Goal: Task Accomplishment & Management: Manage account settings

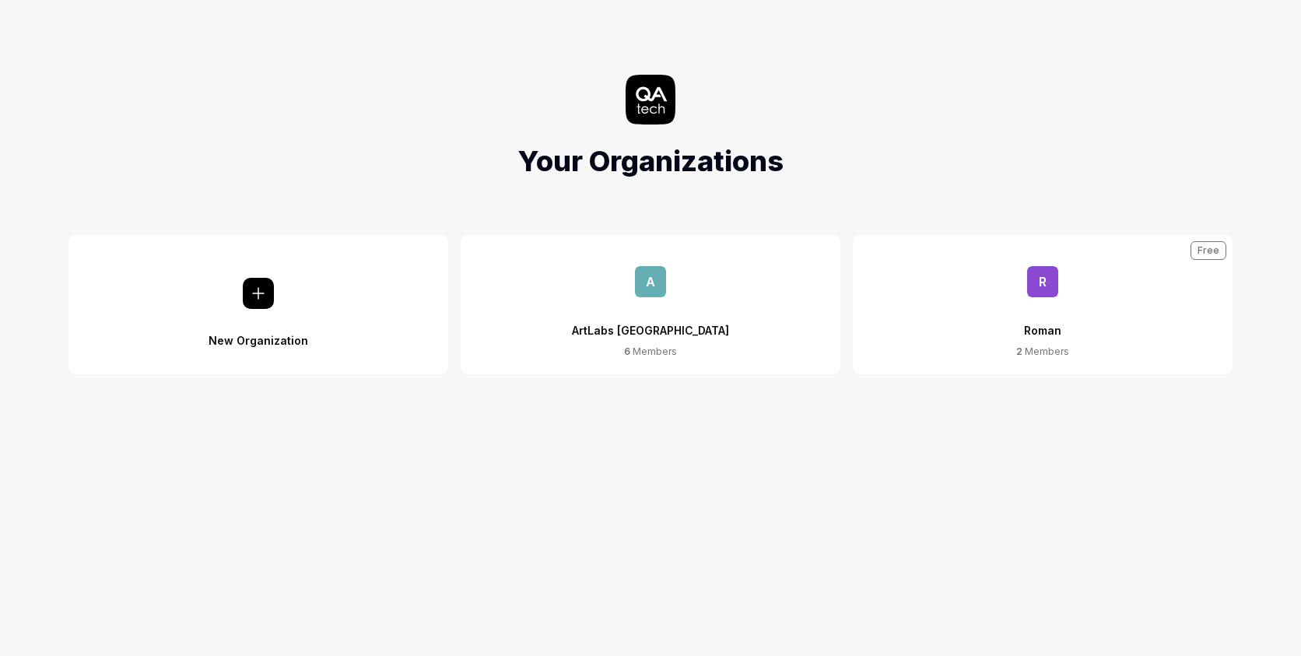
click at [618, 299] on div "ArtLabs [GEOGRAPHIC_DATA]" at bounding box center [650, 320] width 157 height 47
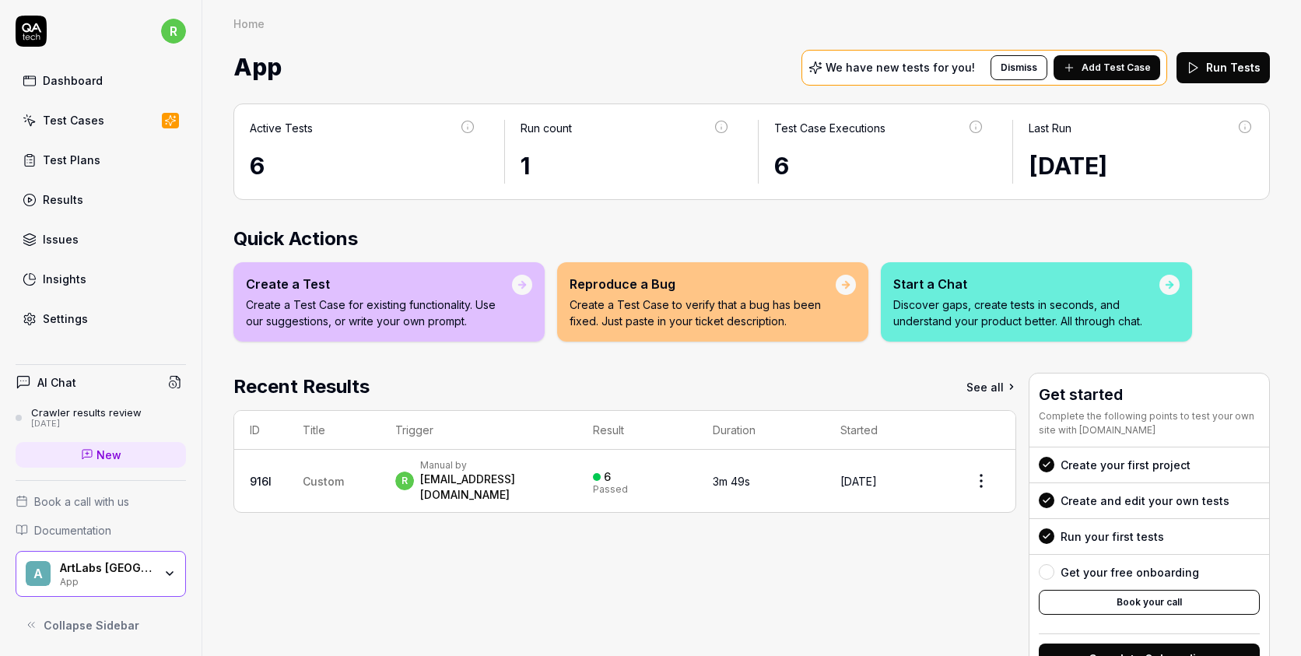
click at [145, 569] on div "ArtLabs [GEOGRAPHIC_DATA]" at bounding box center [106, 568] width 93 height 14
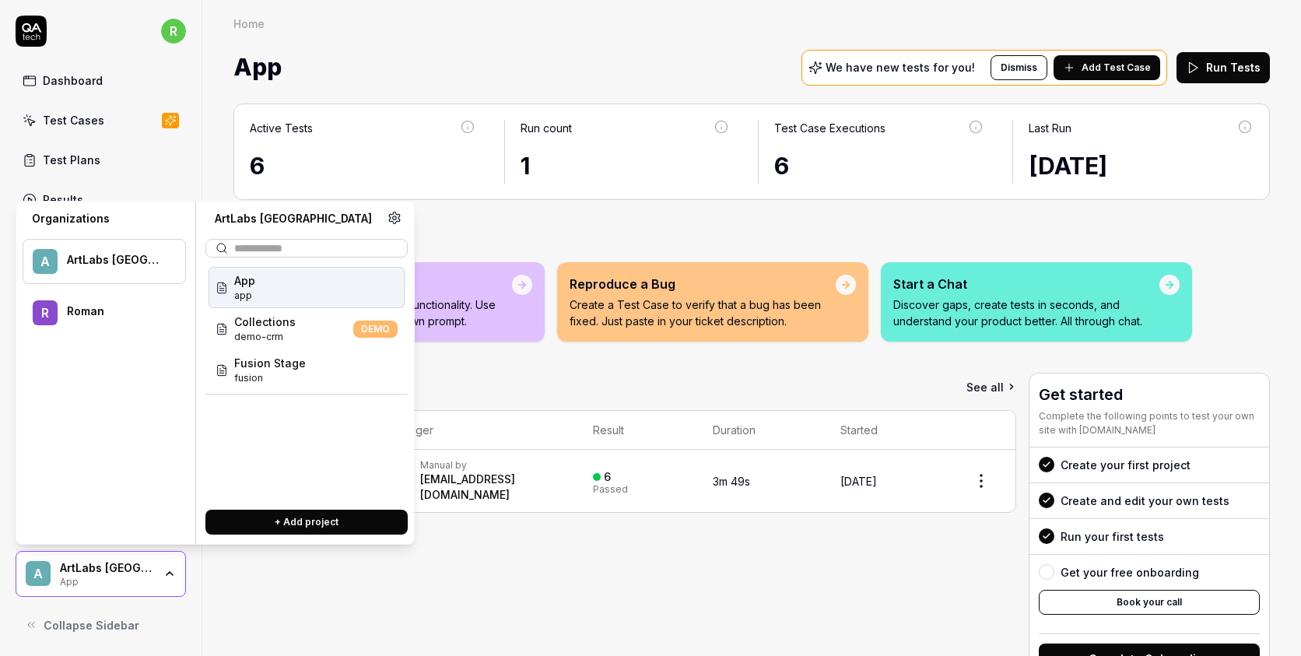
click at [258, 604] on div "Recent Results See all ID Title Trigger Result Duration Started 916l Custom r M…" at bounding box center [624, 529] width 783 height 312
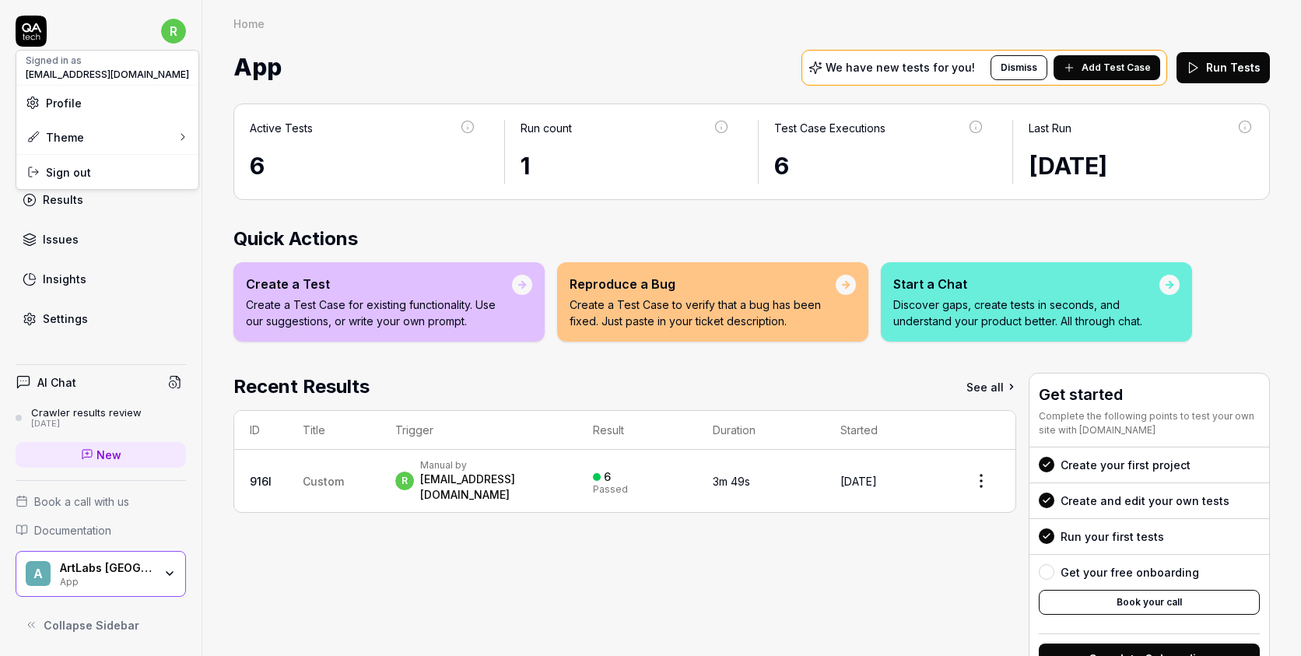
click at [181, 21] on html "r Dashboard Test Cases Test Plans Results Issues Insights Settings AI Chat Craw…" at bounding box center [650, 328] width 1301 height 656
click at [174, 26] on html "r Dashboard Test Cases Test Plans Results Issues Insights Settings AI Chat Craw…" at bounding box center [650, 328] width 1301 height 656
click at [30, 617] on button "Collapse Sidebar" at bounding box center [101, 624] width 170 height 31
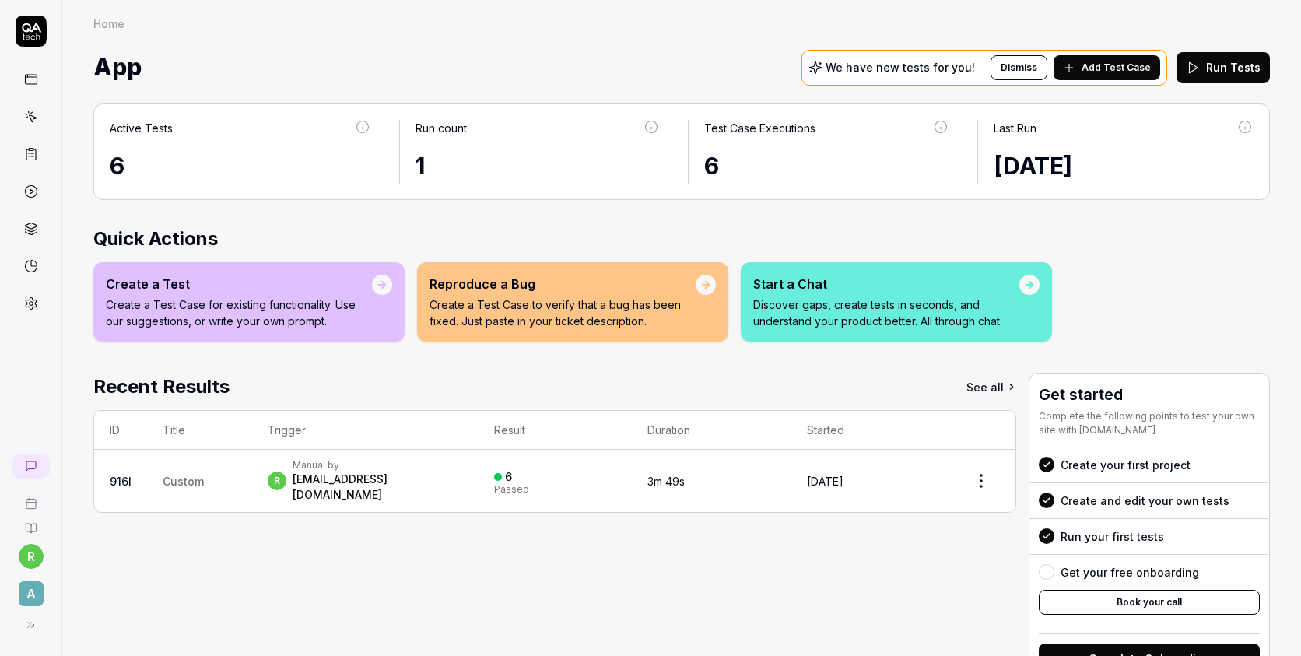
click at [40, 25] on icon at bounding box center [31, 31] width 31 height 31
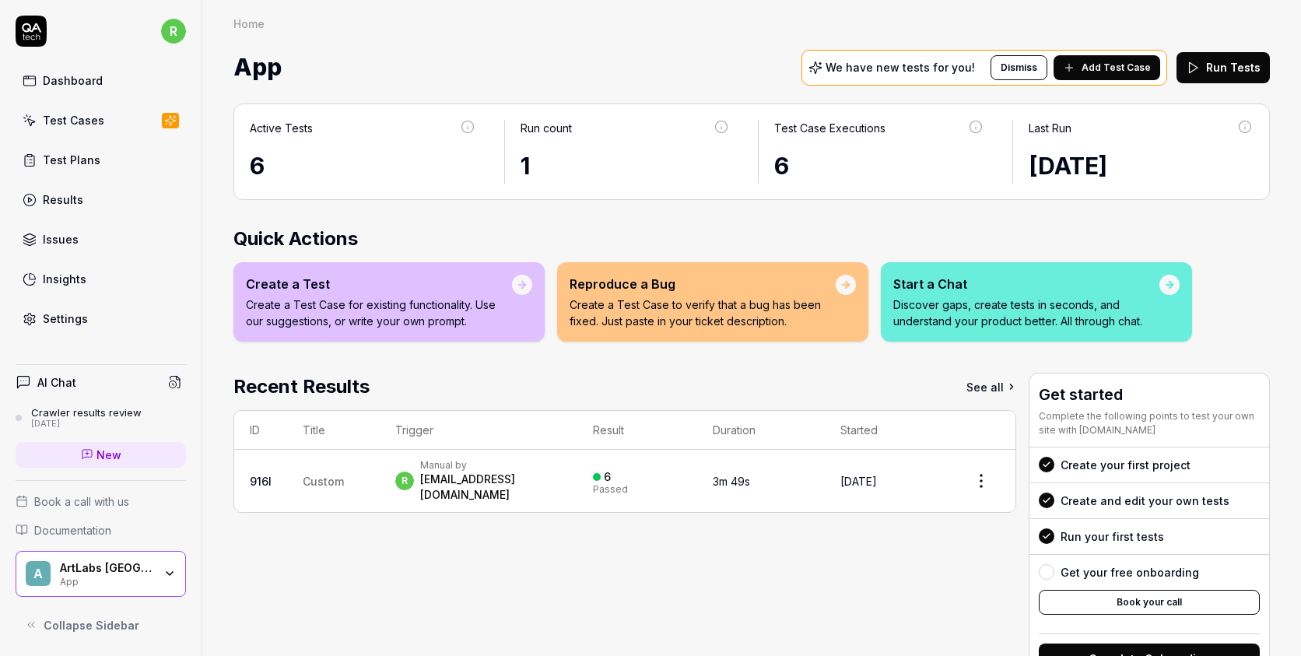
click at [56, 128] on link "Test Cases" at bounding box center [101, 120] width 170 height 30
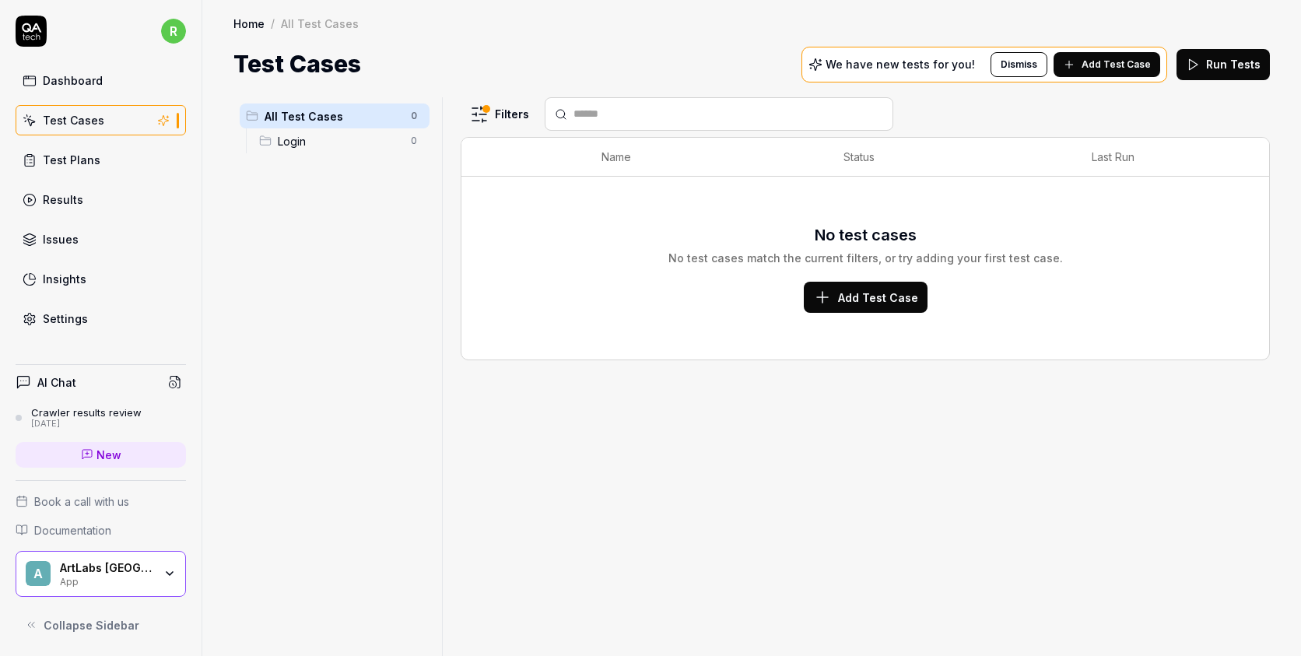
click at [1133, 66] on span "Add Test Case" at bounding box center [1115, 65] width 69 height 14
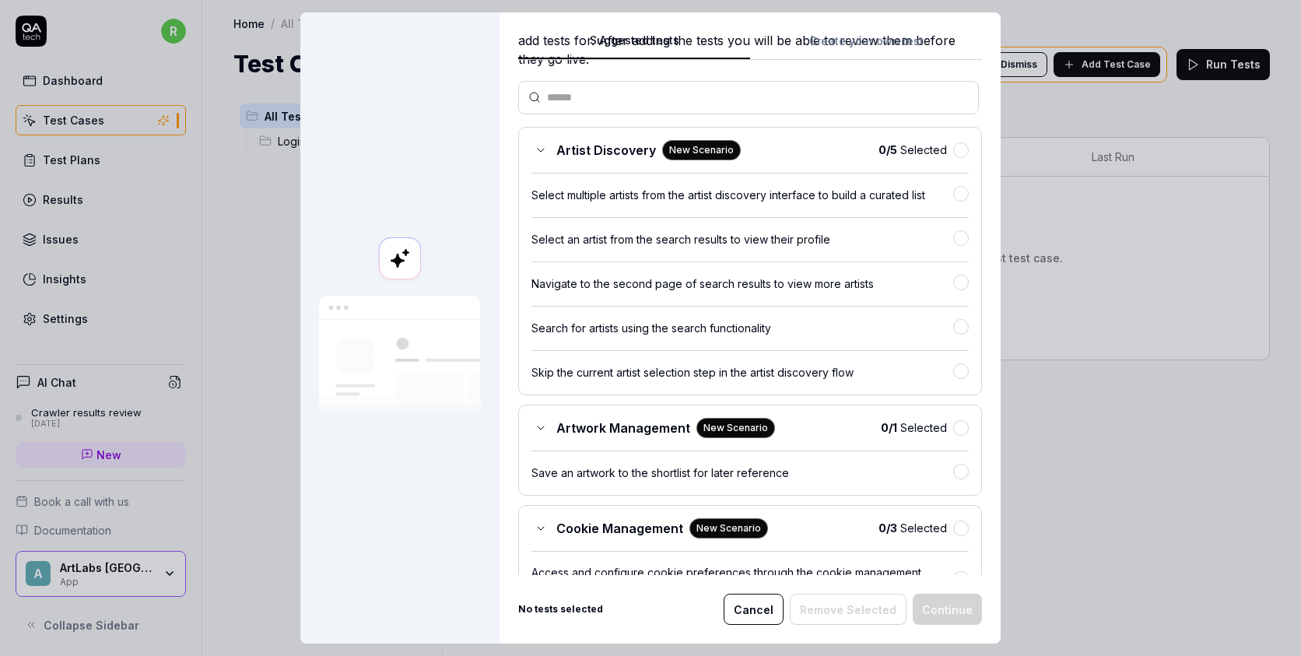
scroll to position [9, 0]
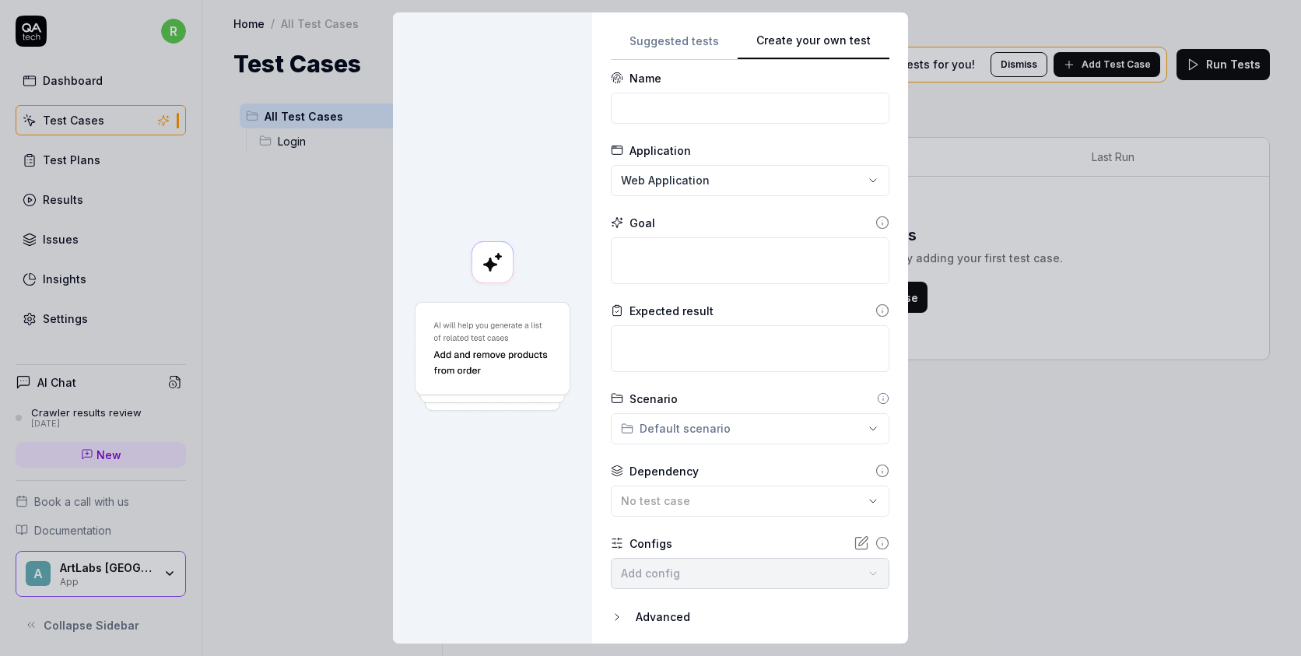
click at [840, 40] on button "Create your own test" at bounding box center [813, 46] width 152 height 28
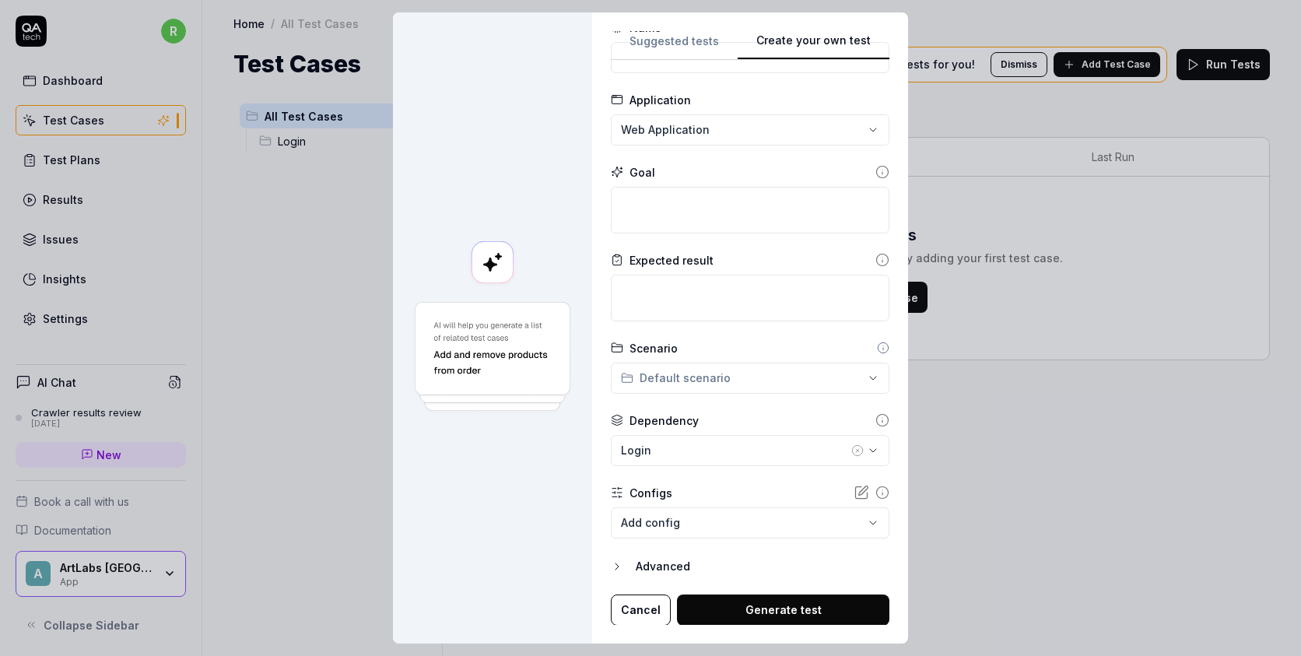
click at [699, 377] on div "**********" at bounding box center [650, 328] width 1301 height 656
click at [709, 446] on div "Login" at bounding box center [734, 450] width 227 height 16
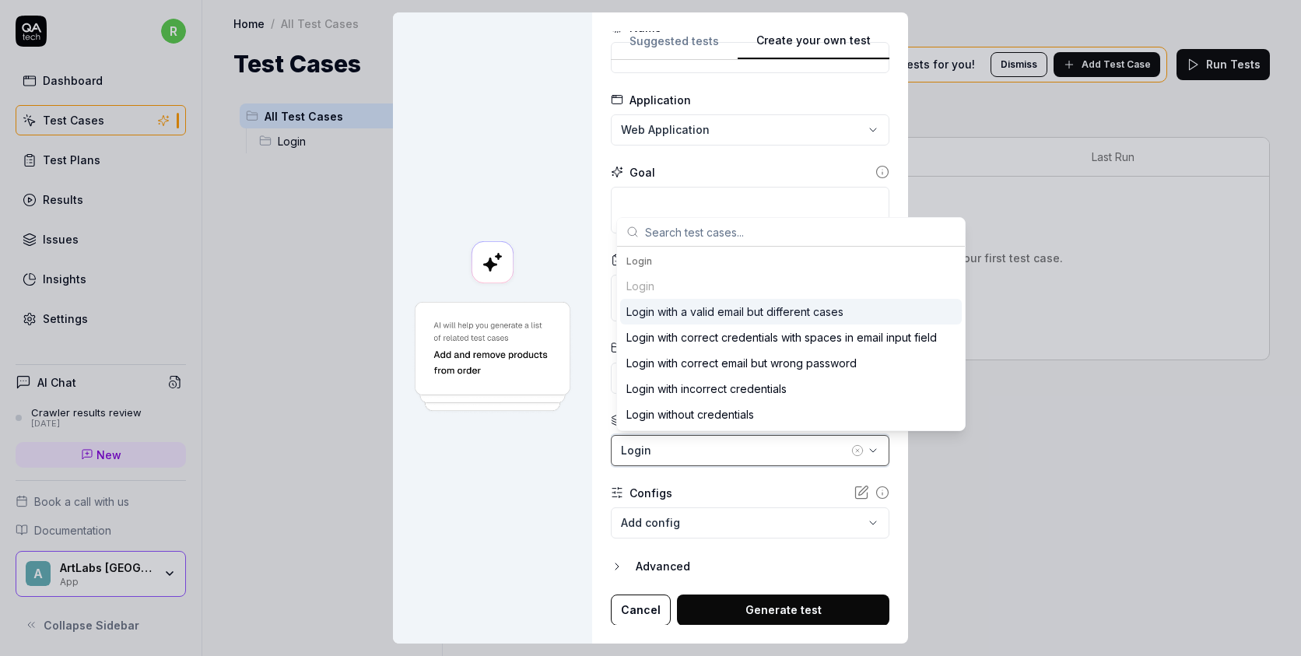
click at [709, 446] on div "Login" at bounding box center [734, 450] width 227 height 16
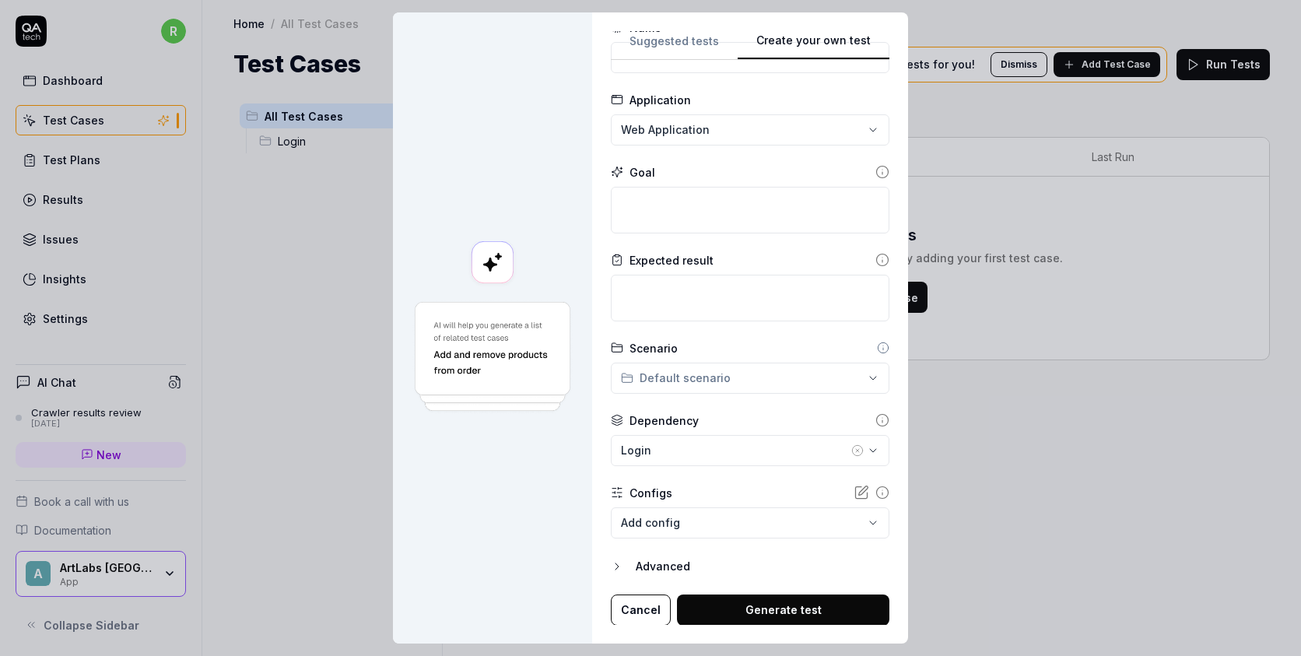
click at [854, 453] on icon "button" at bounding box center [857, 450] width 12 height 12
click at [623, 562] on icon "button" at bounding box center [617, 566] width 12 height 12
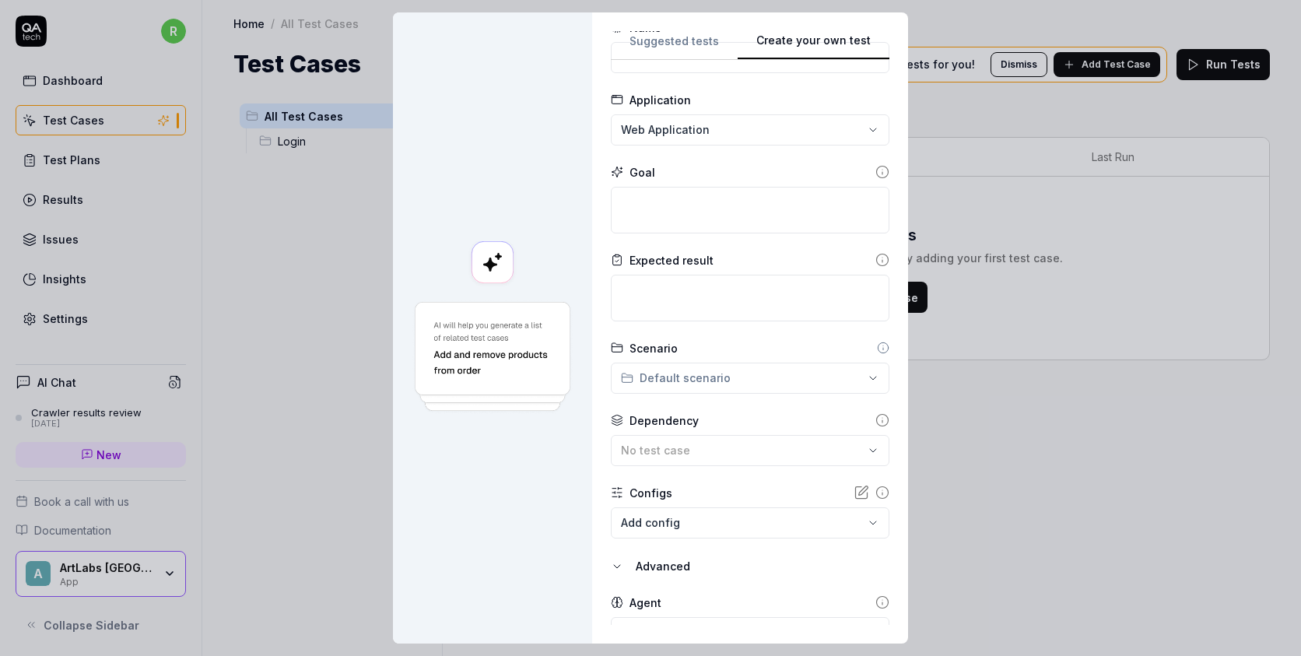
scroll to position [131, 0]
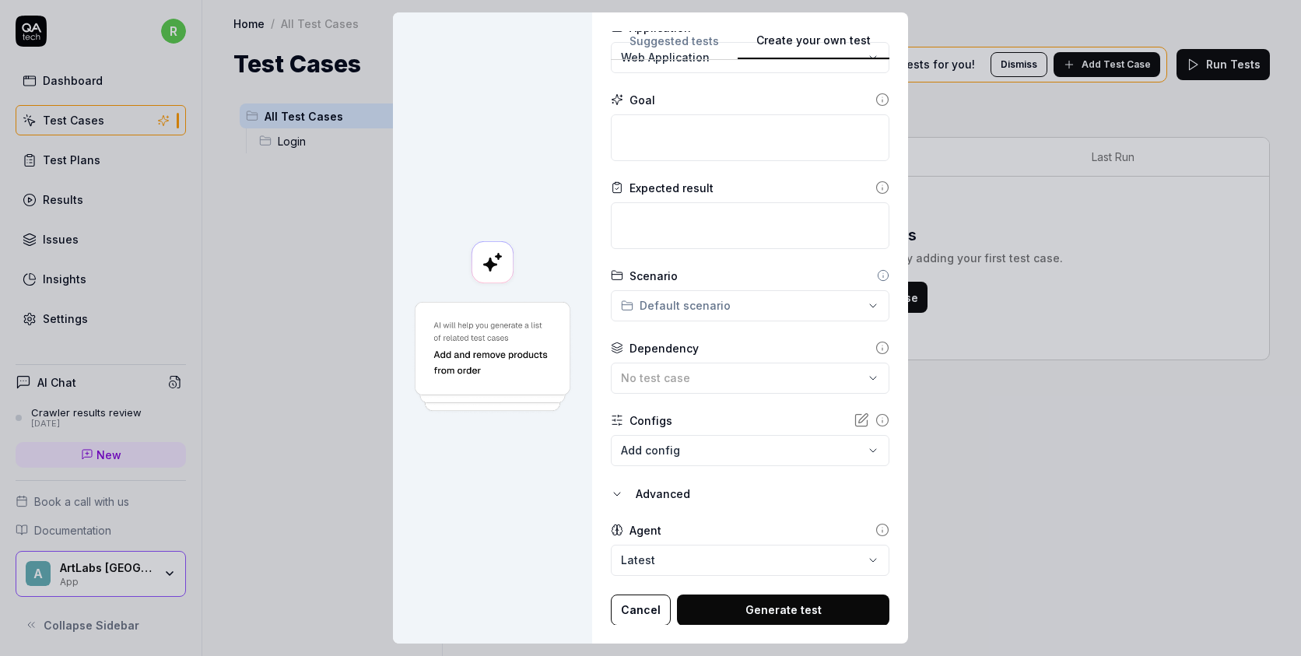
click at [669, 555] on body "**********" at bounding box center [650, 328] width 1301 height 656
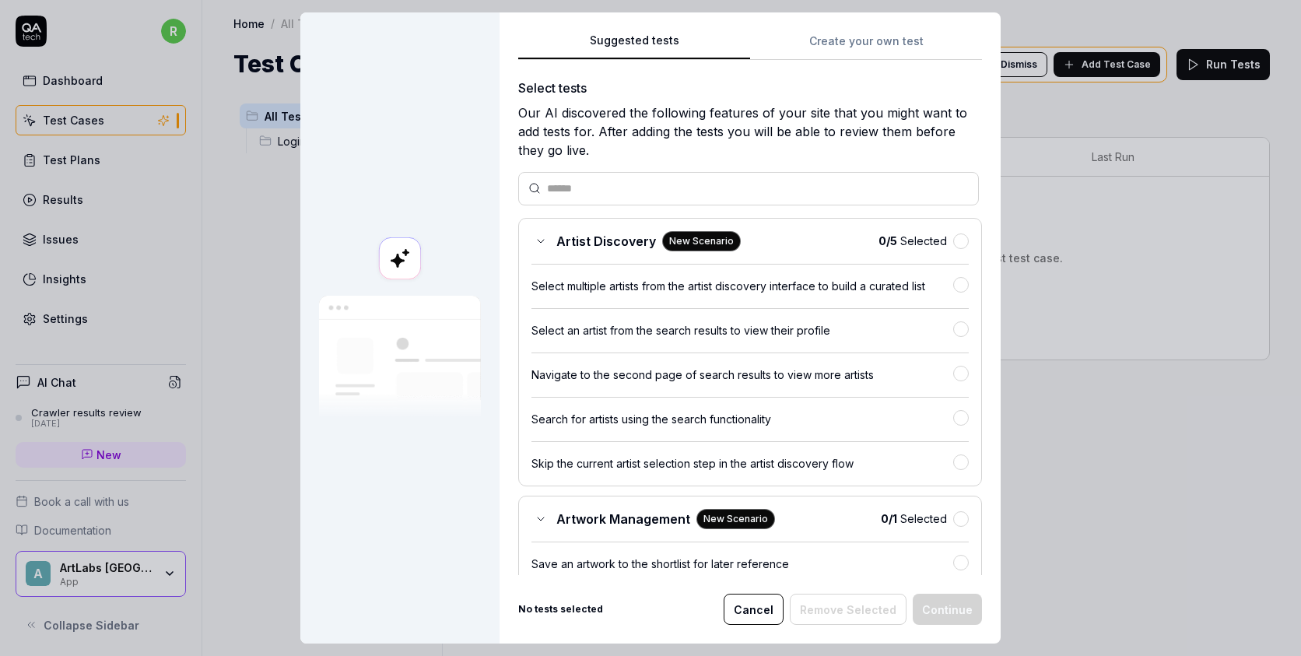
click at [672, 42] on button "Suggested tests" at bounding box center [634, 46] width 232 height 28
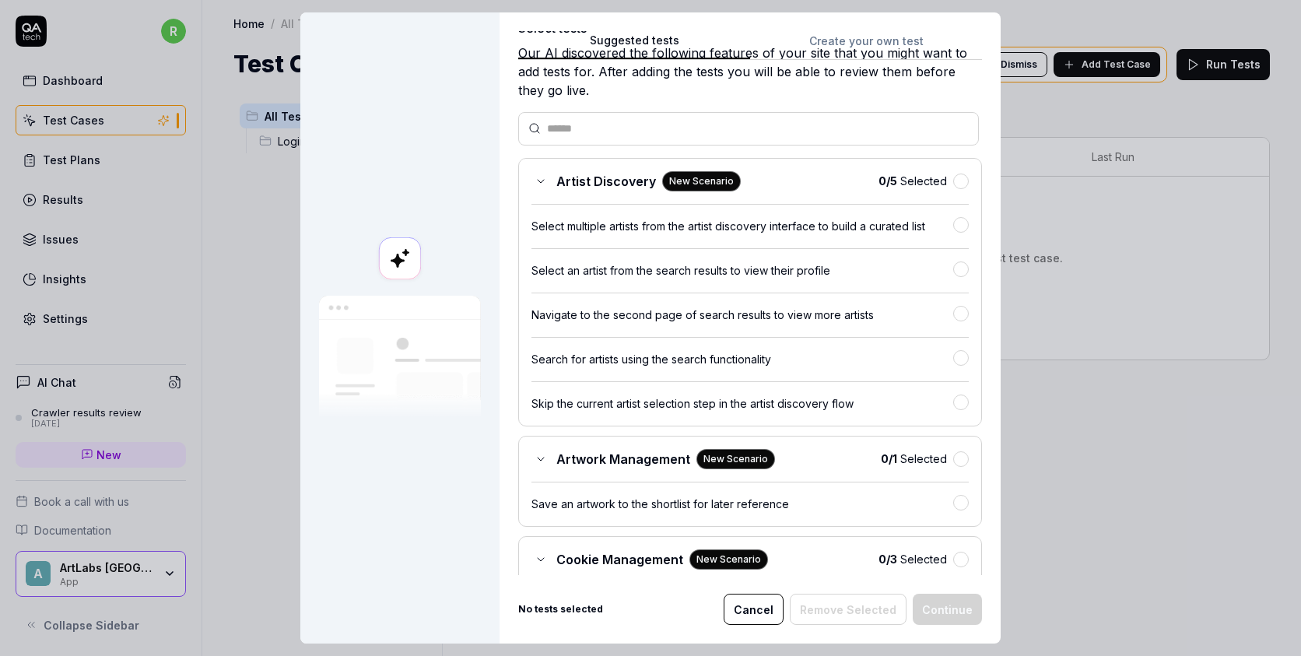
scroll to position [61, 0]
drag, startPoint x: 655, startPoint y: 179, endPoint x: 558, endPoint y: 184, distance: 97.3
click at [558, 184] on div "Artist Discovery New Scenario" at bounding box center [635, 180] width 209 height 20
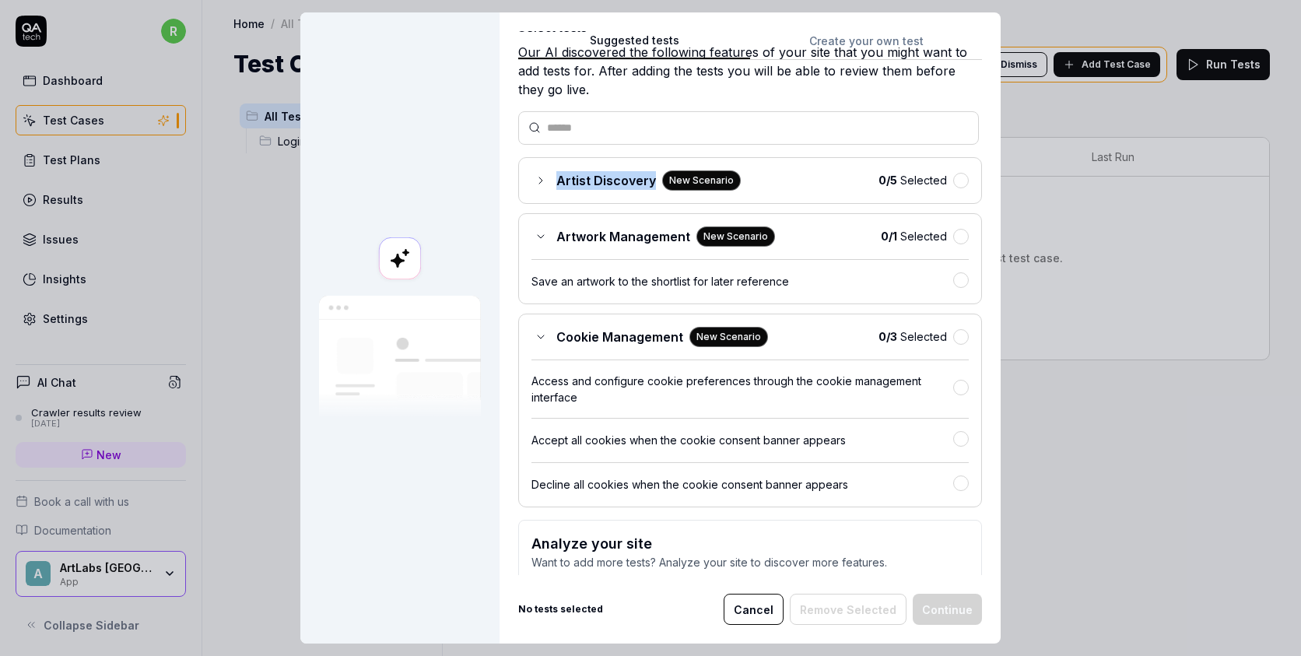
scroll to position [141, 0]
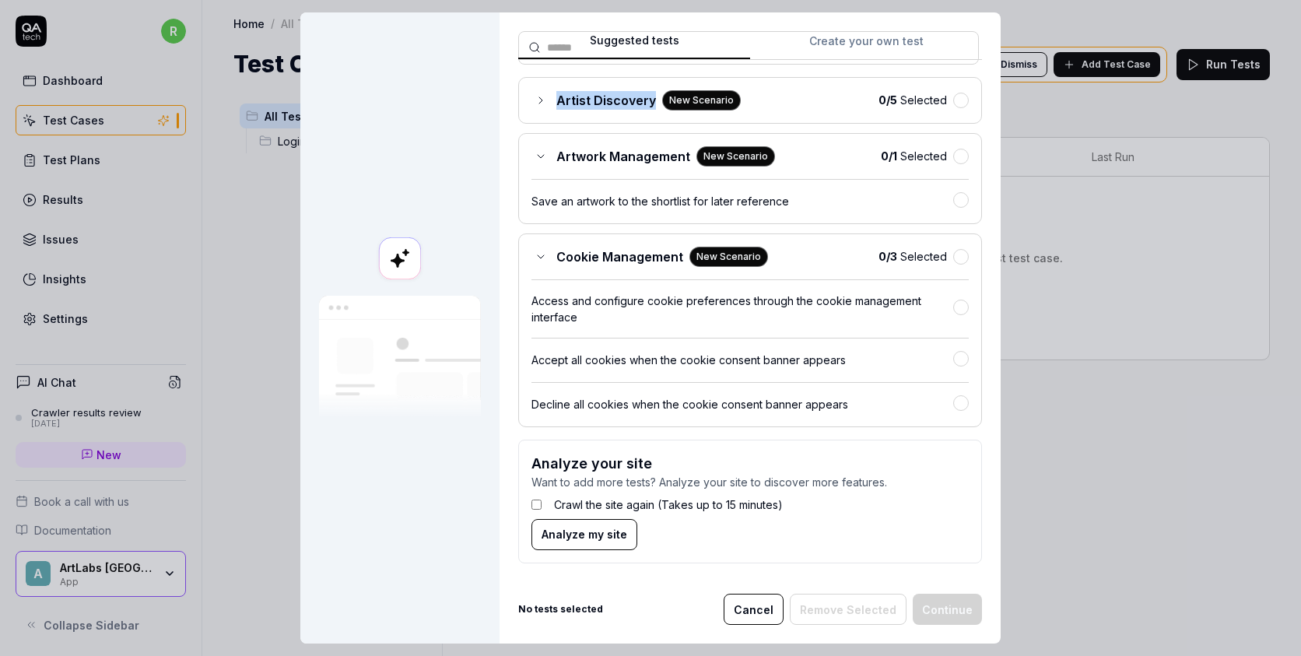
click at [860, 50] on button "Create your own test" at bounding box center [866, 46] width 232 height 28
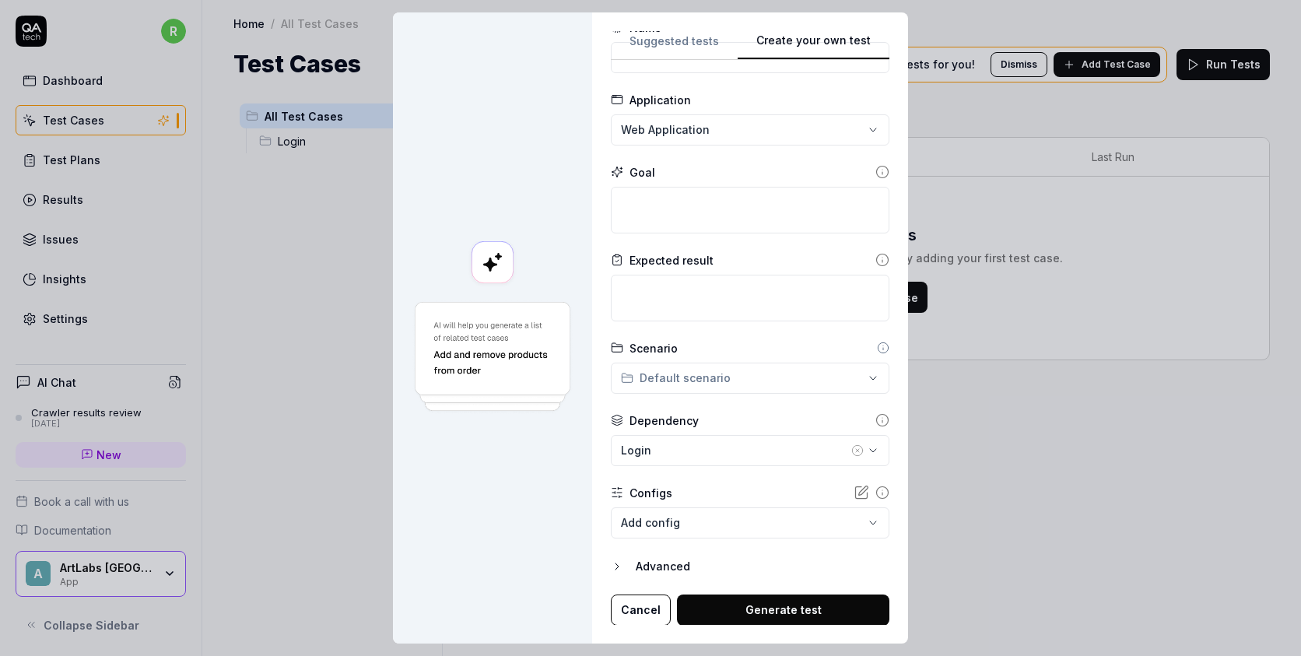
scroll to position [0, 0]
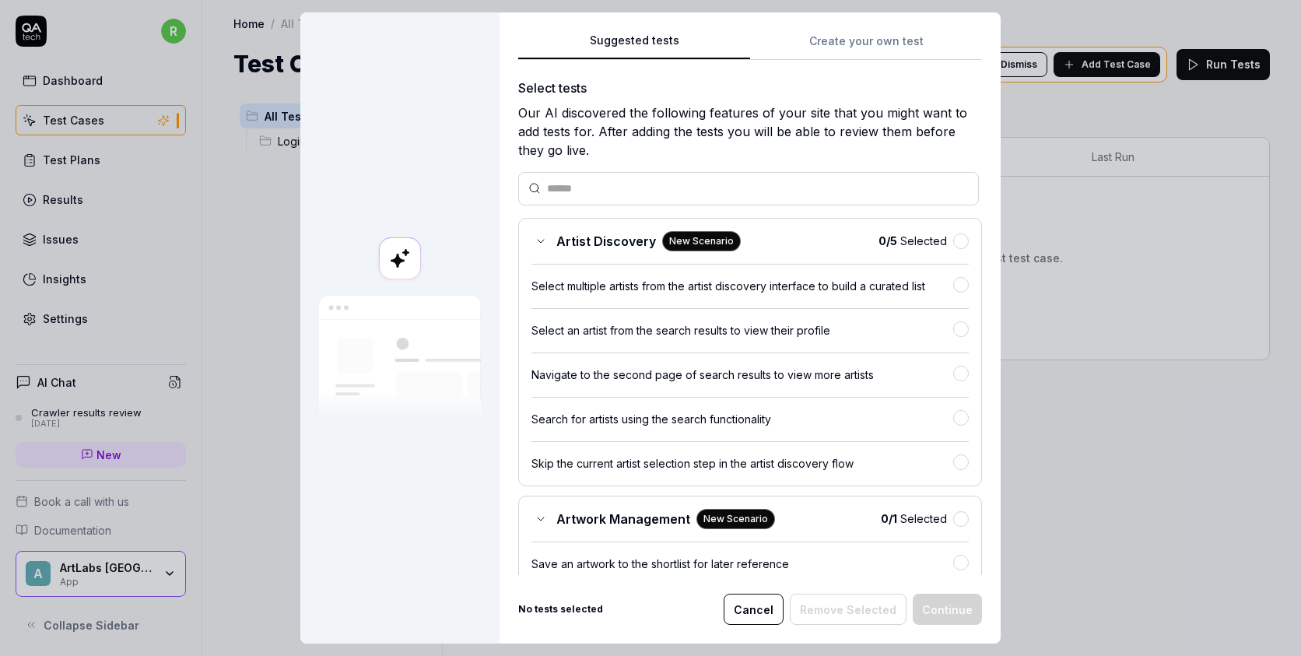
click at [685, 32] on button "Suggested tests" at bounding box center [634, 46] width 232 height 28
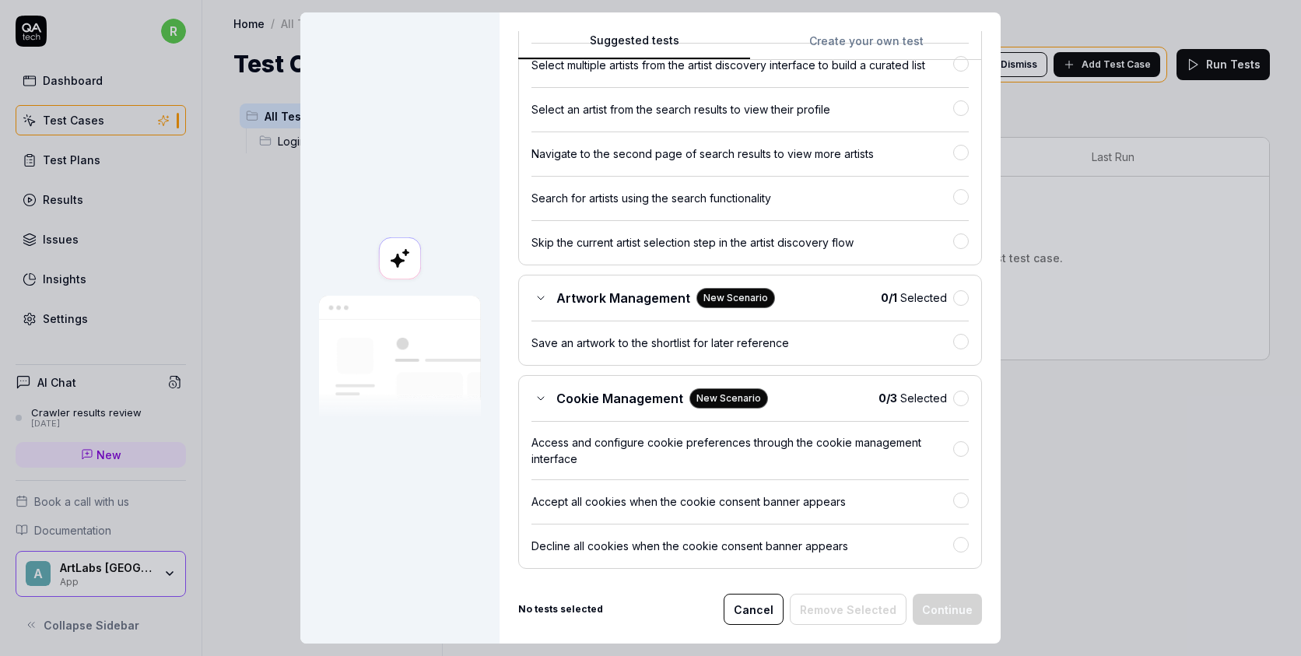
scroll to position [212, 0]
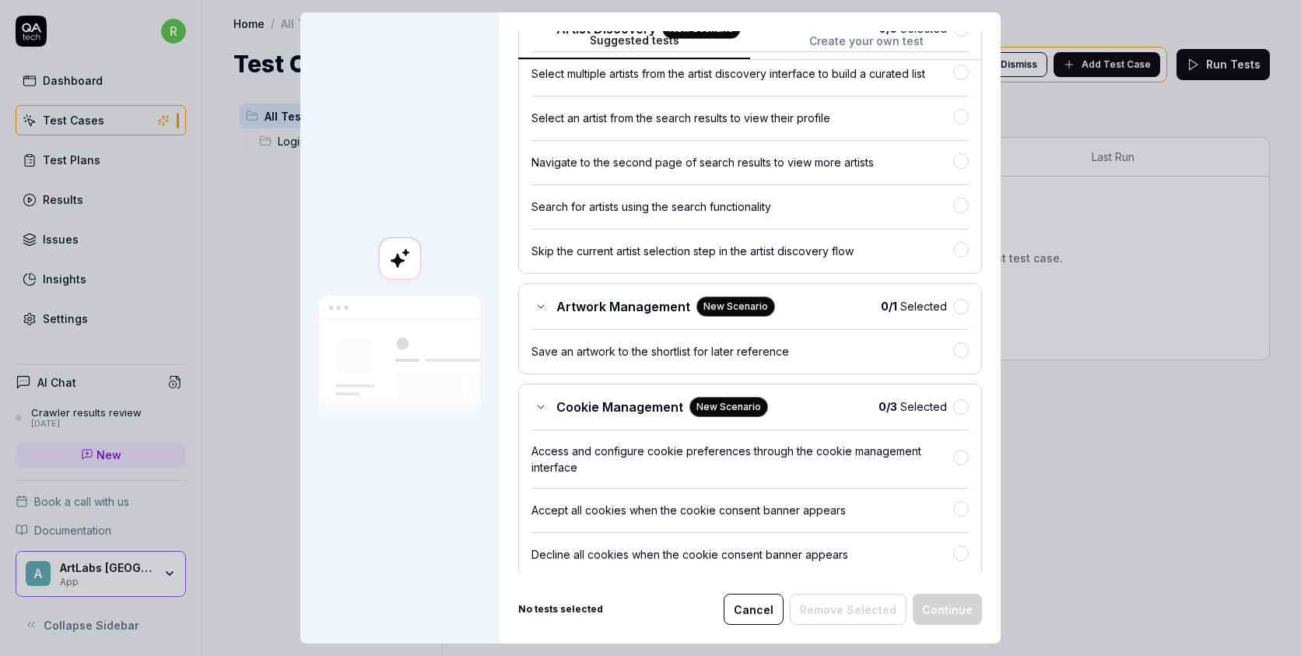
click at [756, 609] on button "Cancel" at bounding box center [753, 608] width 60 height 31
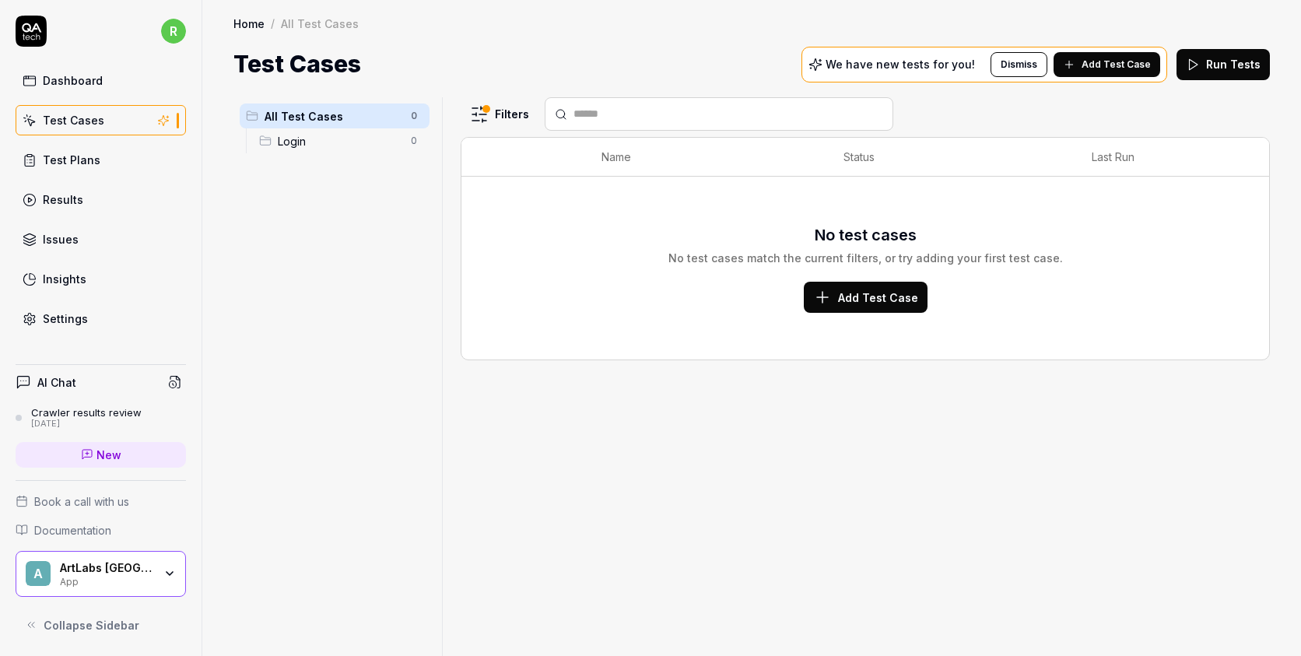
click at [320, 142] on span "Login" at bounding box center [340, 141] width 124 height 16
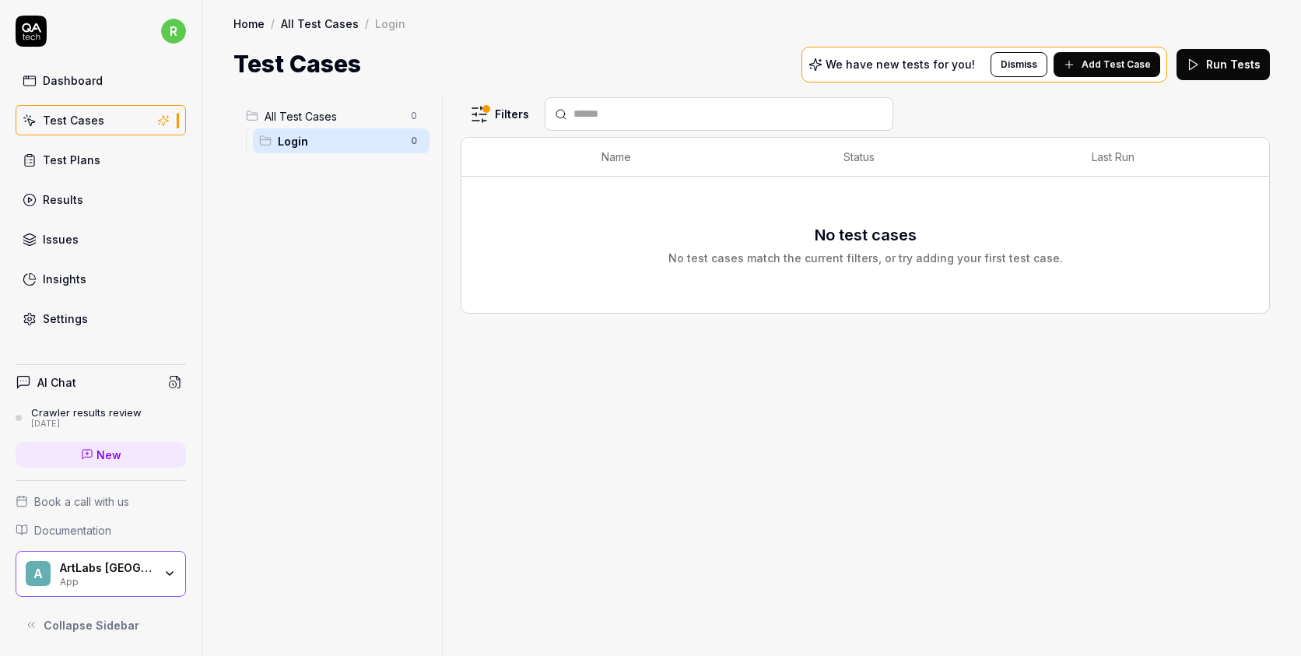
click at [321, 115] on span "All Test Cases" at bounding box center [332, 116] width 137 height 16
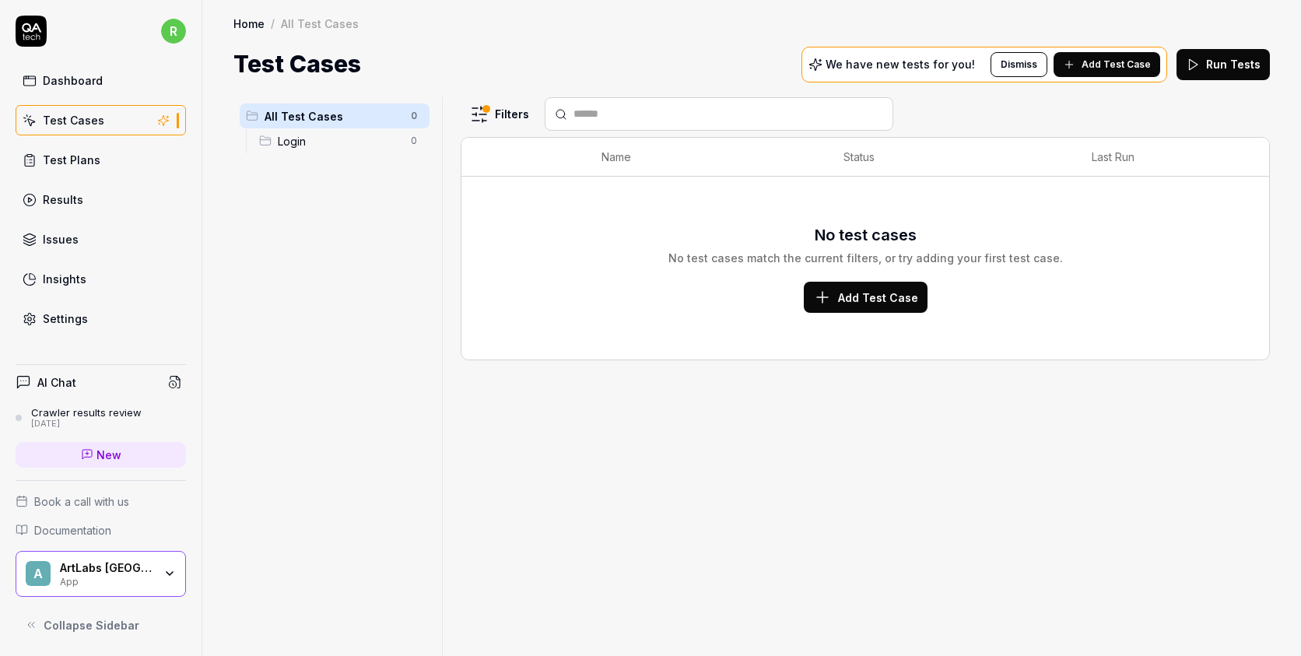
click at [1112, 54] on button "Add Test Case" at bounding box center [1106, 64] width 107 height 25
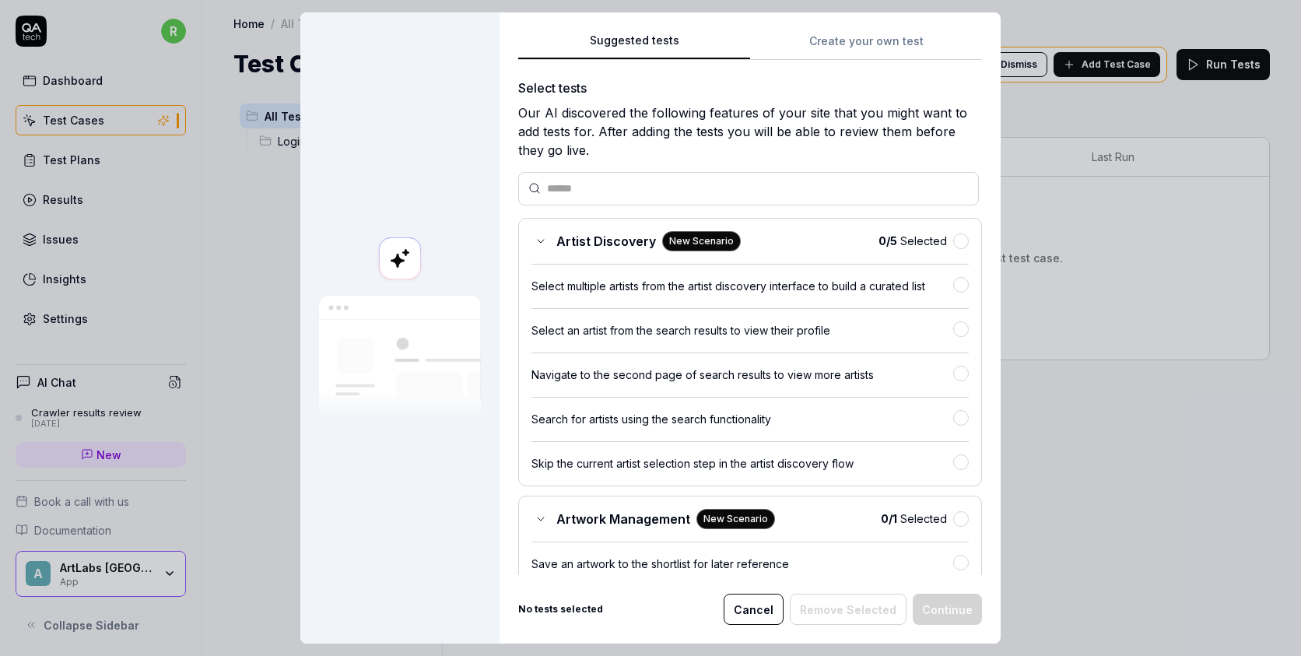
click at [897, 45] on div "Suggested tests Create your own test Select tests Our AI discovered the followi…" at bounding box center [749, 327] width 501 height 631
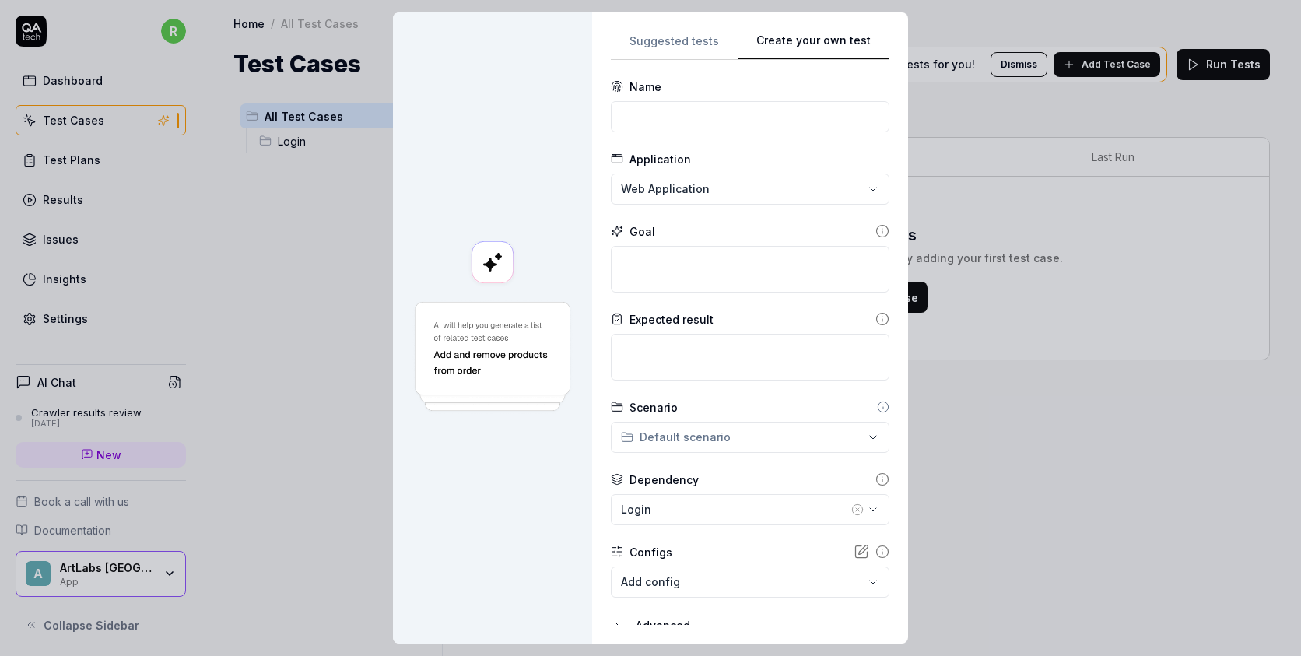
click at [653, 134] on form "**********" at bounding box center [750, 382] width 278 height 606
click at [656, 114] on input at bounding box center [750, 116] width 278 height 31
type input "І"
type input "[PERSON_NAME]"
type input "Talent"
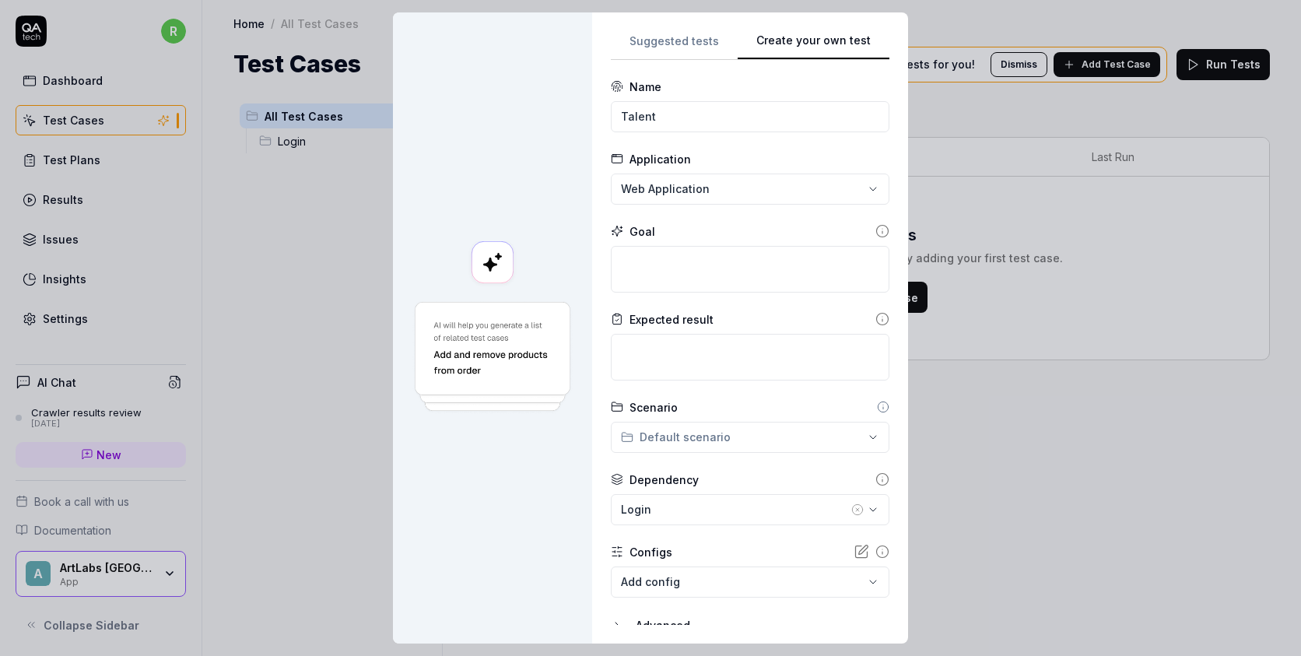
click at [726, 194] on div "**********" at bounding box center [650, 328] width 1301 height 656
click at [716, 258] on textarea at bounding box center [750, 269] width 278 height 47
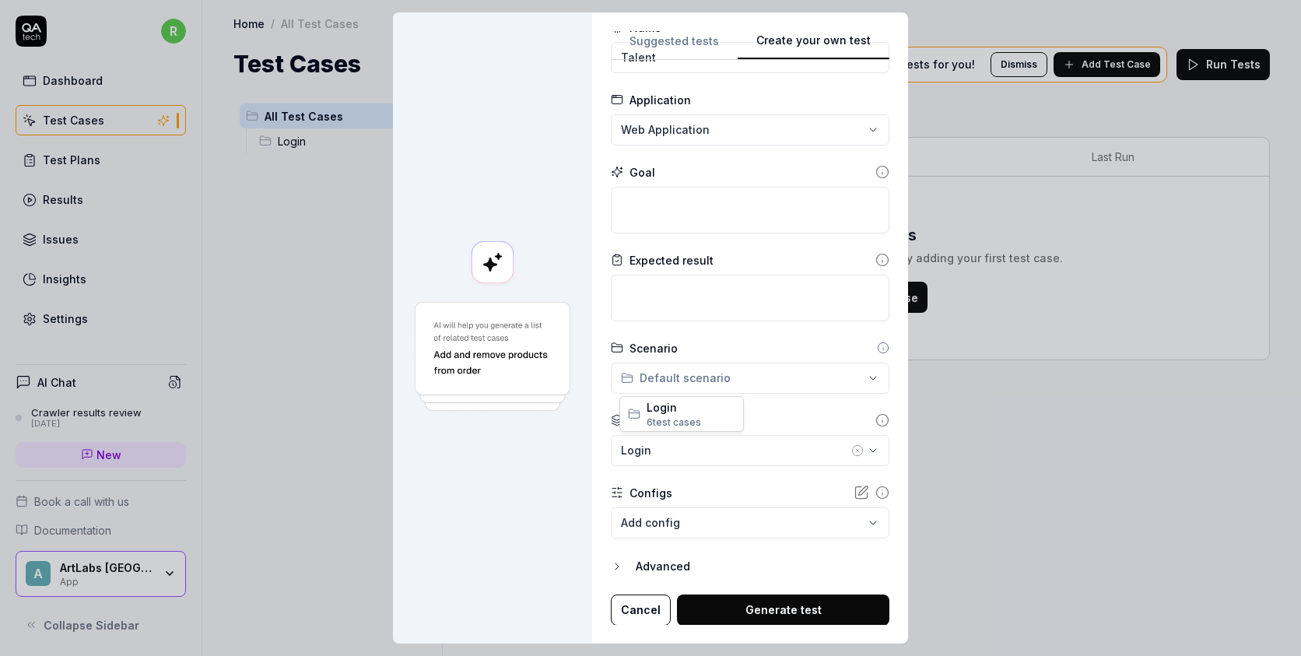
click at [708, 380] on div "**********" at bounding box center [650, 328] width 1301 height 656
click at [698, 455] on div "Login" at bounding box center [734, 450] width 227 height 16
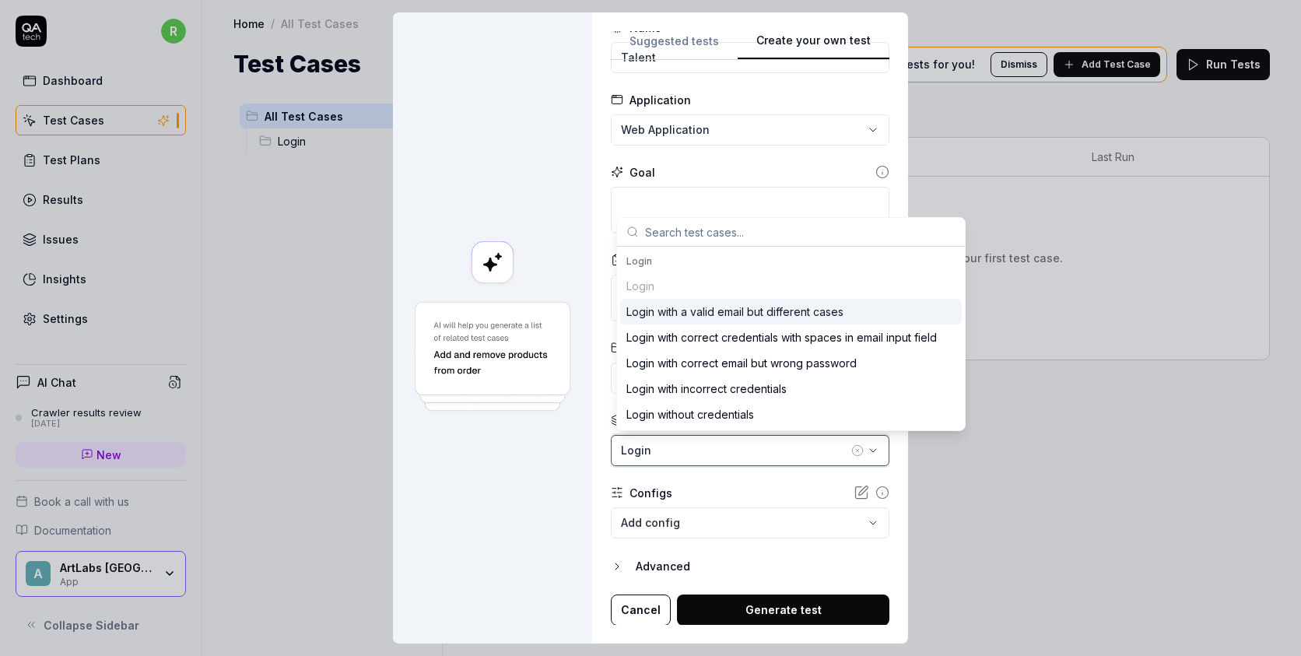
click at [698, 455] on div "Login" at bounding box center [734, 450] width 227 height 16
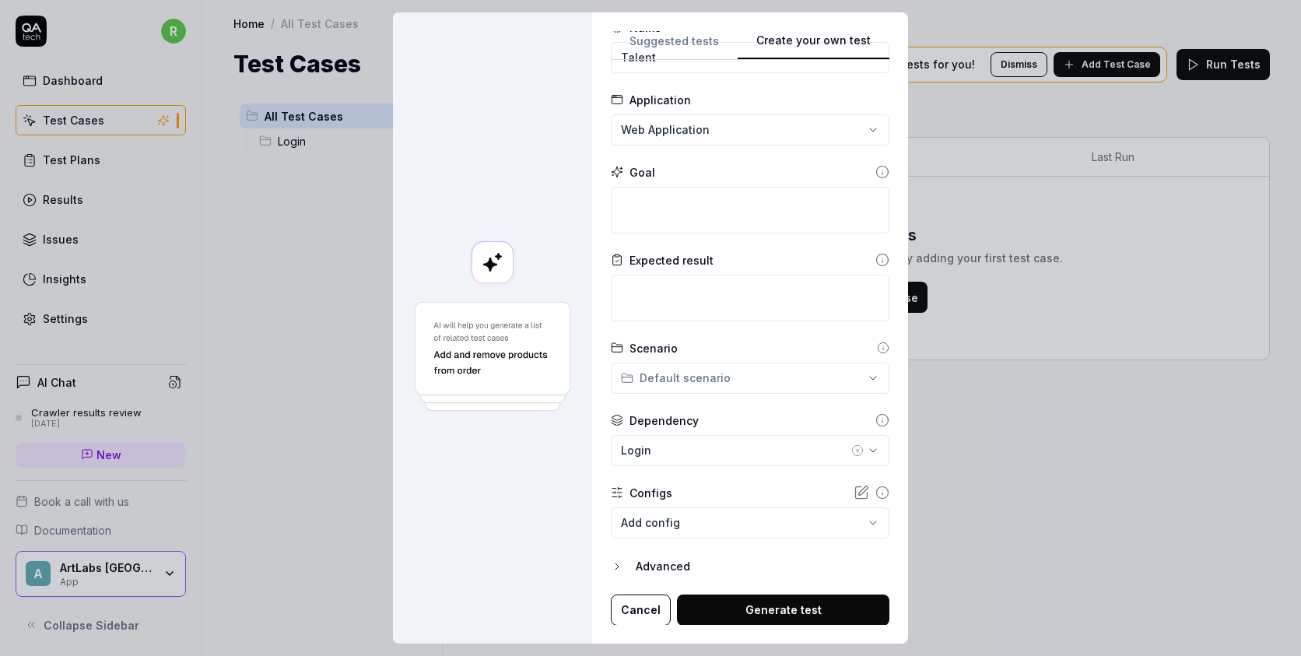
click at [649, 551] on form "**********" at bounding box center [750, 322] width 278 height 606
click at [616, 560] on icon "button" at bounding box center [617, 566] width 12 height 12
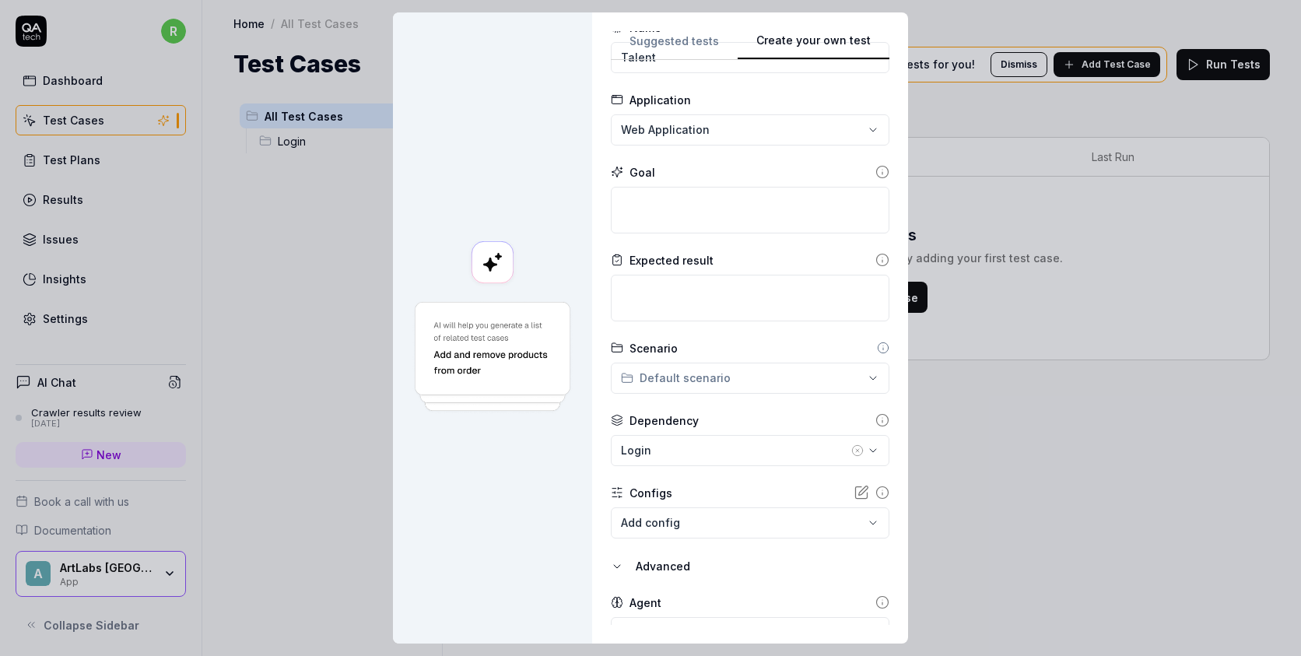
scroll to position [131, 0]
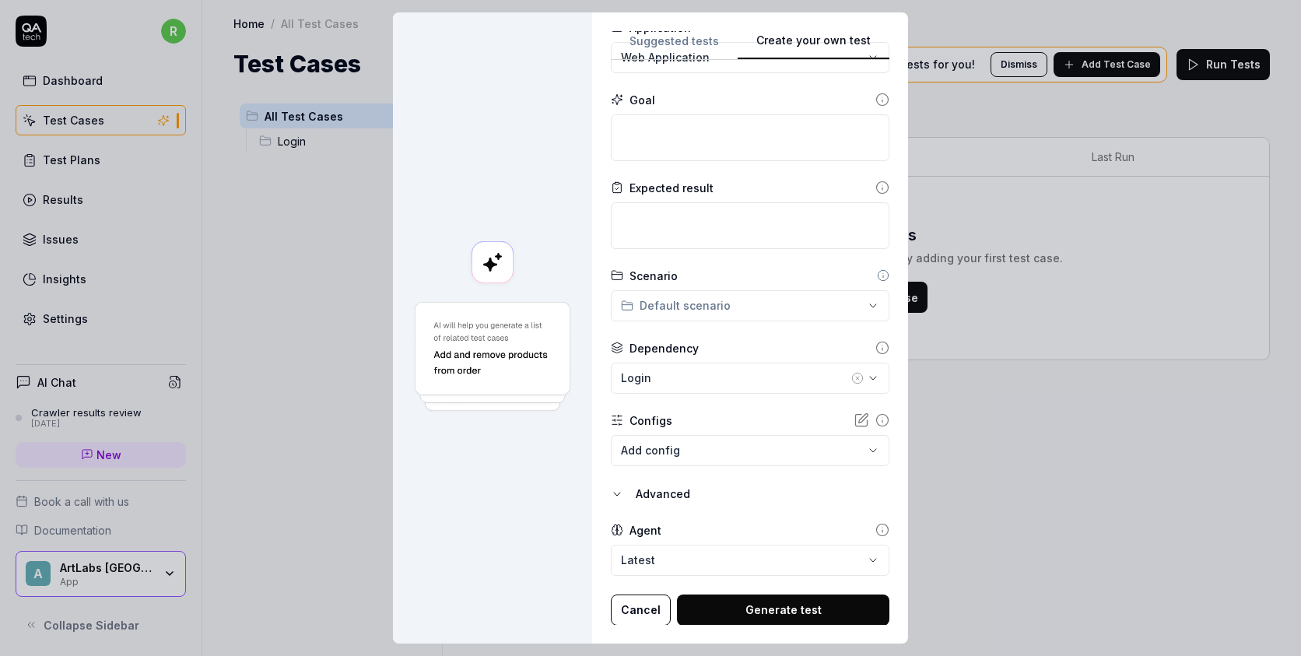
click at [675, 565] on body "**********" at bounding box center [650, 328] width 1301 height 656
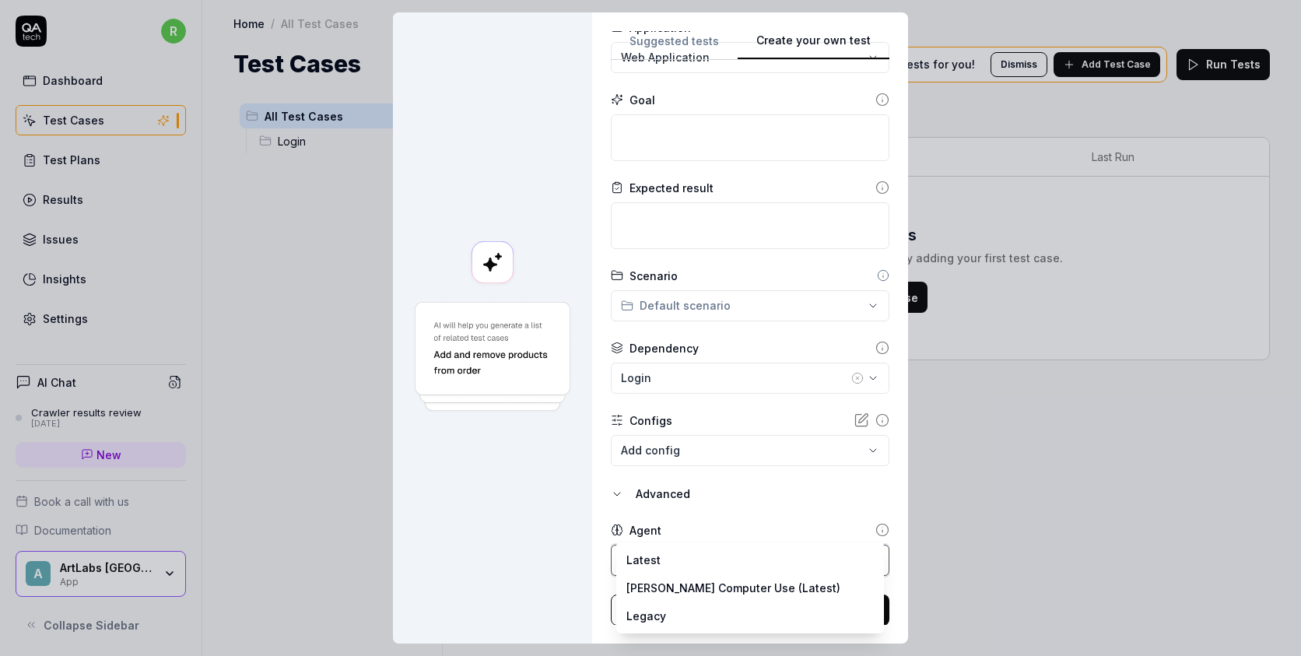
click at [707, 509] on div "**********" at bounding box center [650, 328] width 1301 height 656
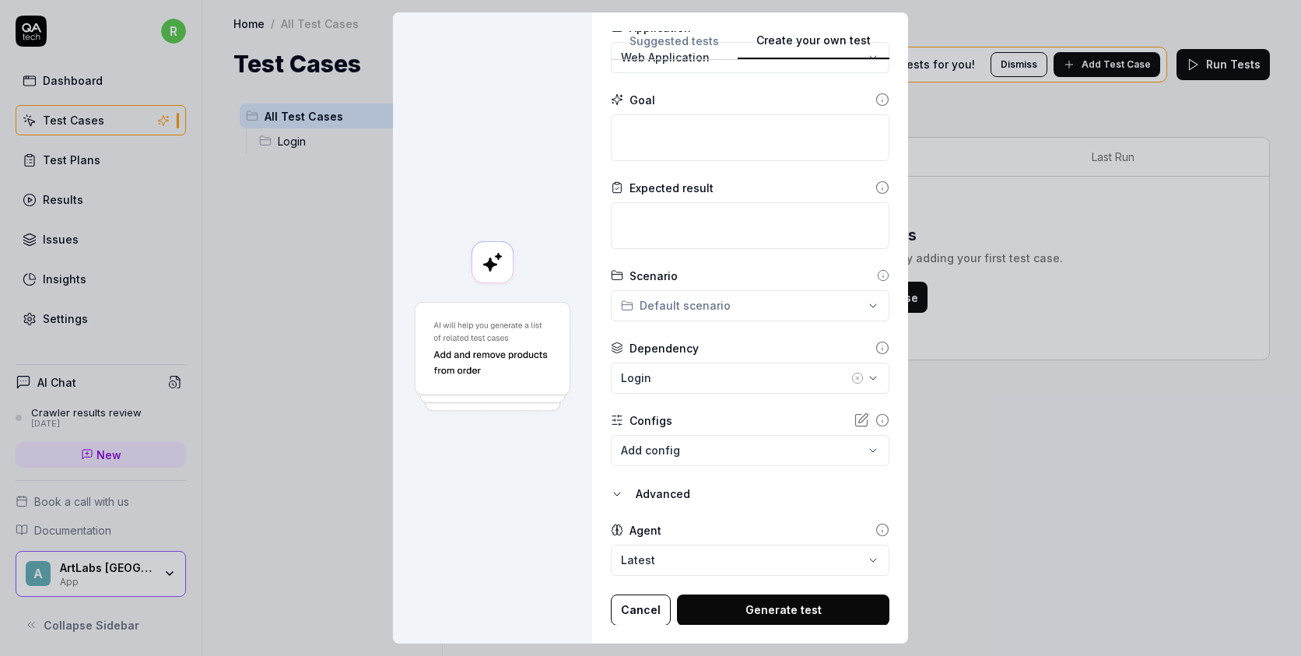
click at [707, 460] on body "**********" at bounding box center [650, 328] width 1301 height 656
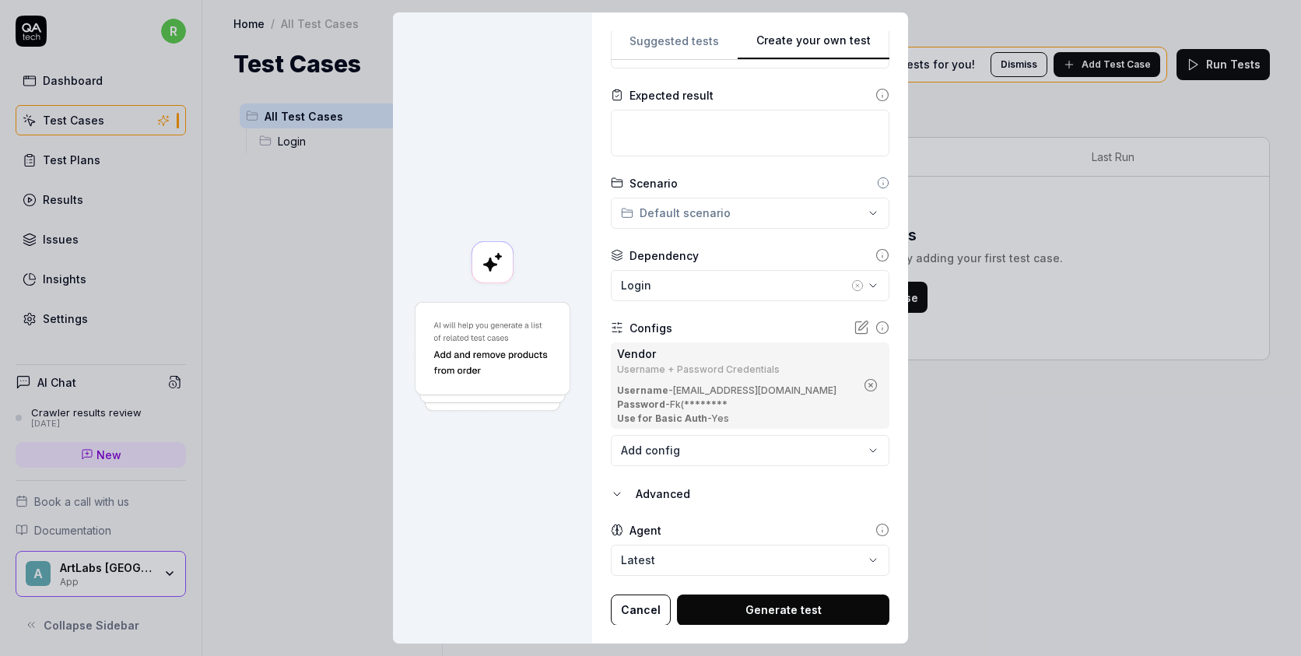
click at [699, 487] on div "Advanced" at bounding box center [762, 494] width 254 height 19
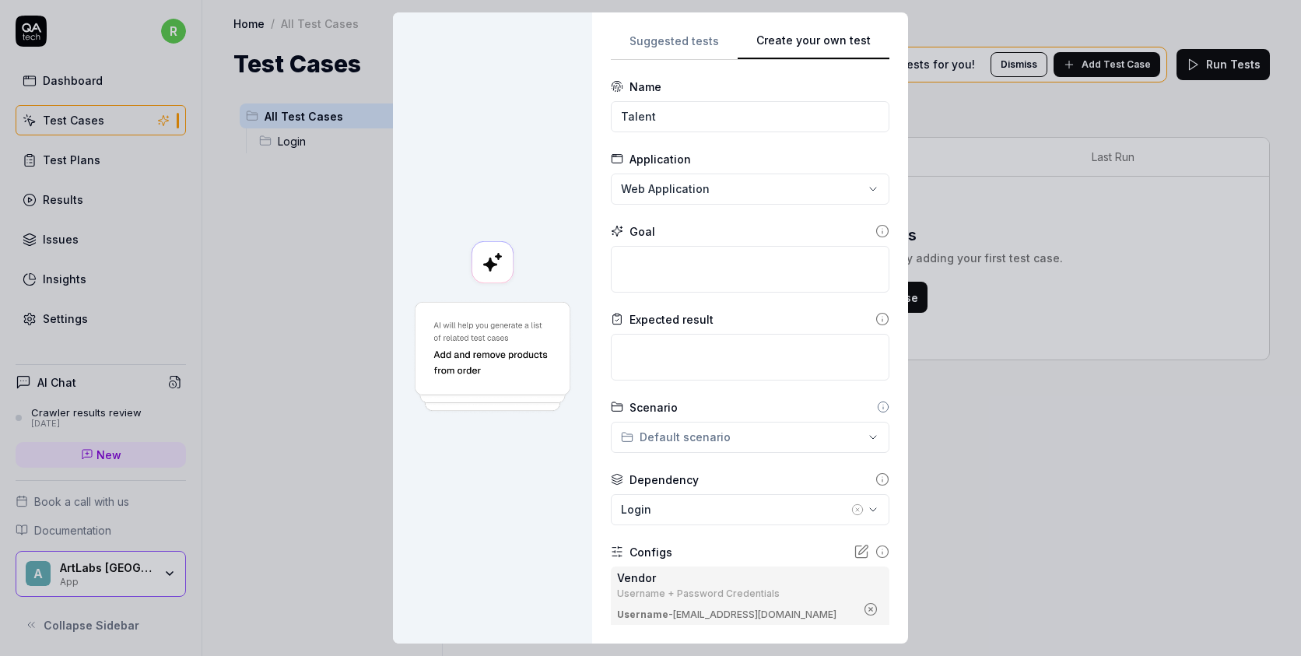
scroll to position [152, 0]
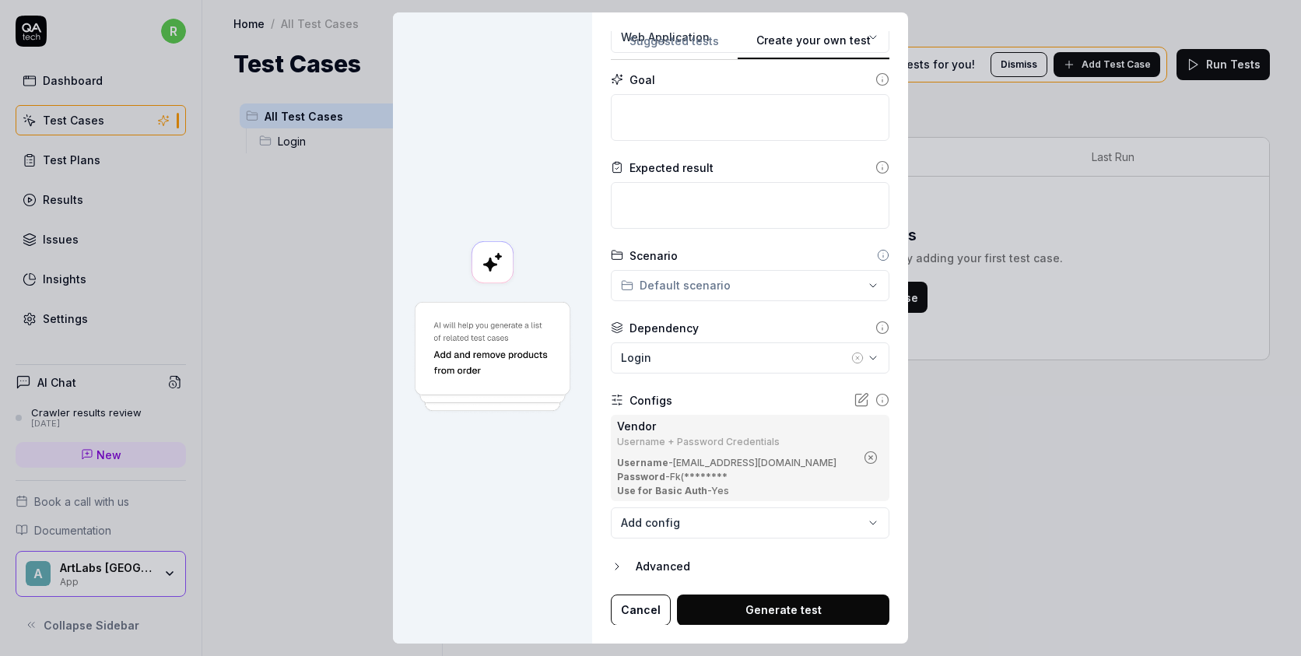
click at [735, 614] on button "Generate test" at bounding box center [783, 609] width 212 height 31
click at [776, 118] on textarea at bounding box center [750, 117] width 278 height 47
type textarea "*"
type textarea "t"
type textarea "*"
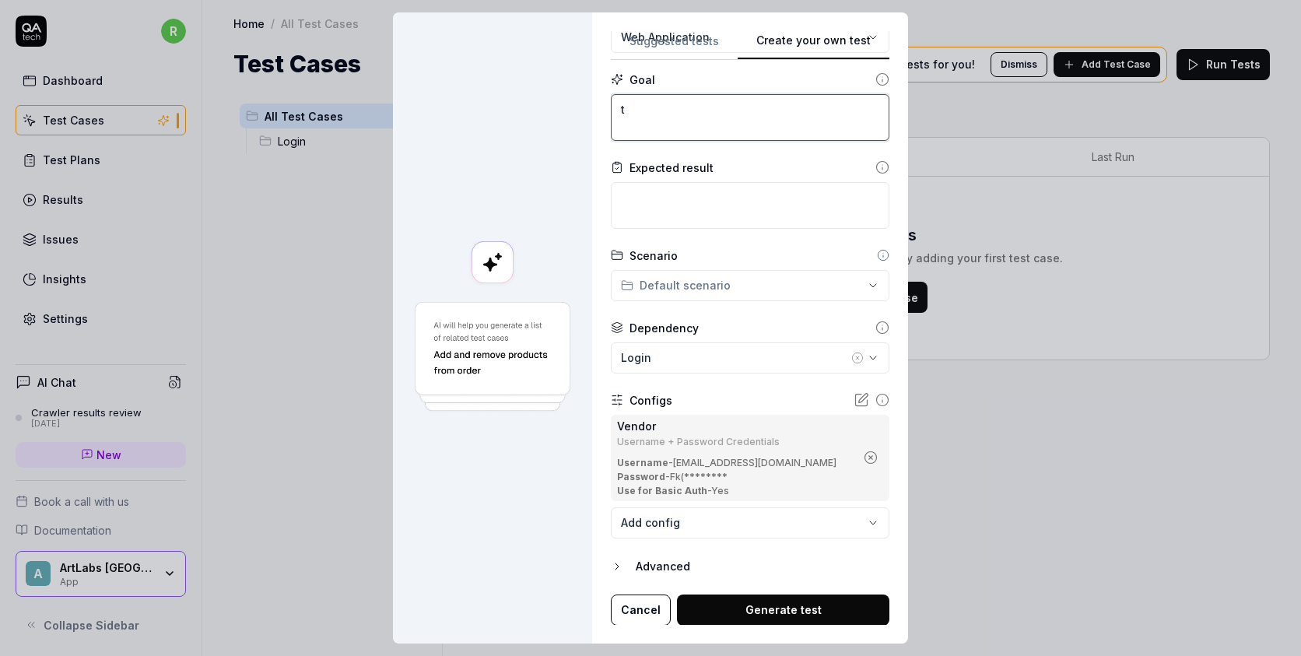
type textarea "te"
type textarea "*"
type textarea "tes"
type textarea "*"
type textarea "test"
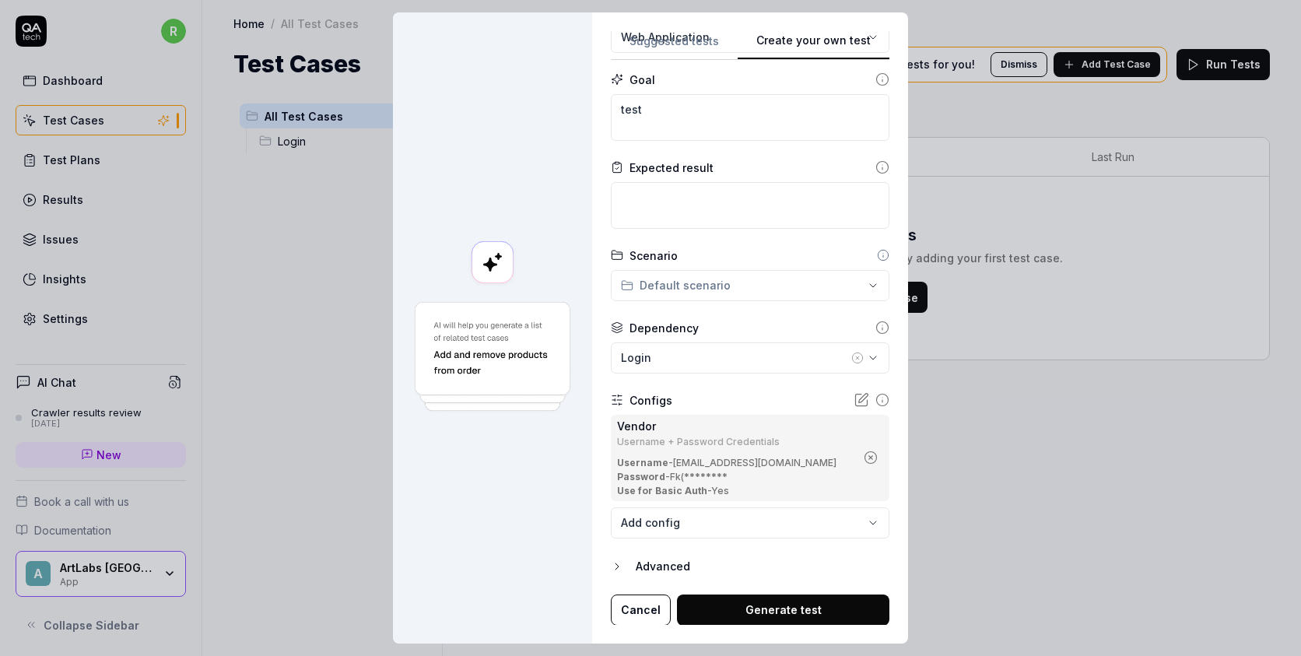
click at [763, 603] on button "Generate test" at bounding box center [783, 609] width 212 height 31
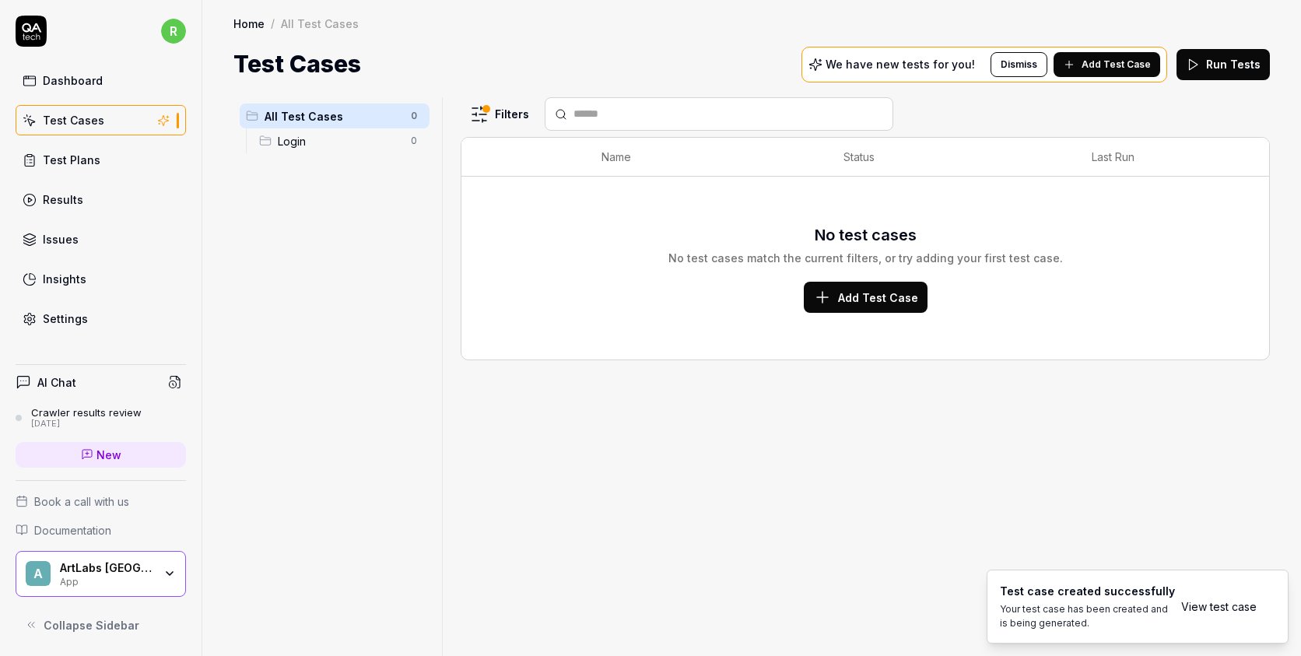
click at [1236, 605] on link "View test case" at bounding box center [1218, 606] width 75 height 16
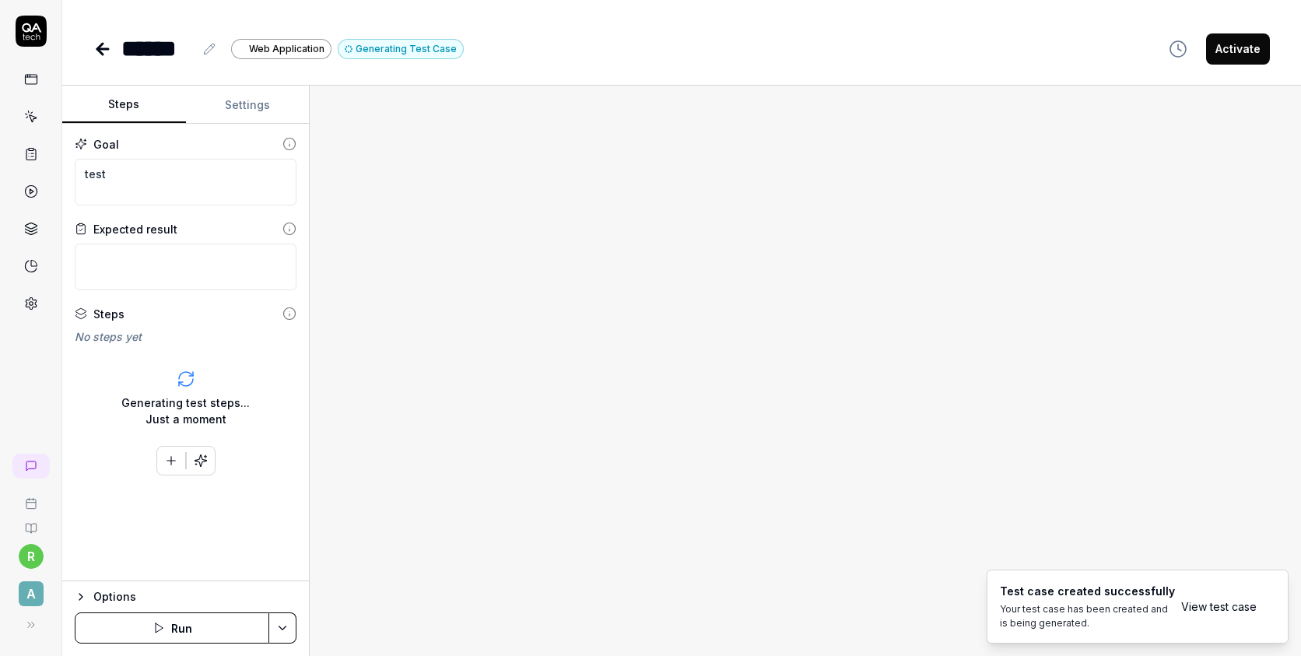
click at [94, 592] on div "Options" at bounding box center [194, 596] width 203 height 19
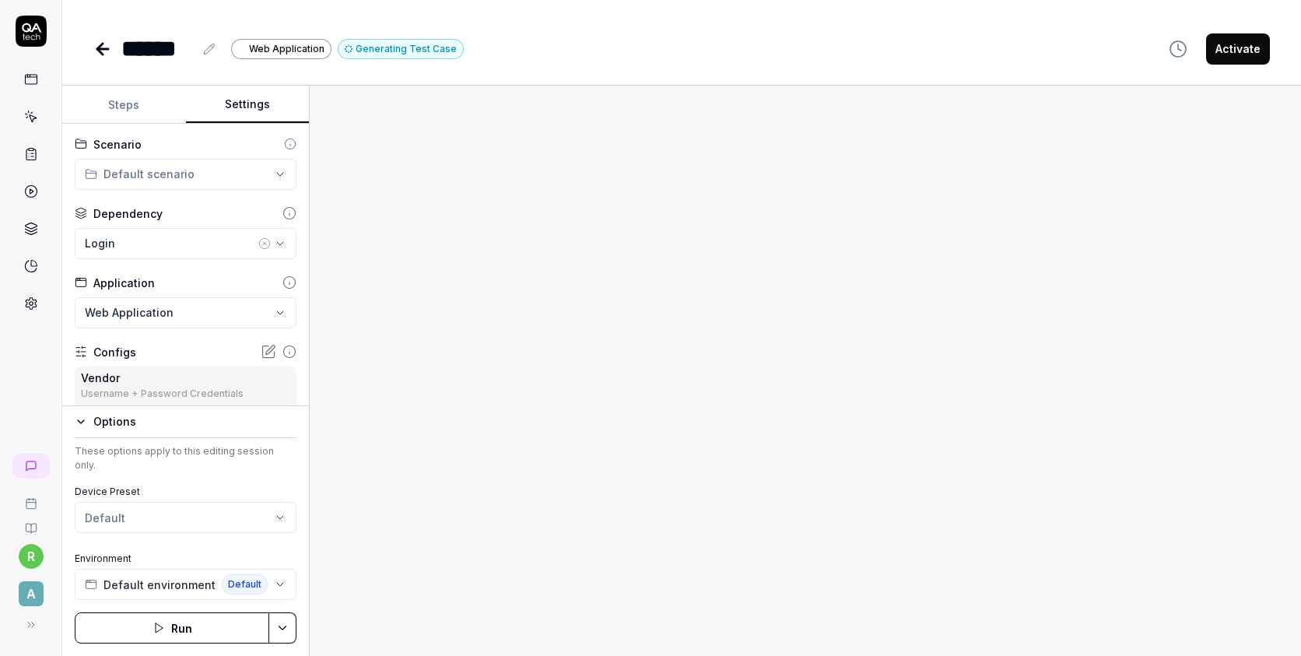
click at [254, 98] on button "Settings" at bounding box center [248, 104] width 124 height 37
click at [183, 245] on div "Login" at bounding box center [170, 243] width 170 height 16
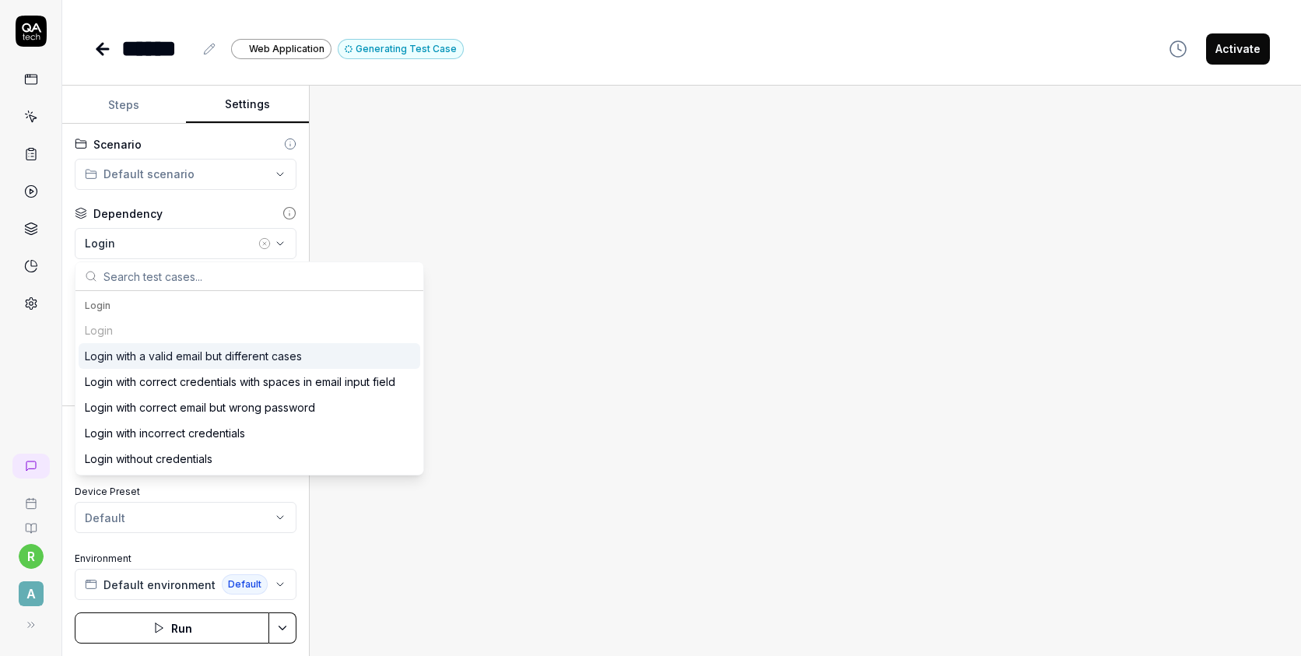
click at [261, 243] on icon "button" at bounding box center [264, 243] width 12 height 12
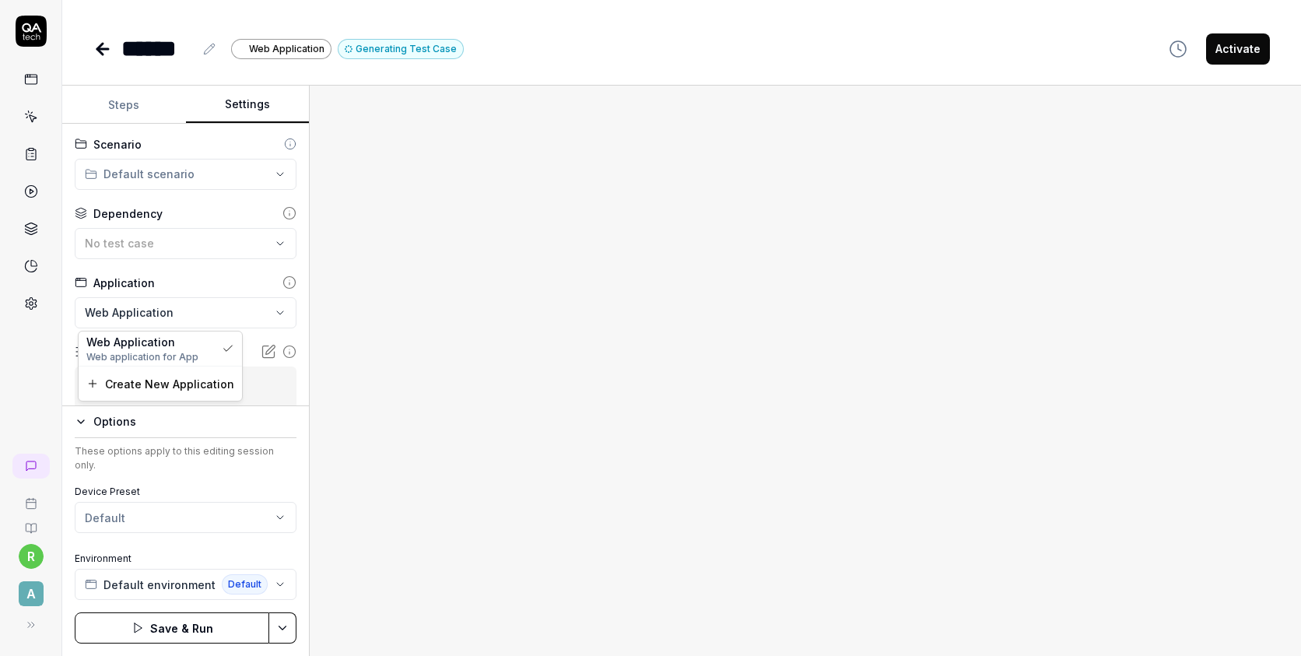
click at [209, 312] on html "**********" at bounding box center [650, 328] width 1301 height 656
click at [241, 278] on html "**********" at bounding box center [650, 328] width 1301 height 656
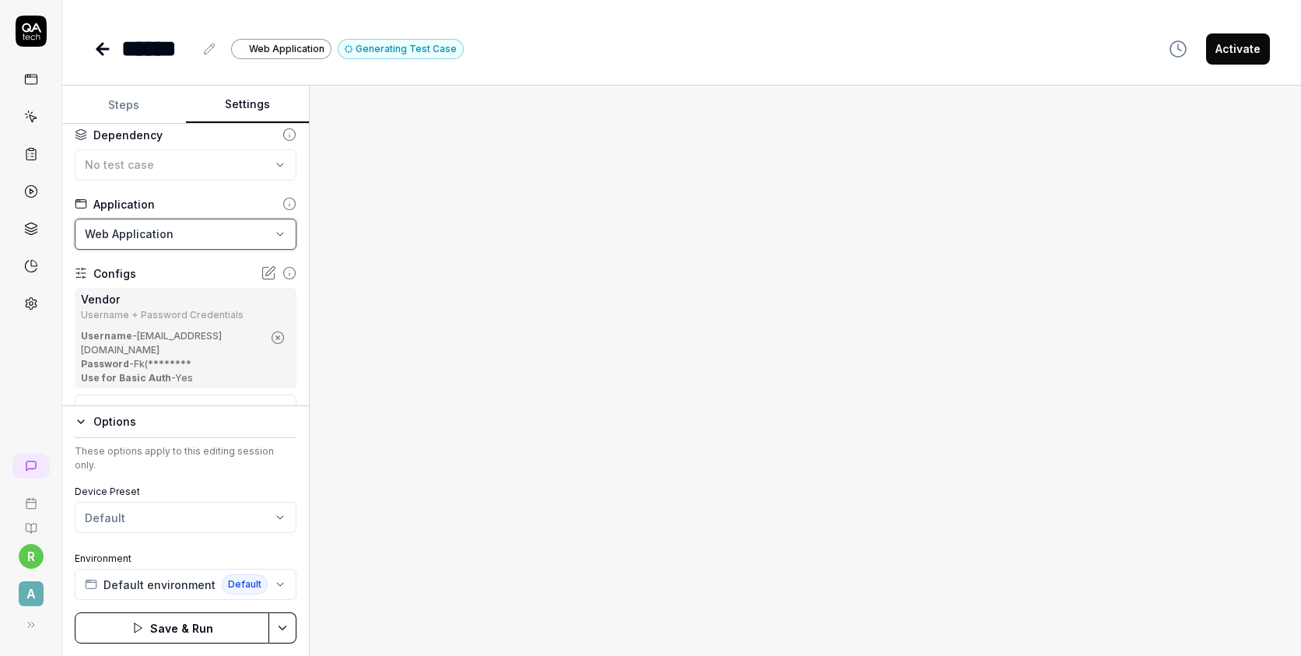
scroll to position [130, 0]
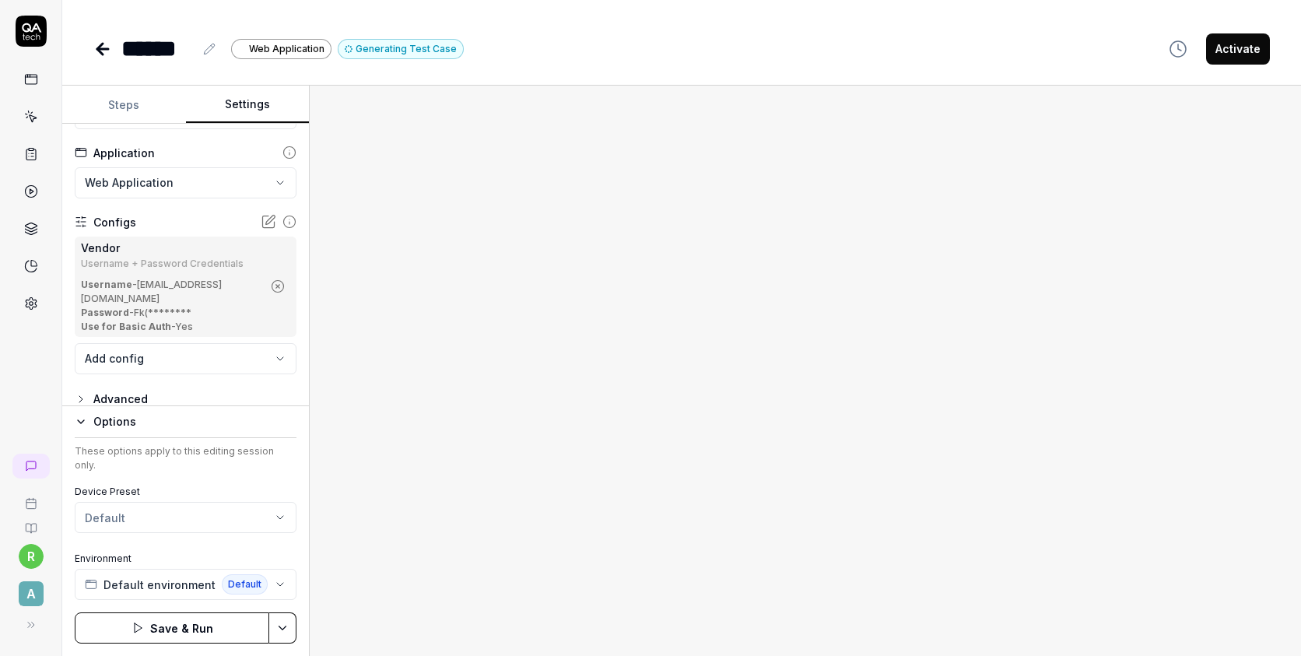
click at [147, 390] on div "Advanced" at bounding box center [186, 399] width 222 height 19
click at [127, 399] on div "Advanced" at bounding box center [120, 399] width 54 height 19
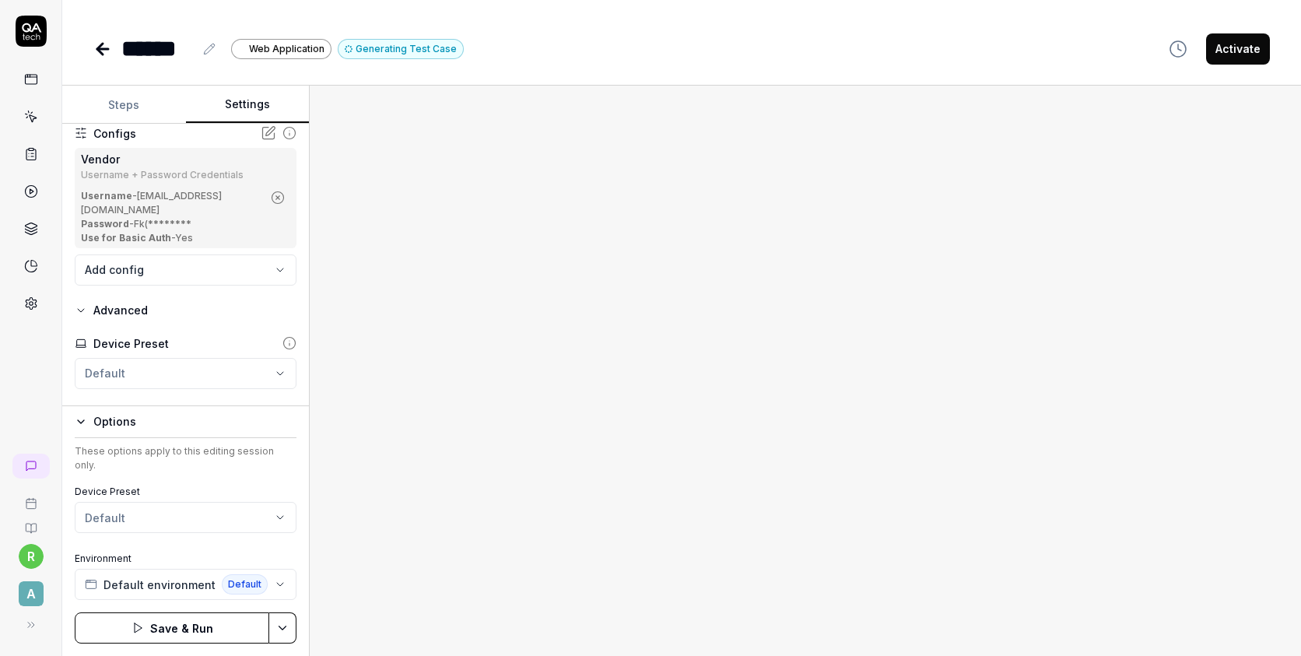
scroll to position [352, 0]
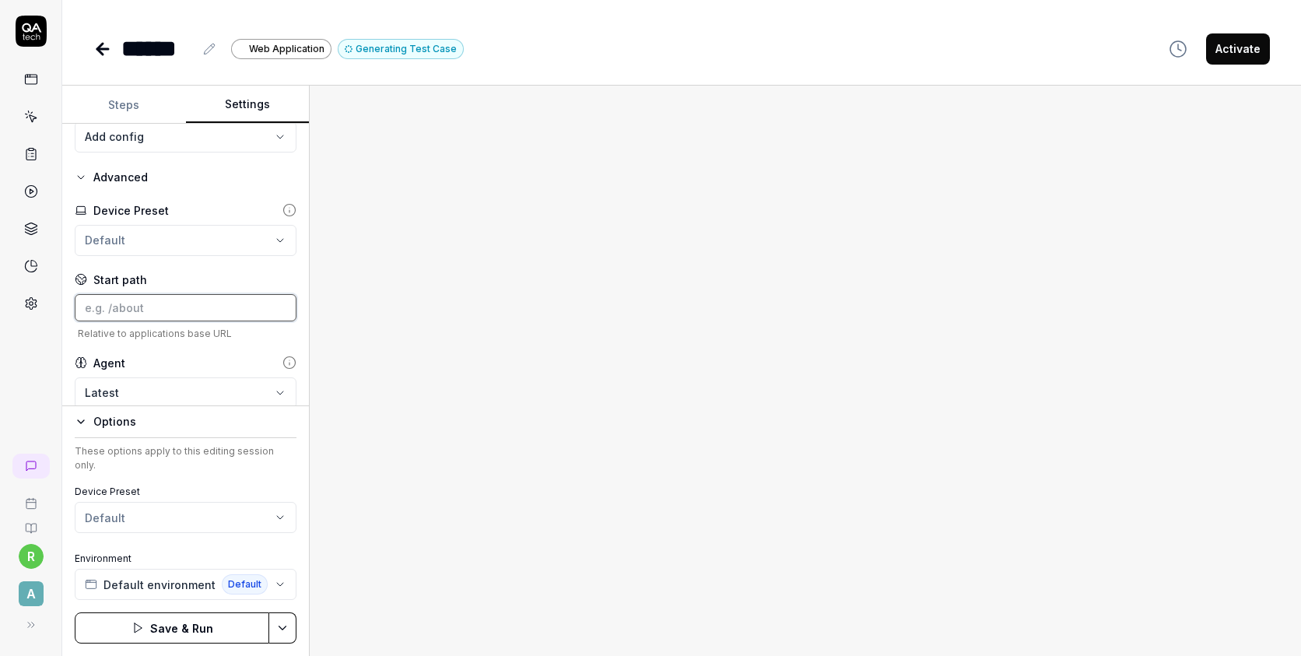
click at [138, 307] on input at bounding box center [186, 307] width 222 height 27
click at [153, 231] on html "**********" at bounding box center [650, 328] width 1301 height 656
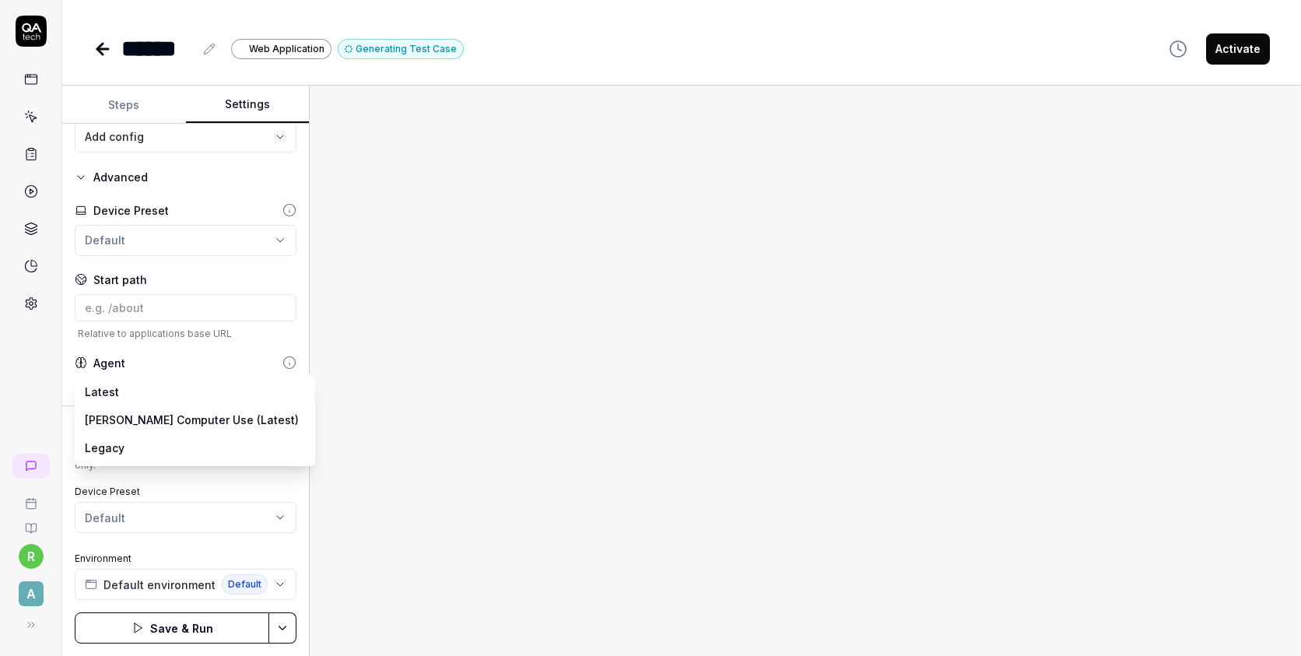
click at [138, 391] on body "**********" at bounding box center [650, 328] width 1301 height 656
click at [1230, 47] on button "Activate" at bounding box center [1238, 48] width 64 height 31
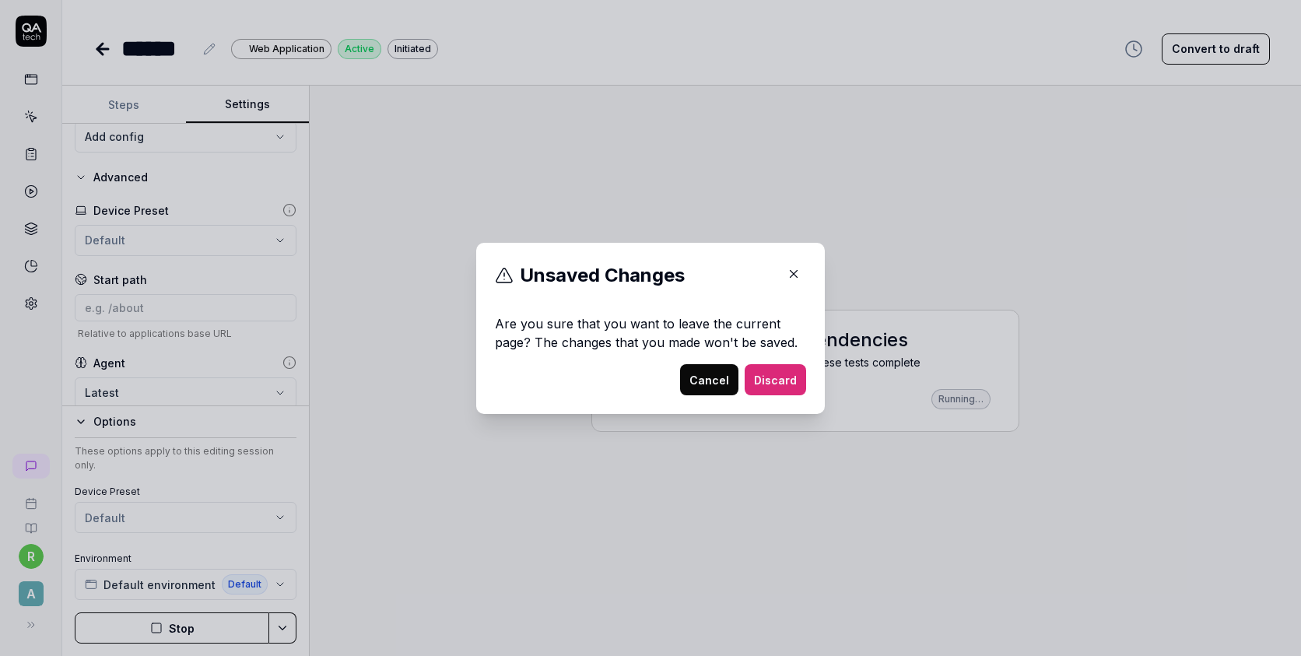
click at [773, 371] on button "Discard" at bounding box center [774, 379] width 61 height 31
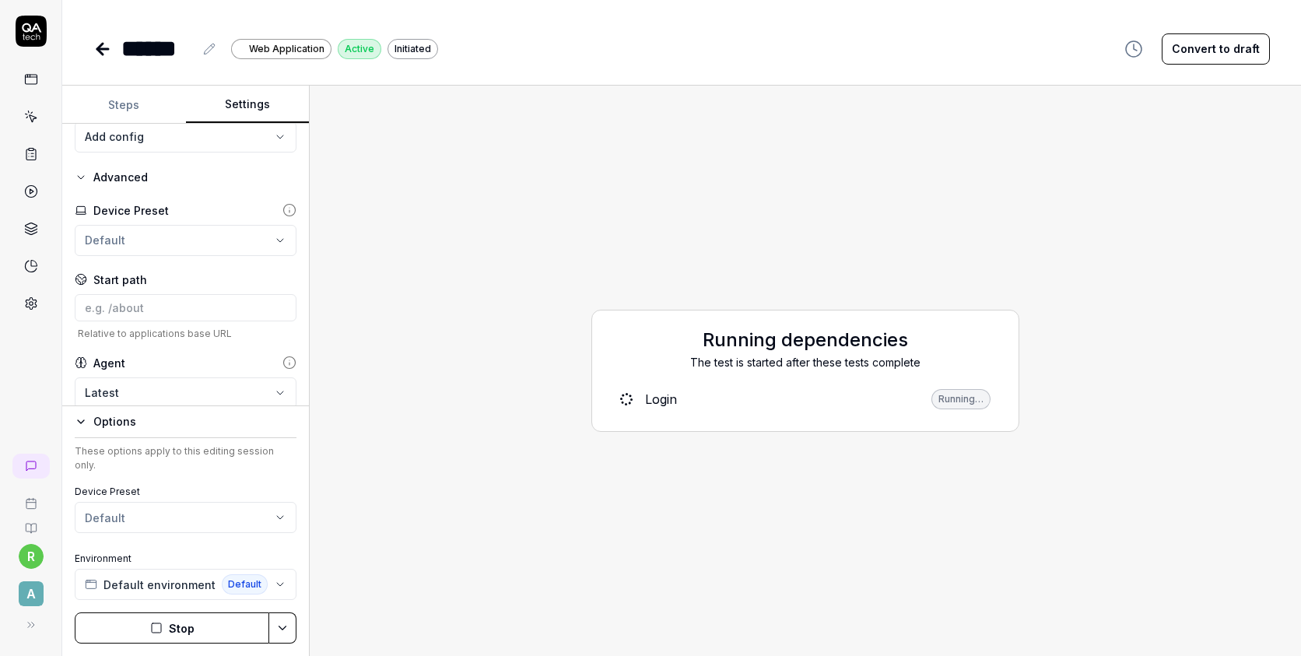
click at [17, 149] on link at bounding box center [31, 154] width 28 height 28
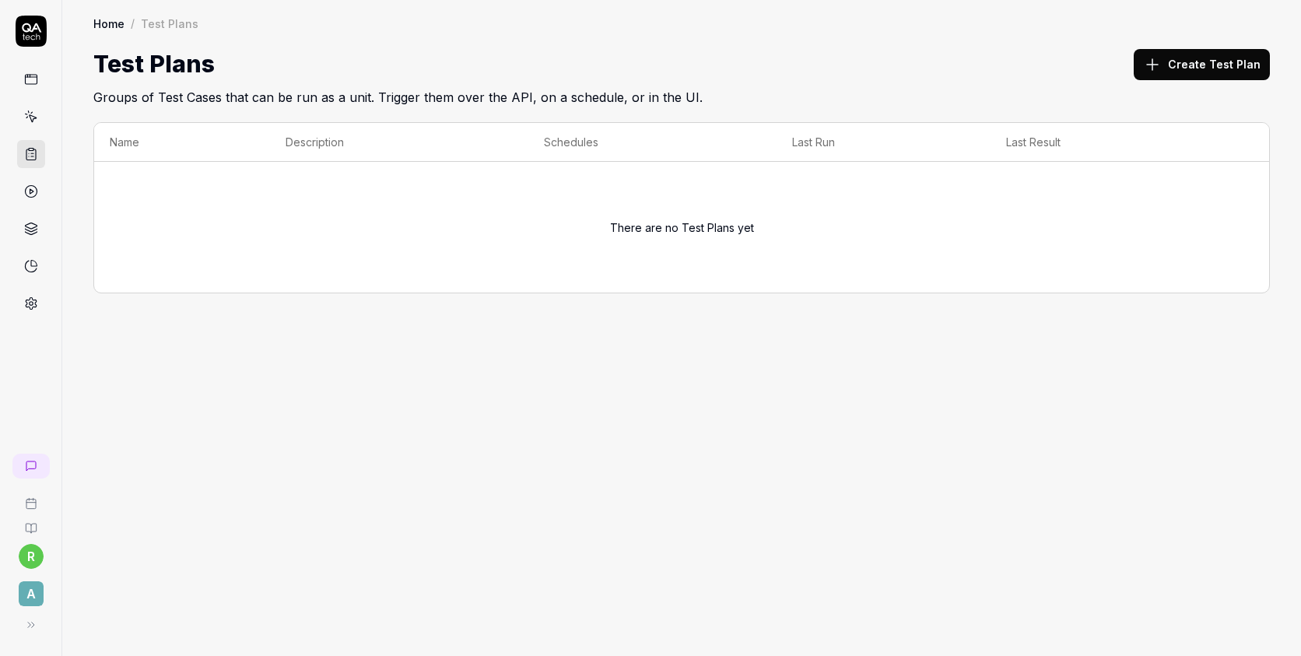
click at [29, 226] on icon at bounding box center [31, 229] width 14 height 14
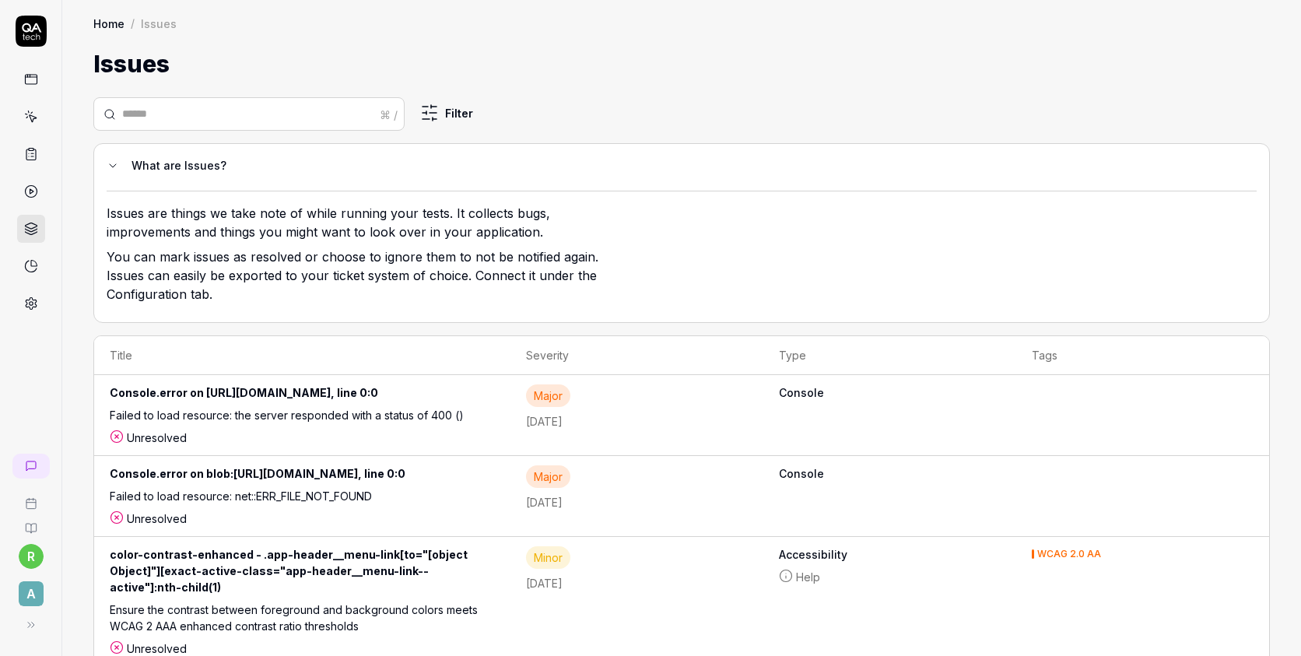
click at [33, 593] on span "A" at bounding box center [31, 593] width 25 height 25
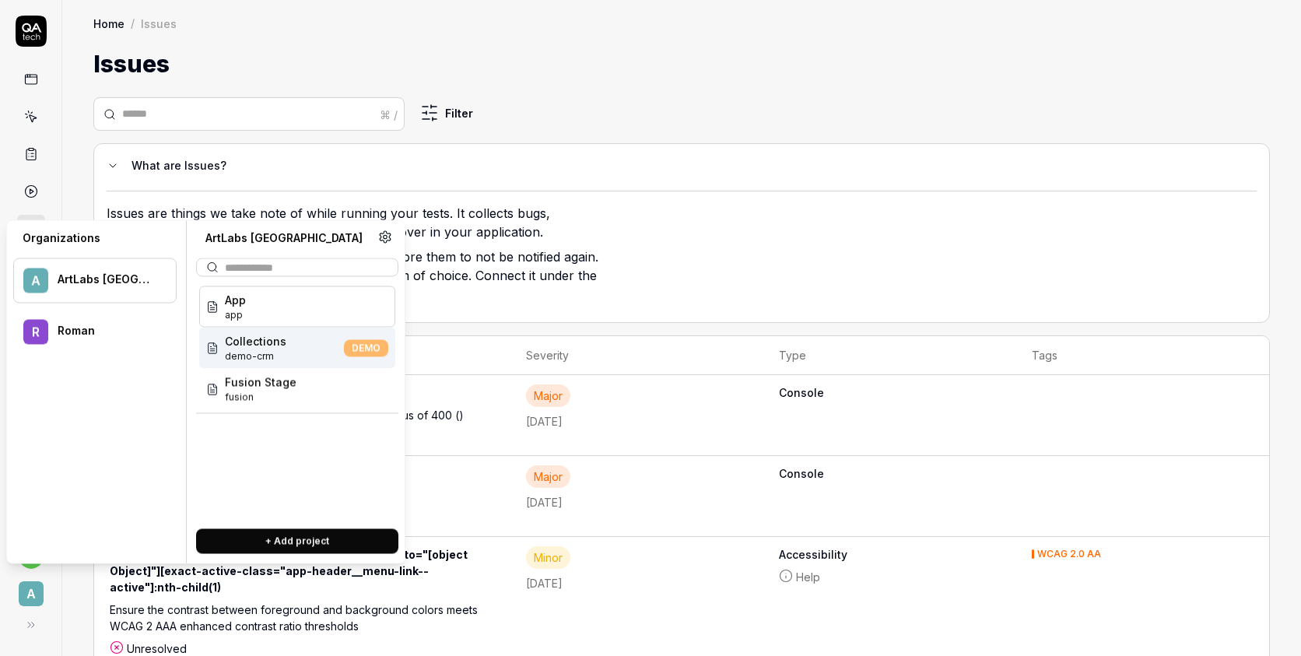
click at [303, 348] on div "Collections demo-crm DEMO" at bounding box center [297, 347] width 196 height 41
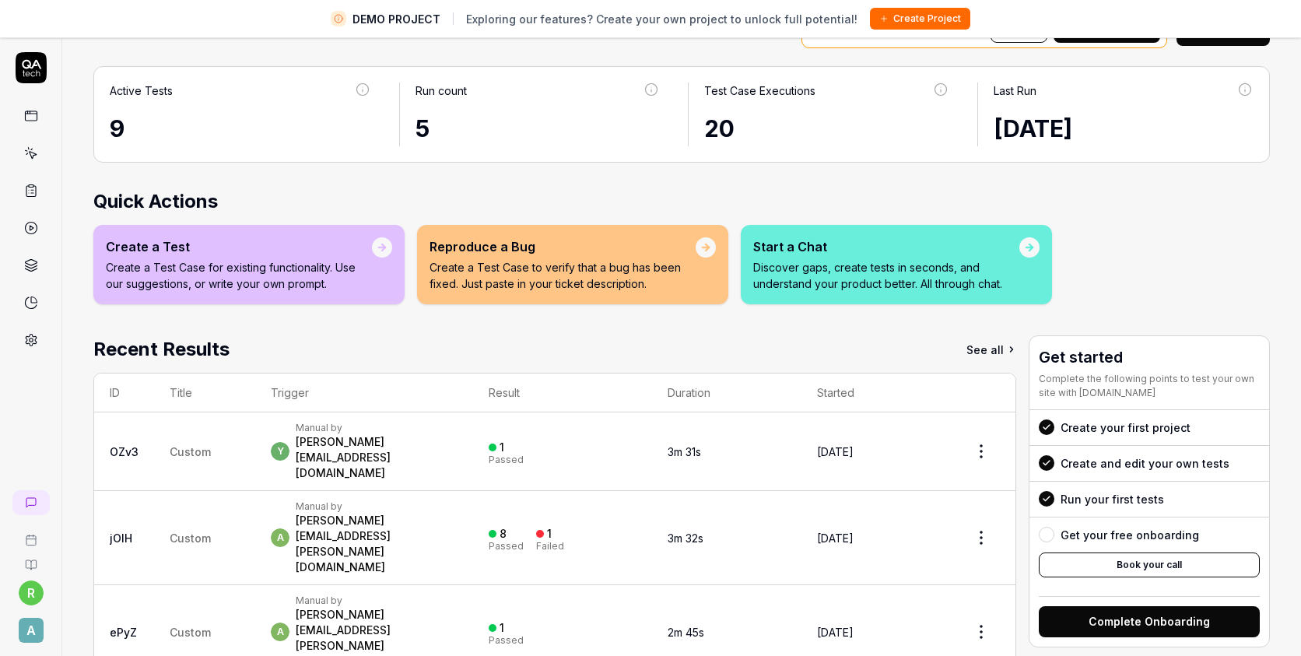
scroll to position [37, 0]
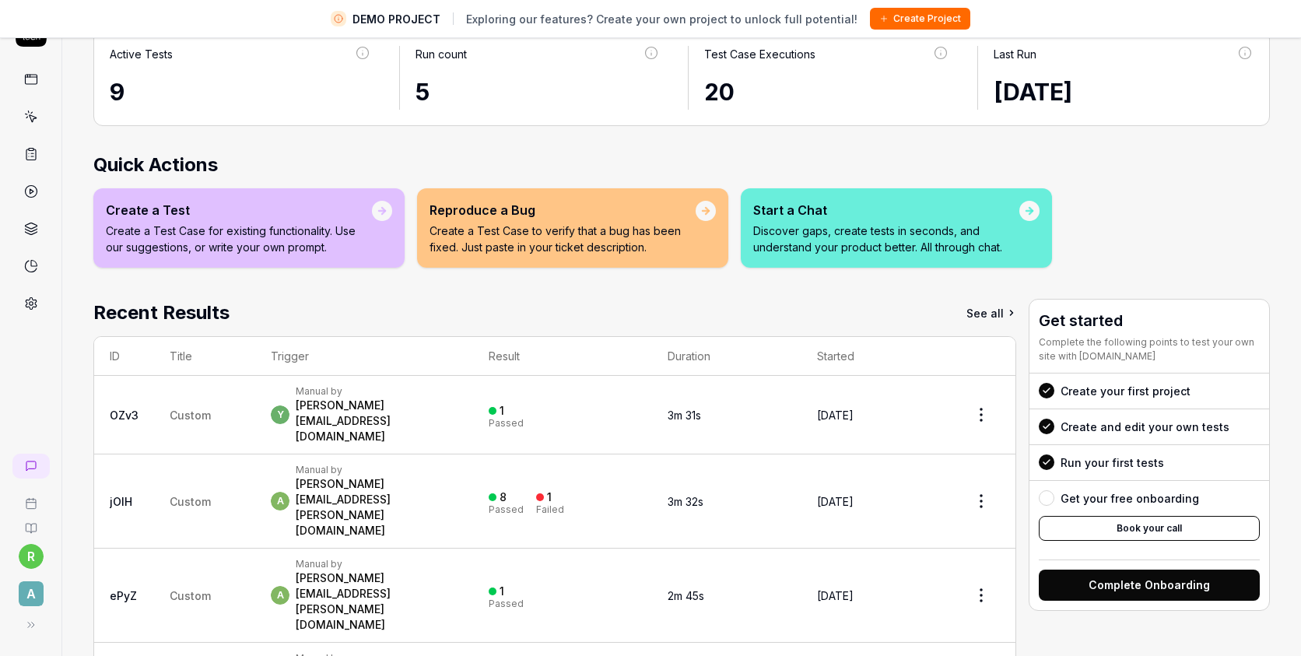
click at [180, 495] on span "Custom" at bounding box center [190, 501] width 41 height 13
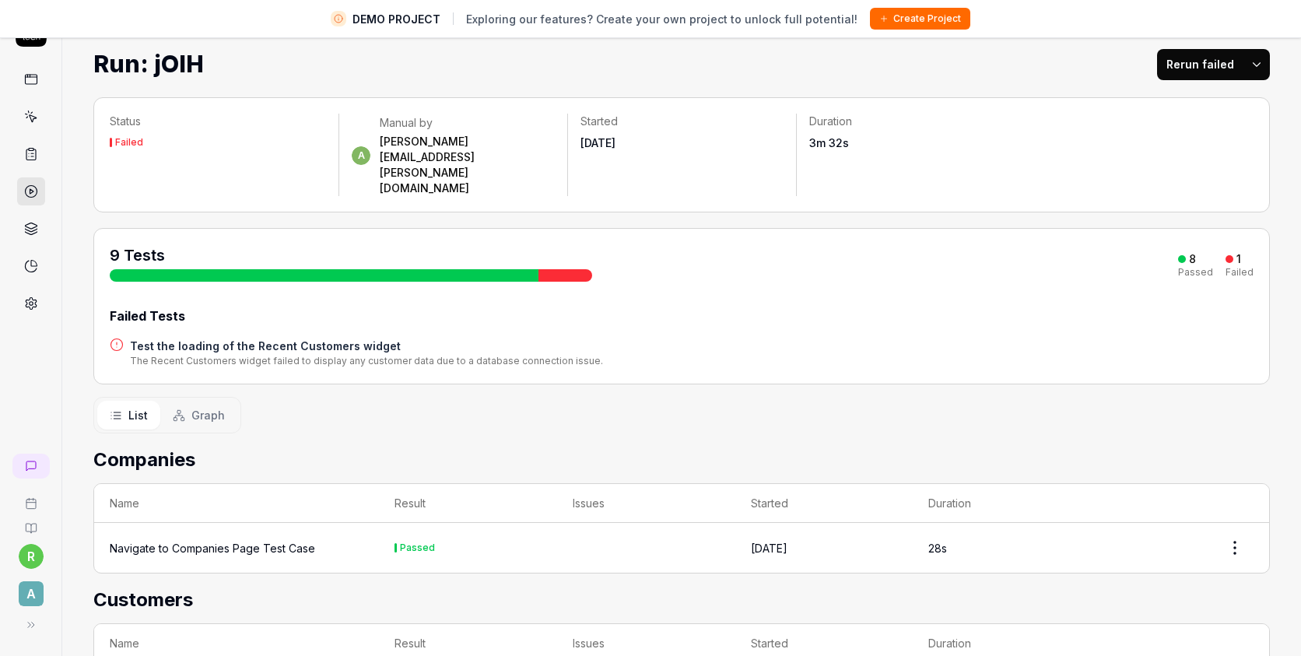
scroll to position [32, 0]
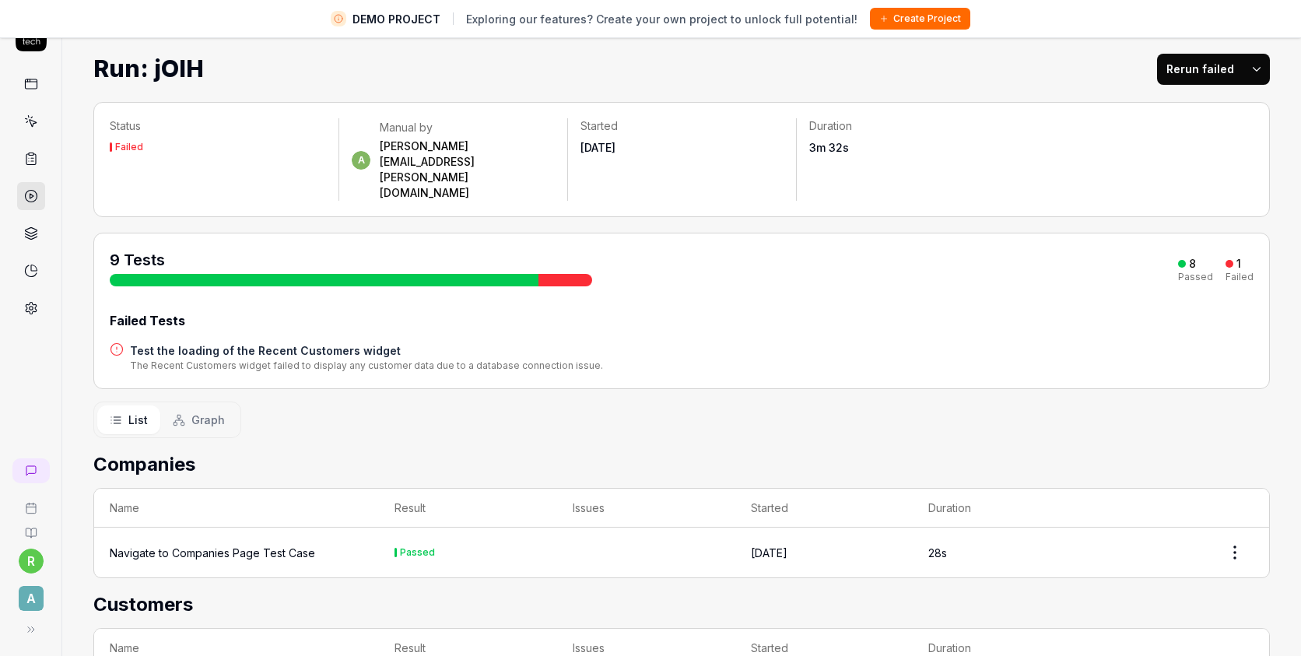
click at [216, 544] on div "Navigate to Companies Page Test Case" at bounding box center [212, 552] width 205 height 16
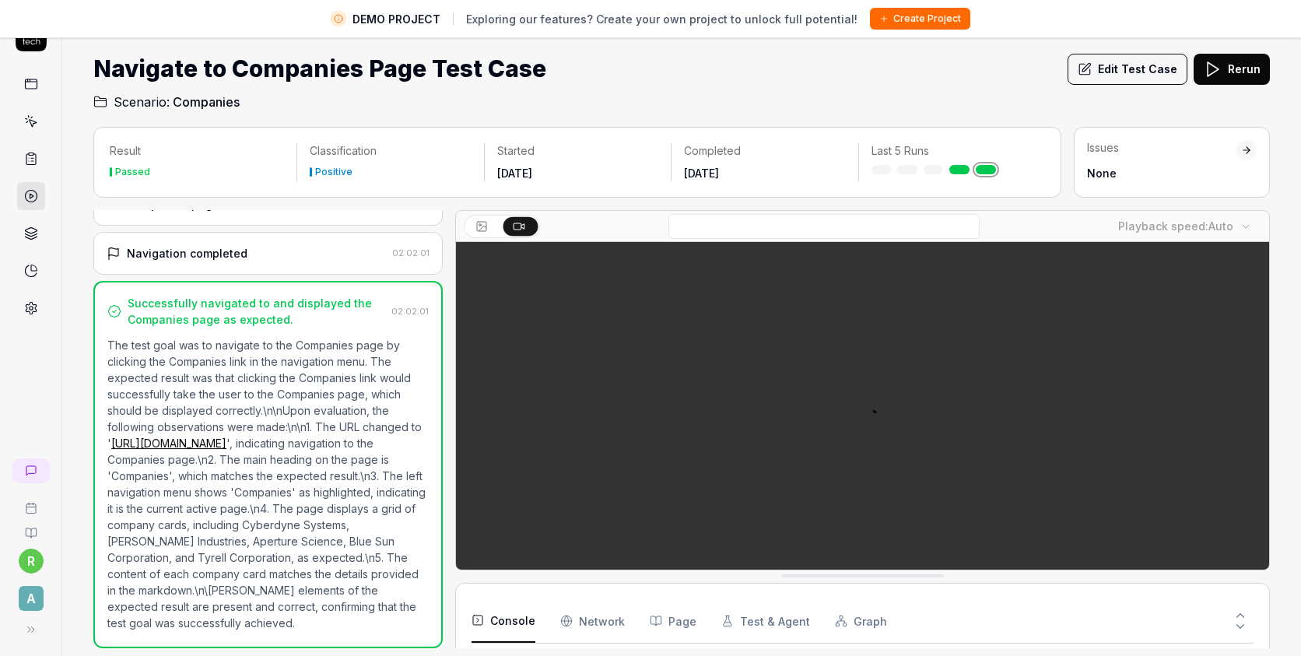
scroll to position [115, 0]
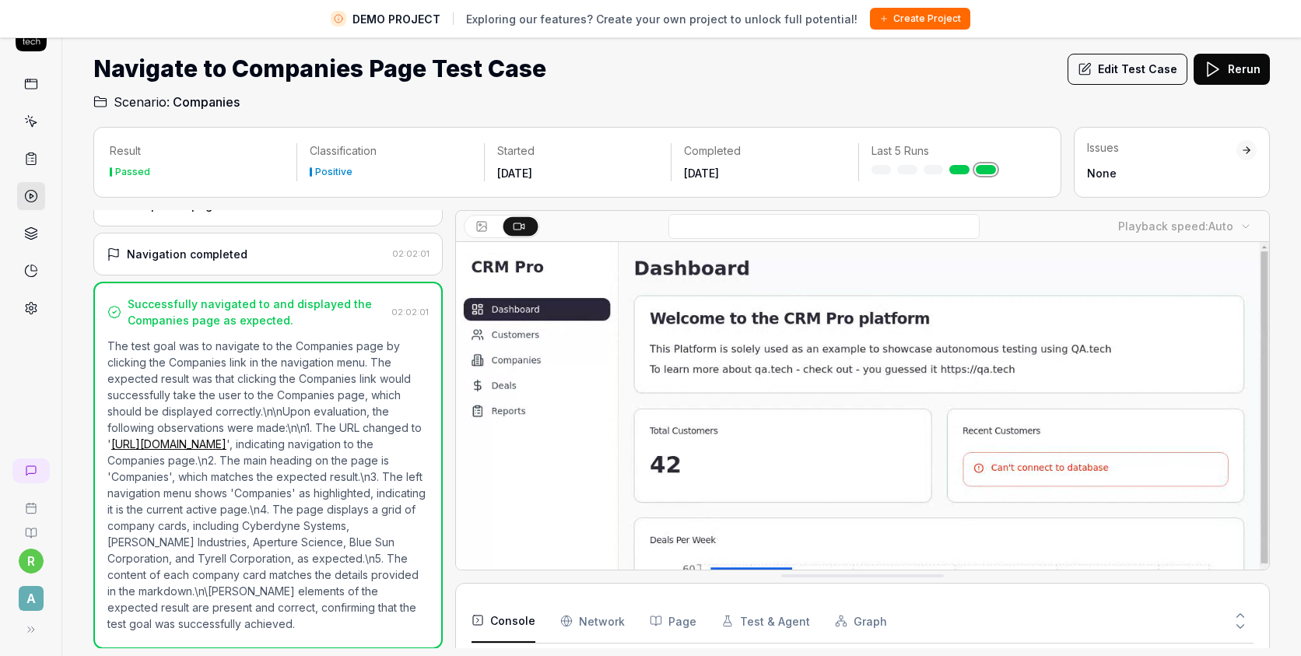
click at [24, 193] on icon at bounding box center [31, 196] width 14 height 14
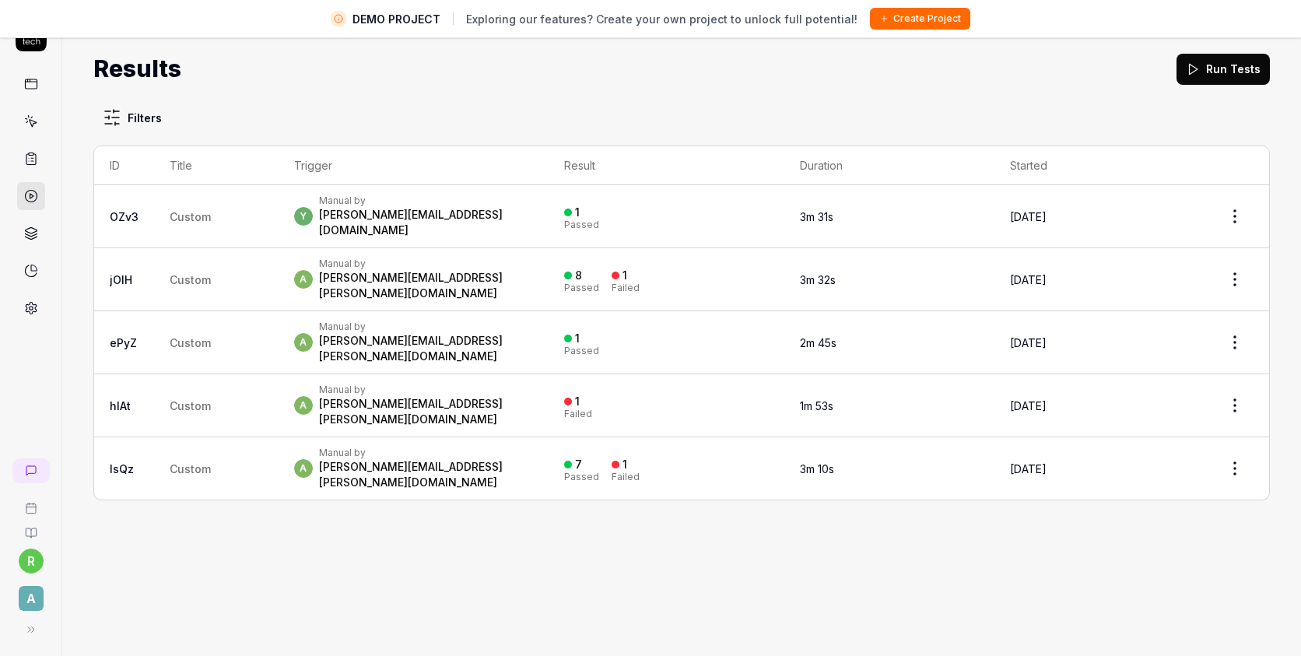
click at [234, 437] on td "Custom" at bounding box center [216, 468] width 124 height 62
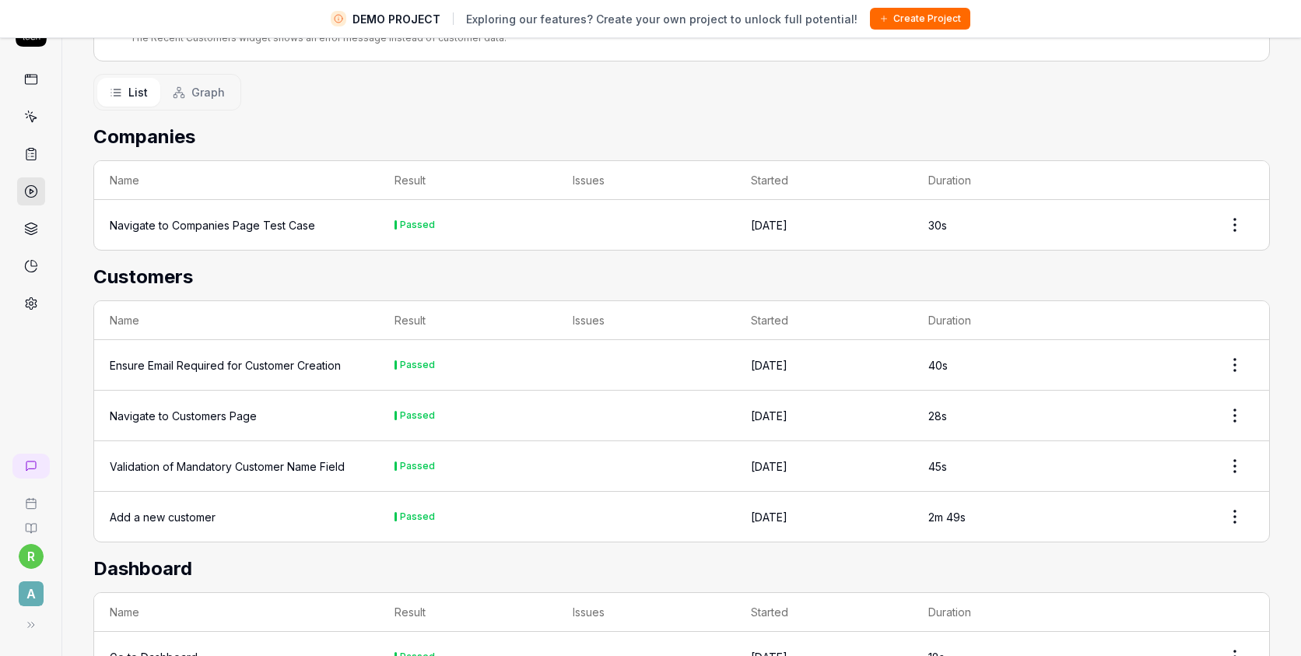
scroll to position [285, 0]
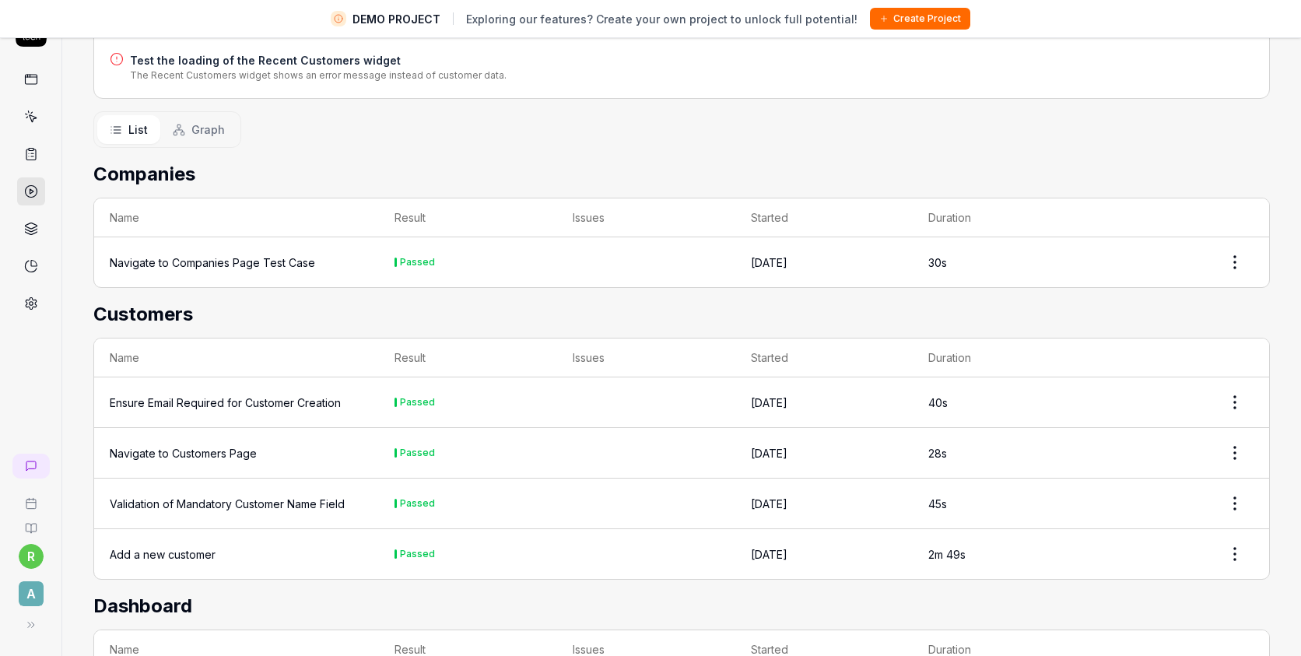
click at [322, 394] on div "Ensure Email Required for Customer Creation" at bounding box center [225, 402] width 231 height 16
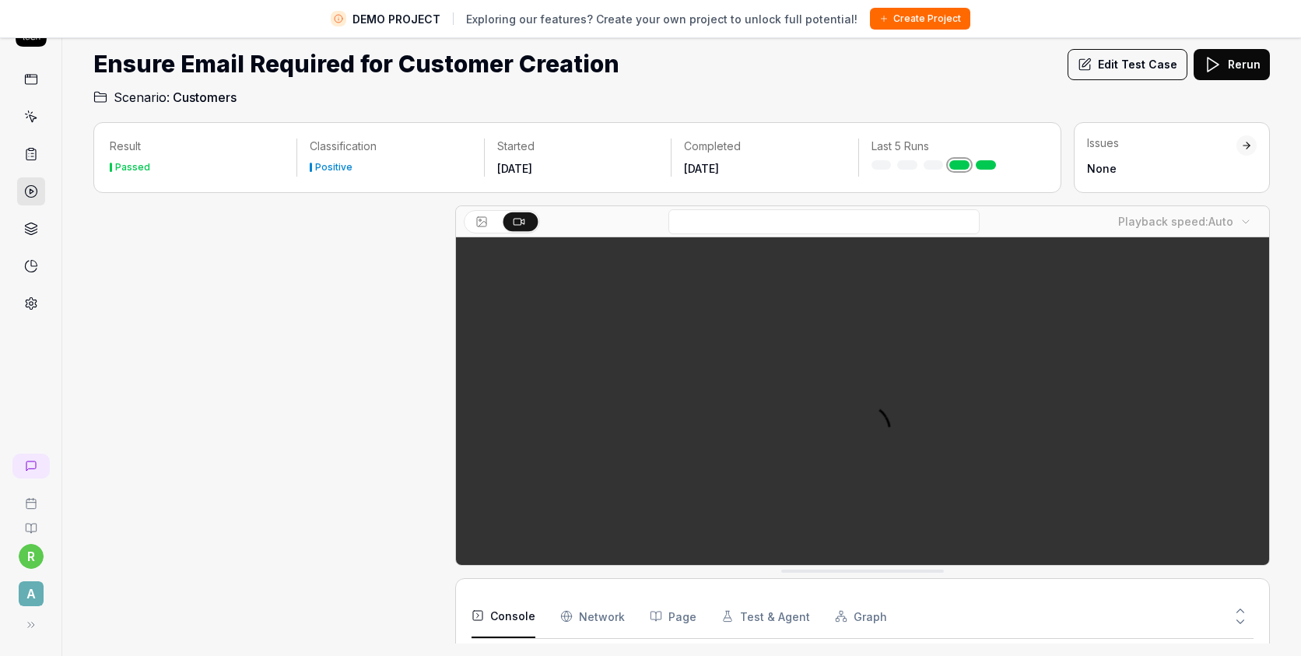
scroll to position [66, 0]
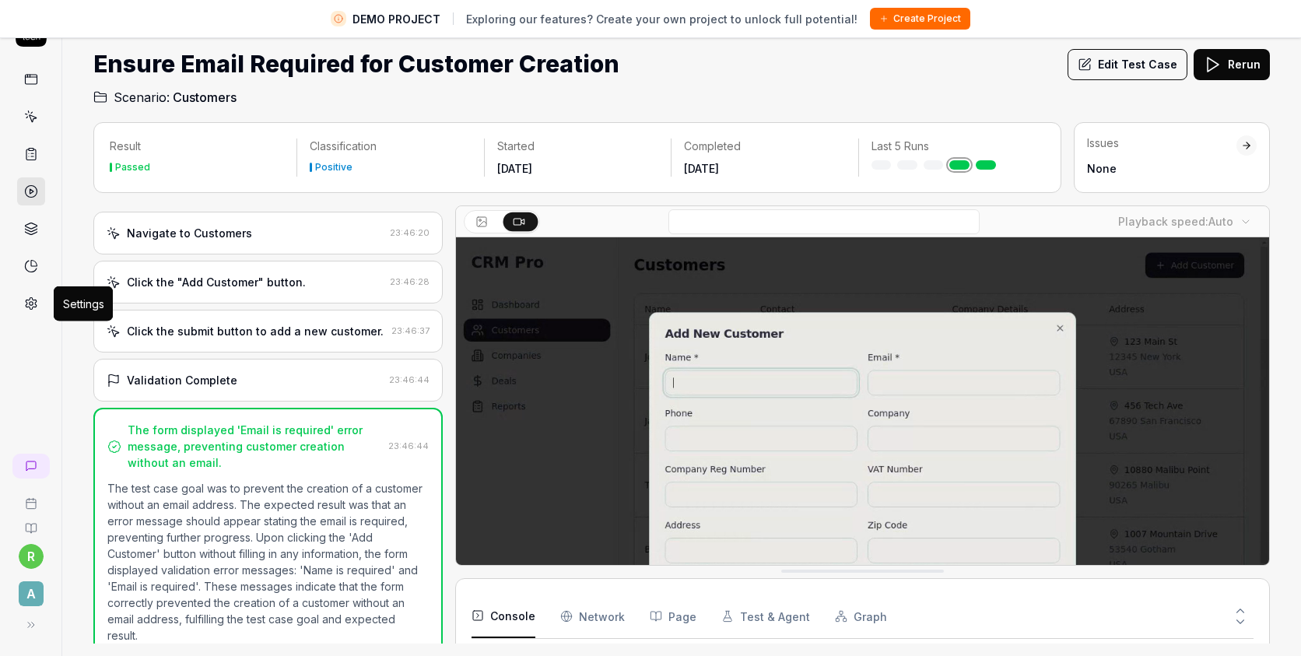
click at [28, 306] on icon at bounding box center [31, 304] width 11 height 12
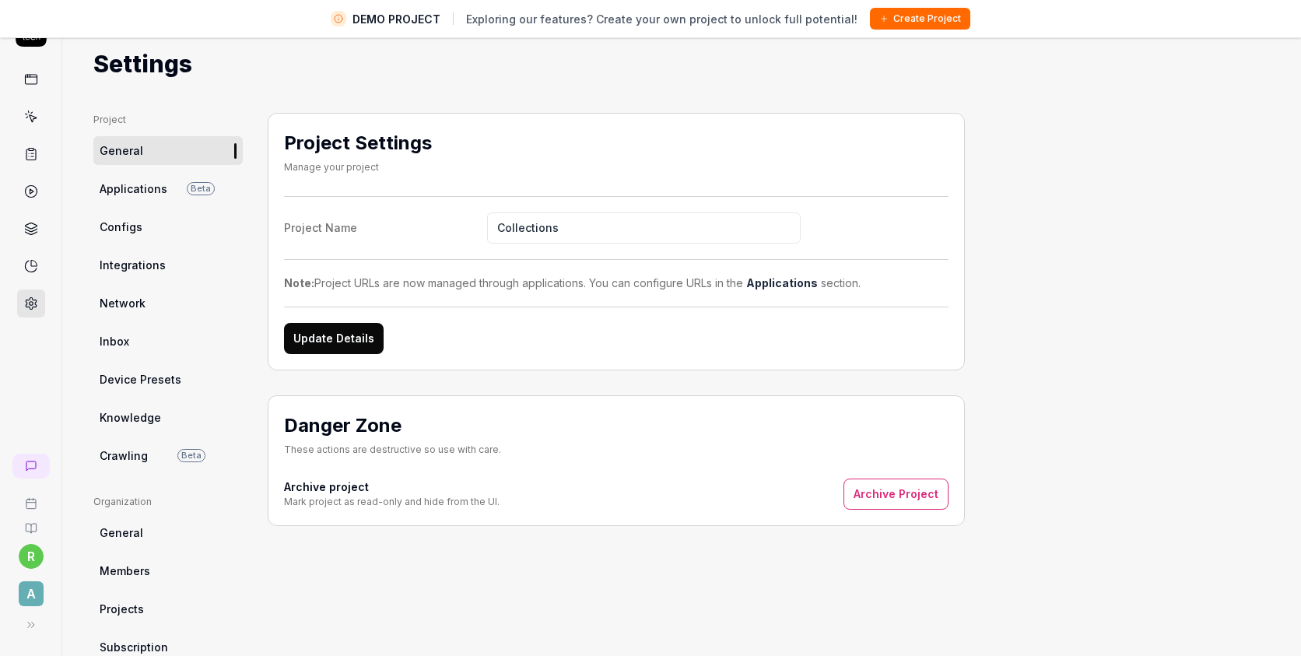
click at [150, 301] on link "Network" at bounding box center [167, 303] width 149 height 29
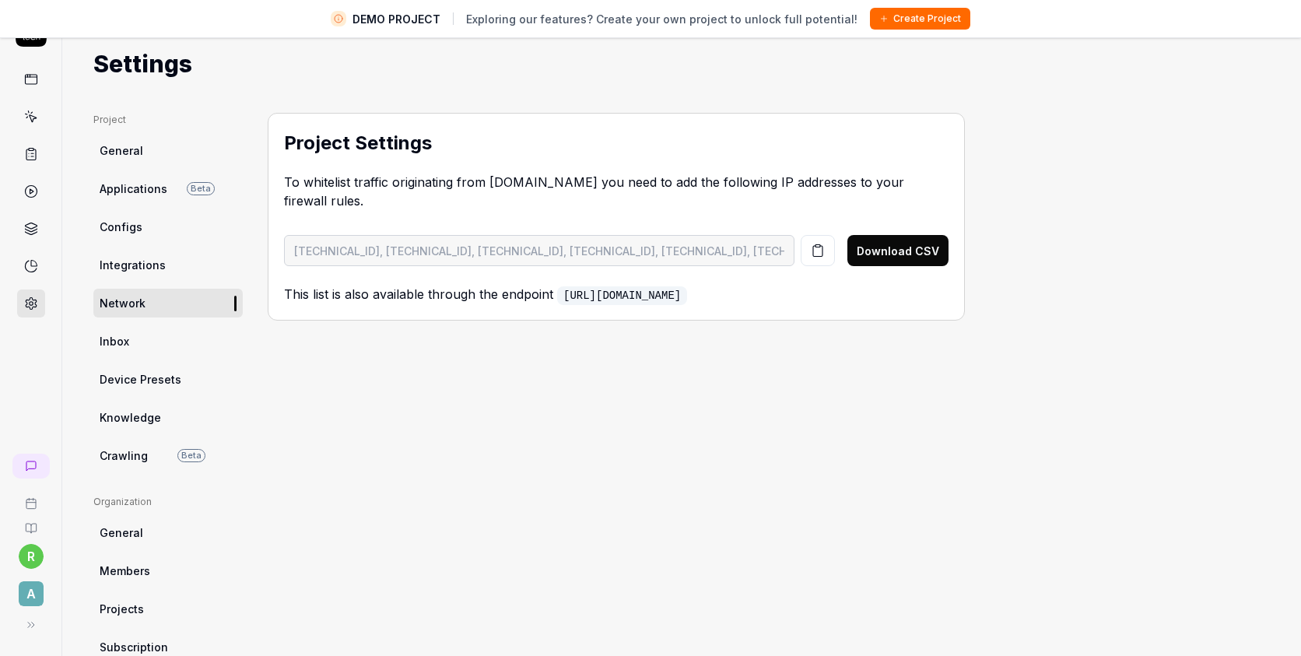
click at [157, 271] on span "Integrations" at bounding box center [133, 265] width 66 height 16
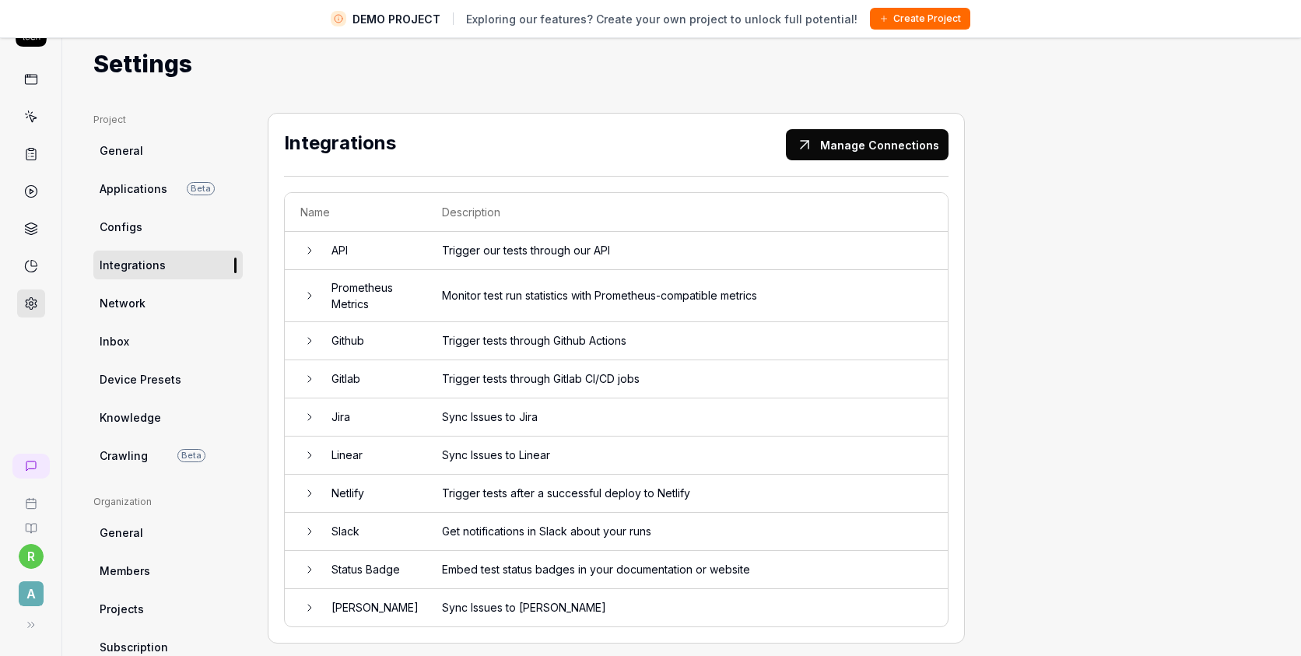
click at [152, 235] on link "Configs" at bounding box center [167, 226] width 149 height 29
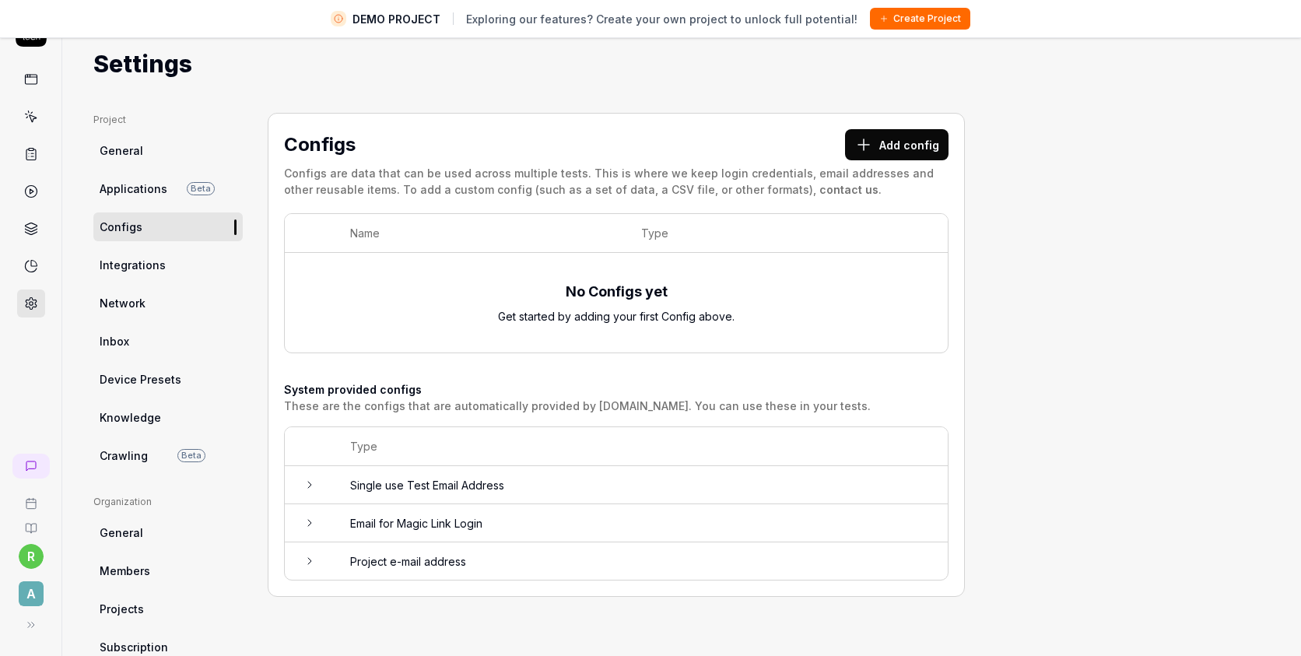
click at [129, 453] on span "Crawling" at bounding box center [124, 455] width 48 height 16
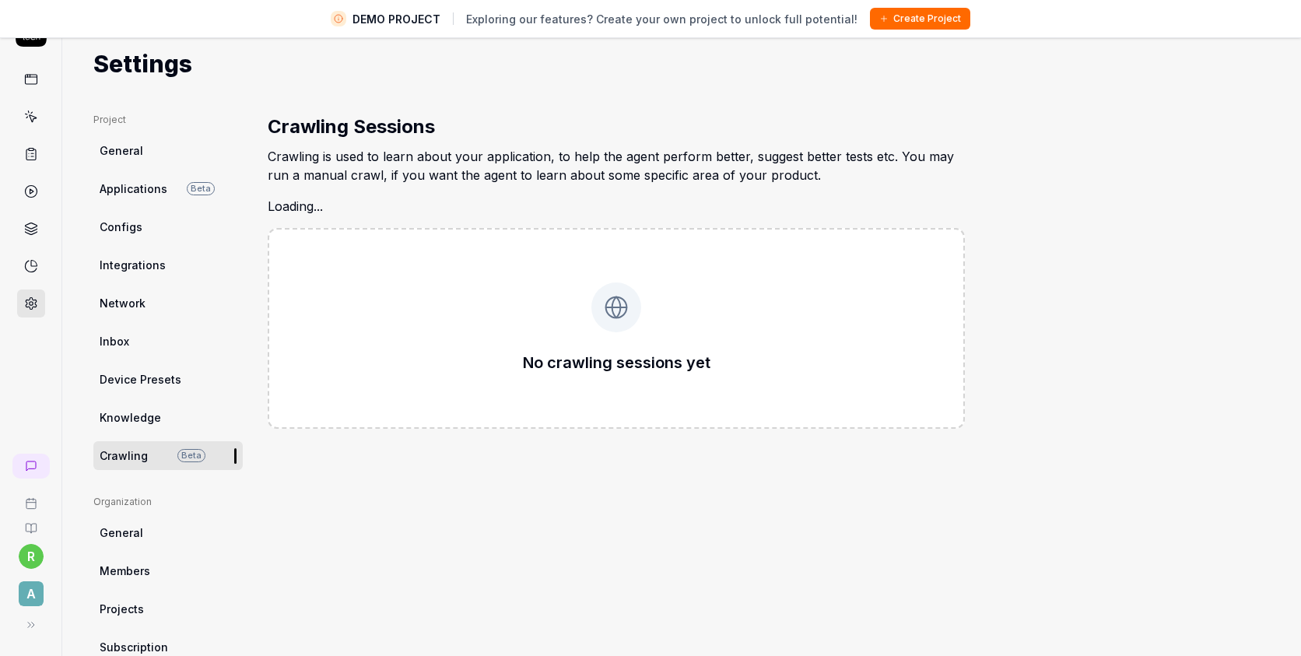
type textarea "*"
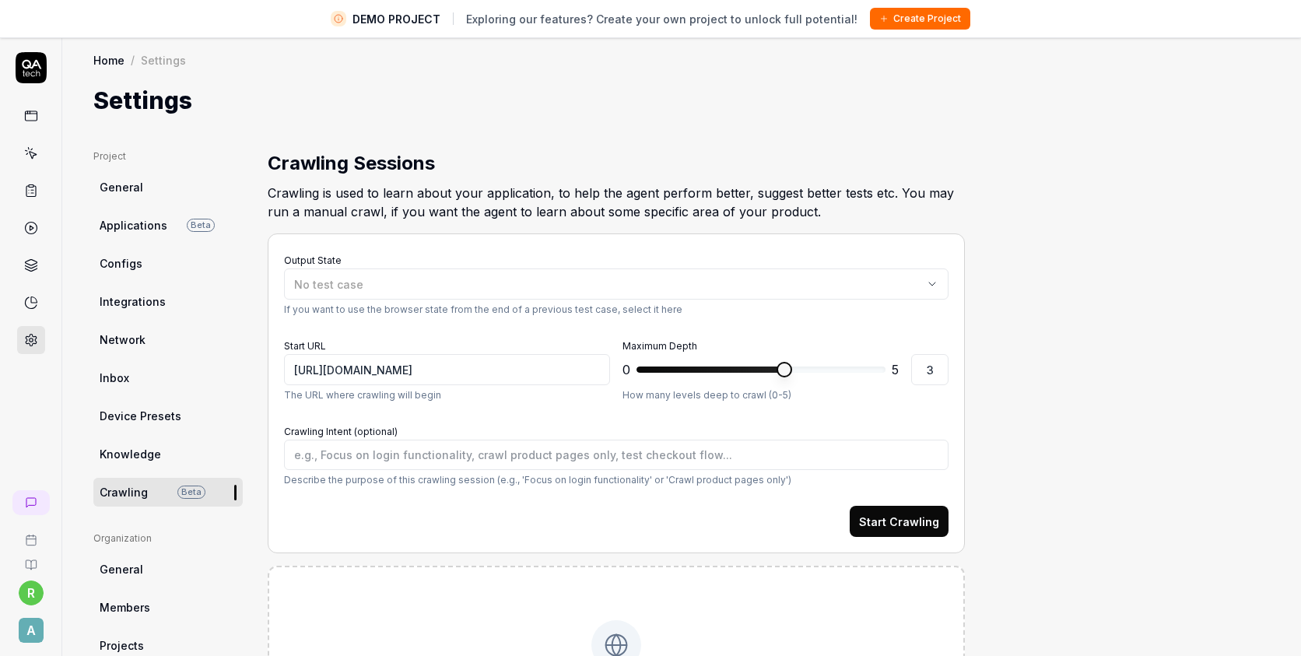
click at [28, 117] on icon at bounding box center [31, 116] width 14 height 14
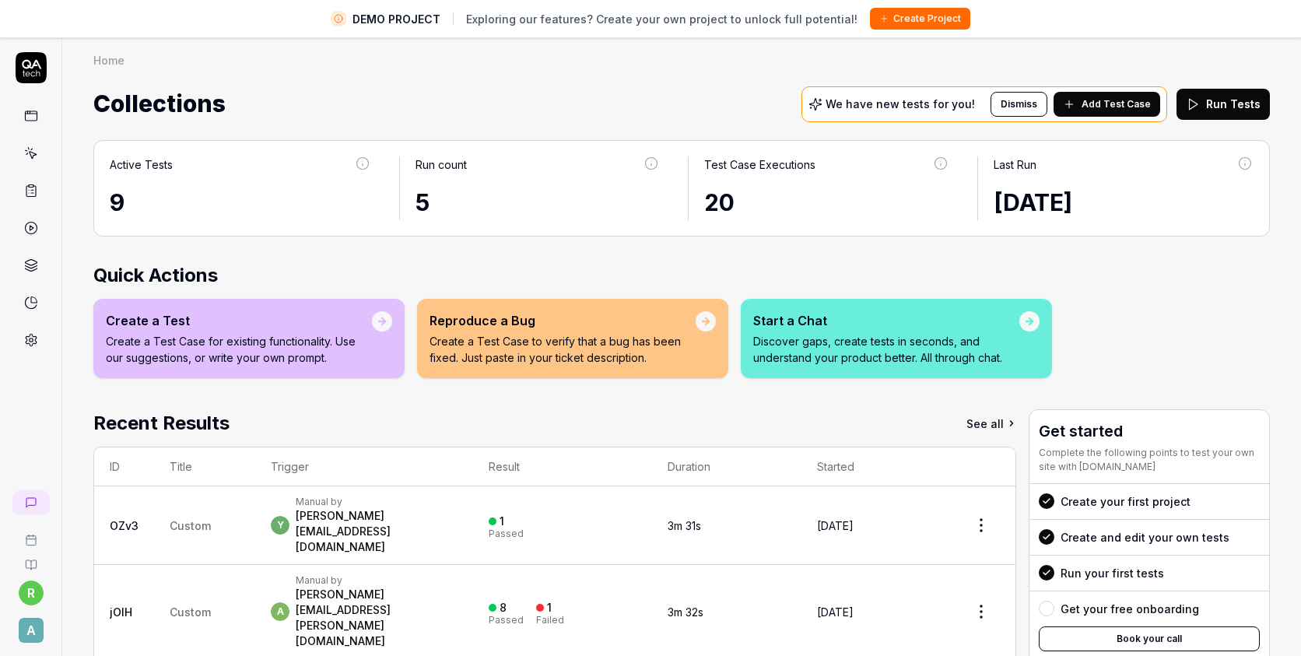
click at [26, 590] on html "DEMO PROJECT Exploring our features? Create your own project to unlock full pot…" at bounding box center [650, 346] width 1301 height 692
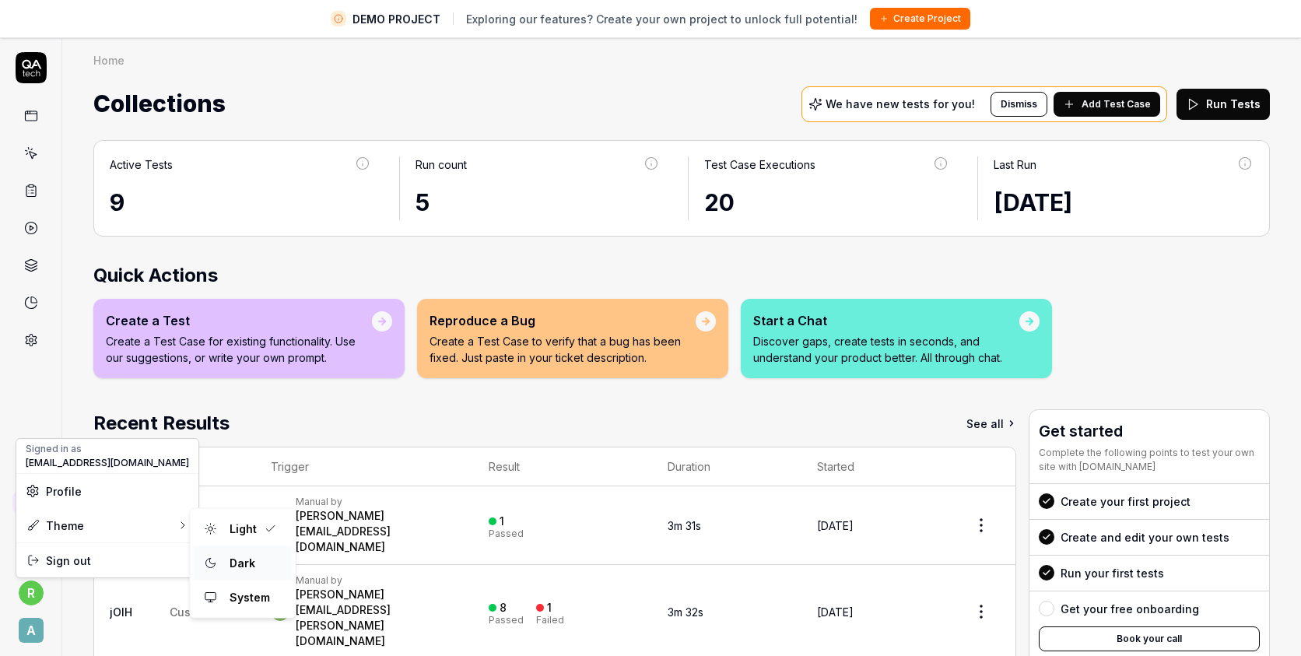
click at [263, 562] on div "Dark" at bounding box center [243, 563] width 99 height 34
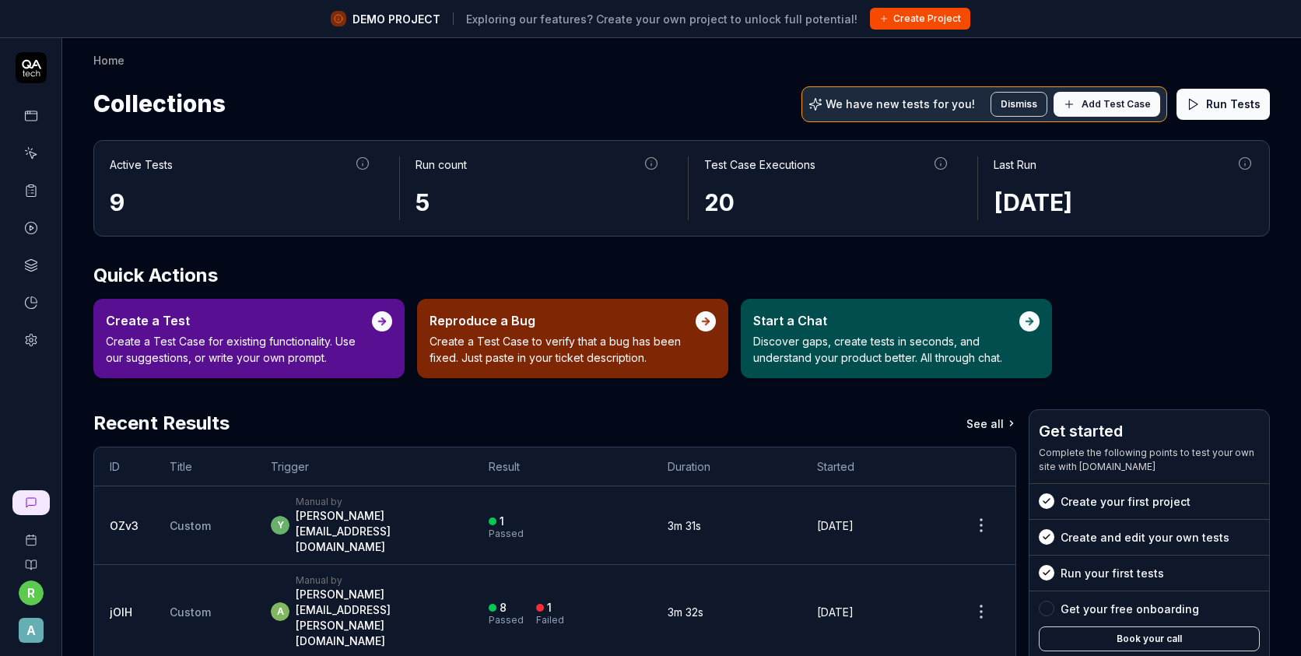
scroll to position [37, 0]
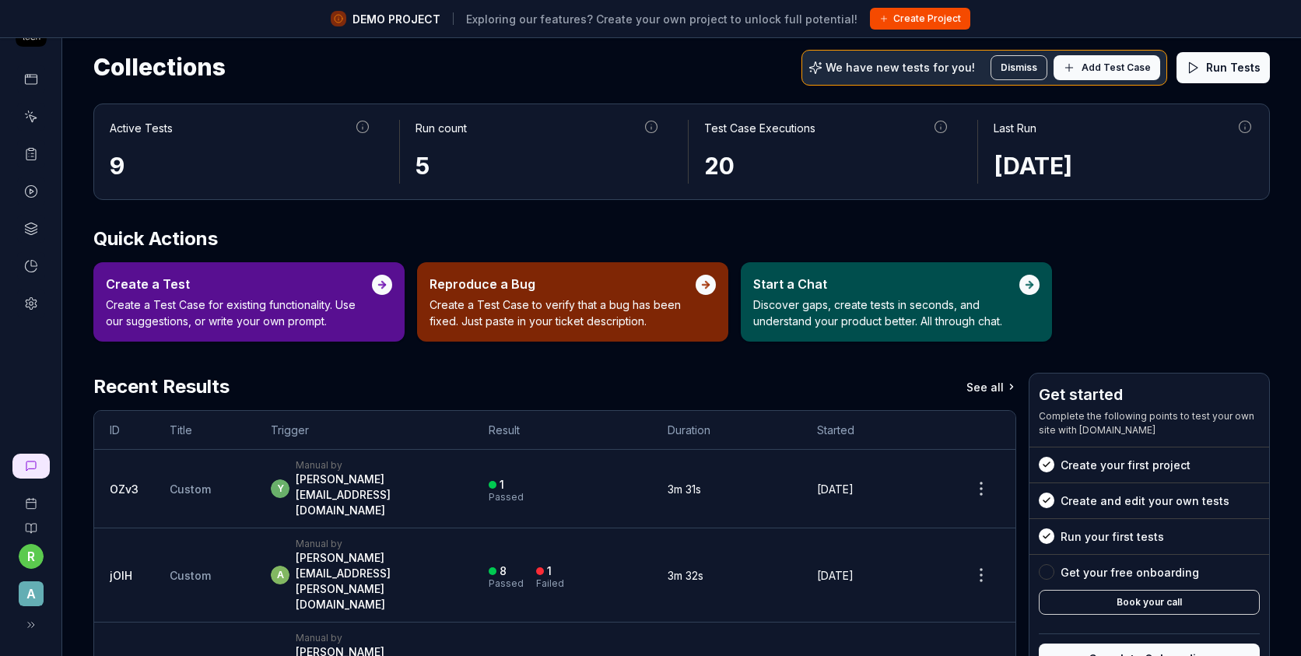
click at [25, 625] on icon at bounding box center [31, 624] width 12 height 12
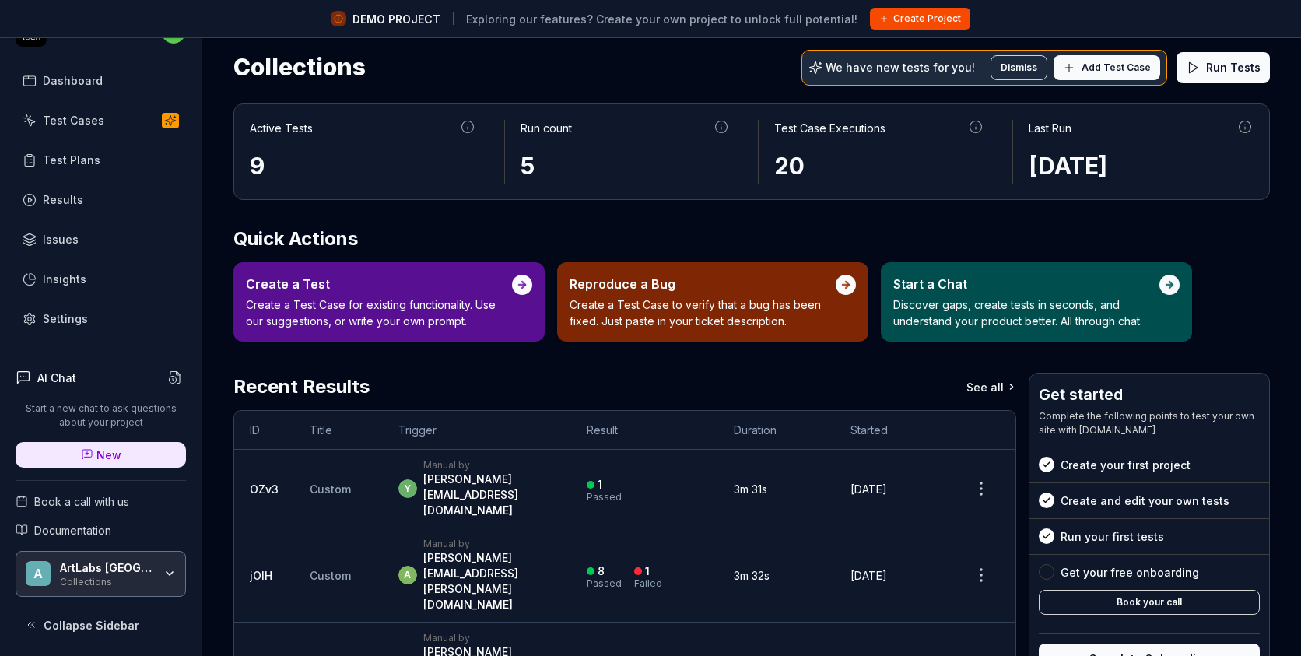
click at [89, 310] on link "Settings" at bounding box center [101, 318] width 170 height 30
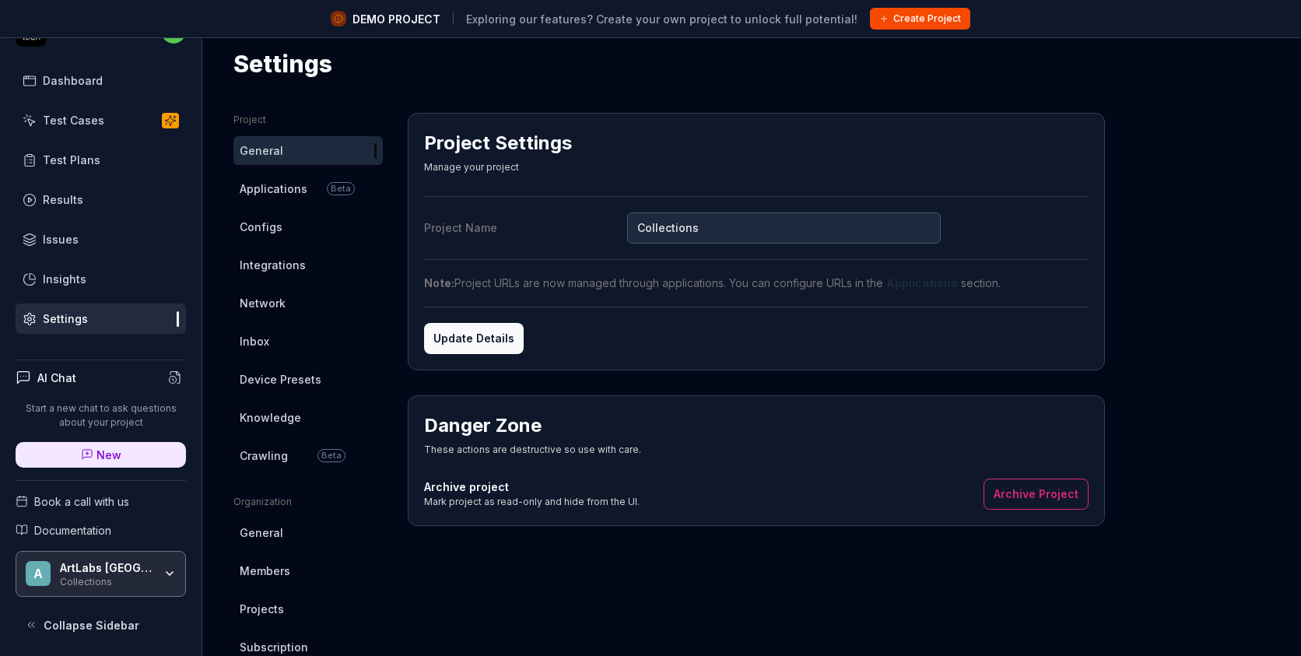
click at [299, 185] on span "Applications" at bounding box center [274, 188] width 68 height 16
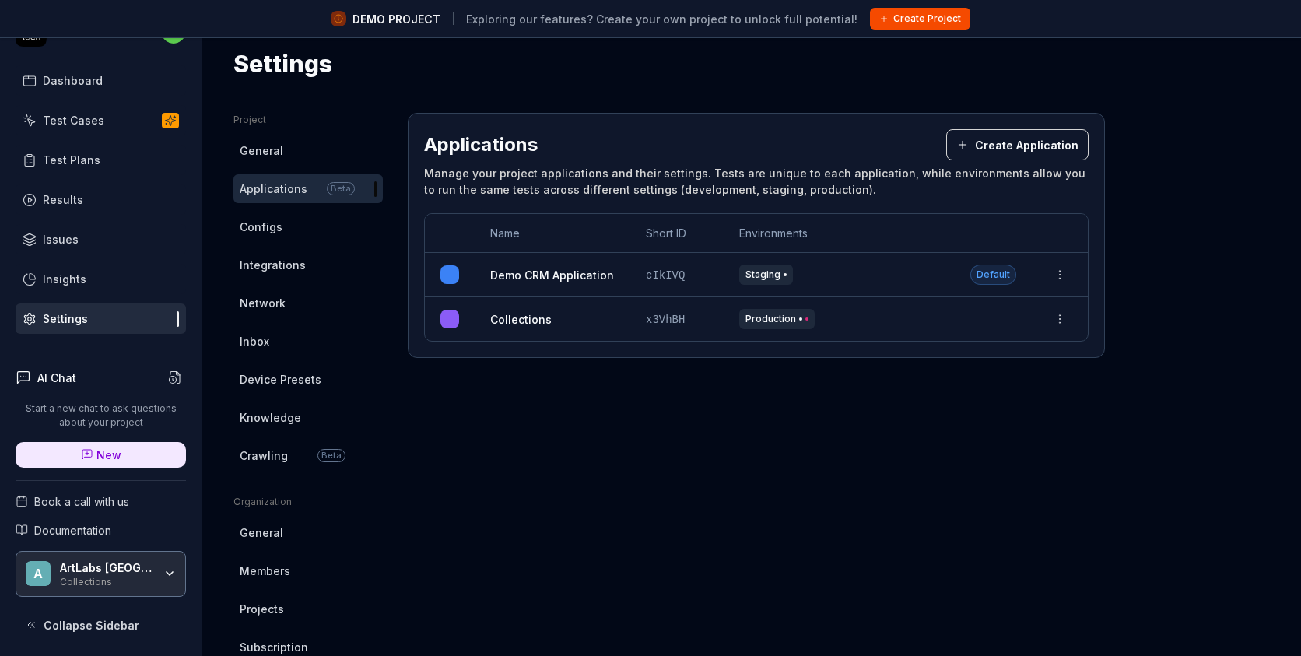
click at [1018, 146] on button "Create Application" at bounding box center [1017, 144] width 142 height 31
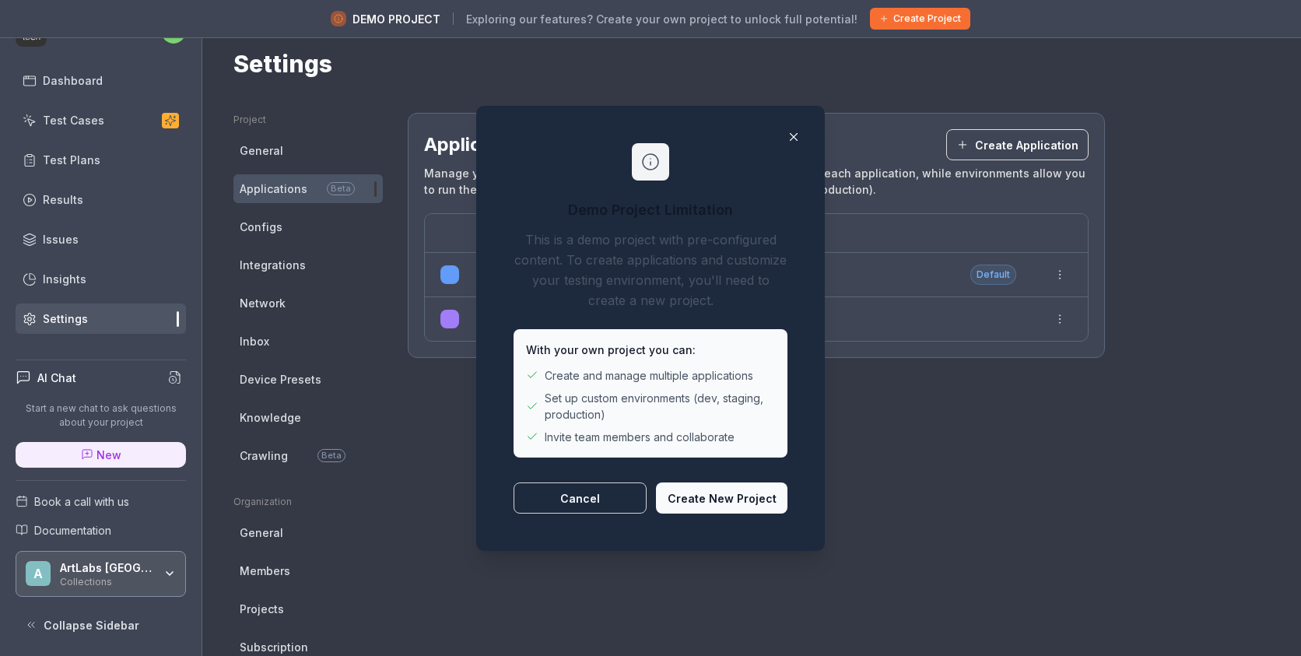
click at [723, 502] on button "Create New Project" at bounding box center [721, 497] width 131 height 31
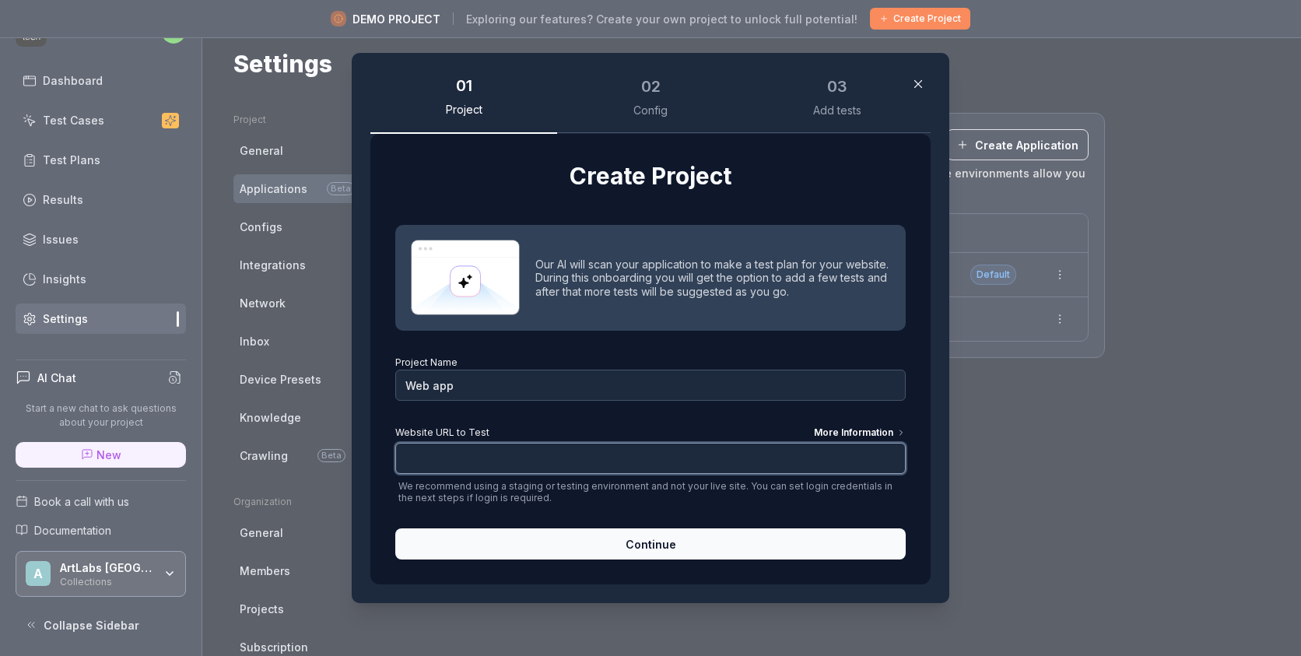
click at [505, 455] on input "Website URL to Test More Information" at bounding box center [650, 458] width 510 height 31
click at [639, 116] on div "Config" at bounding box center [650, 110] width 34 height 14
click at [542, 450] on input "Website URL to Test More Information" at bounding box center [650, 458] width 510 height 31
paste input "[URL][DOMAIN_NAME]"
drag, startPoint x: 618, startPoint y: 460, endPoint x: 572, endPoint y: 458, distance: 46.7
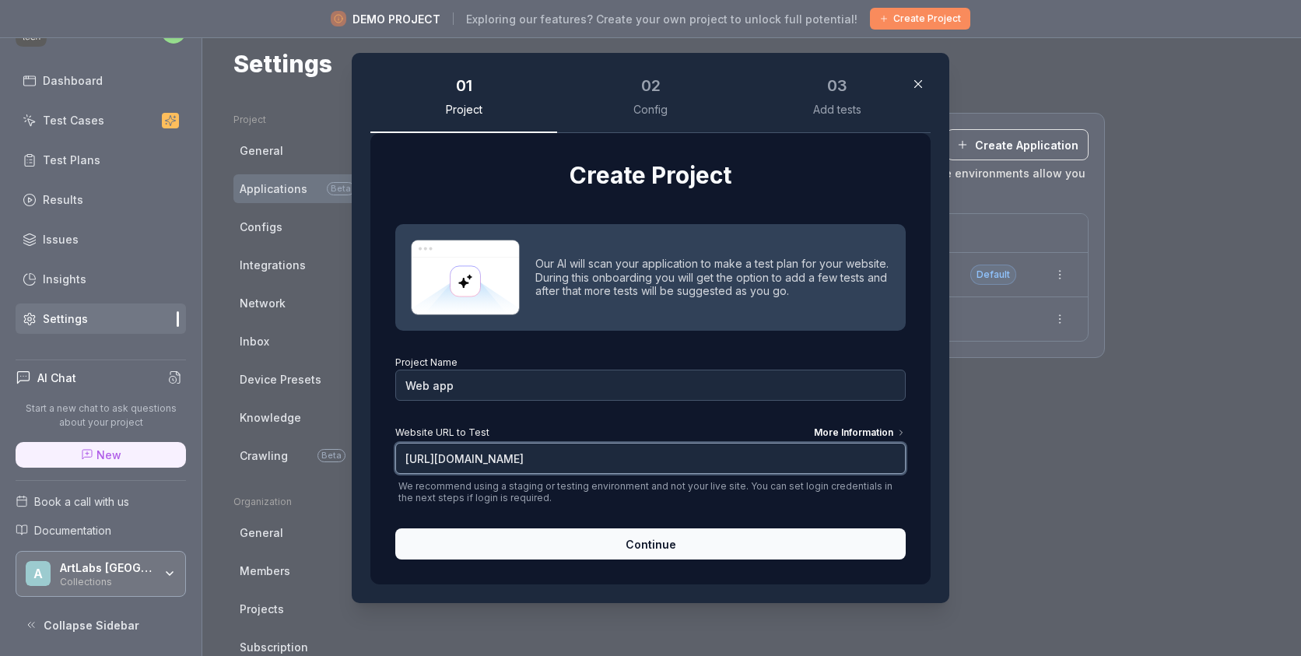
click at [572, 458] on input "[URL][DOMAIN_NAME]" at bounding box center [650, 458] width 510 height 31
type input "[URL][DOMAIN_NAME]"
click at [685, 542] on button "Continue" at bounding box center [650, 543] width 510 height 31
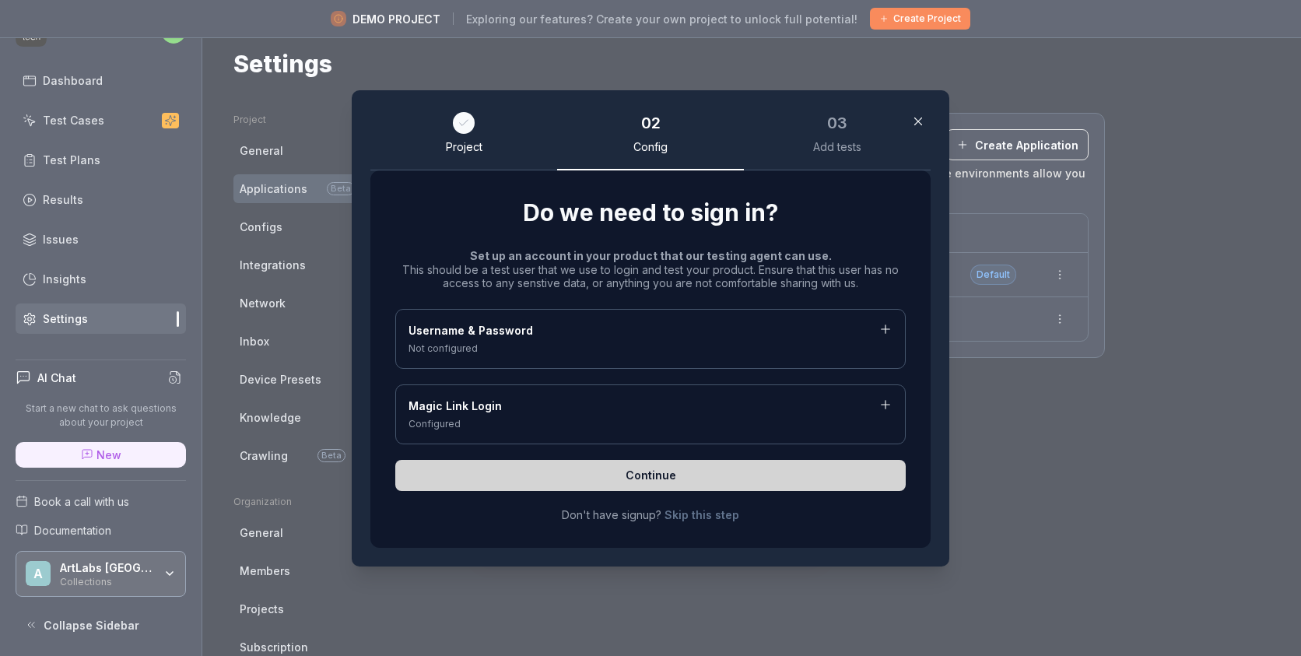
click at [534, 411] on div "Magic Link Login" at bounding box center [650, 406] width 484 height 19
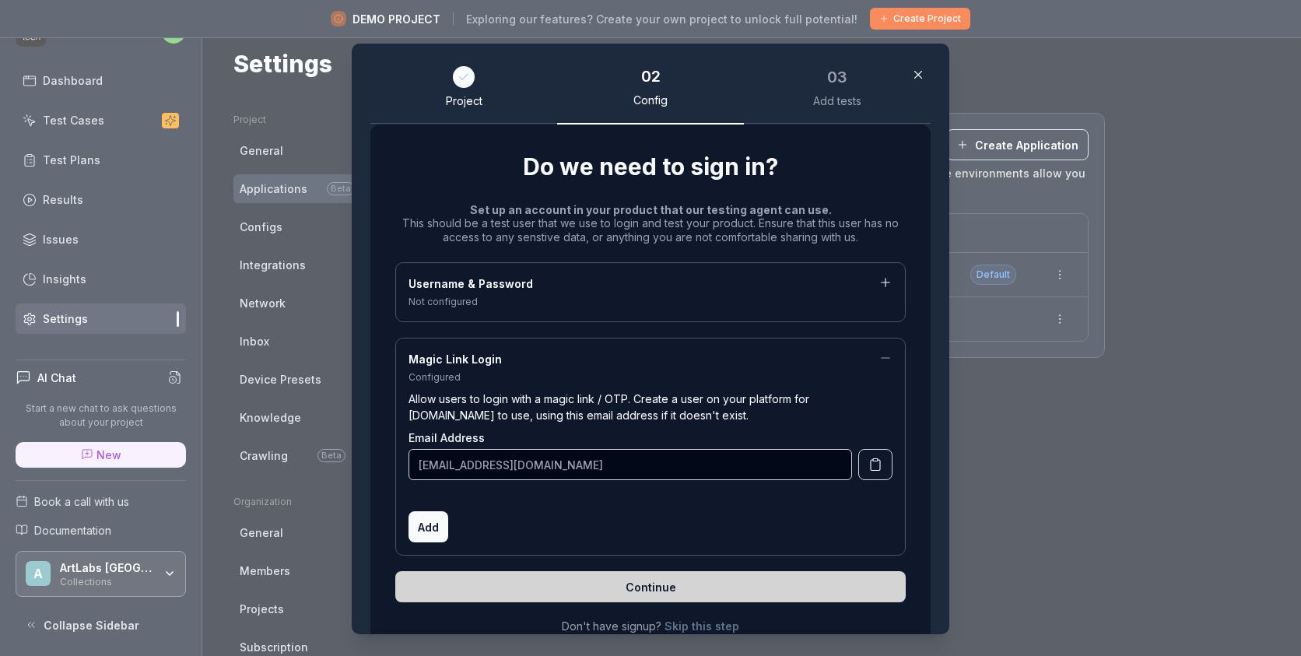
click at [404, 466] on div "Magic Link Login Configured Allow users to login with a magic link / OTP. Creat…" at bounding box center [650, 447] width 510 height 218
click at [424, 527] on span "Add" at bounding box center [428, 527] width 21 height 16
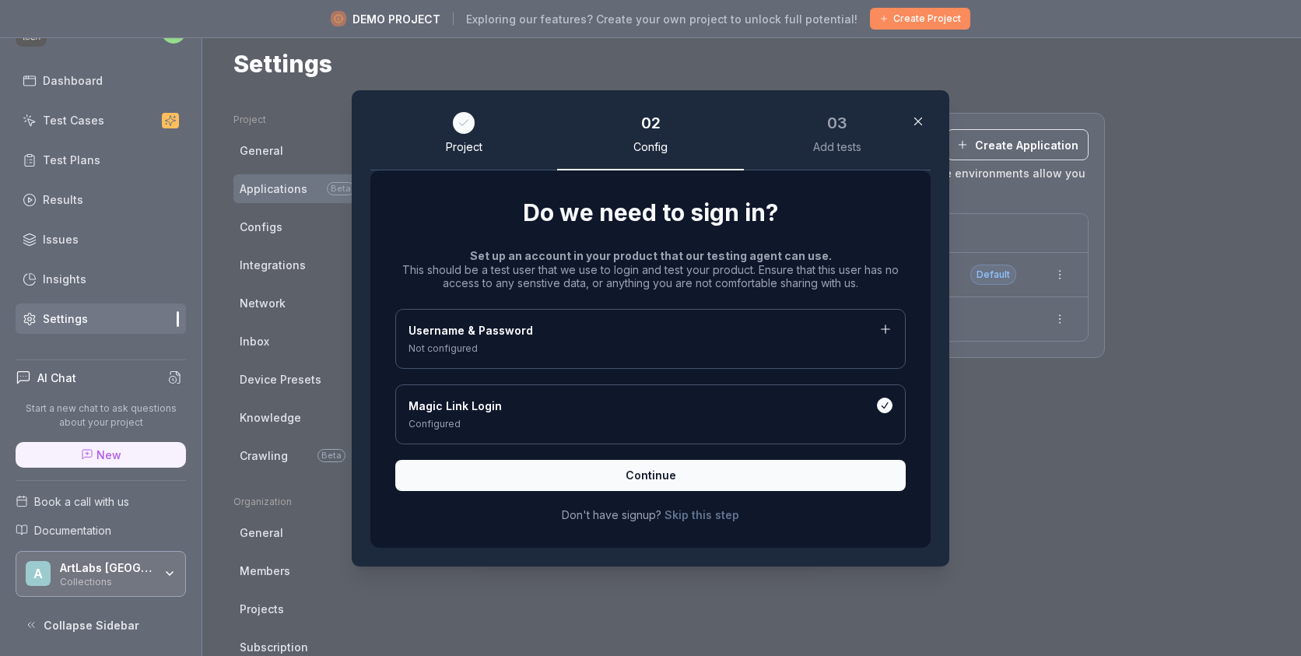
click at [581, 337] on div "Username & Password" at bounding box center [650, 331] width 484 height 19
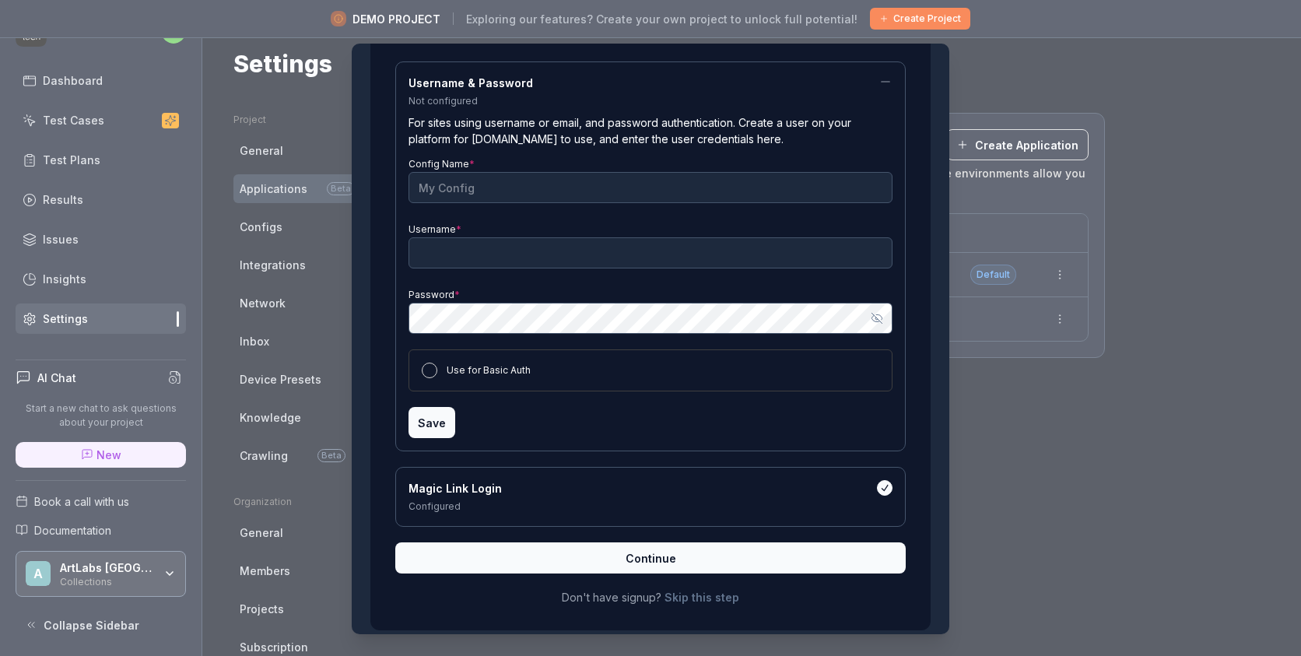
scroll to position [215, 0]
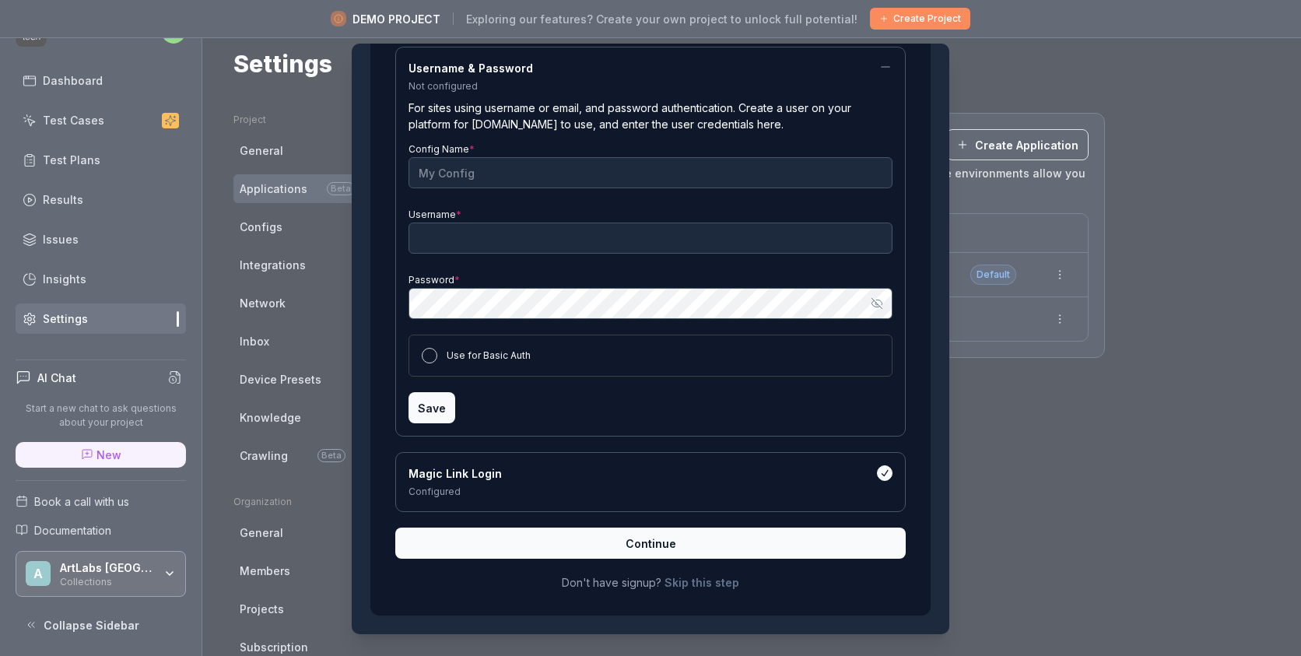
click at [487, 465] on div "Magic Link Login" at bounding box center [650, 474] width 484 height 19
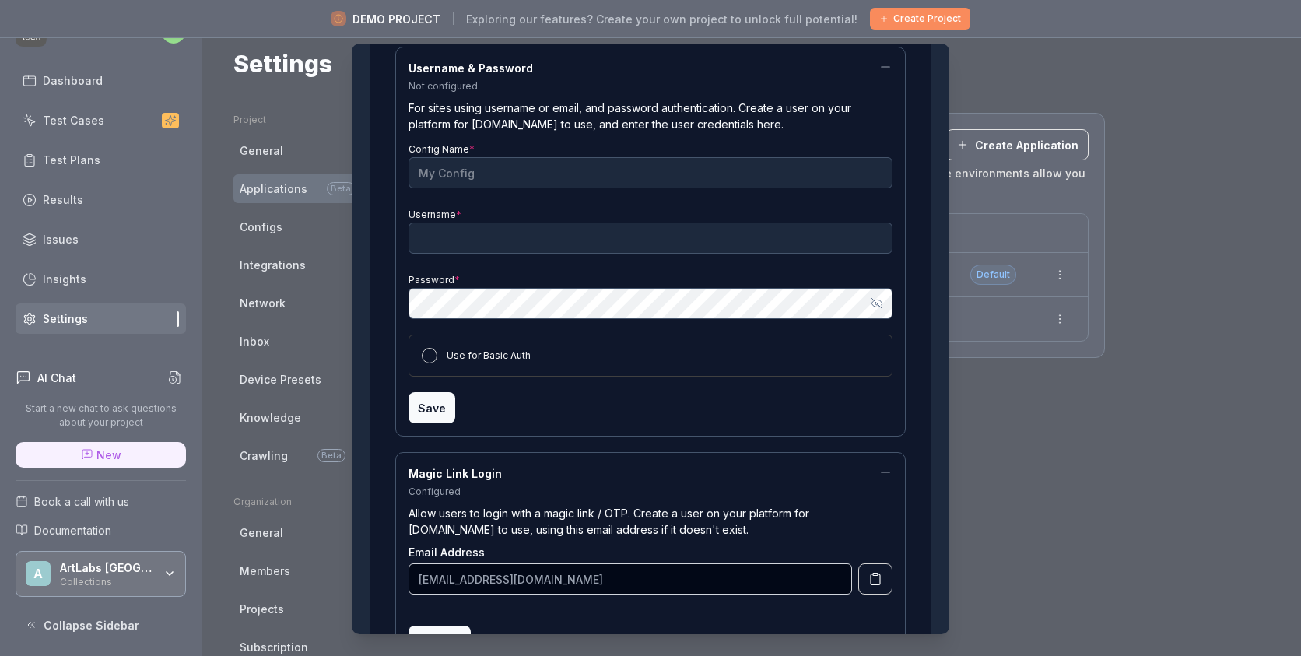
click at [407, 577] on div "Magic Link Login Configured Allow users to login with a magic link / OTP. Creat…" at bounding box center [650, 561] width 510 height 218
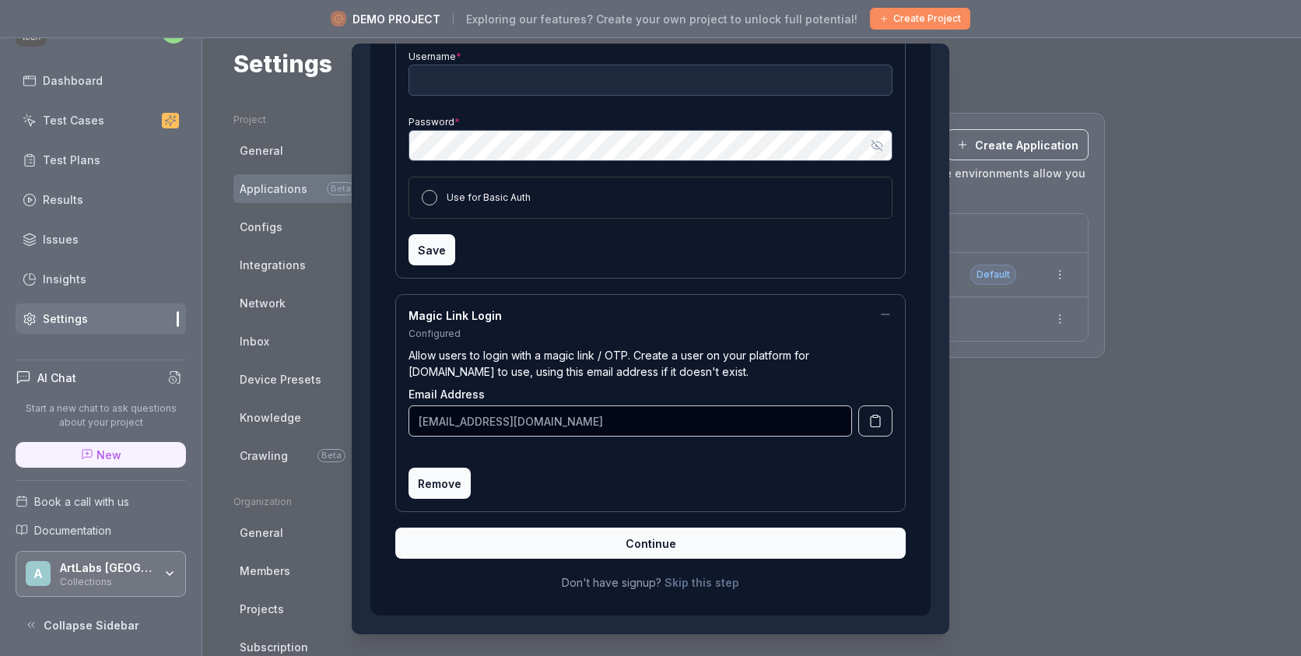
click at [449, 487] on span "Remove" at bounding box center [440, 483] width 44 height 16
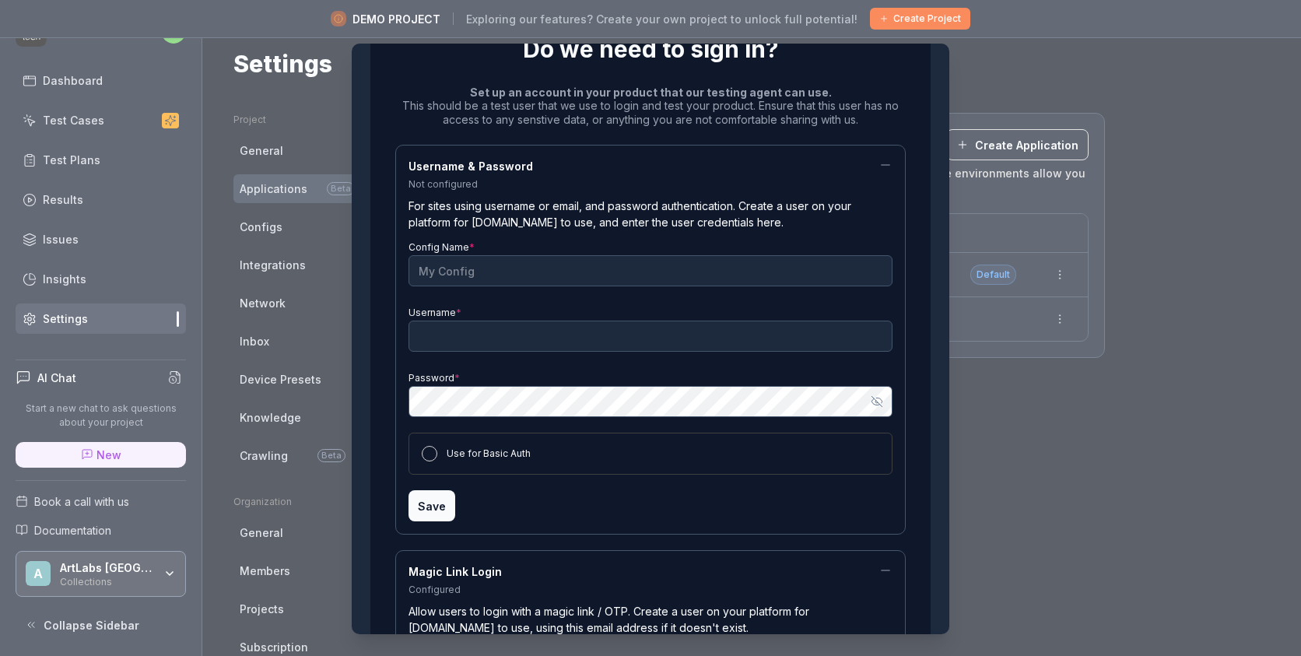
scroll to position [0, 0]
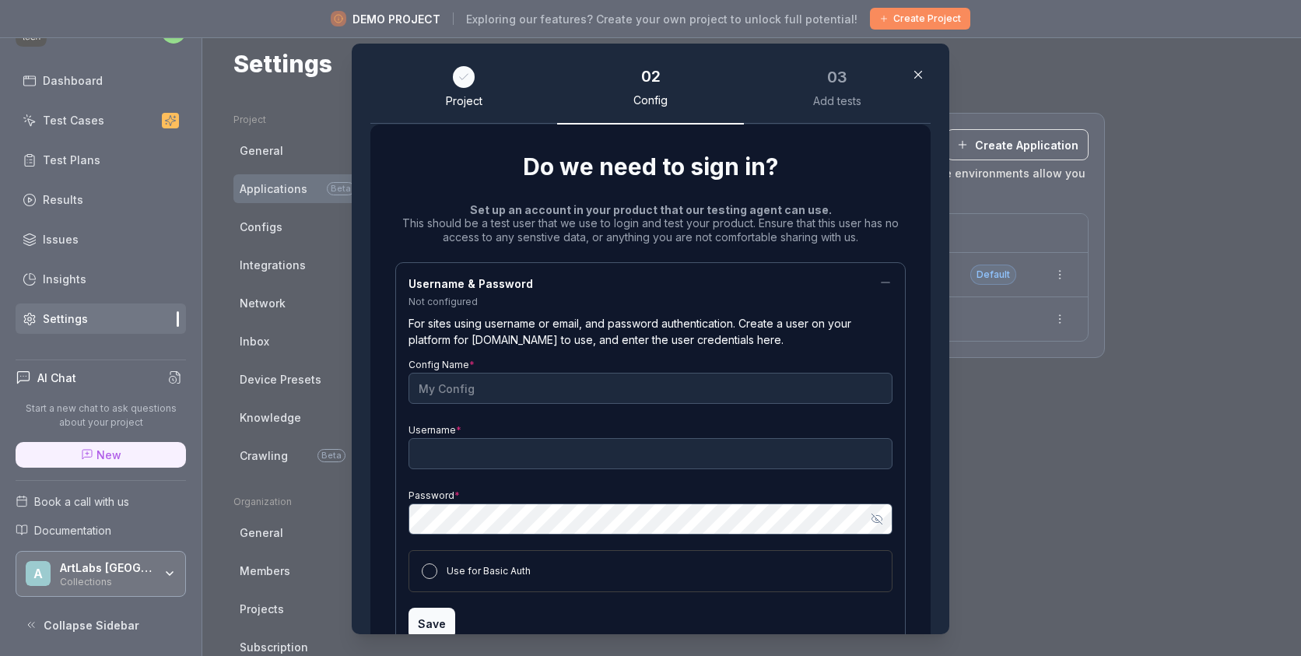
click at [456, 82] on div at bounding box center [464, 77] width 22 height 22
click at [467, 107] on div "Project" at bounding box center [464, 101] width 37 height 14
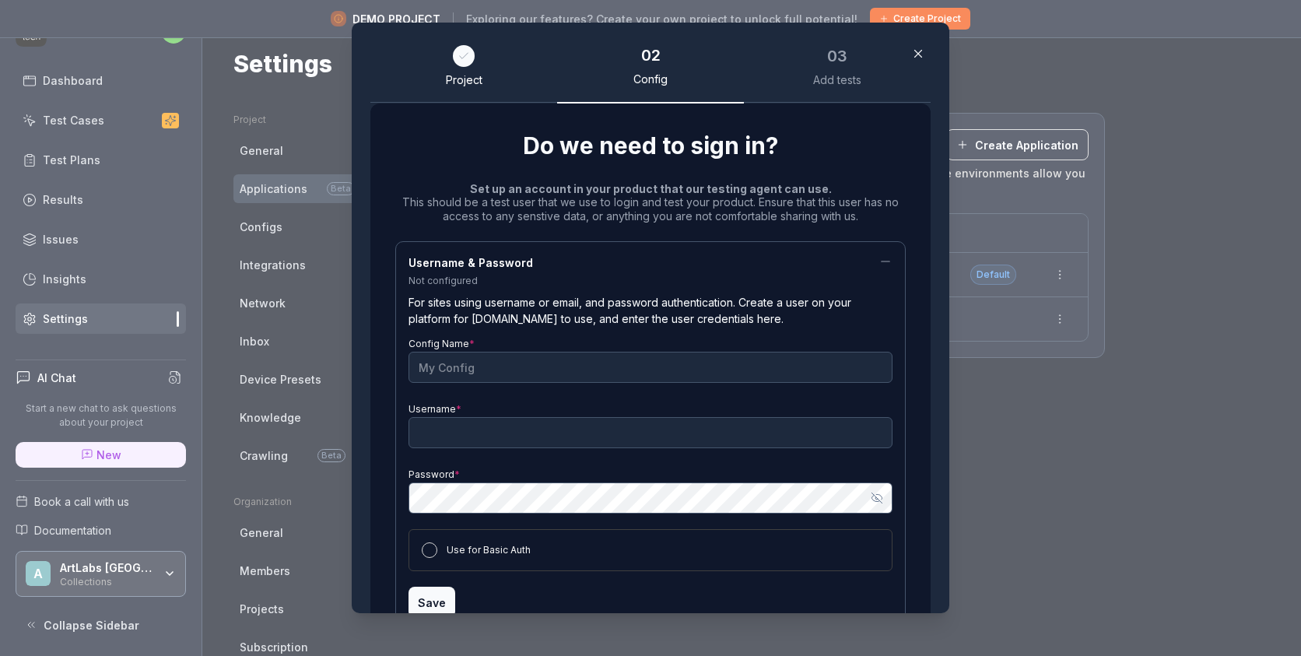
click at [920, 58] on icon "button" at bounding box center [918, 54] width 14 height 14
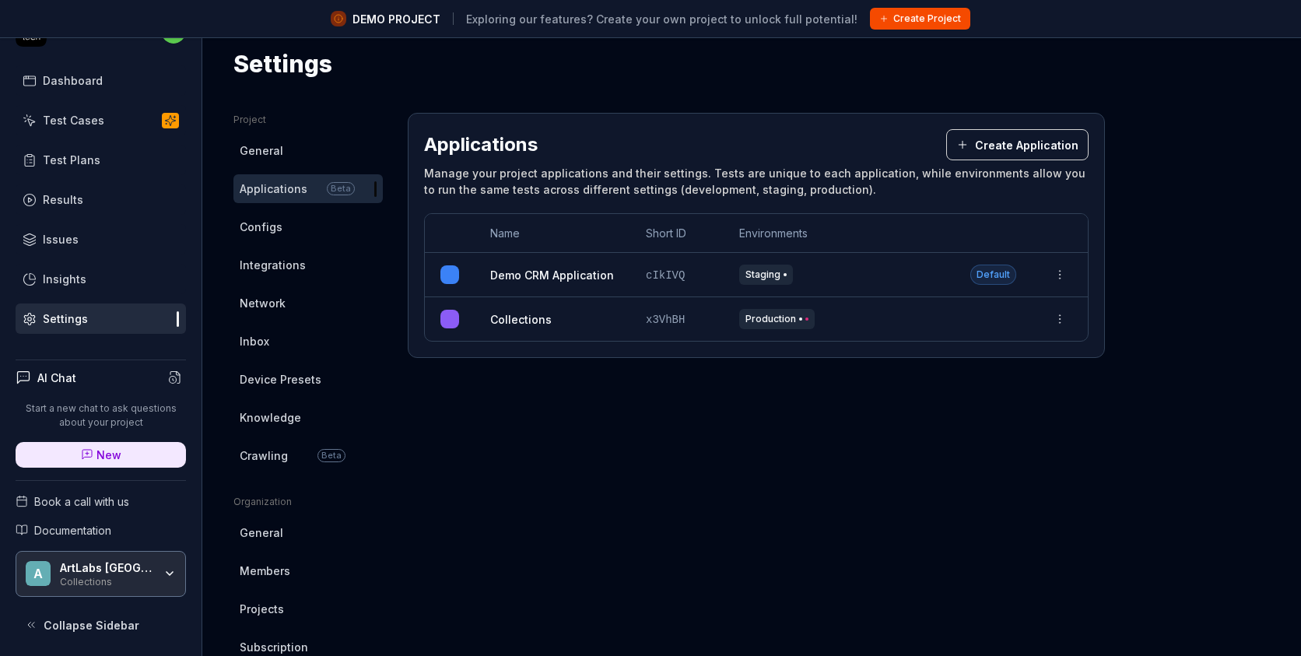
click at [1024, 143] on button "Create Application" at bounding box center [1017, 144] width 142 height 31
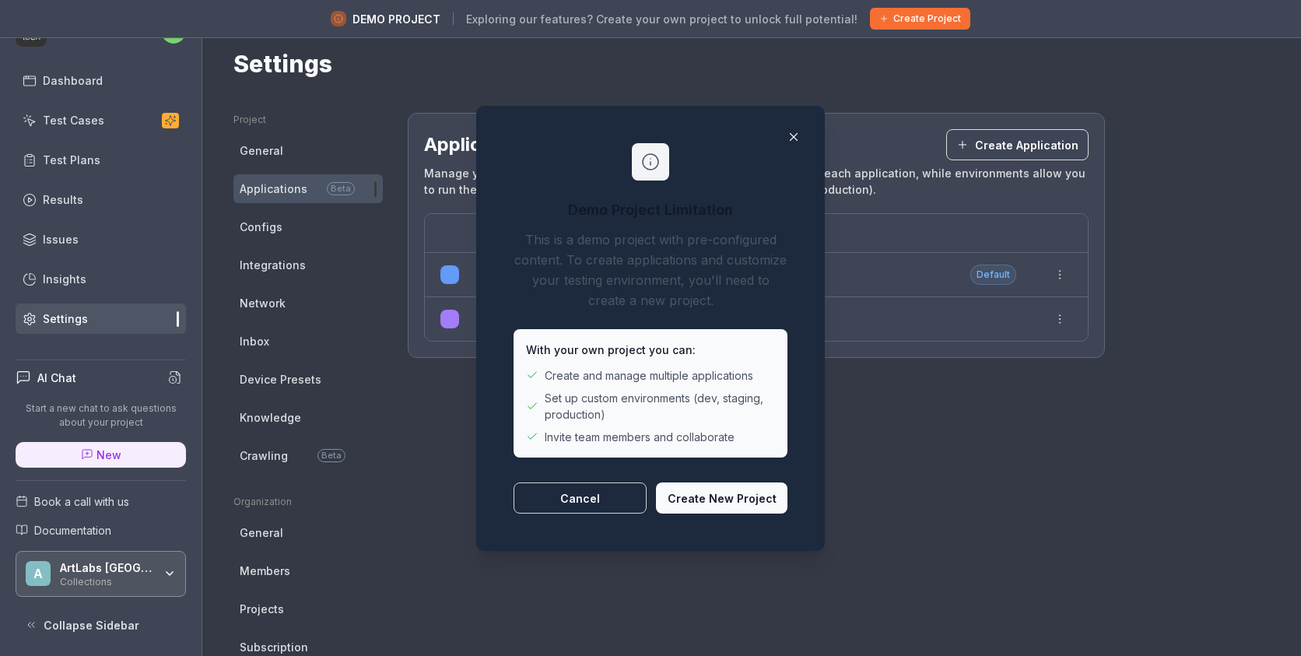
click at [699, 508] on button "Create New Project" at bounding box center [721, 497] width 131 height 31
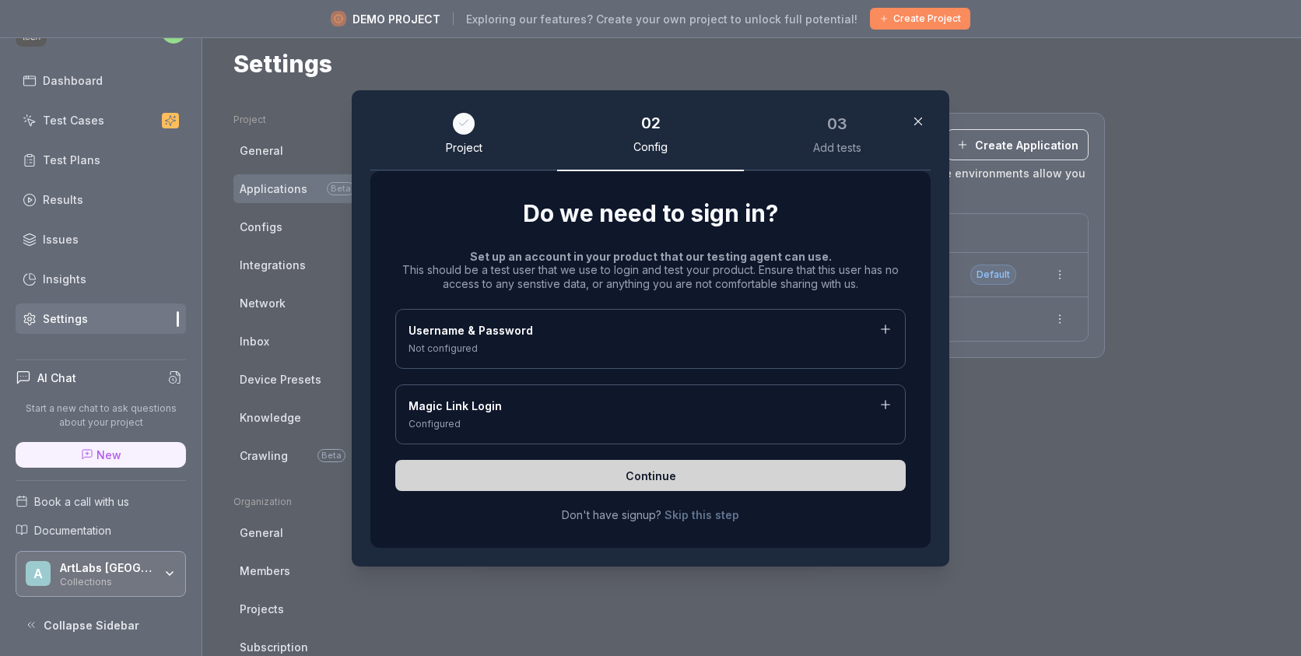
click at [571, 339] on div "Username & Password" at bounding box center [650, 331] width 484 height 19
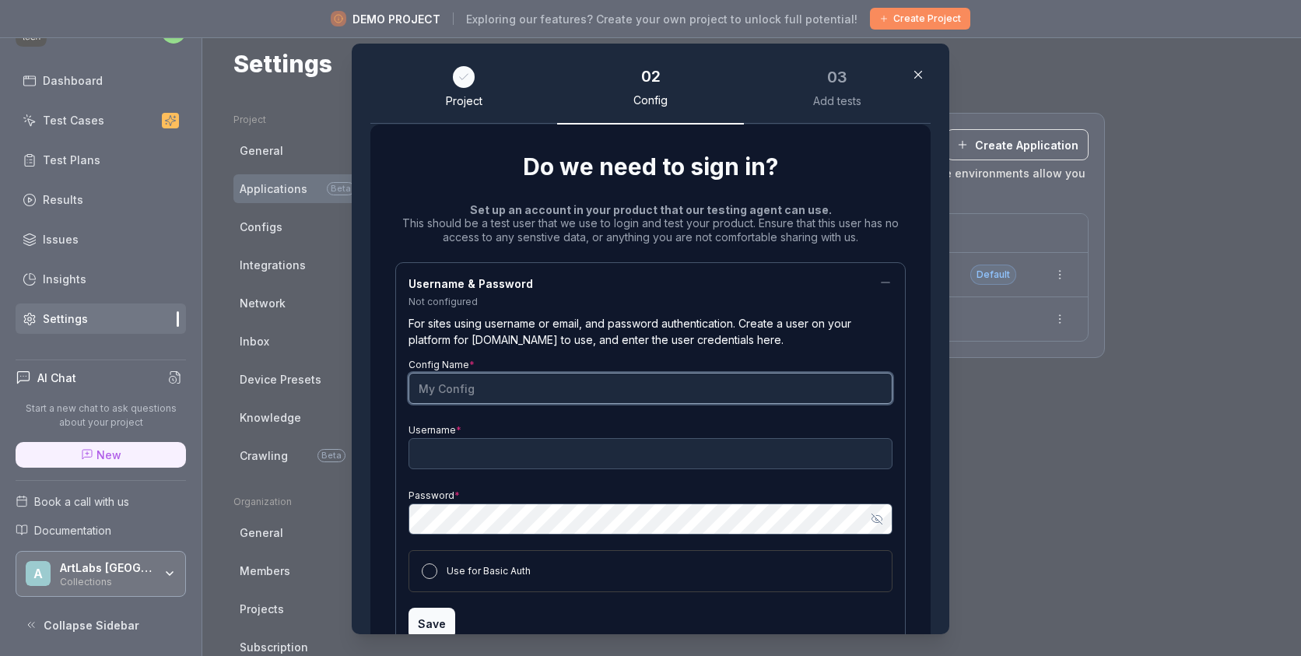
click at [513, 386] on input "Config Name *" at bounding box center [650, 388] width 484 height 31
type input "Vendor App"
click at [458, 72] on icon at bounding box center [463, 77] width 12 height 12
click at [922, 74] on icon "button" at bounding box center [918, 75] width 14 height 14
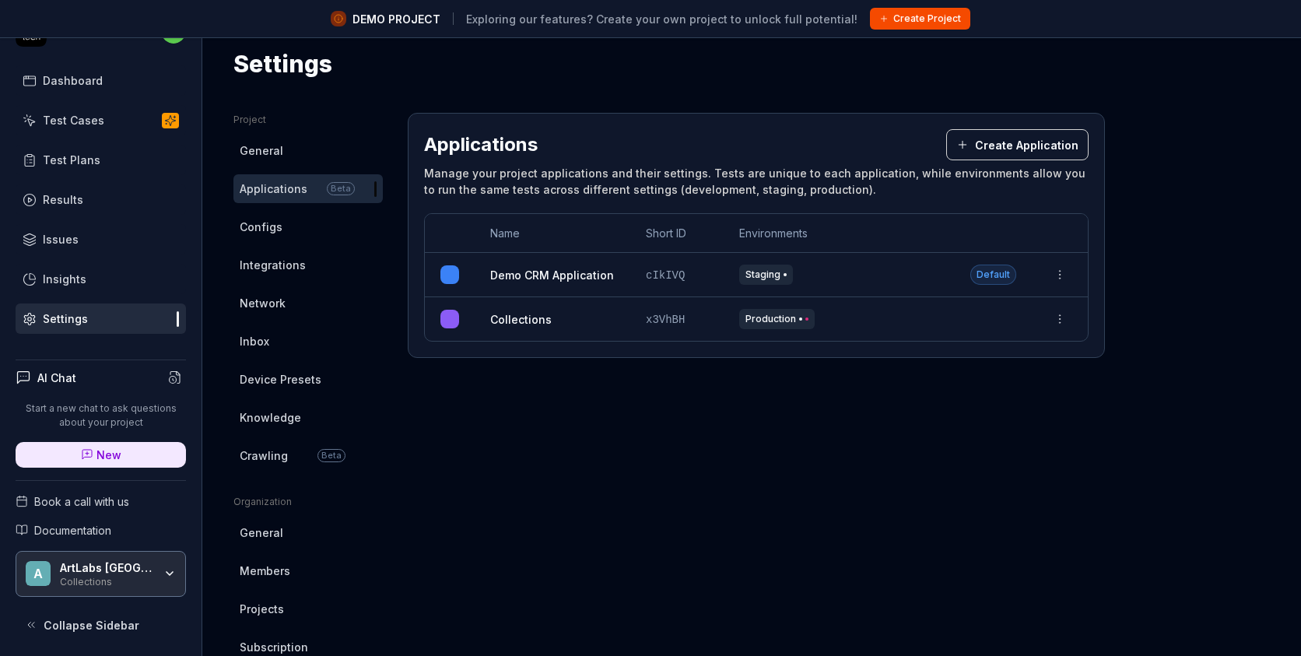
click at [890, 23] on button "Create Project" at bounding box center [920, 19] width 100 height 22
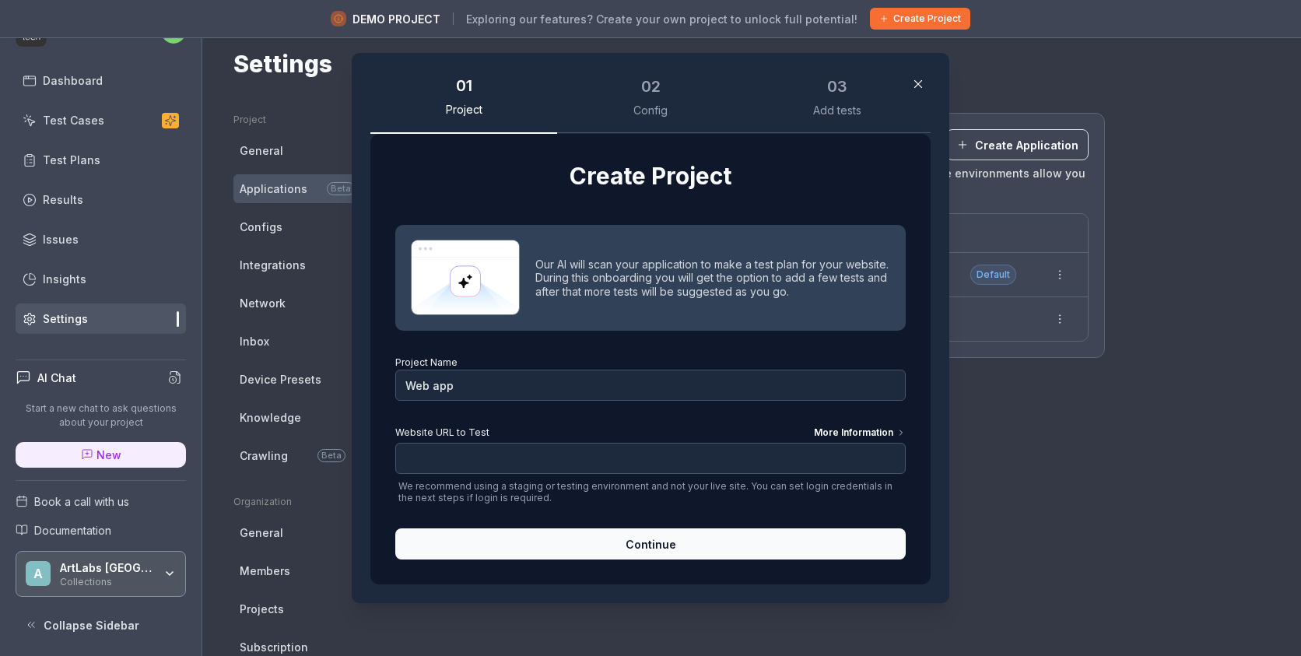
click at [494, 488] on span "We recommend using a staging or testing environment and not your live site. You…" at bounding box center [650, 491] width 510 height 23
click at [494, 460] on input "Website URL to Test More Information" at bounding box center [650, 458] width 510 height 31
paste input "[URL][DOMAIN_NAME]"
type input "[URL][DOMAIN_NAME]"
click at [422, 384] on input "Web app" at bounding box center [650, 384] width 510 height 31
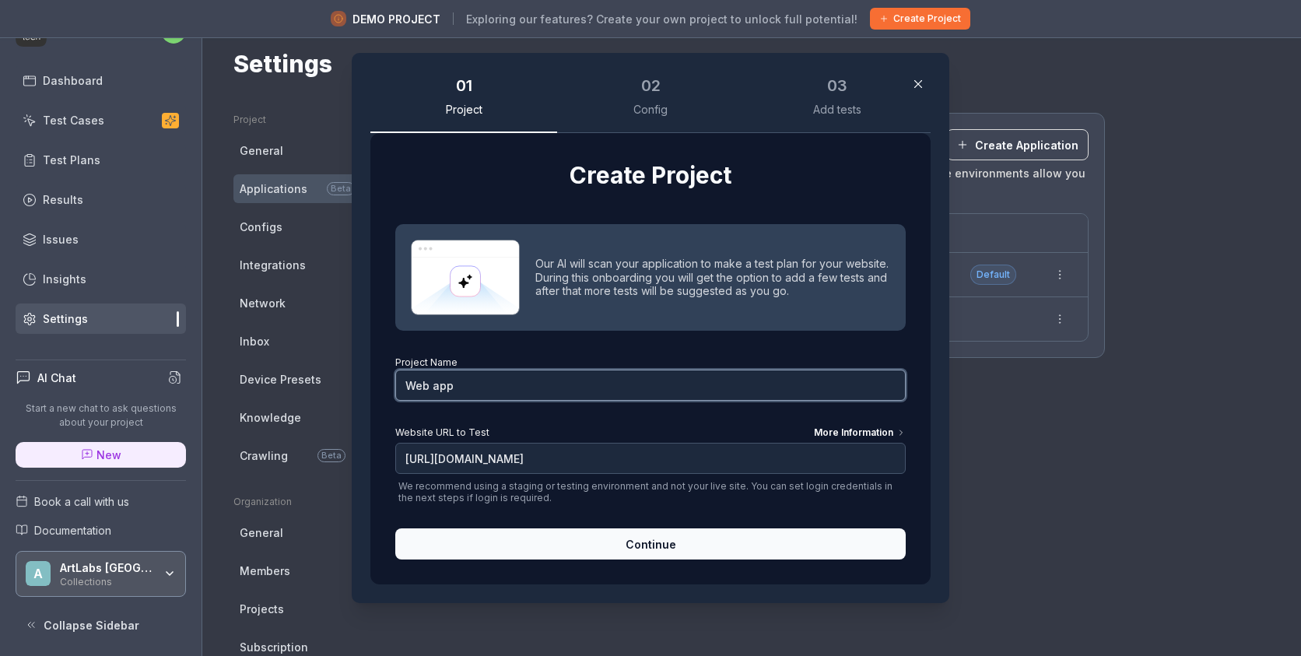
click at [422, 384] on input "Web app" at bounding box center [650, 384] width 510 height 31
drag, startPoint x: 467, startPoint y: 380, endPoint x: 360, endPoint y: 378, distance: 106.6
click at [360, 378] on div "01 Project 02 Config 03 Add tests Create Project Our AI will scan your applicat…" at bounding box center [650, 328] width 597 height 550
type input "Vendor app"
click at [609, 542] on button "Continue" at bounding box center [650, 543] width 510 height 31
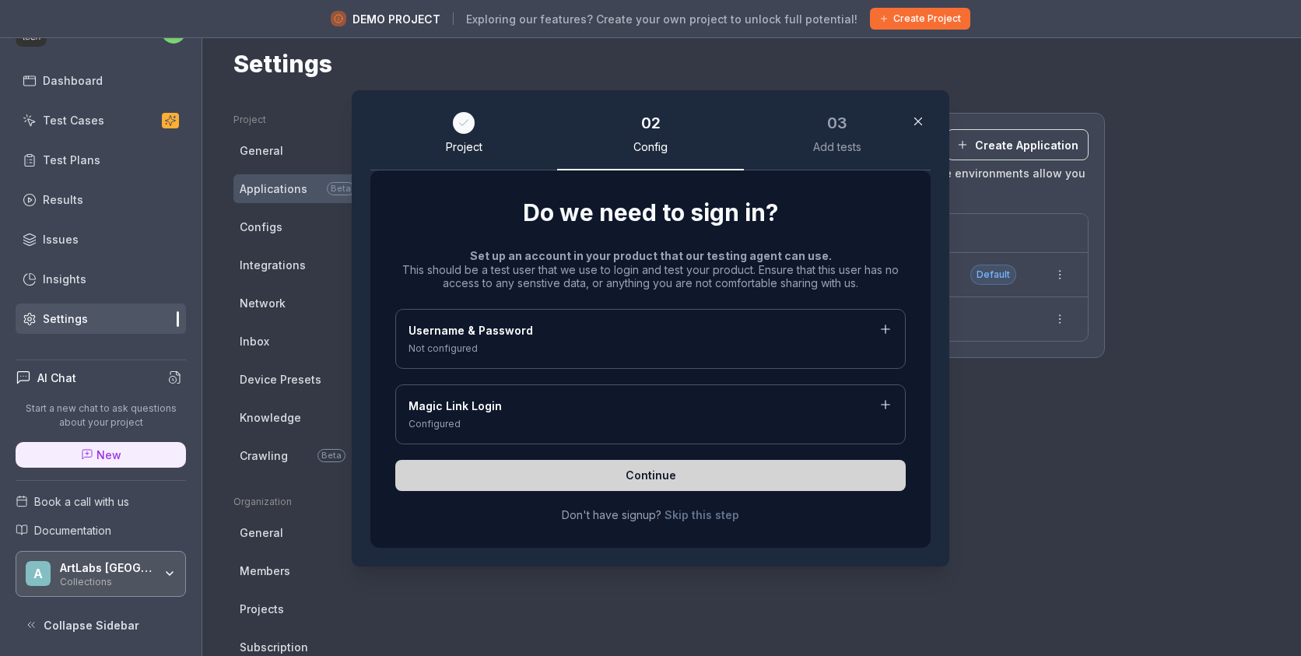
click at [544, 341] on div "Not configured" at bounding box center [650, 348] width 484 height 14
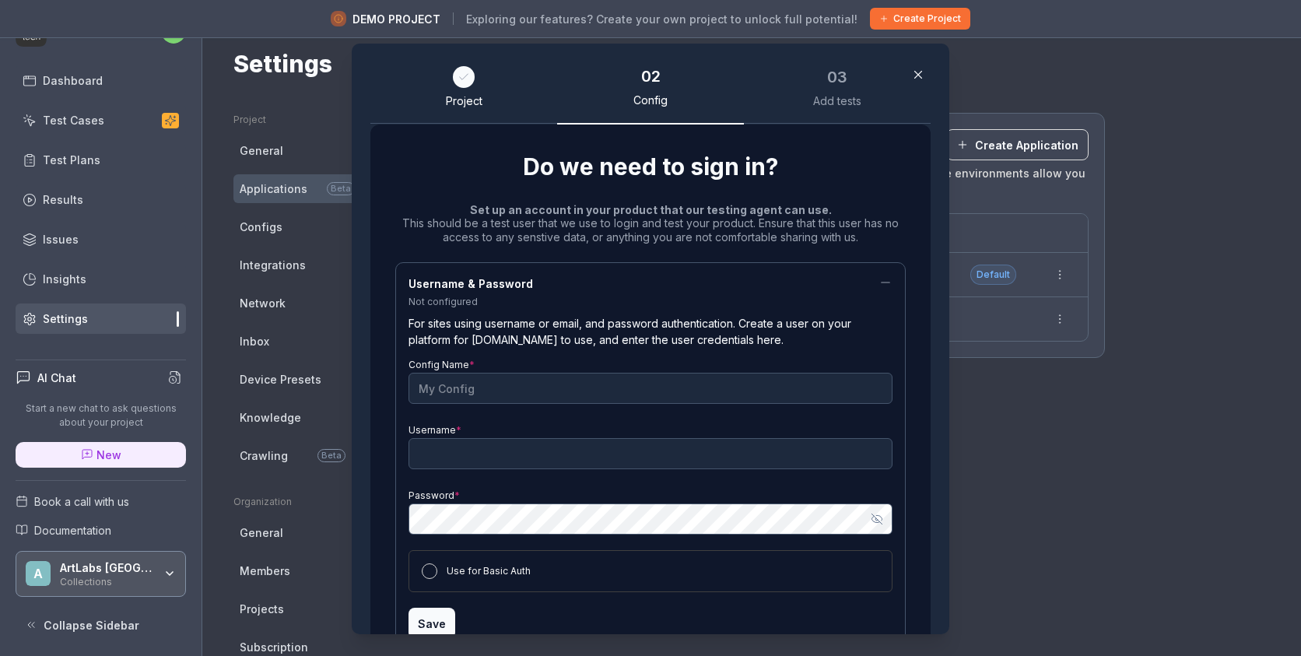
scroll to position [215, 0]
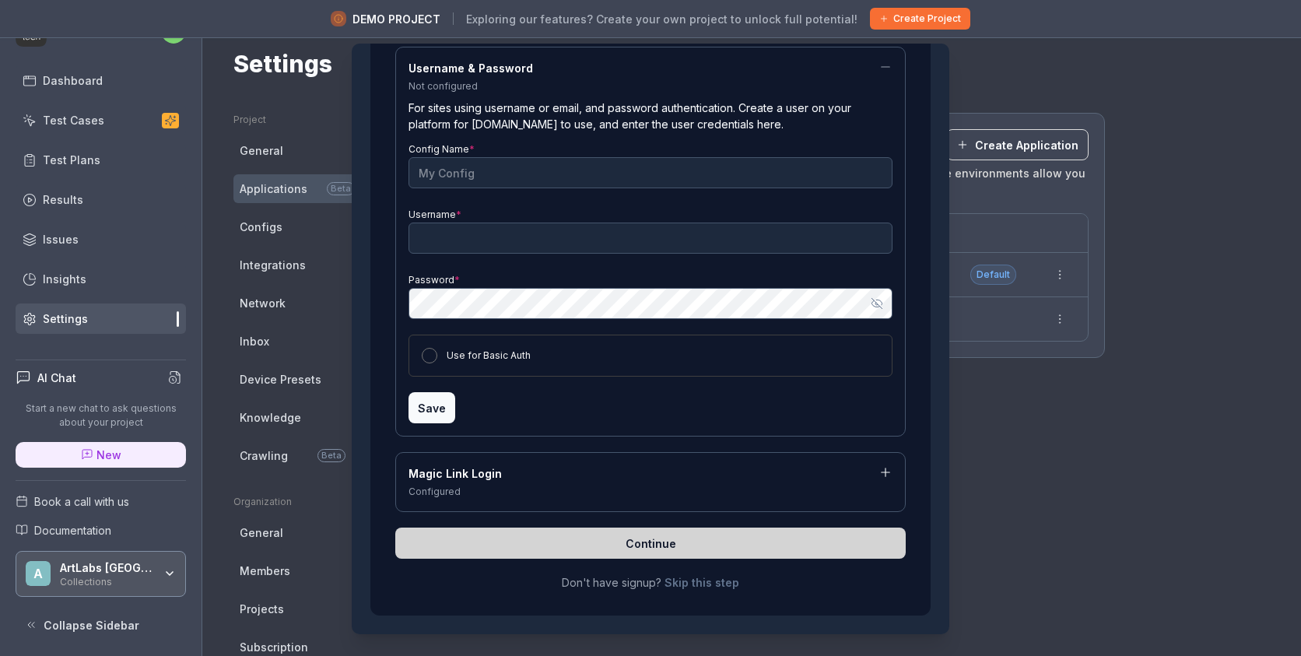
click at [432, 354] on button "Use for Basic Auth" at bounding box center [430, 356] width 16 height 16
click at [467, 471] on div "Magic Link Login" at bounding box center [650, 474] width 484 height 19
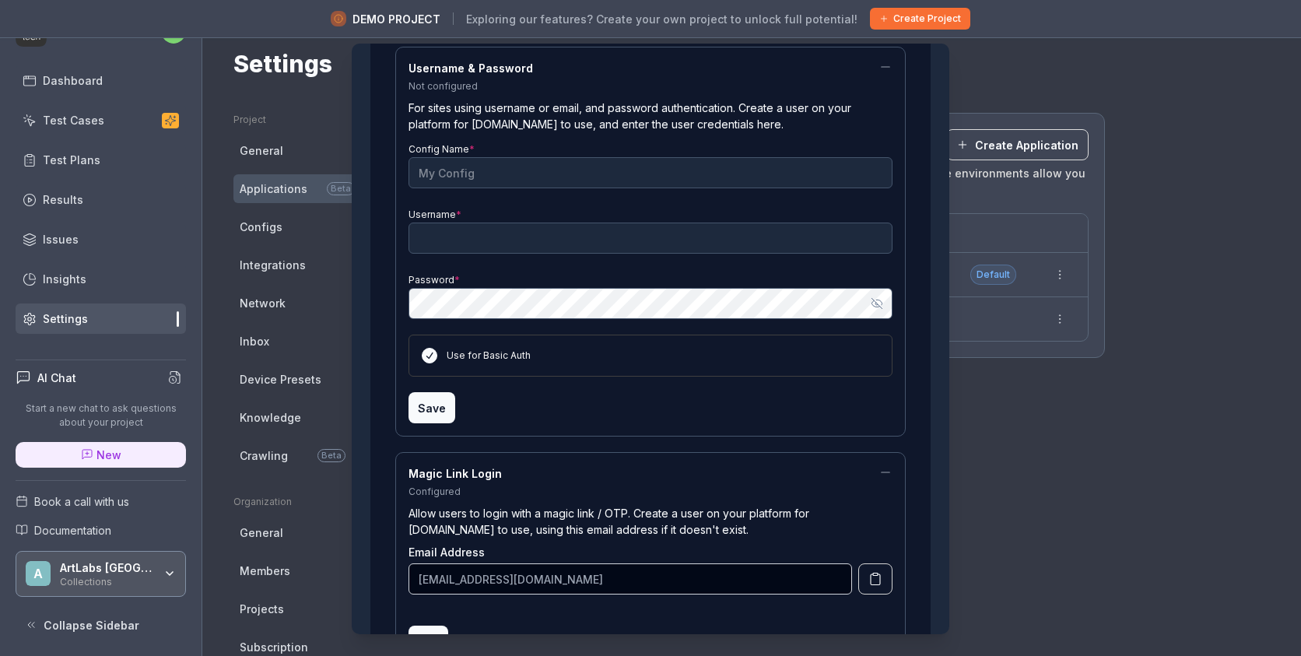
scroll to position [340, 0]
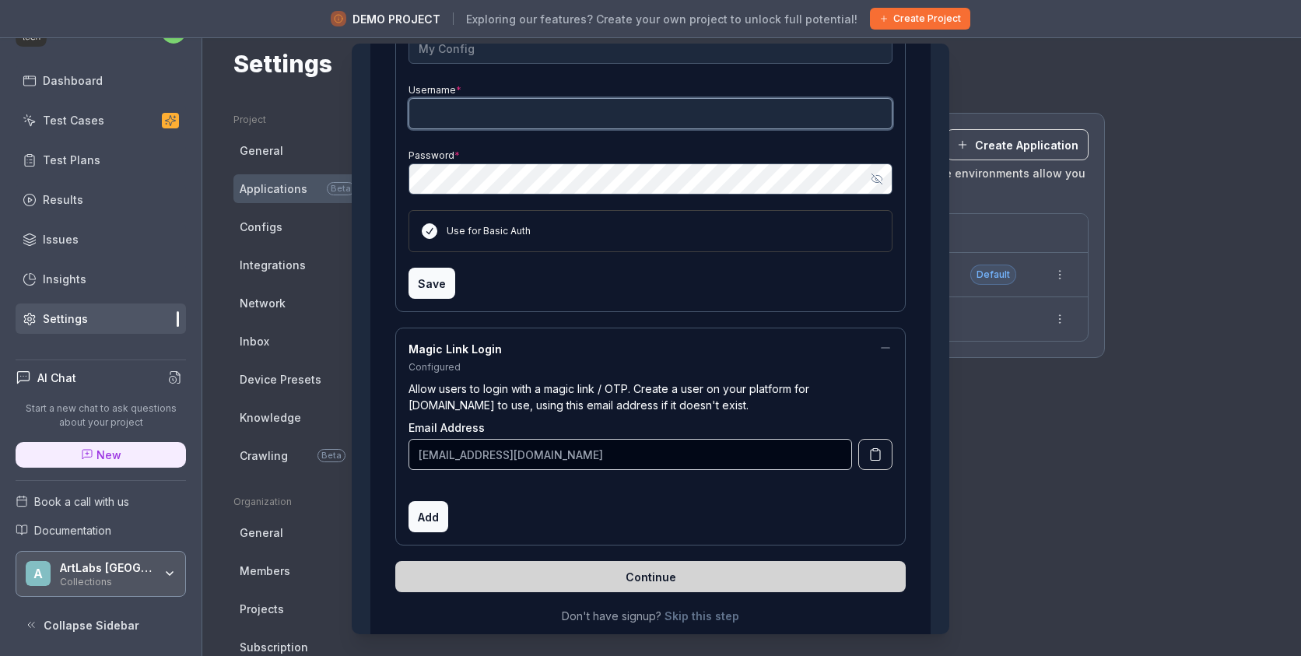
click at [538, 118] on input "Username *" at bounding box center [650, 113] width 484 height 31
paste input "[EMAIL_ADDRESS][DOMAIN_NAME]"
type input "[EMAIL_ADDRESS][DOMAIN_NAME]"
click at [469, 289] on div "Save" at bounding box center [650, 283] width 484 height 31
click at [429, 279] on button "Save" at bounding box center [431, 283] width 47 height 31
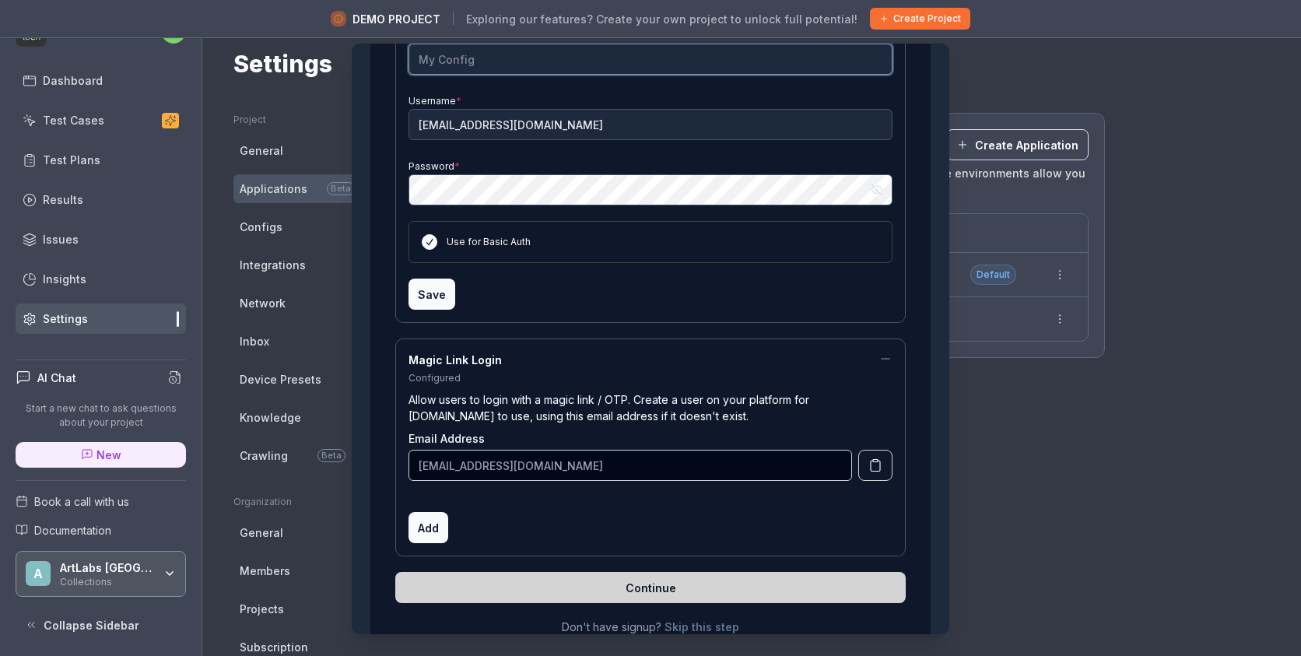
scroll to position [135, 0]
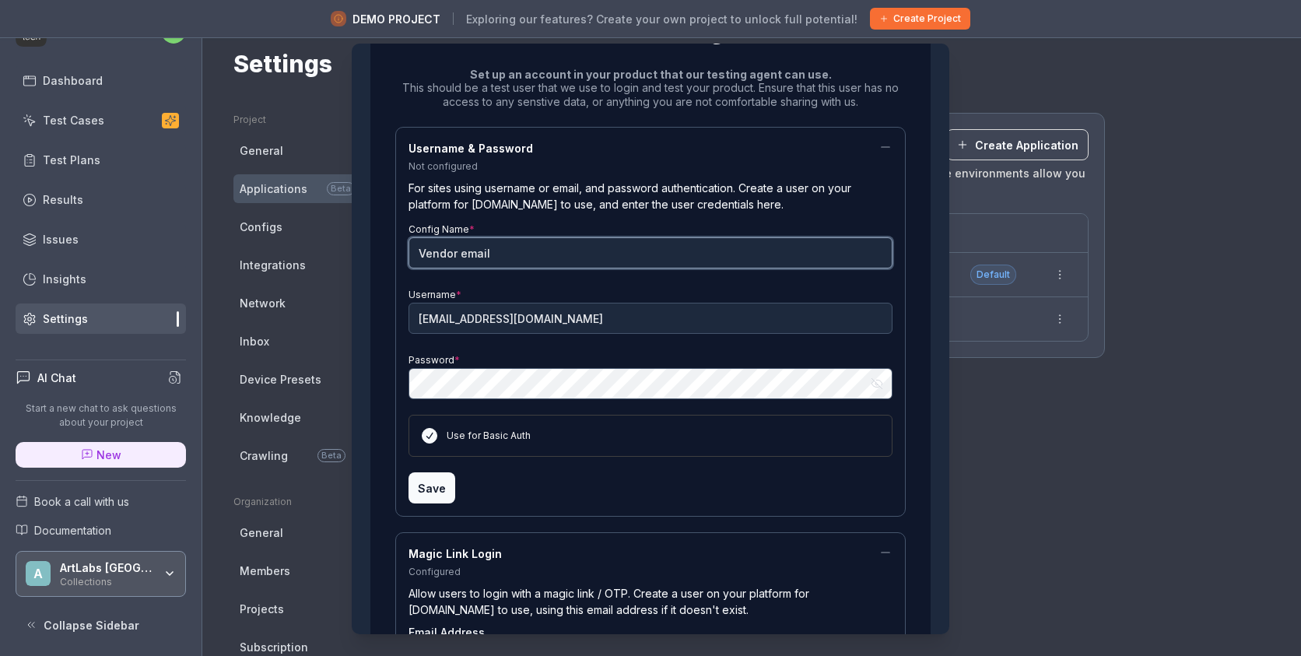
type input "Vendor email"
click at [441, 495] on button "Save" at bounding box center [431, 487] width 47 height 31
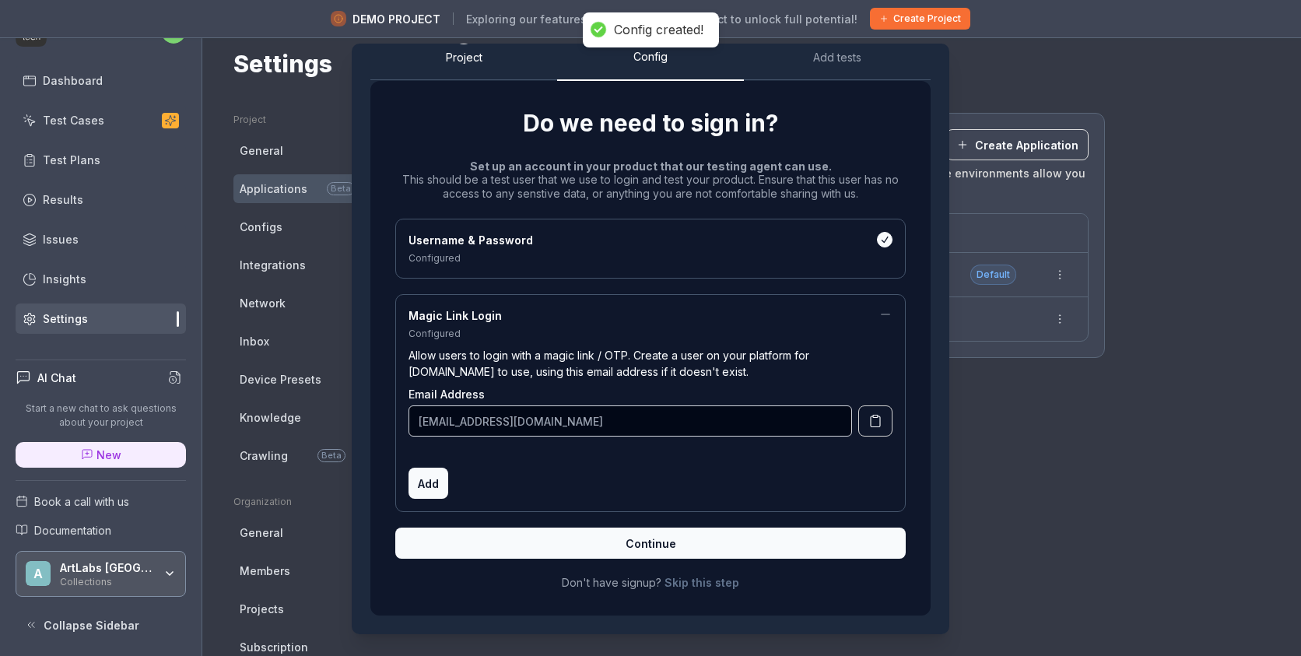
scroll to position [0, 0]
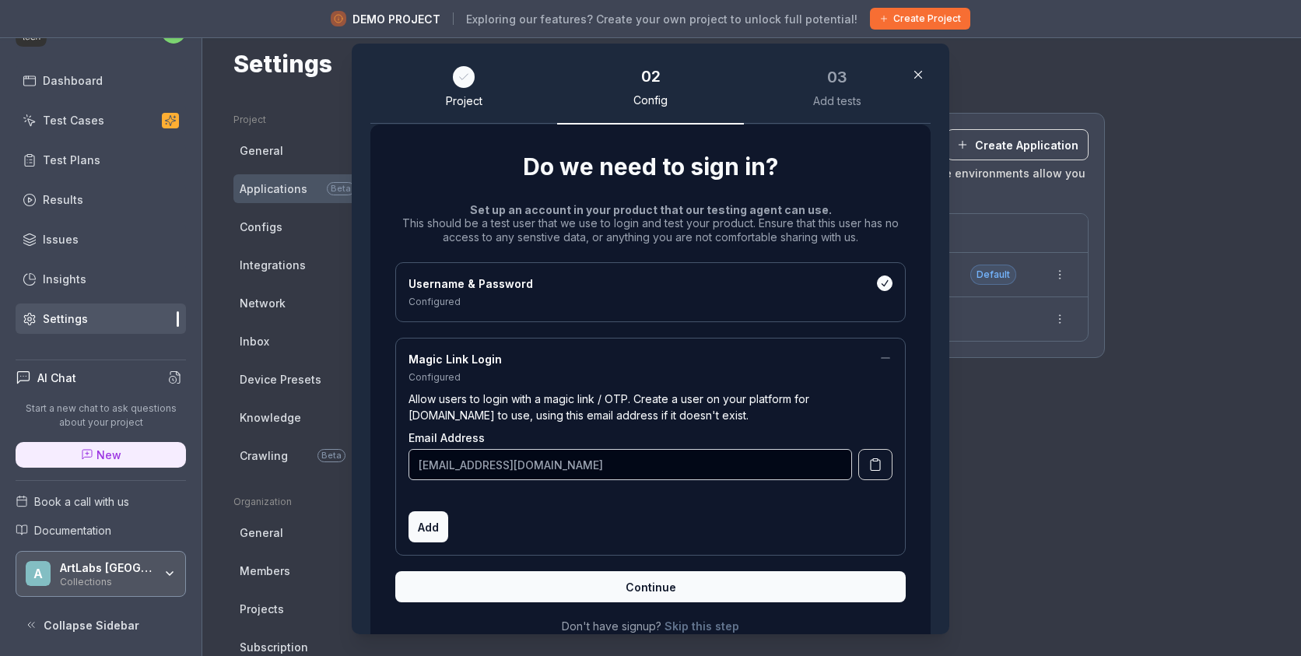
click at [558, 584] on button "Continue" at bounding box center [650, 586] width 510 height 31
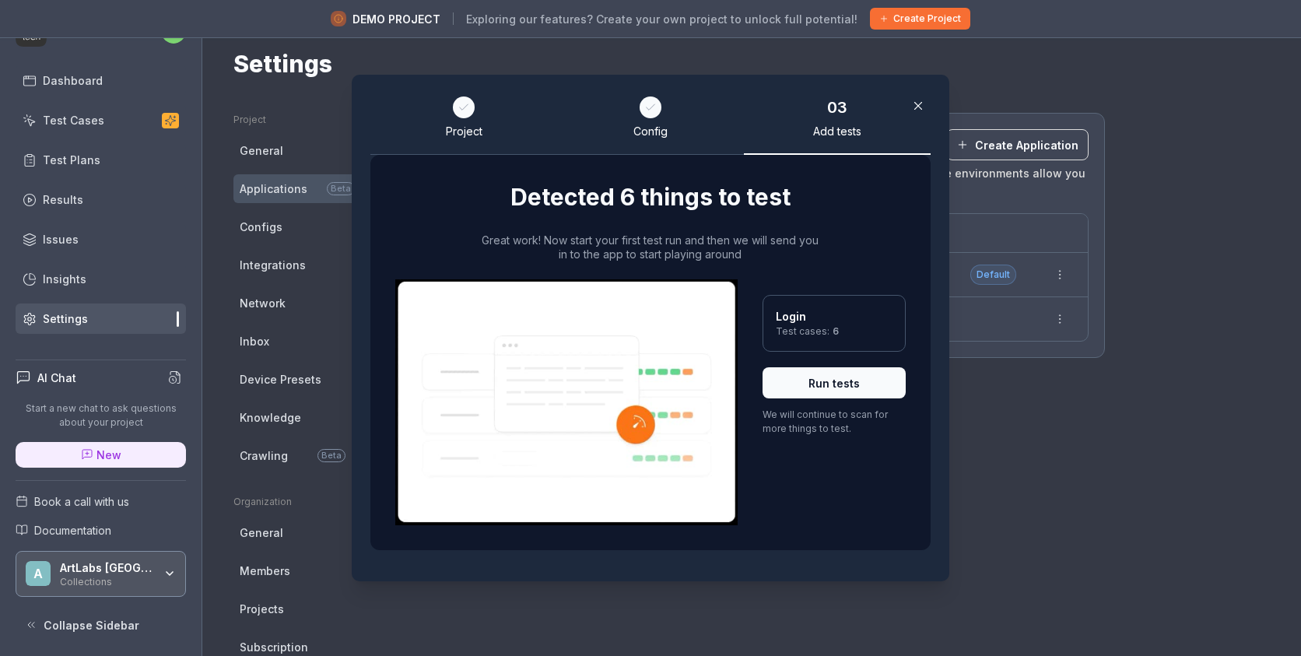
click at [841, 425] on div "We will continue to scan for more things to test." at bounding box center [833, 422] width 143 height 28
click at [860, 264] on div "Great work! Now start your first test run and then we will send you in to the a…" at bounding box center [650, 379] width 510 height 292
click at [842, 259] on div "Great work! Now start your first test run and then we will send you in to the a…" at bounding box center [650, 379] width 510 height 292
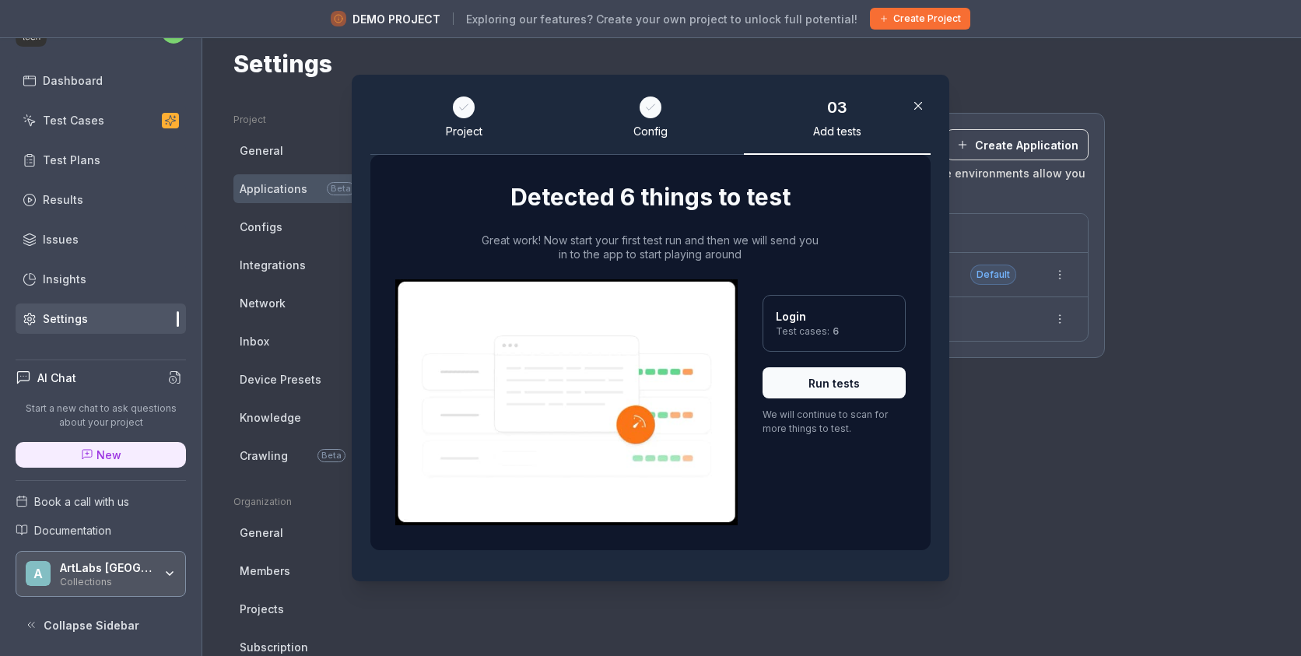
click at [831, 381] on button "Run tests" at bounding box center [833, 382] width 143 height 31
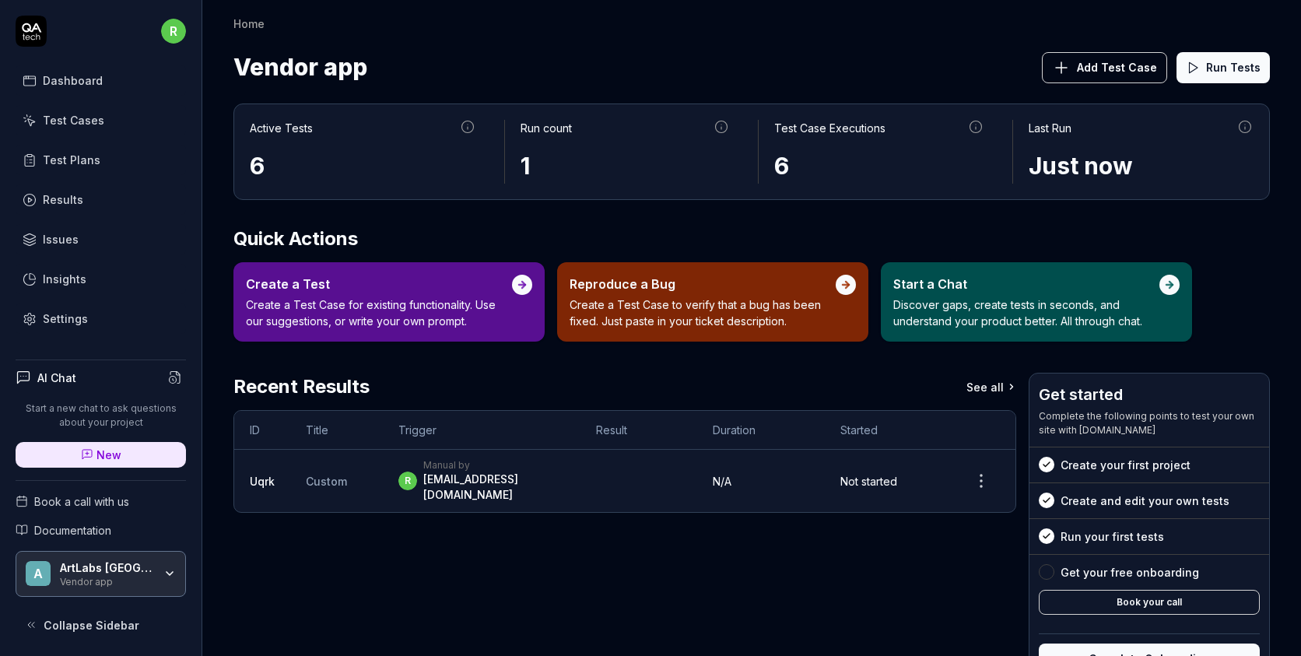
scroll to position [58, 0]
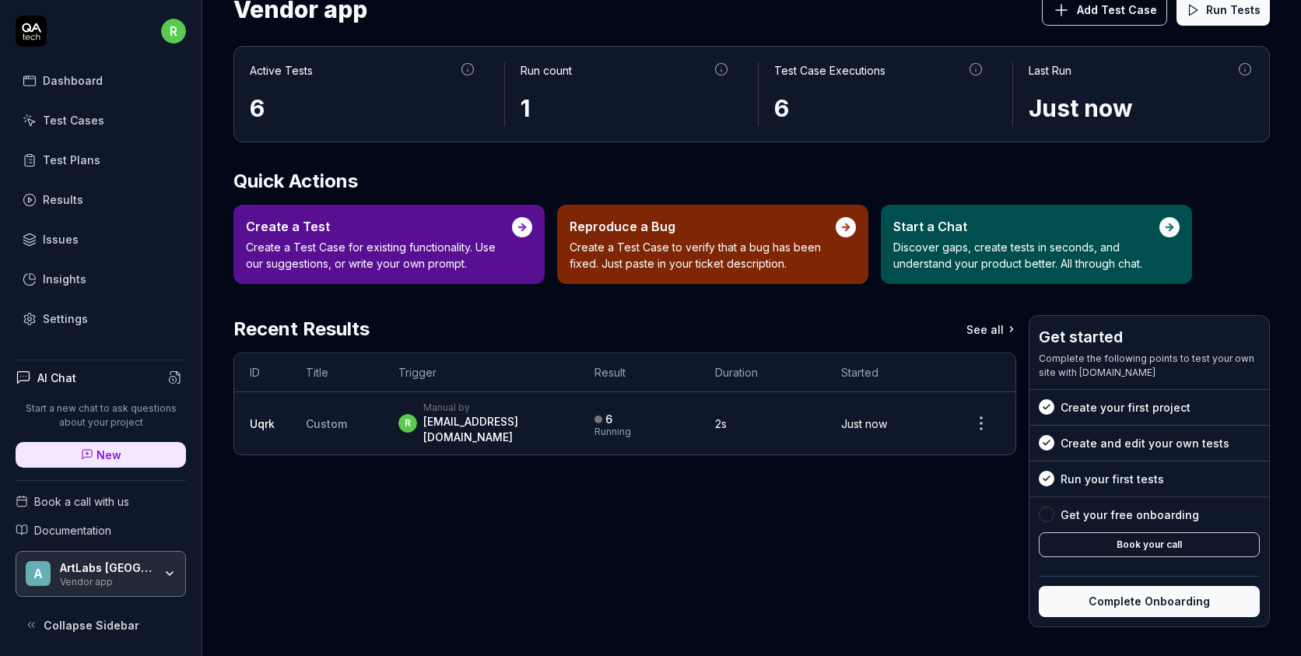
click at [1061, 413] on div "Create your first project" at bounding box center [1125, 407] width 130 height 16
click at [1049, 518] on div at bounding box center [1046, 514] width 16 height 16
click at [454, 233] on div "Create a Test" at bounding box center [379, 226] width 266 height 19
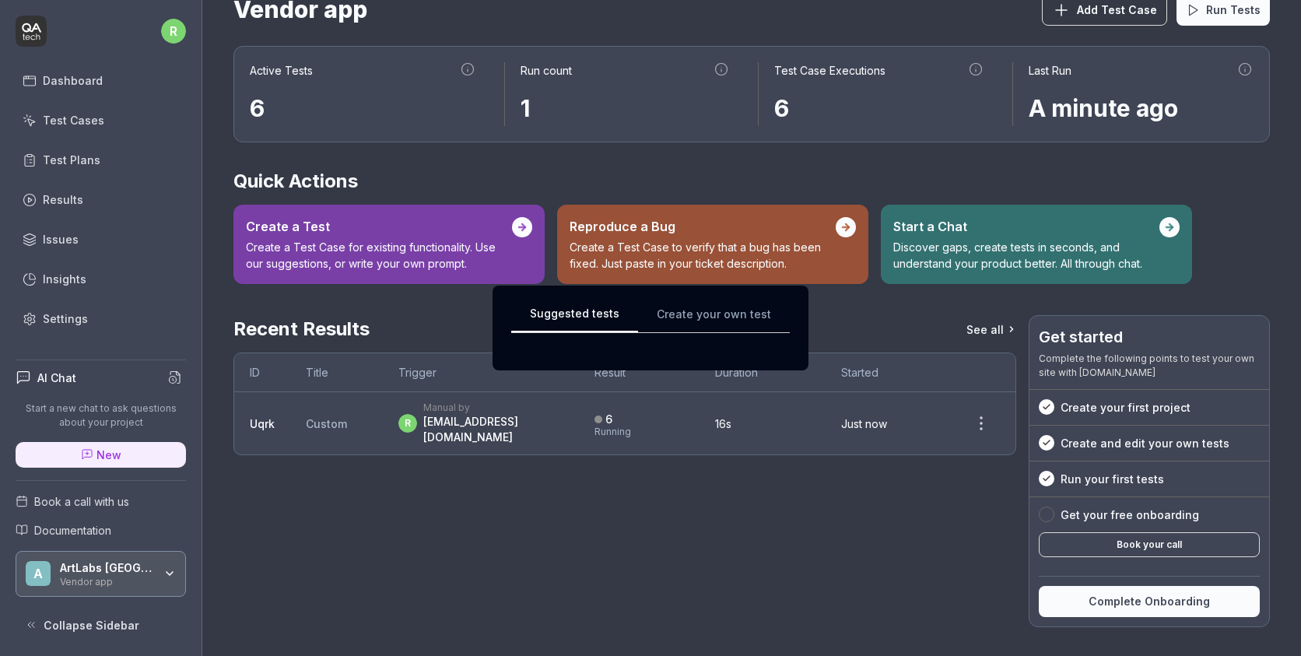
scroll to position [0, 0]
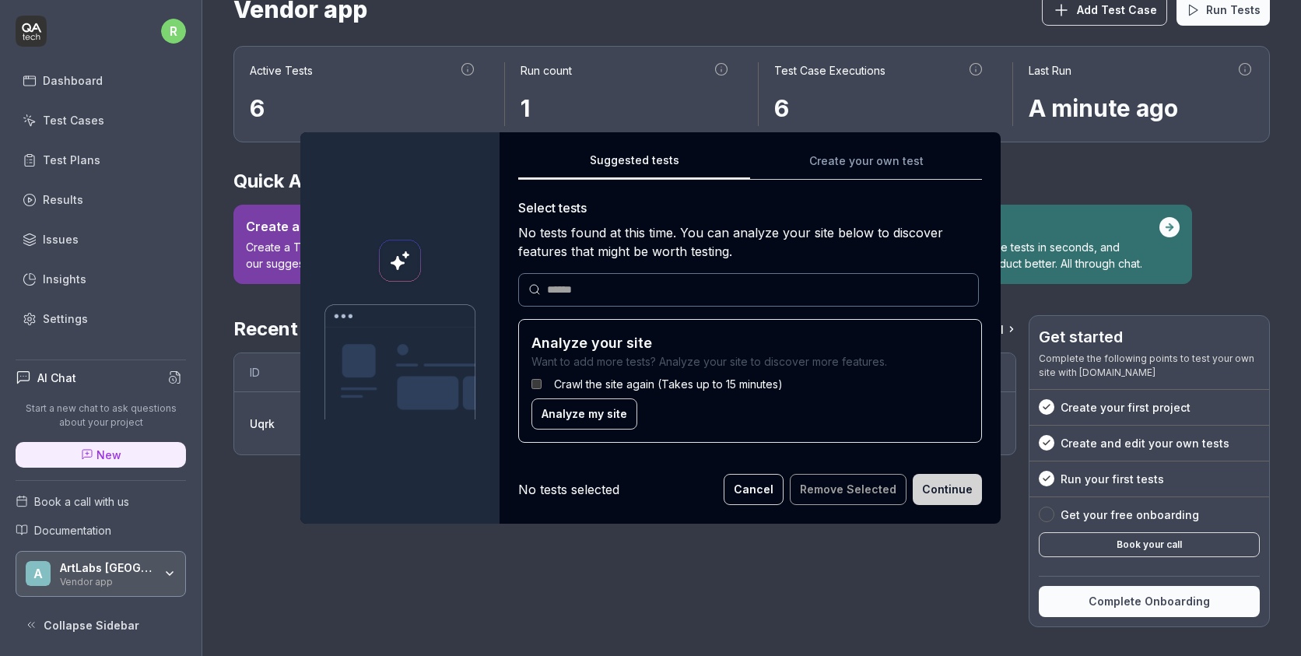
click at [879, 156] on div "Suggested tests Create your own test Select tests No tests found at this time. …" at bounding box center [750, 303] width 464 height 304
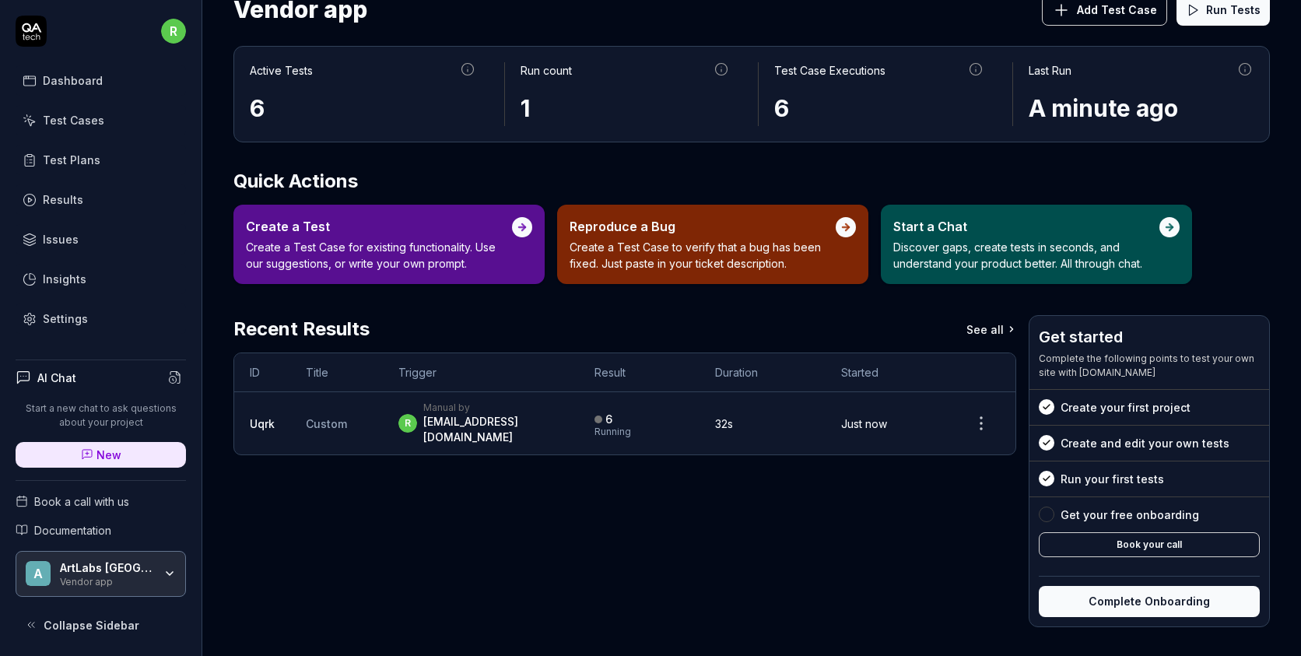
click at [102, 276] on link "Insights" at bounding box center [101, 279] width 170 height 30
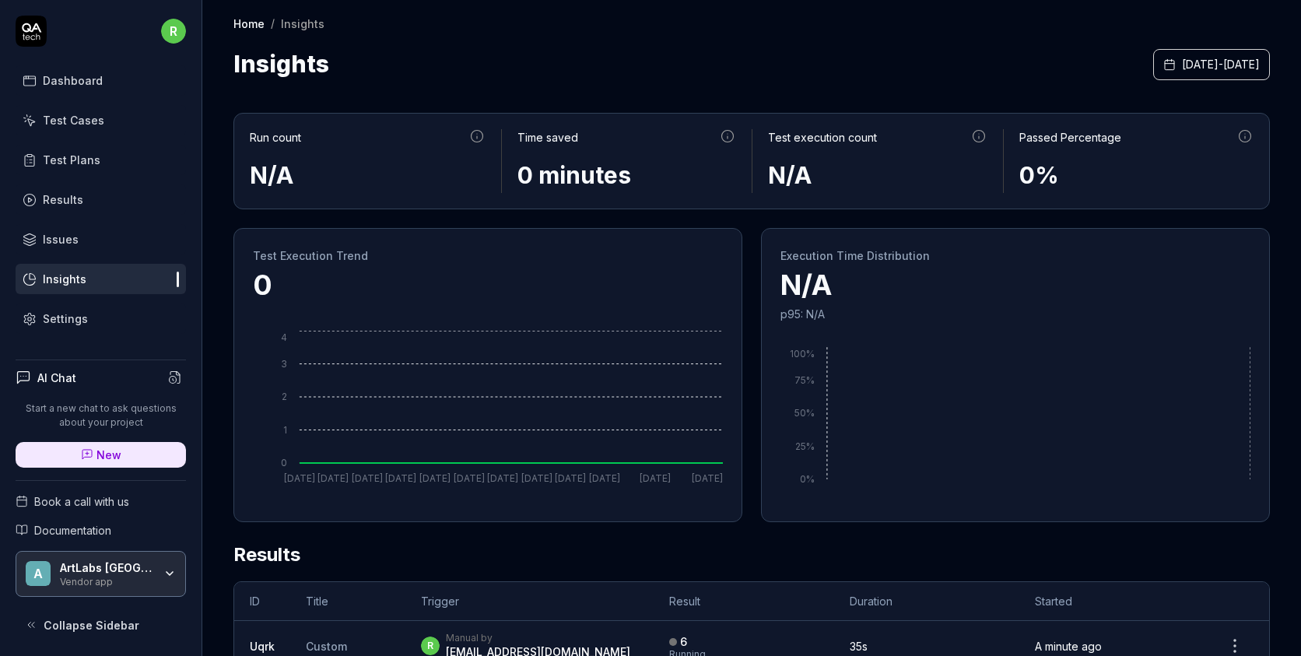
click at [135, 242] on link "Issues" at bounding box center [101, 239] width 170 height 30
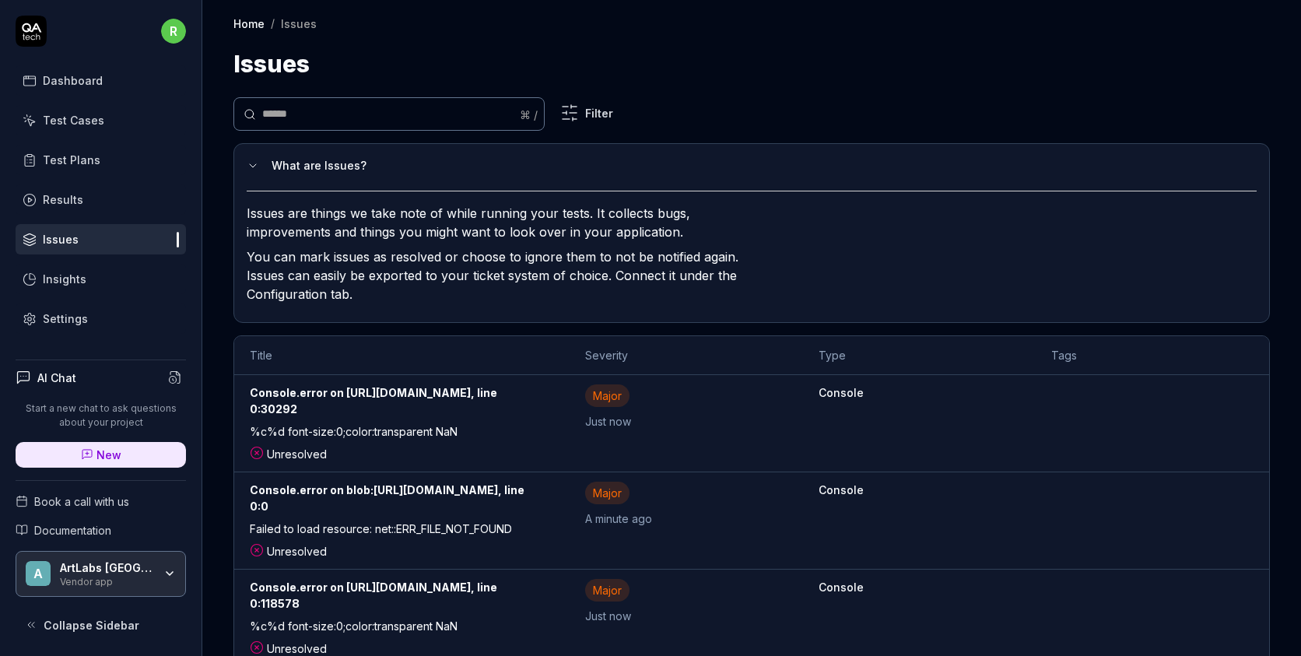
click at [98, 80] on div "Dashboard" at bounding box center [73, 80] width 60 height 16
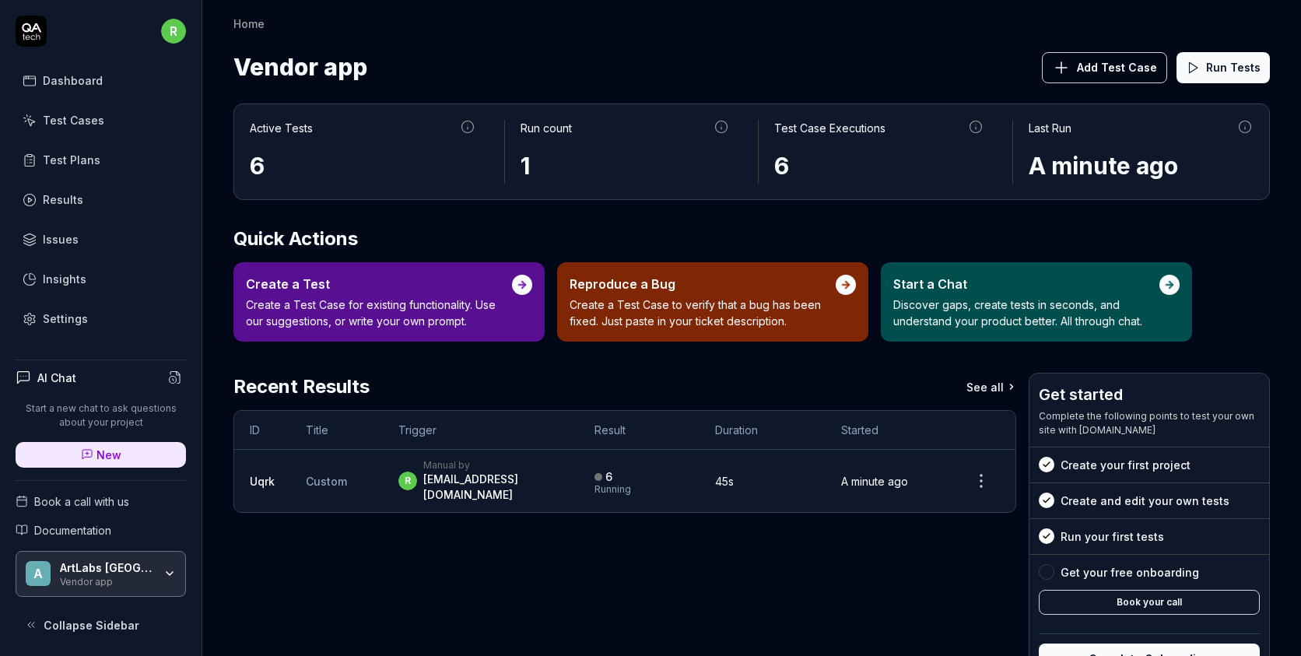
click at [1091, 72] on span "Add Test Case" at bounding box center [1117, 67] width 80 height 16
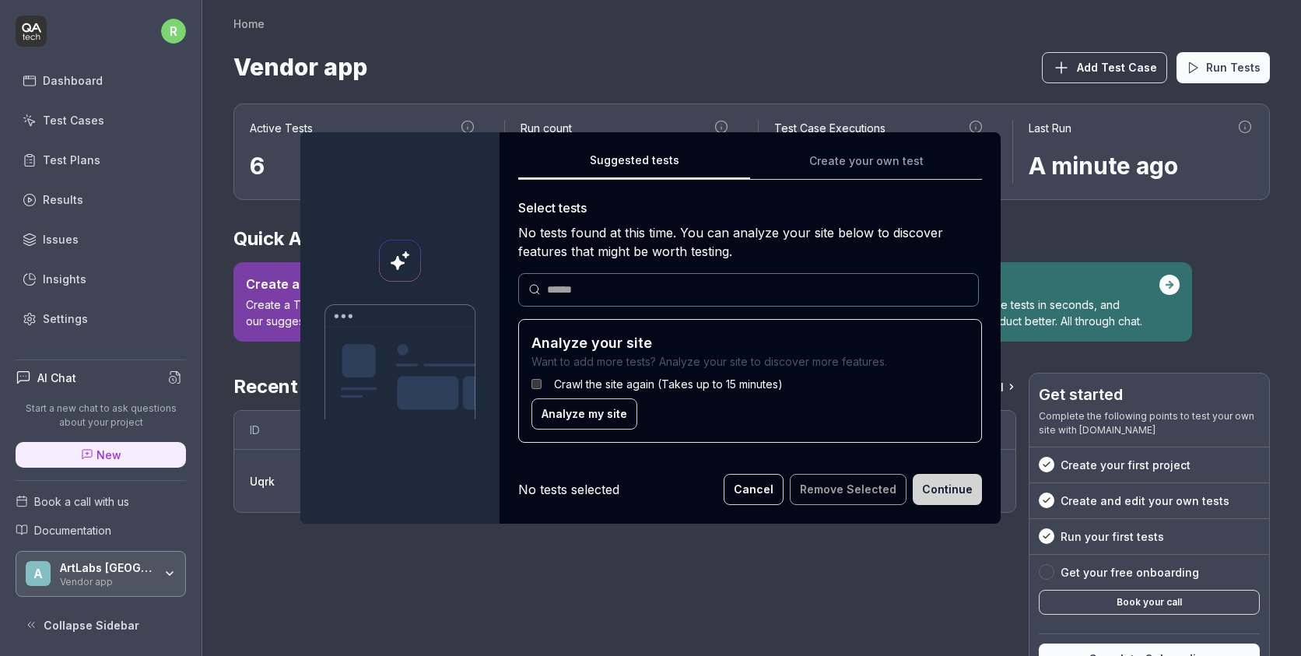
click at [900, 166] on div "Suggested tests Create your own test Select tests No tests found at this time. …" at bounding box center [749, 327] width 501 height 391
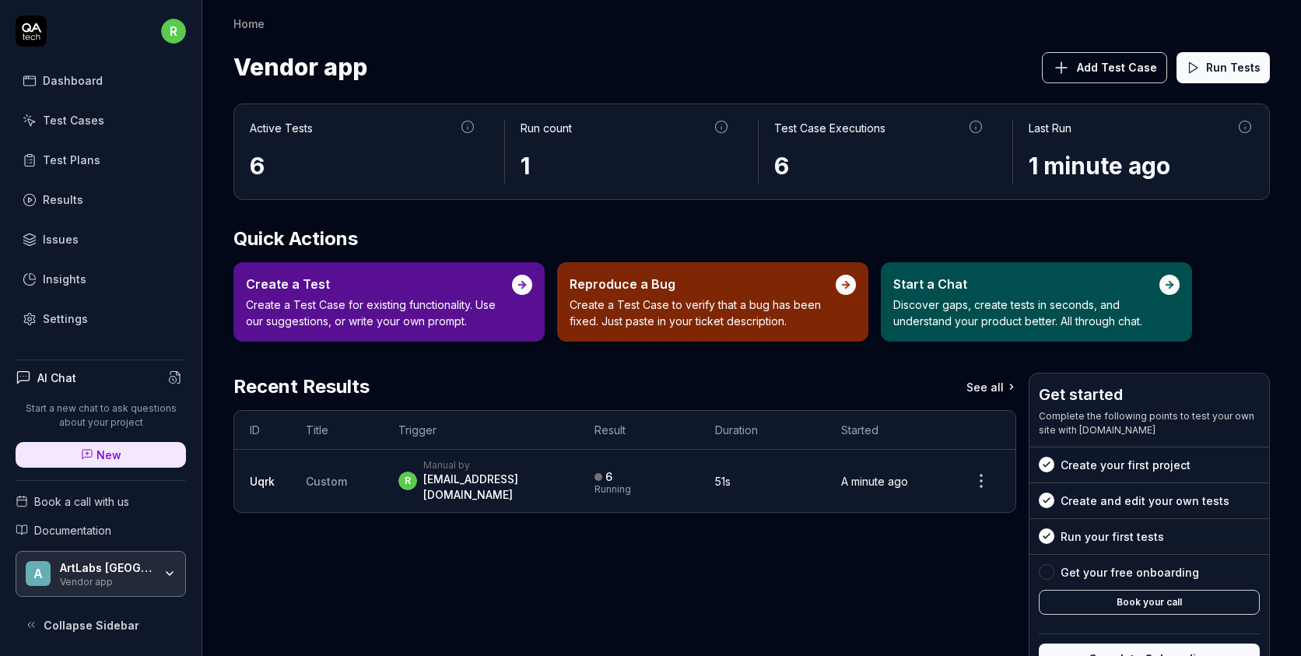
click at [86, 627] on span "Collapse Sidebar" at bounding box center [92, 625] width 96 height 16
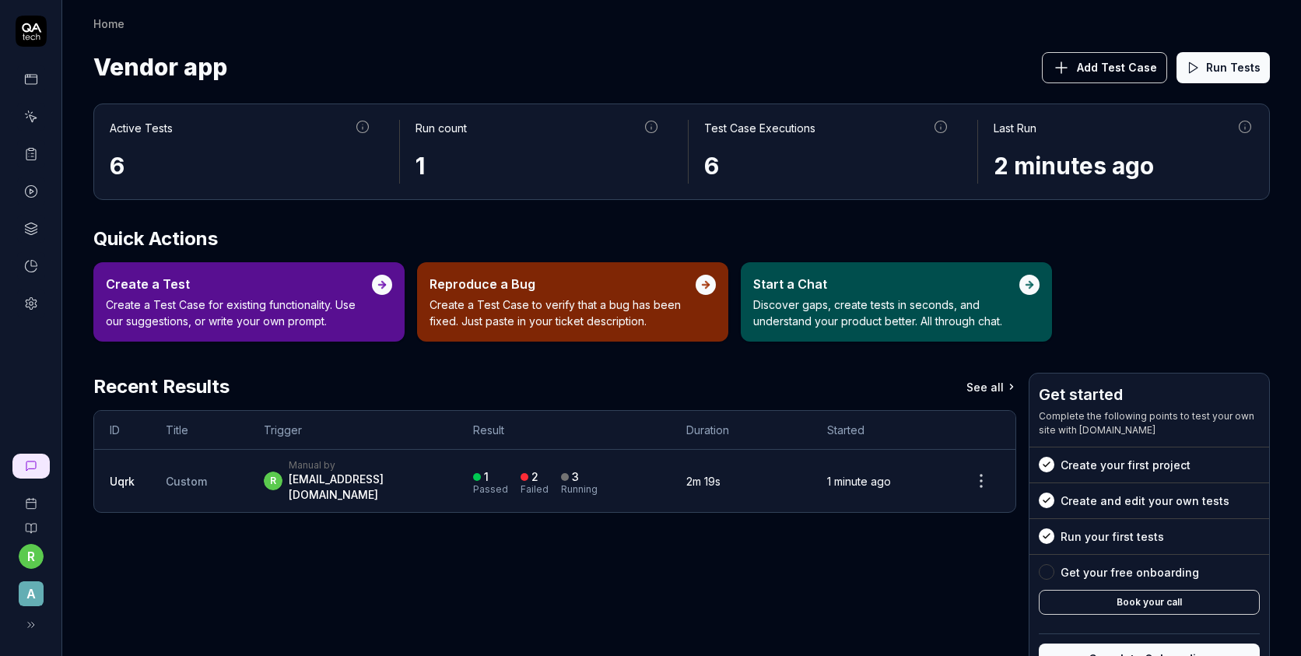
scroll to position [58, 0]
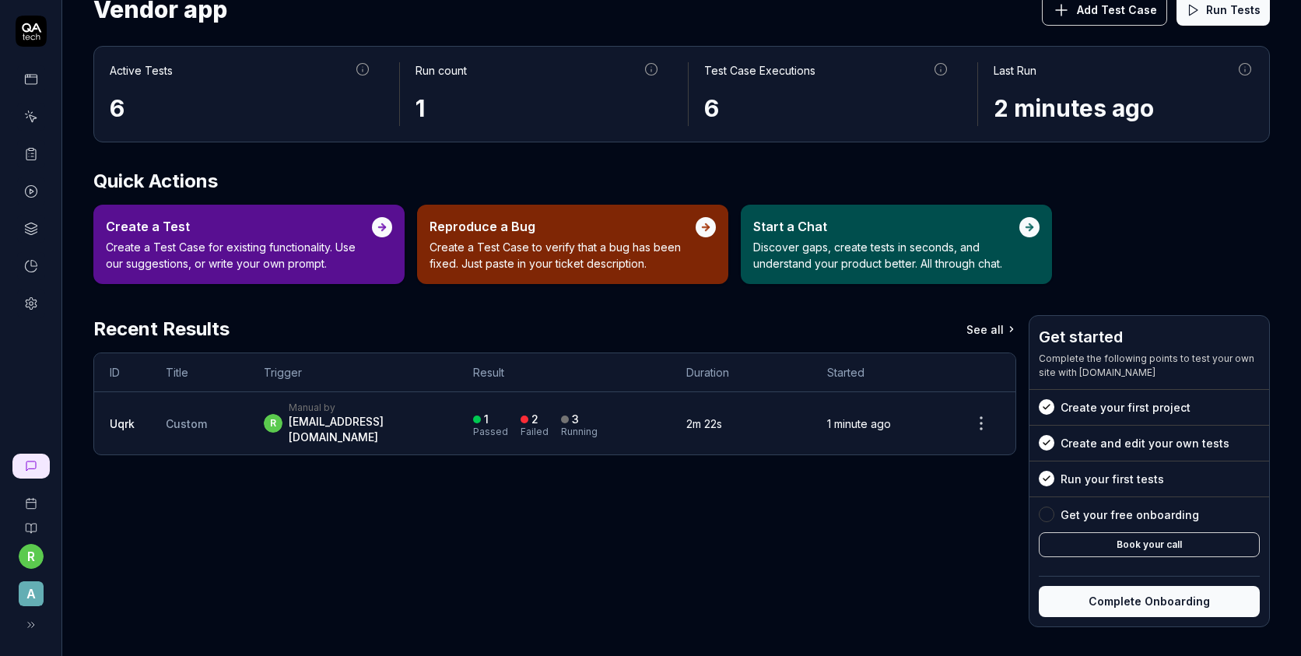
click at [377, 414] on div "[EMAIL_ADDRESS][DOMAIN_NAME]" at bounding box center [365, 429] width 153 height 31
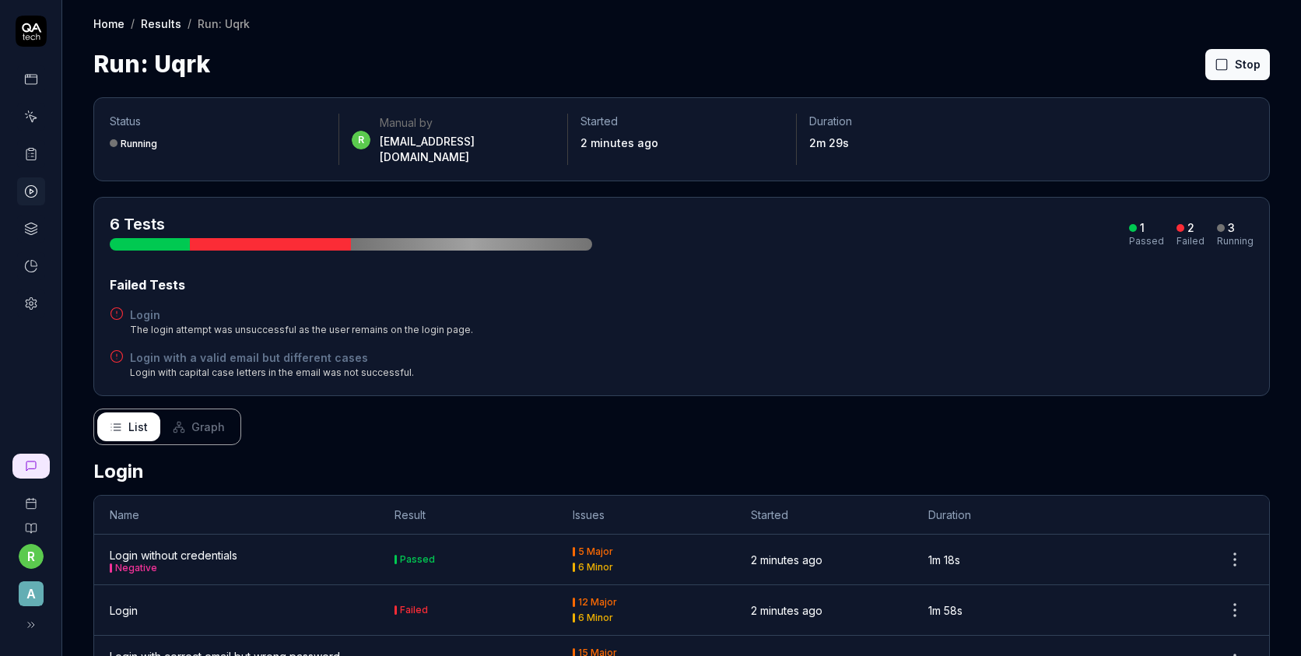
click at [196, 418] on span "Graph" at bounding box center [207, 426] width 33 height 16
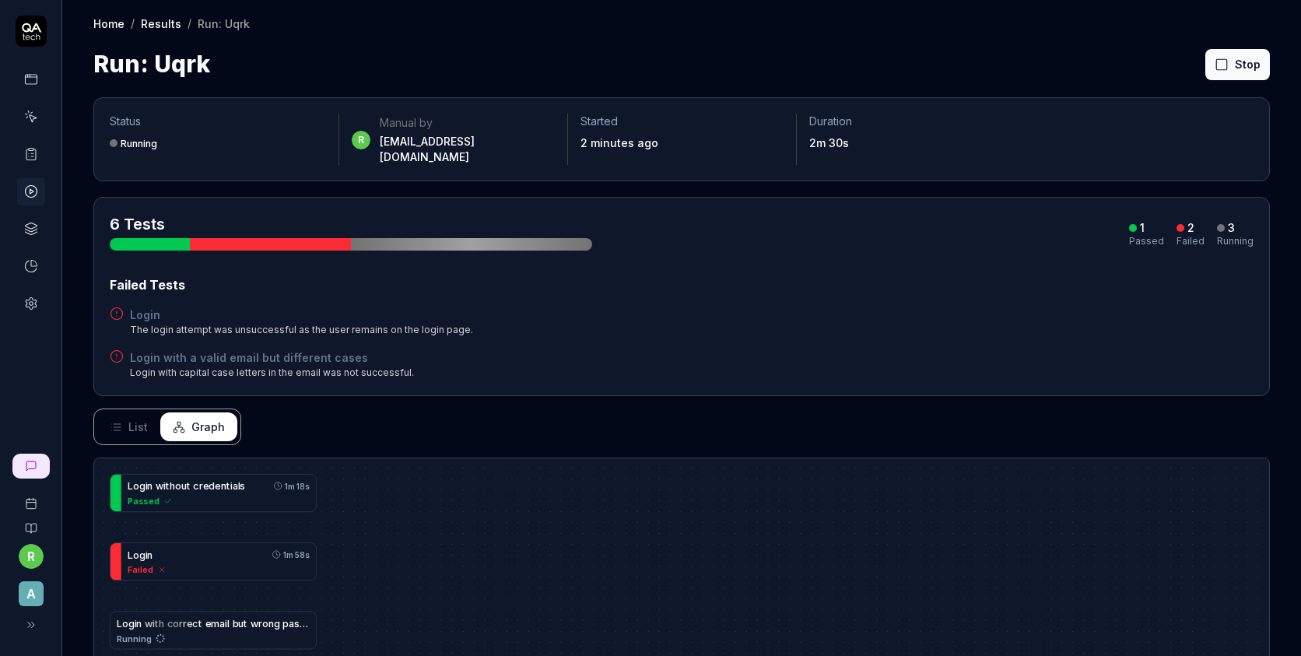
click at [122, 414] on button "List" at bounding box center [128, 426] width 63 height 29
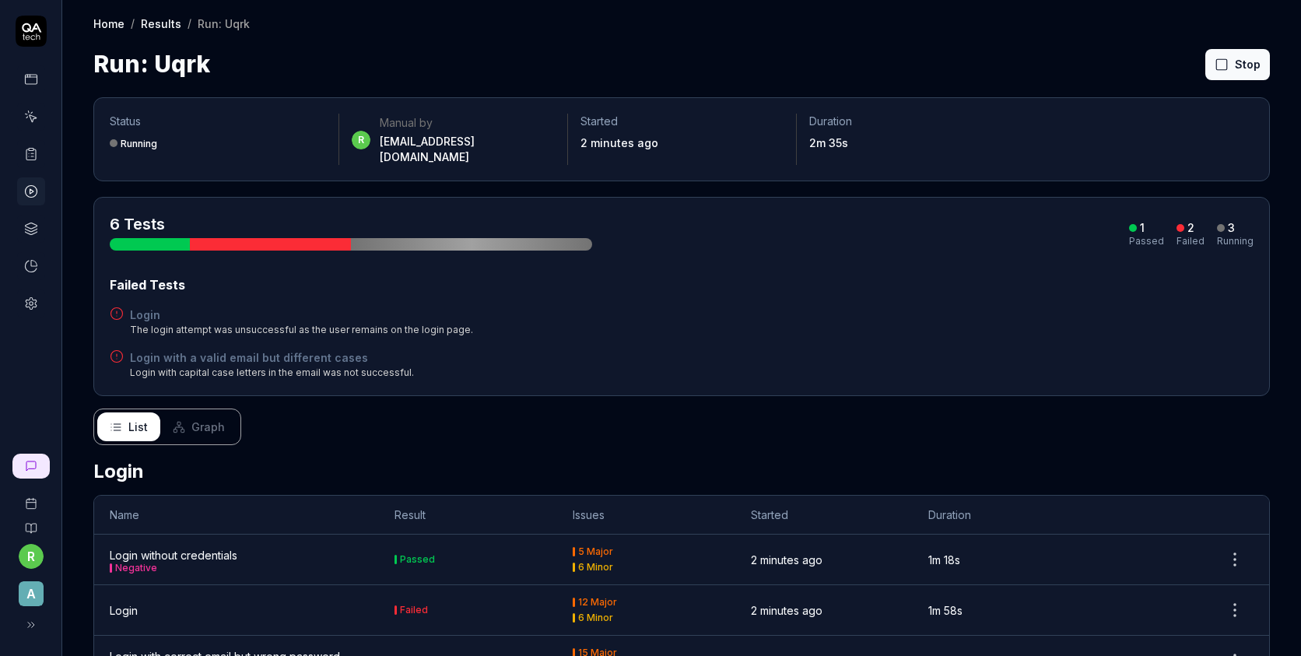
click at [262, 250] on div "6 Tests 1 Passed 2 Failed 3 Running Failed Tests Login The login attempt was un…" at bounding box center [681, 296] width 1143 height 166
click at [298, 218] on div "6 Tests" at bounding box center [351, 231] width 482 height 37
click at [37, 303] on icon at bounding box center [31, 303] width 14 height 14
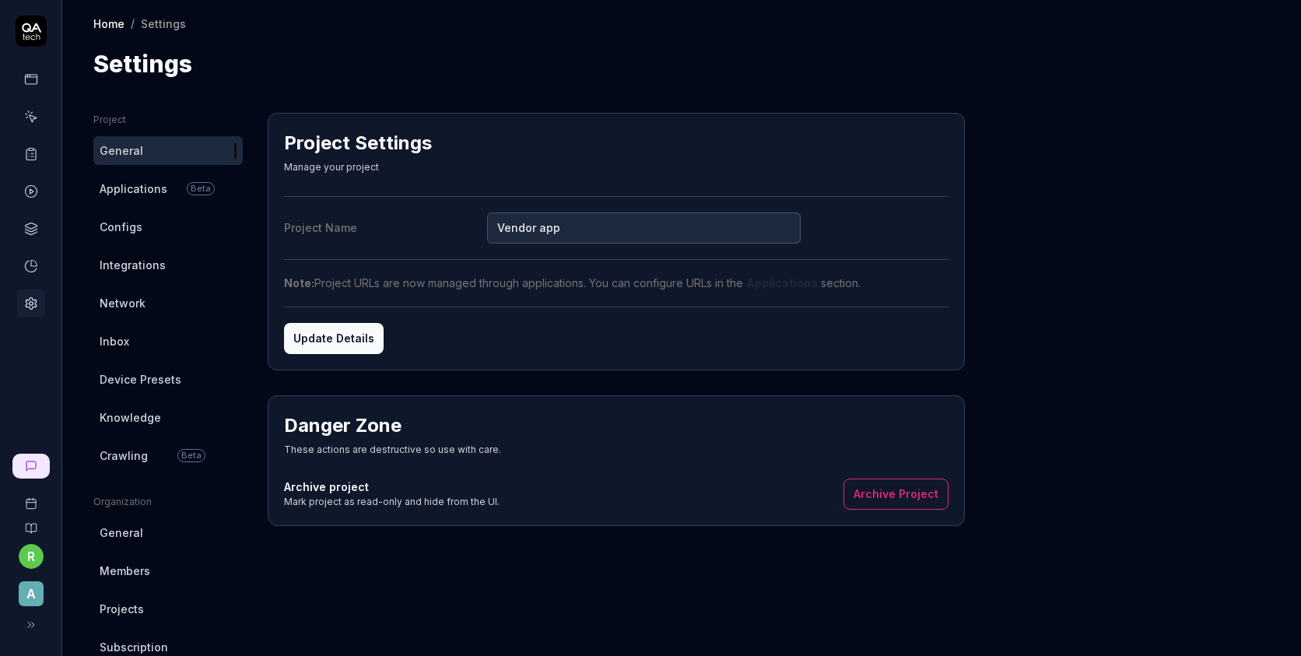
click at [136, 194] on span "Applications" at bounding box center [134, 188] width 68 height 16
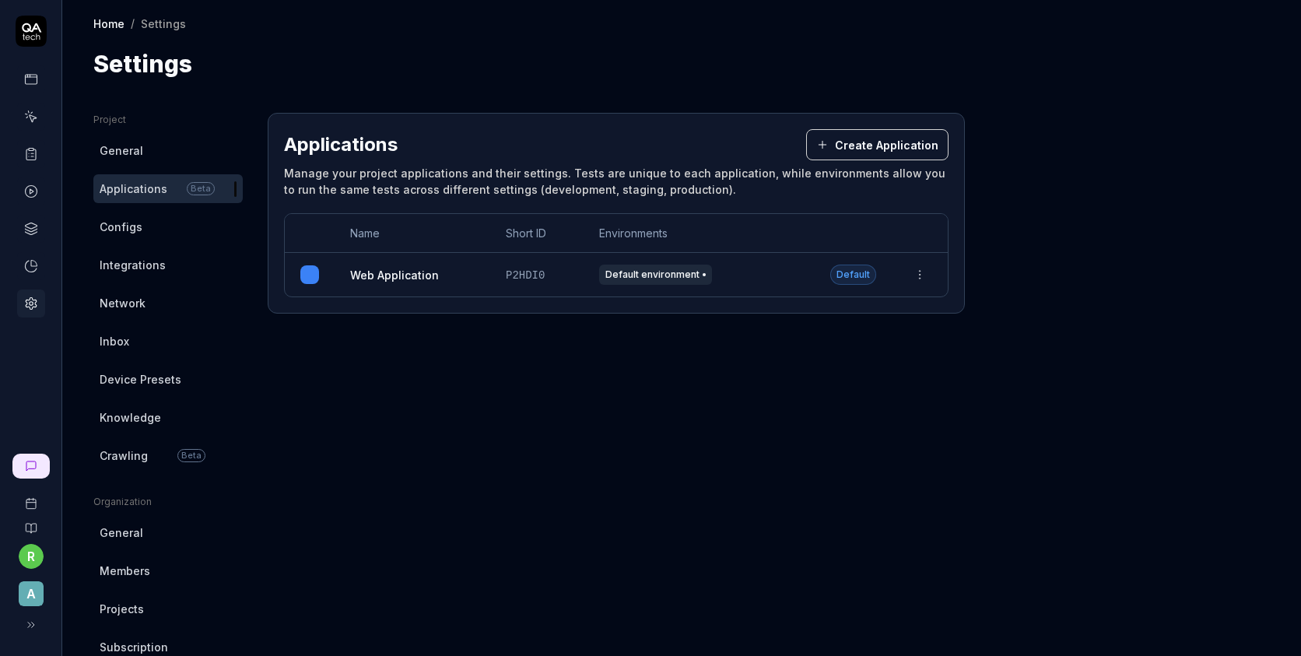
click at [639, 272] on span "Default environment" at bounding box center [655, 274] width 113 height 20
click at [168, 229] on link "Configs" at bounding box center [167, 226] width 149 height 29
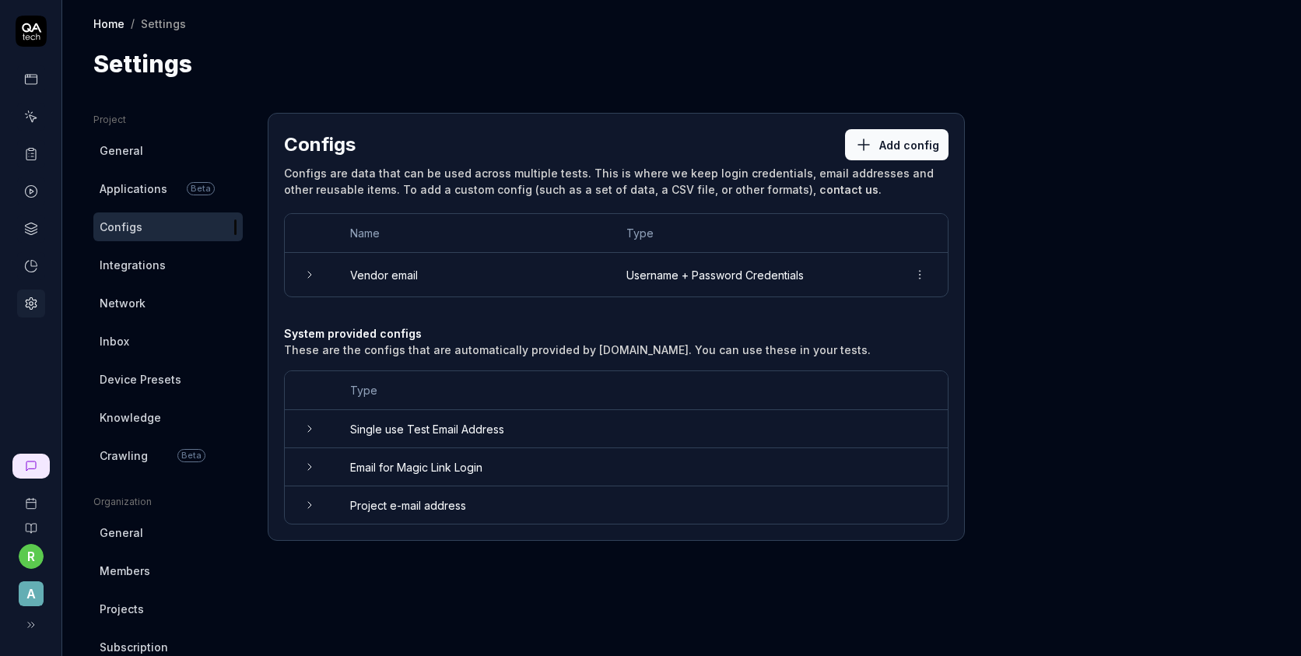
click at [300, 510] on td at bounding box center [310, 504] width 50 height 37
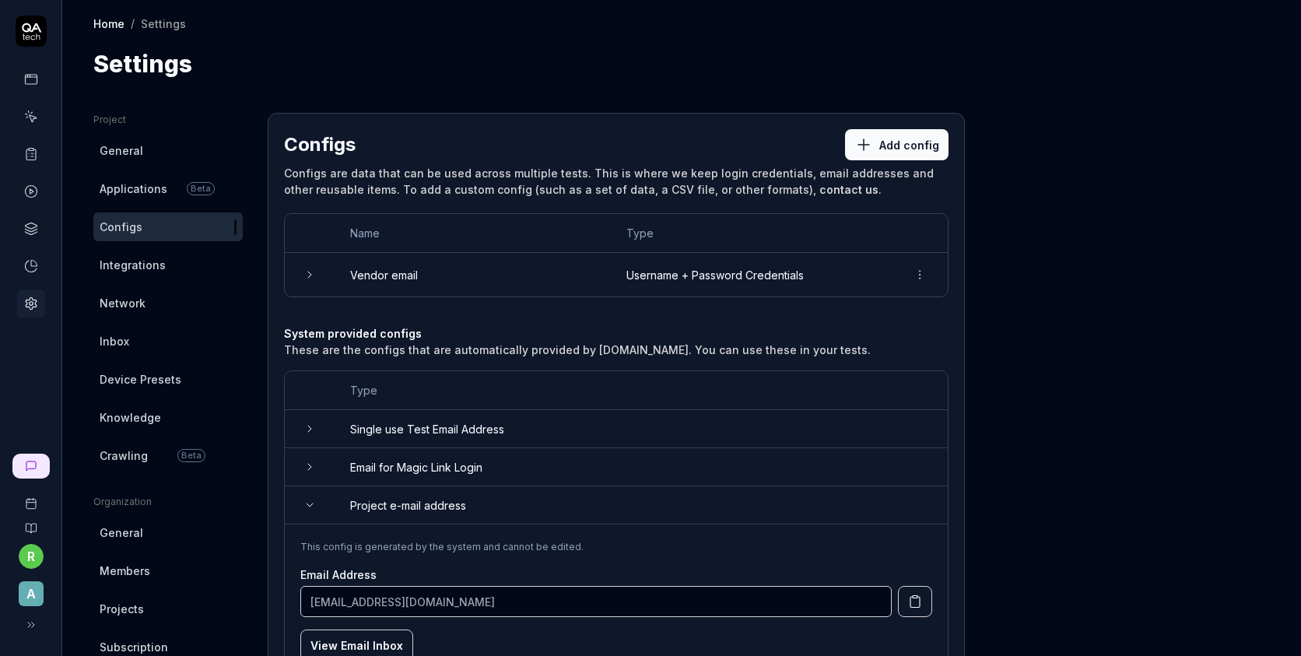
click at [300, 510] on td at bounding box center [310, 505] width 50 height 38
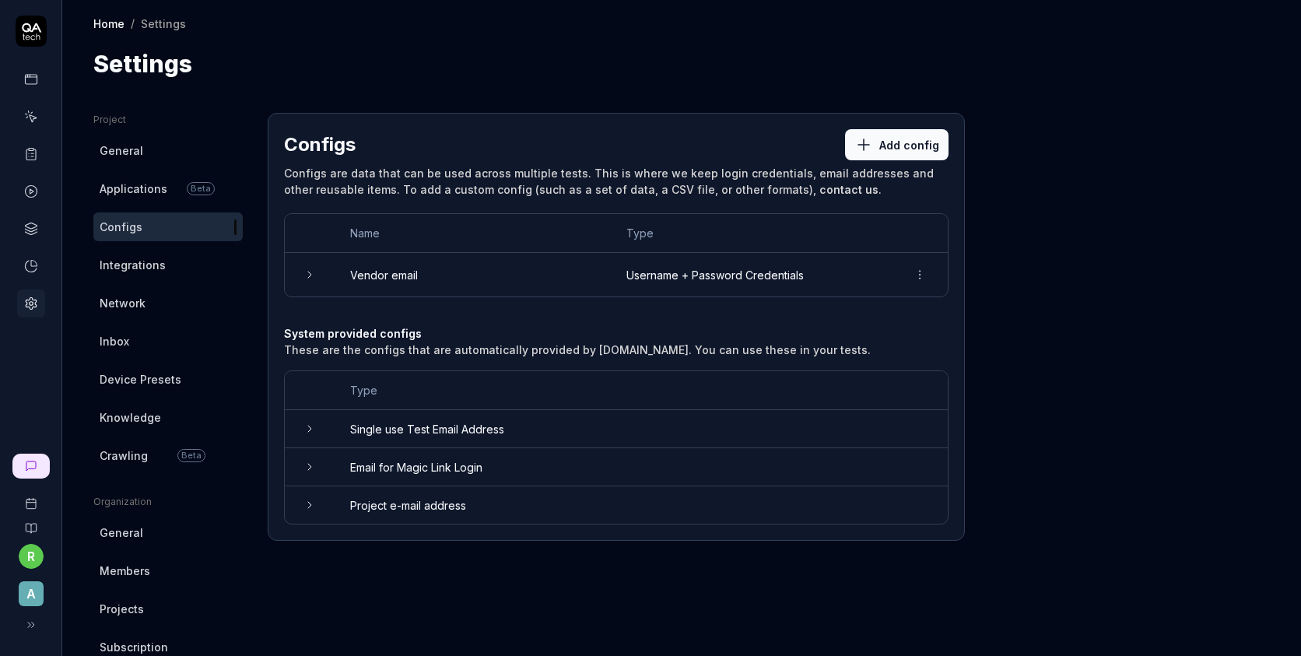
click at [309, 505] on icon at bounding box center [309, 505] width 12 height 12
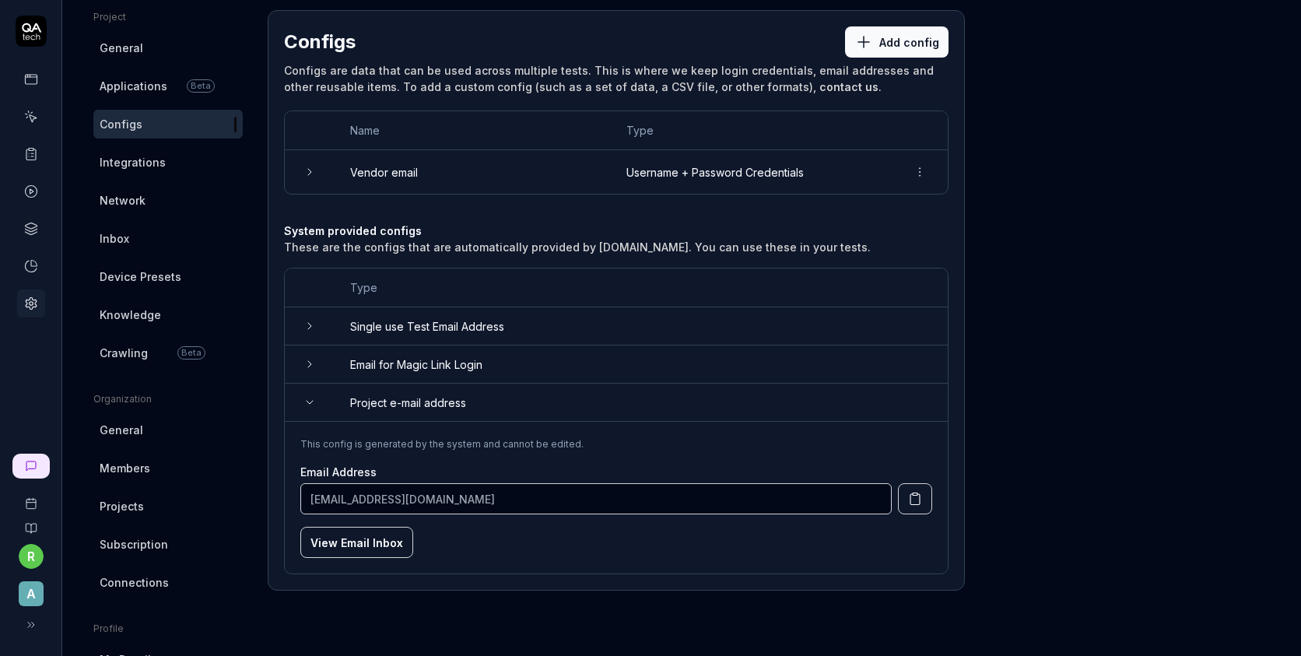
scroll to position [266, 0]
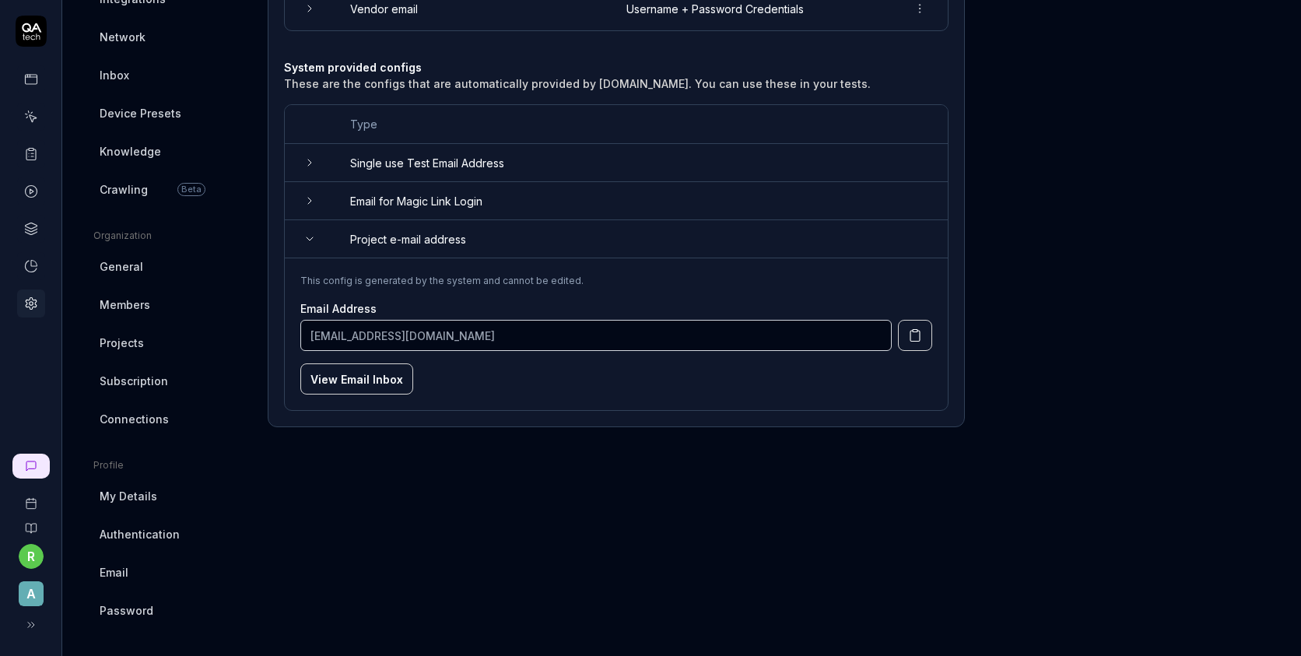
click at [317, 211] on td at bounding box center [310, 201] width 50 height 38
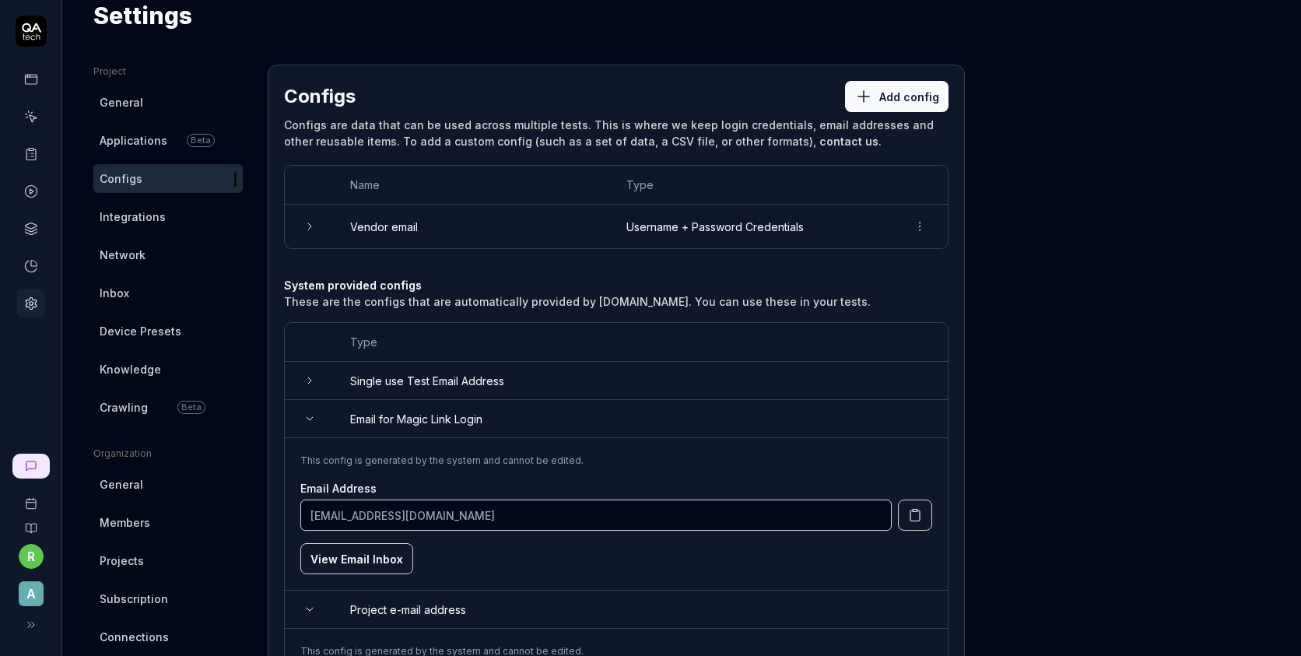
scroll to position [0, 0]
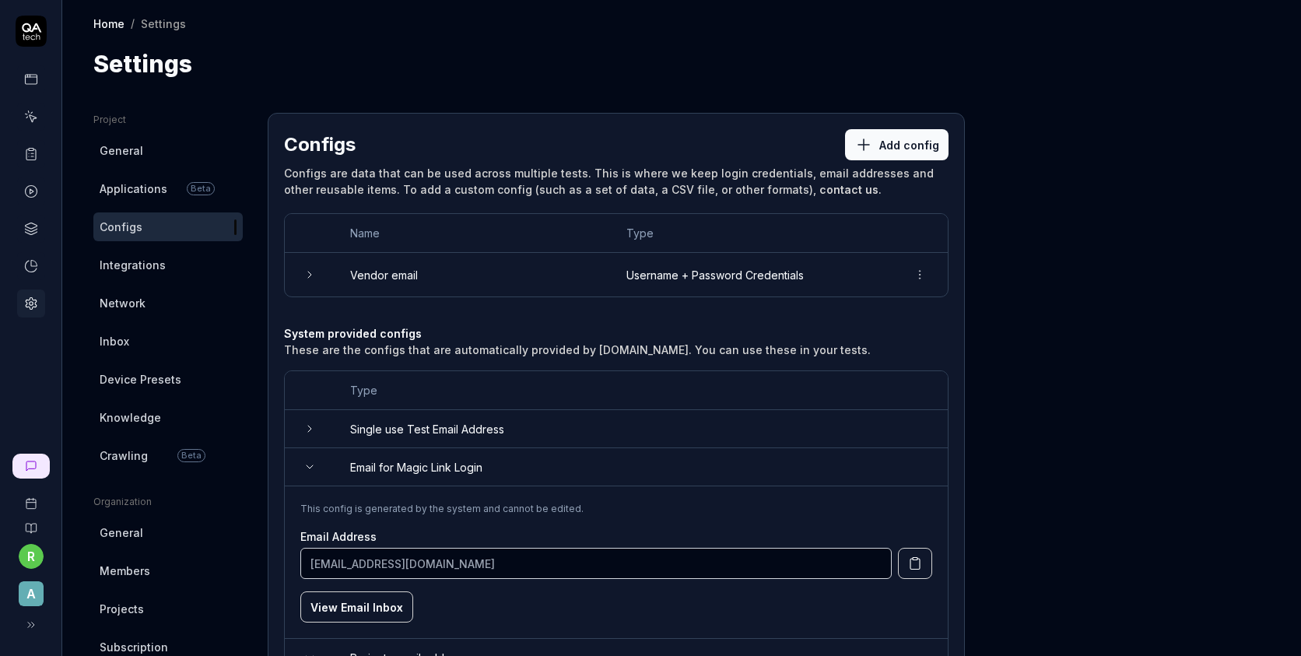
click at [152, 270] on span "Integrations" at bounding box center [133, 265] width 66 height 16
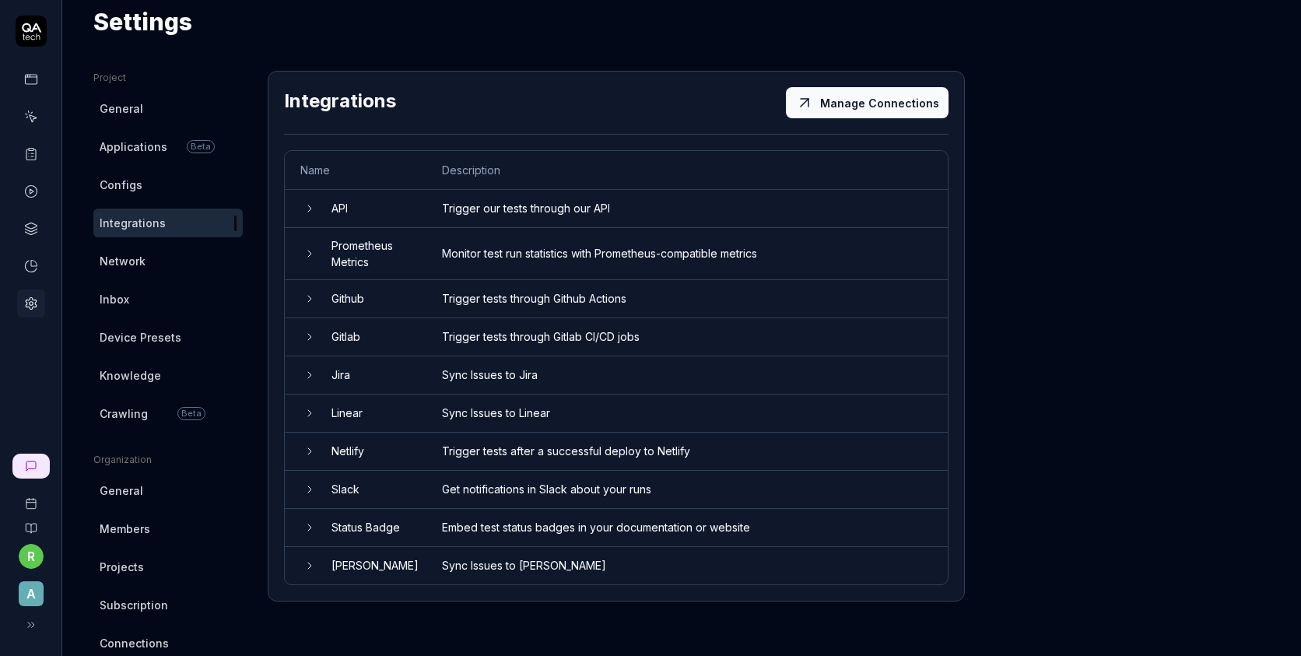
scroll to position [49, 0]
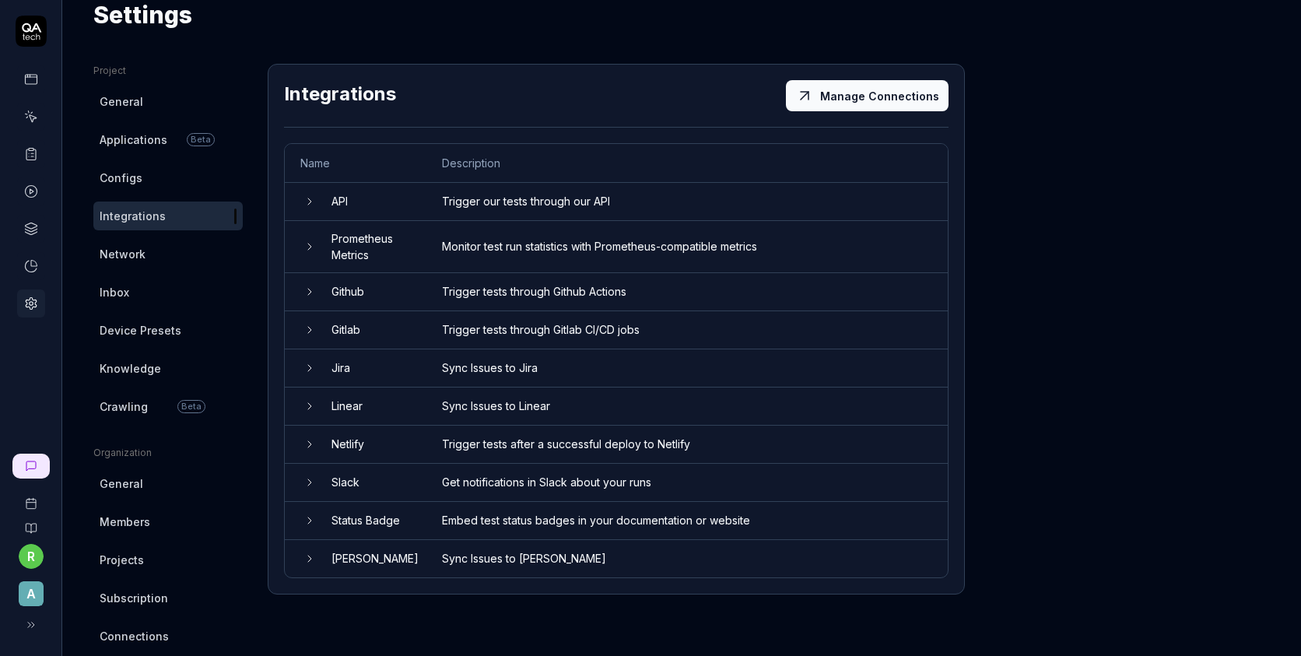
click at [186, 254] on link "Network" at bounding box center [167, 254] width 149 height 29
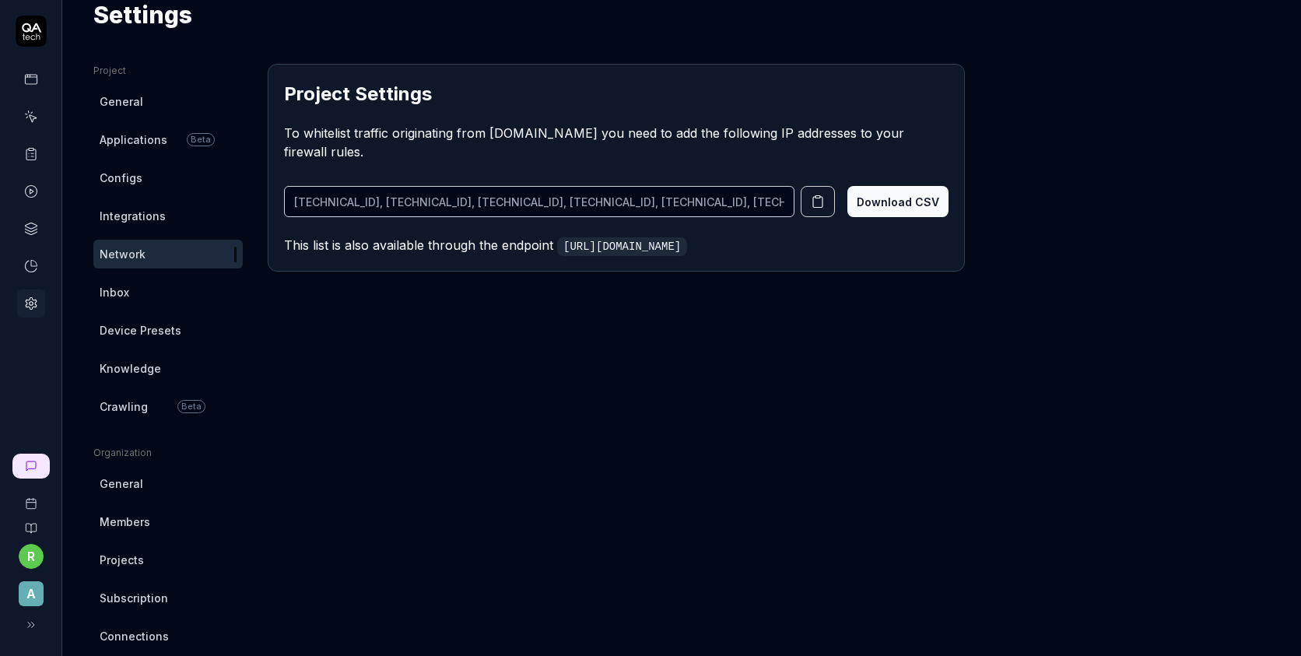
click at [159, 293] on link "Inbox" at bounding box center [167, 292] width 149 height 29
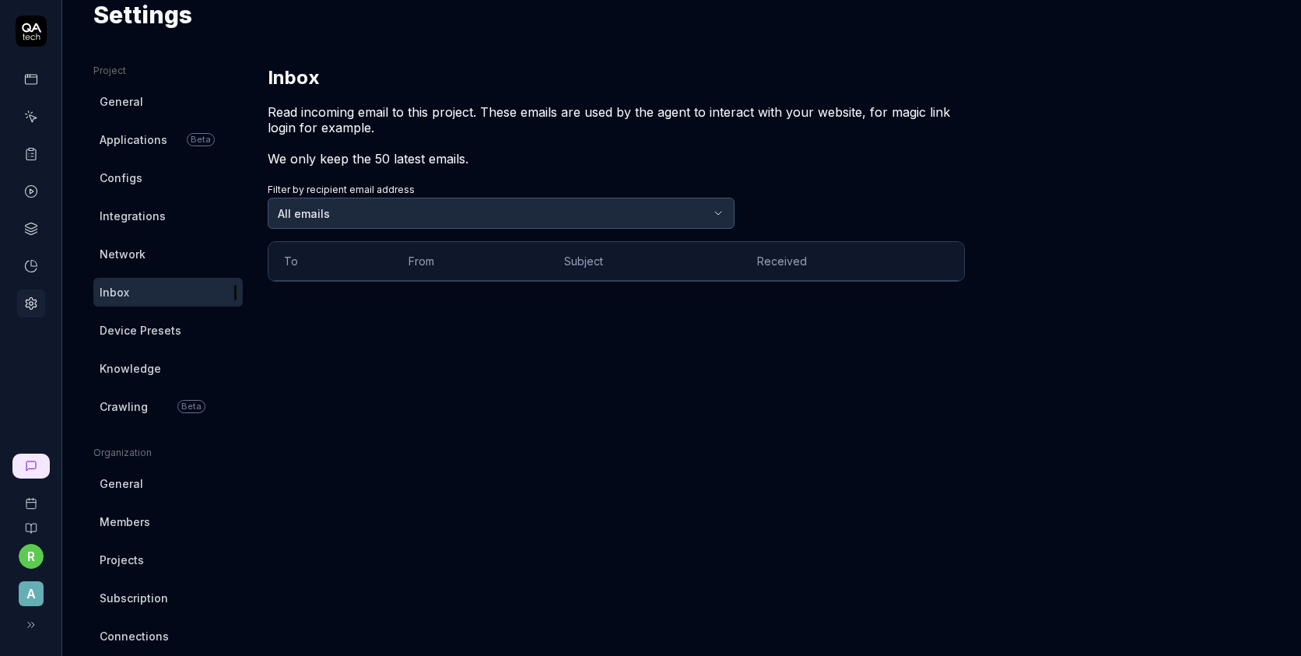
click at [158, 327] on span "Device Presets" at bounding box center [141, 330] width 82 height 16
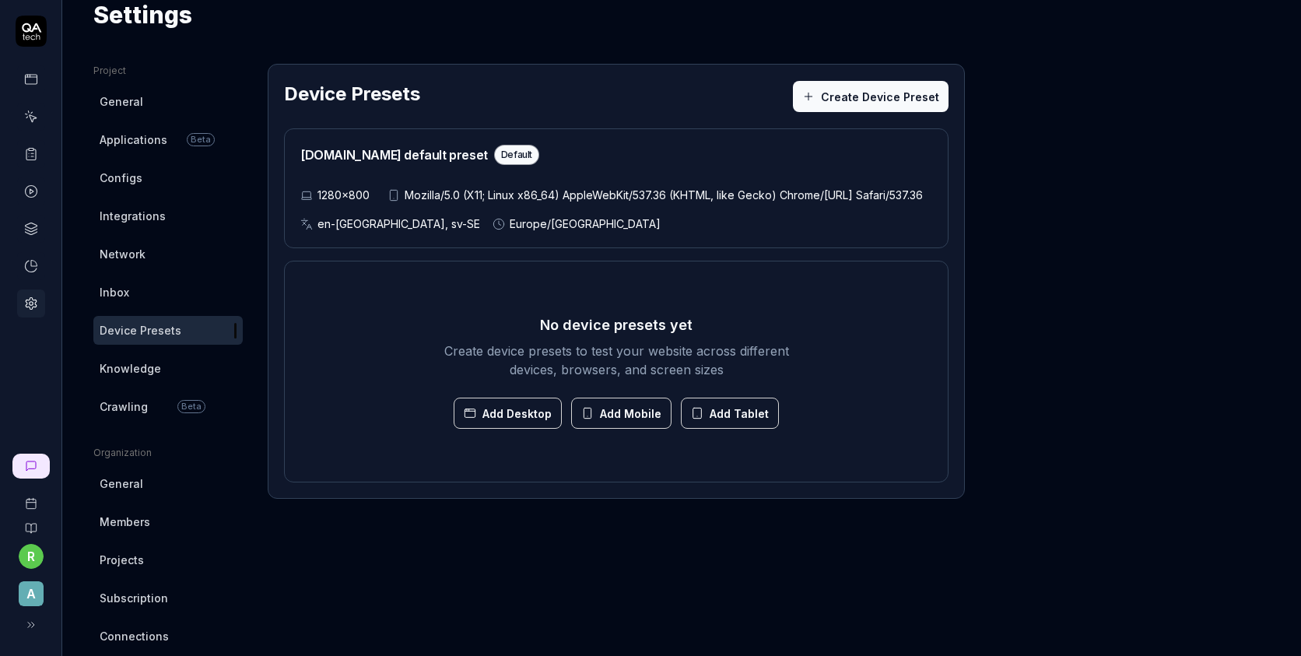
click at [178, 366] on link "Knowledge" at bounding box center [167, 368] width 149 height 29
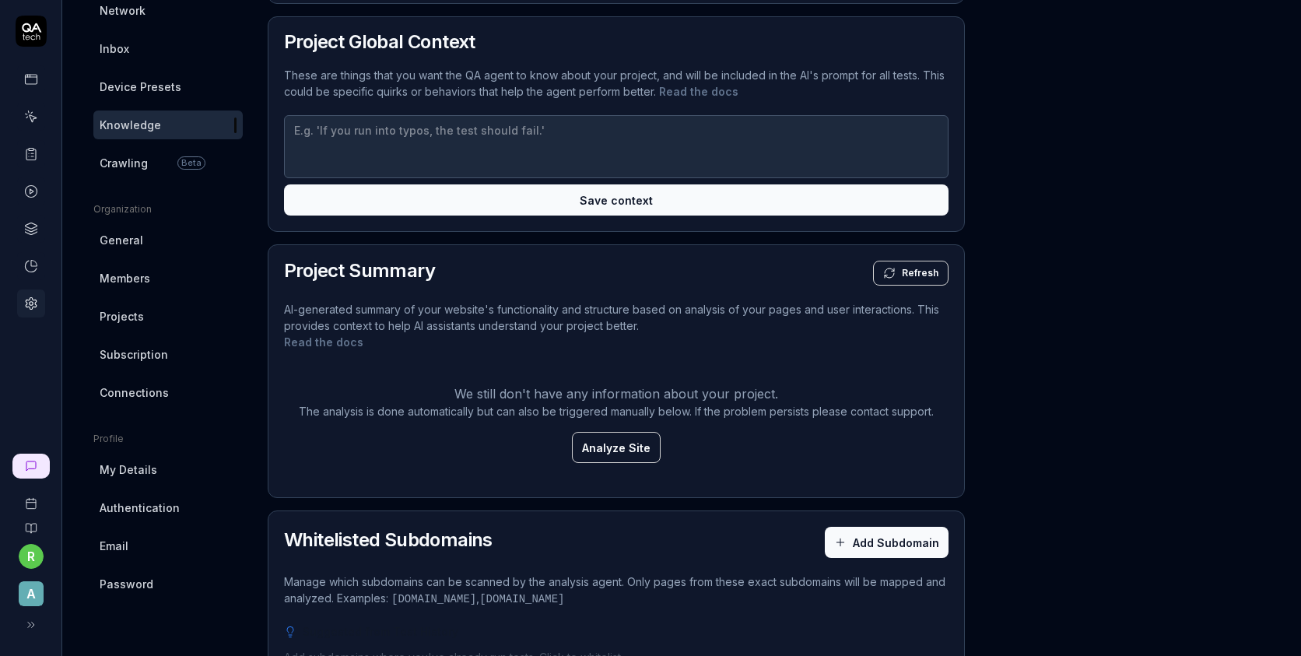
scroll to position [140, 0]
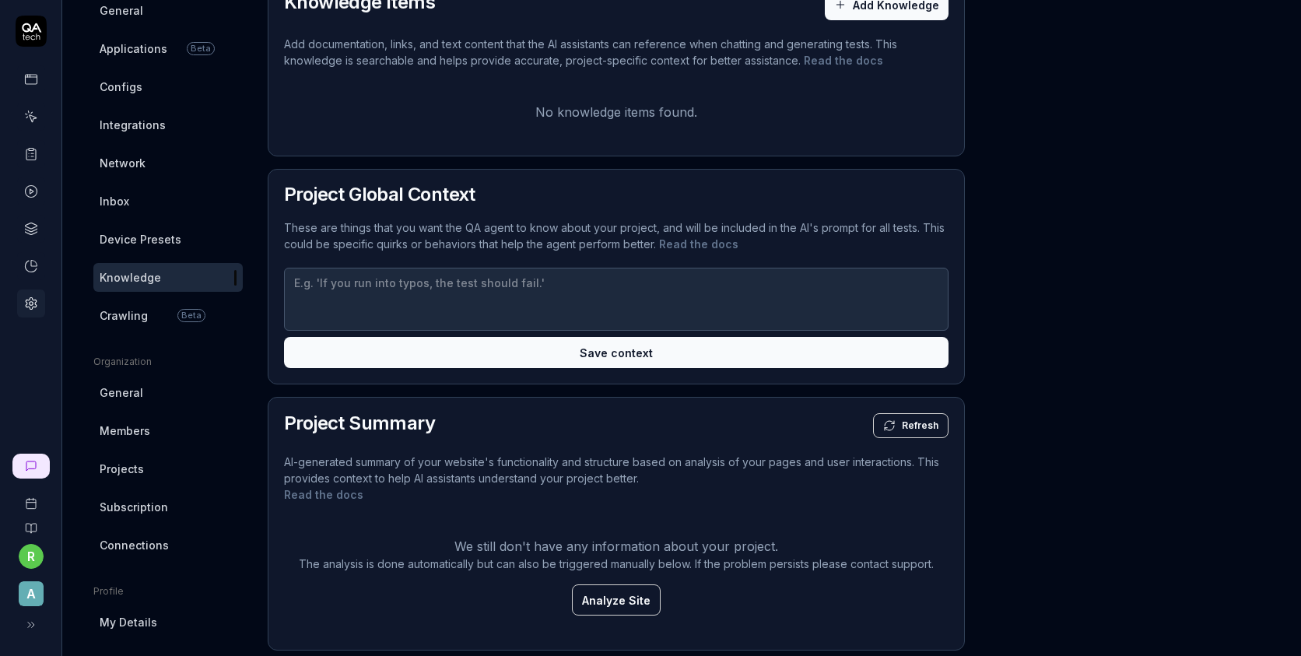
click at [146, 310] on link "Crawling Beta" at bounding box center [167, 315] width 149 height 29
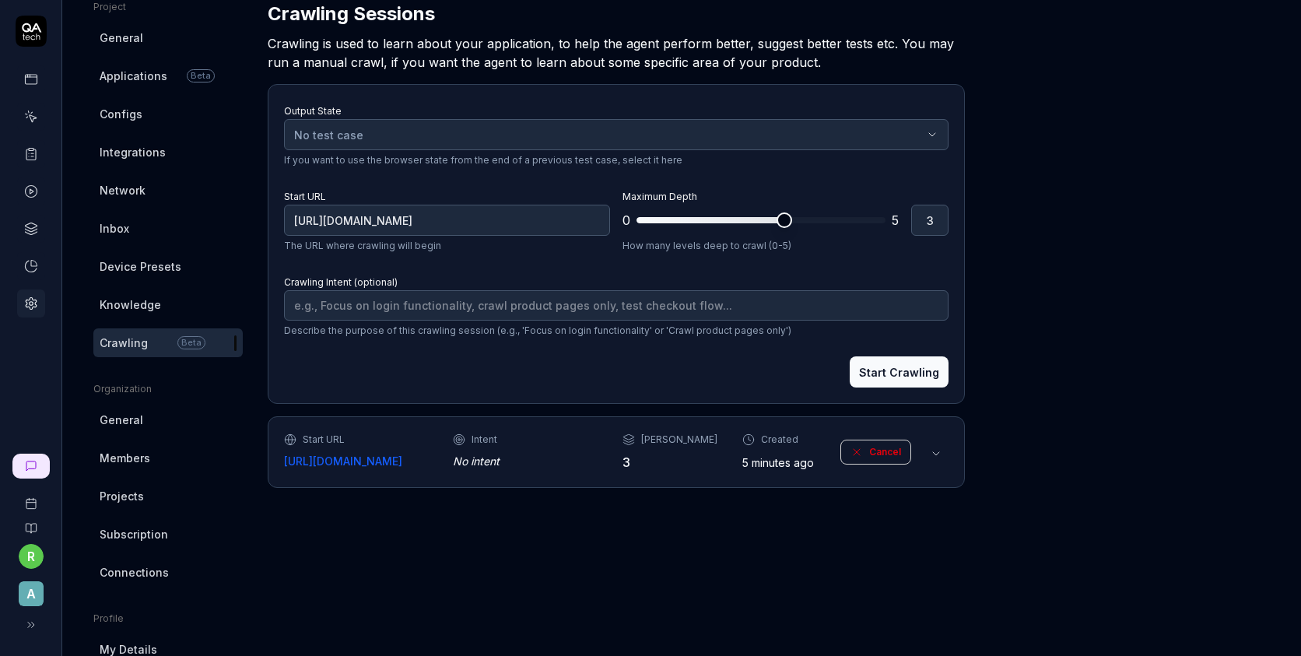
type textarea "*"
type input "5"
click at [885, 224] on span at bounding box center [878, 220] width 16 height 16
click at [895, 373] on button "Start Crawling" at bounding box center [898, 371] width 99 height 31
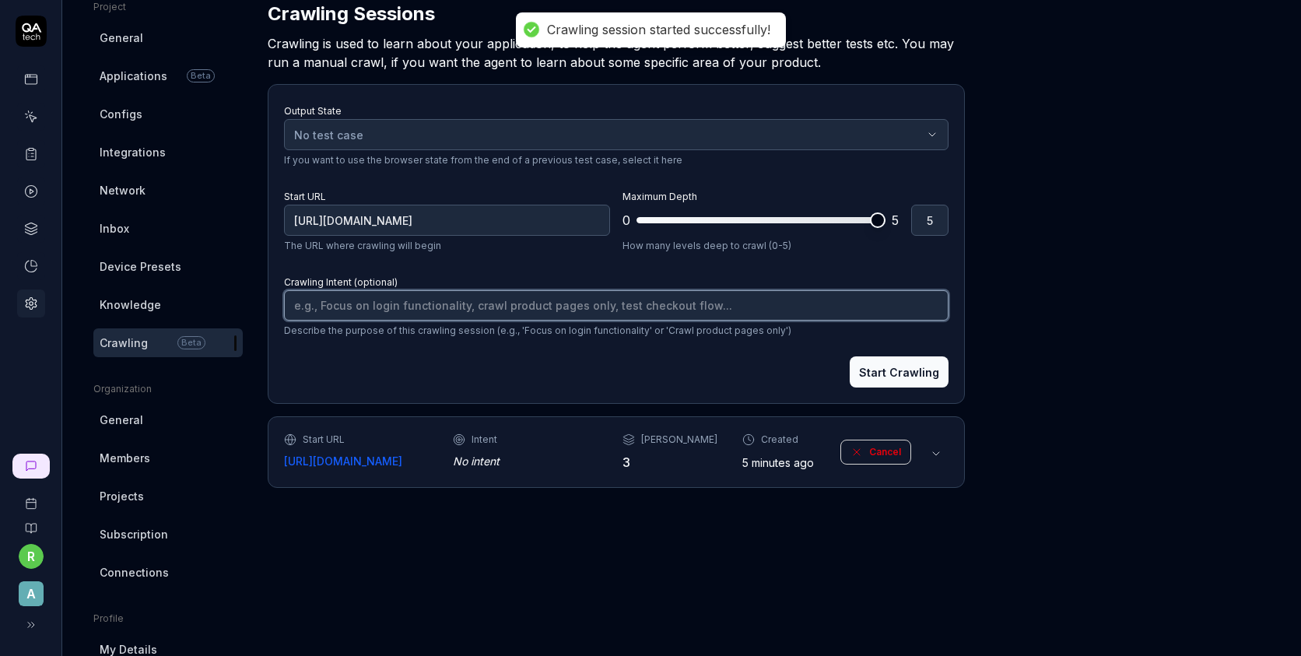
click at [575, 306] on textarea "Crawling Intent (optional)" at bounding box center [616, 305] width 664 height 30
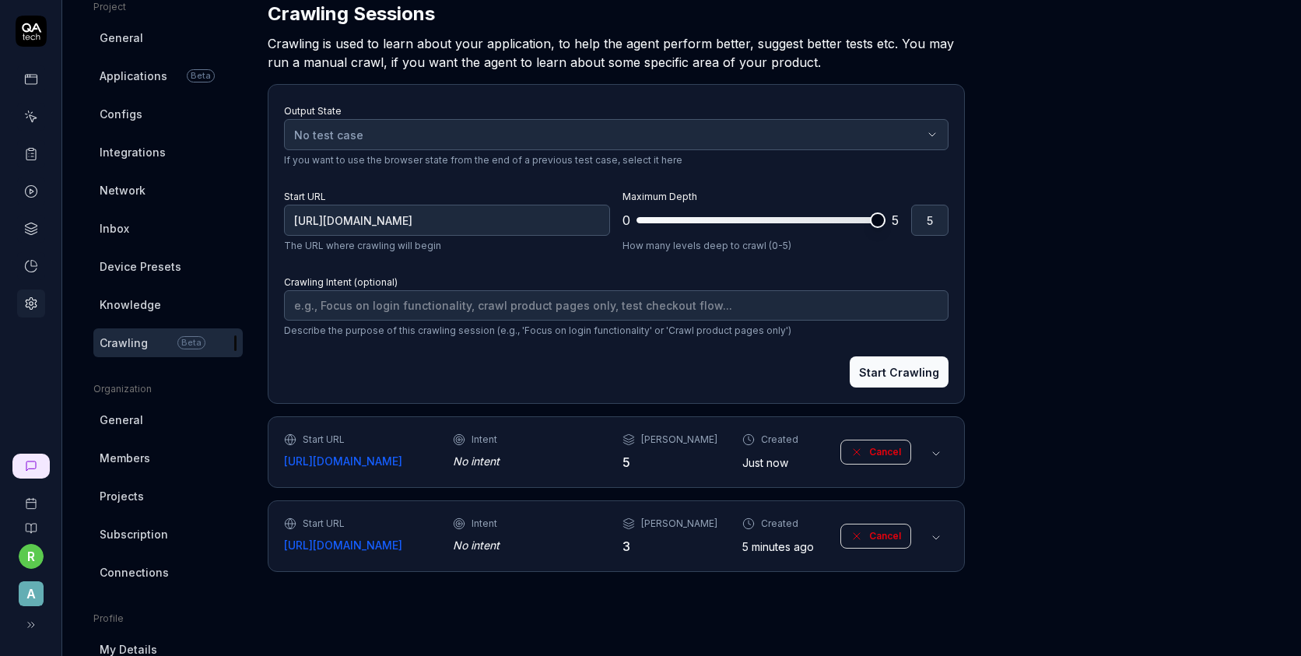
click at [944, 454] on button at bounding box center [935, 453] width 25 height 25
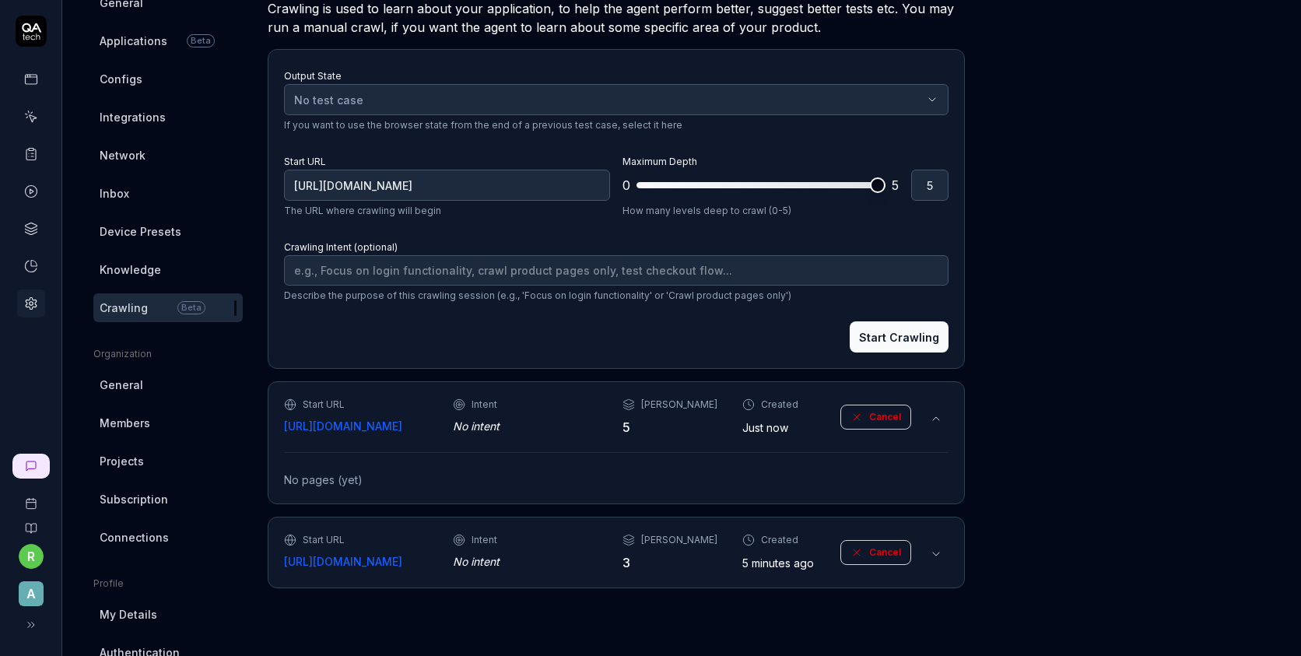
scroll to position [180, 0]
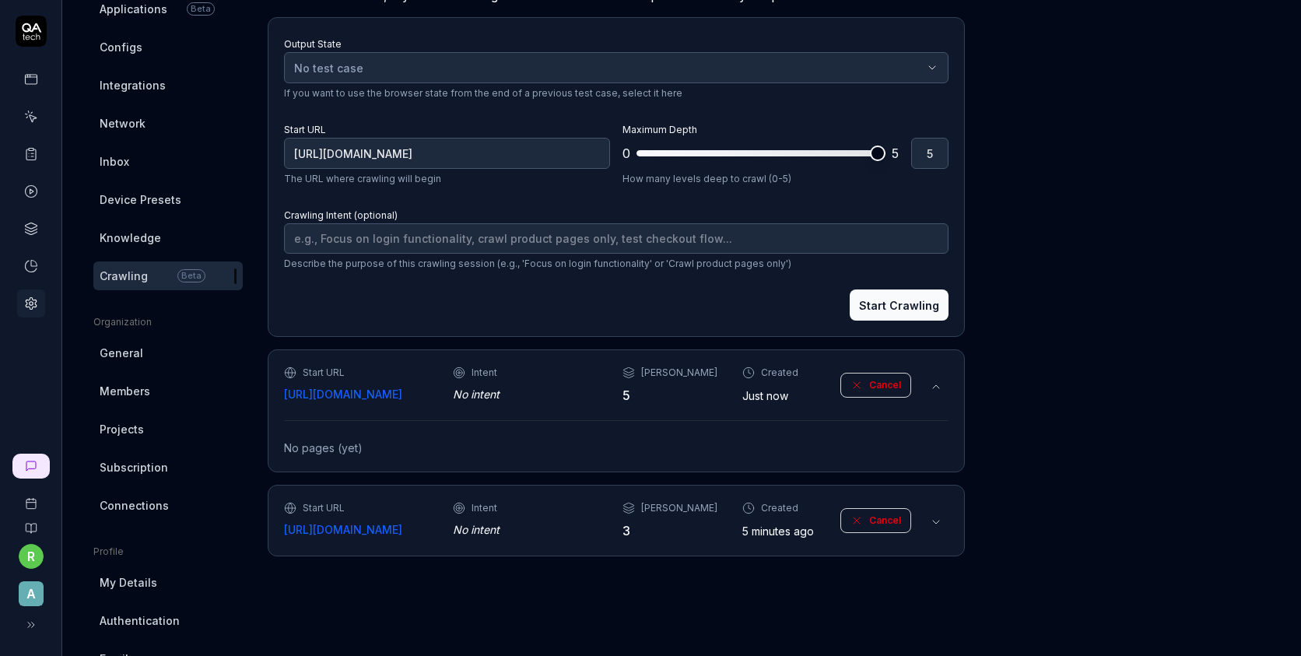
click at [942, 528] on icon at bounding box center [936, 522] width 12 height 12
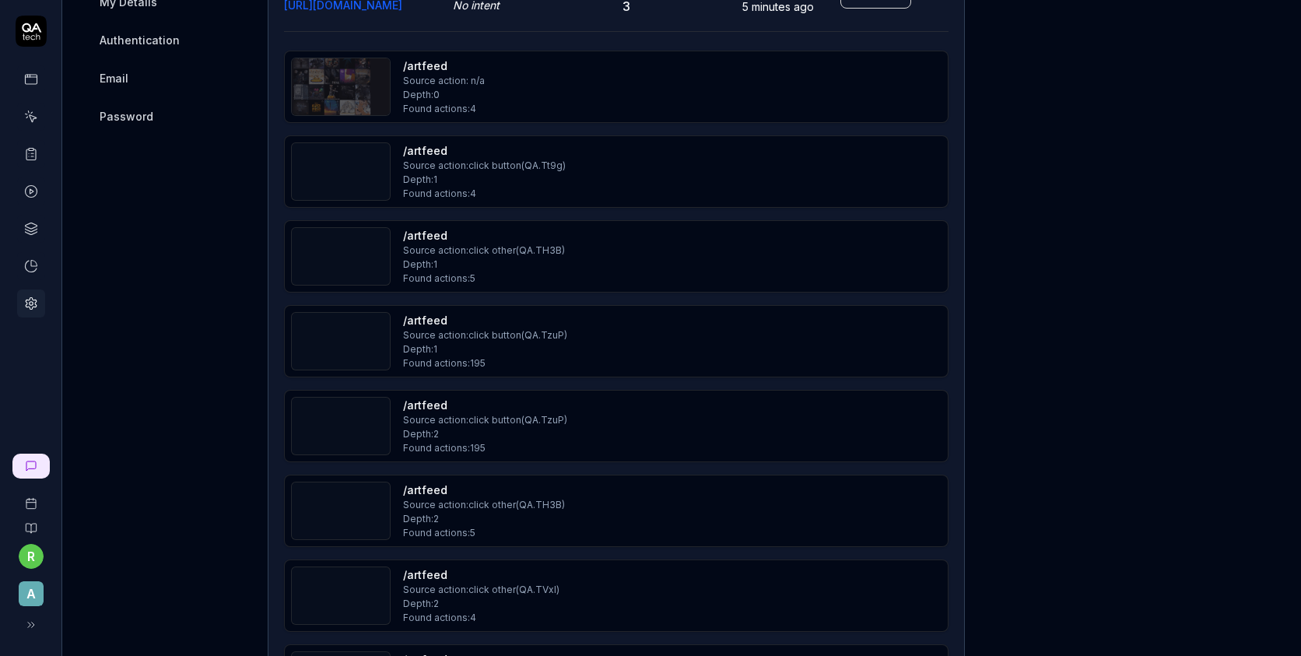
type textarea "*"
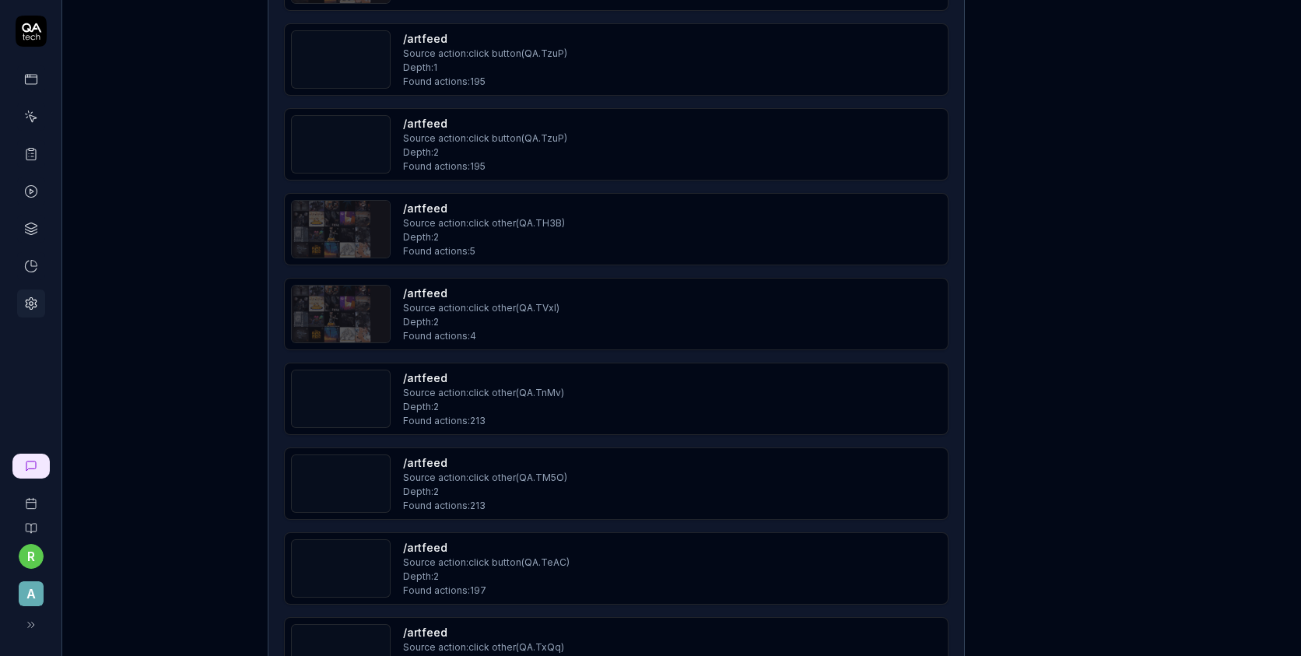
scroll to position [0, 0]
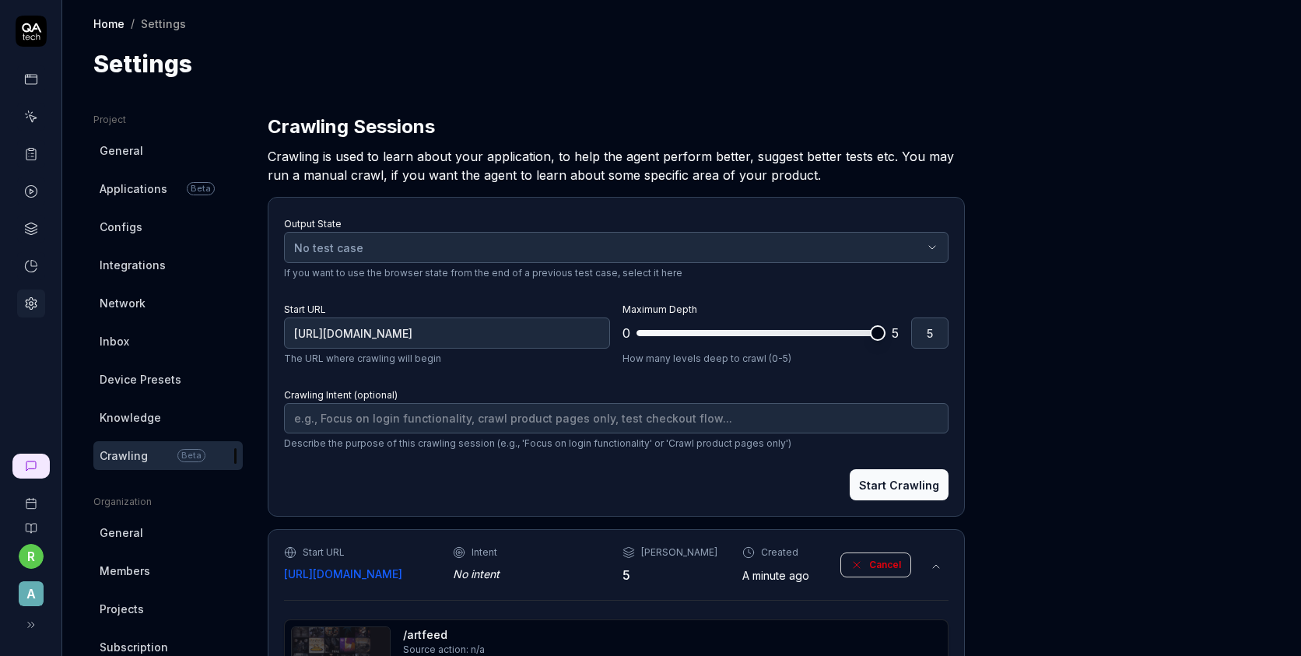
click at [185, 534] on link "General" at bounding box center [167, 532] width 149 height 29
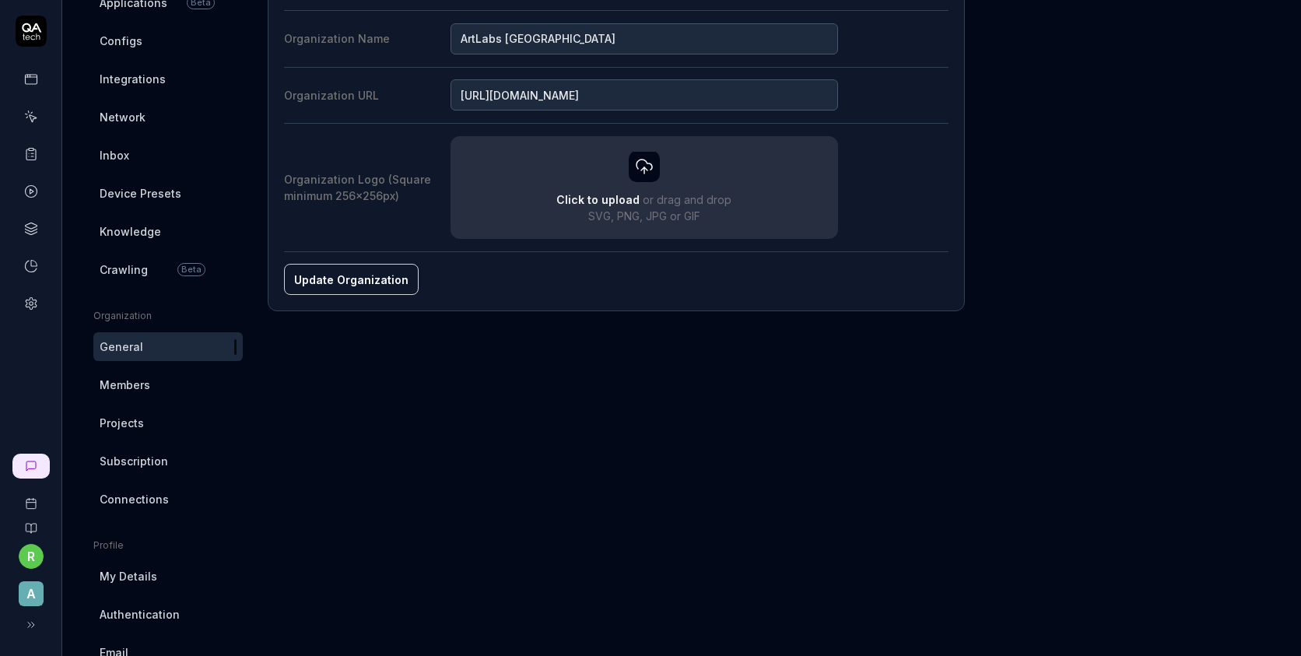
scroll to position [201, 0]
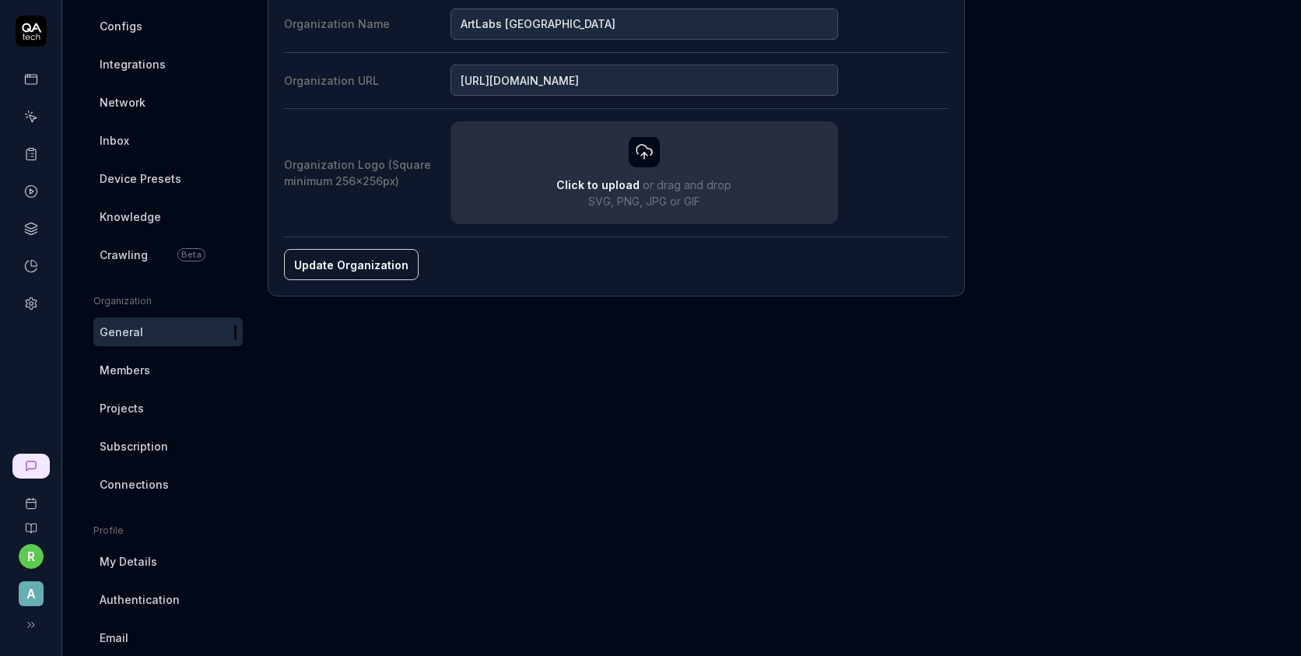
click at [150, 366] on link "Members" at bounding box center [167, 369] width 149 height 29
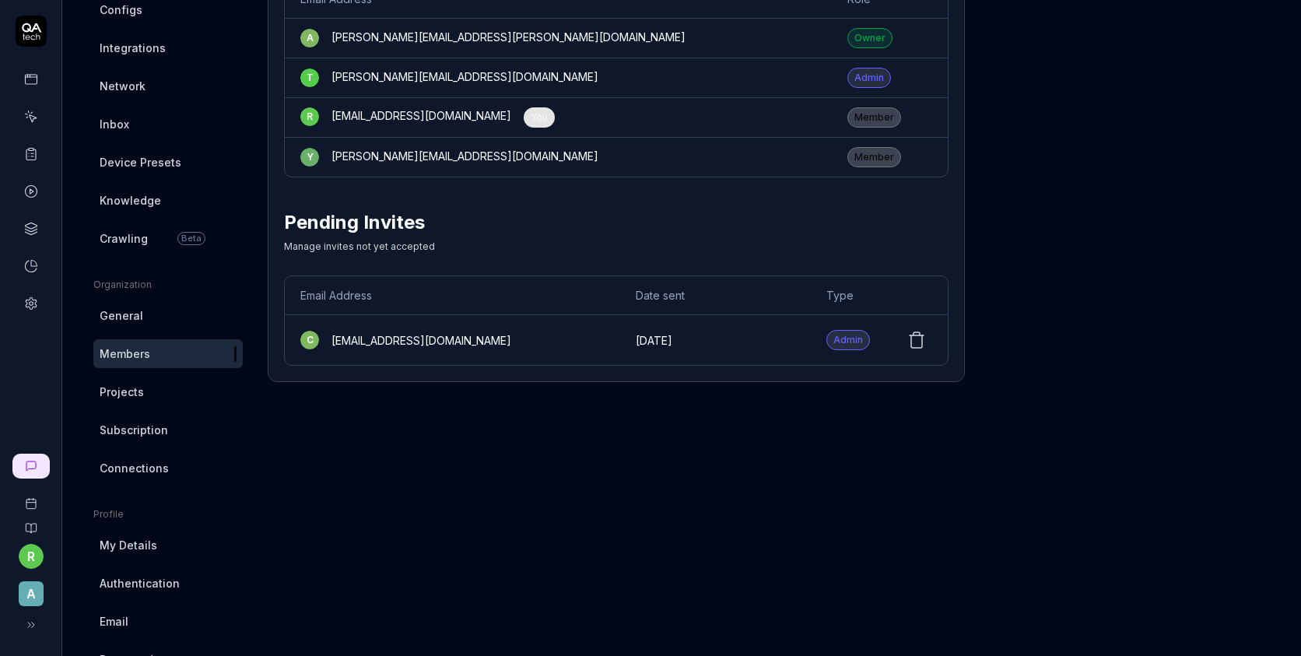
scroll to position [221, 0]
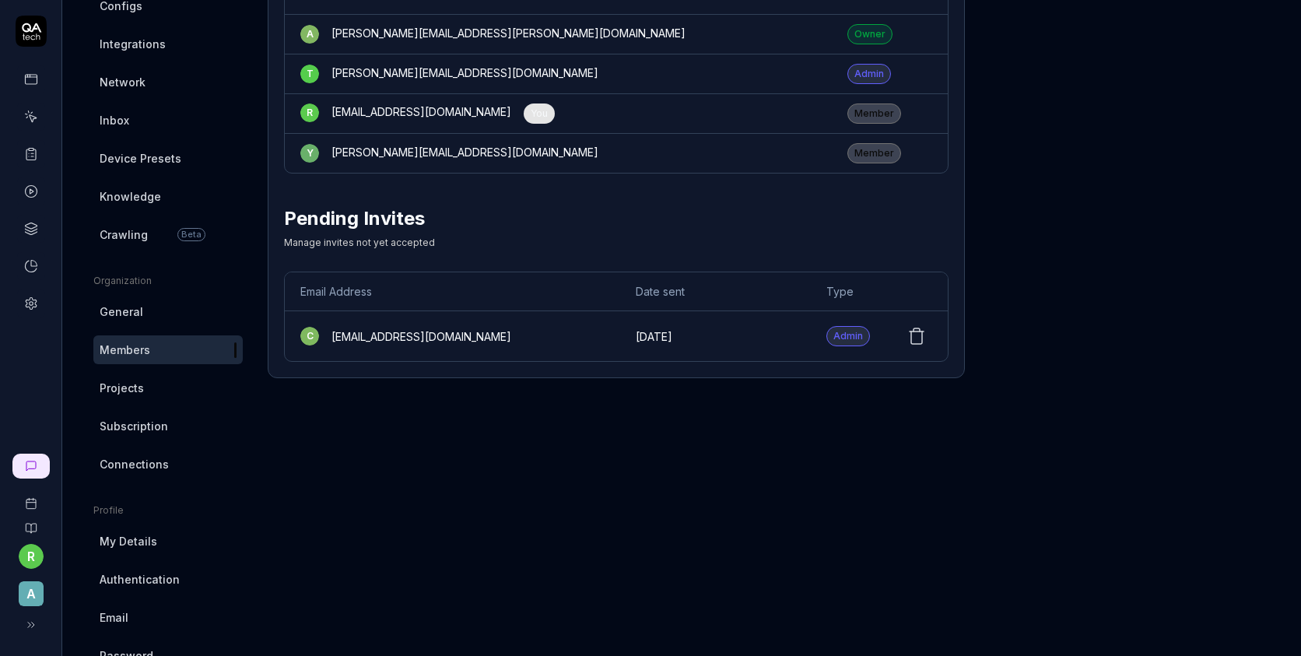
click at [142, 391] on link "Projects" at bounding box center [167, 387] width 149 height 29
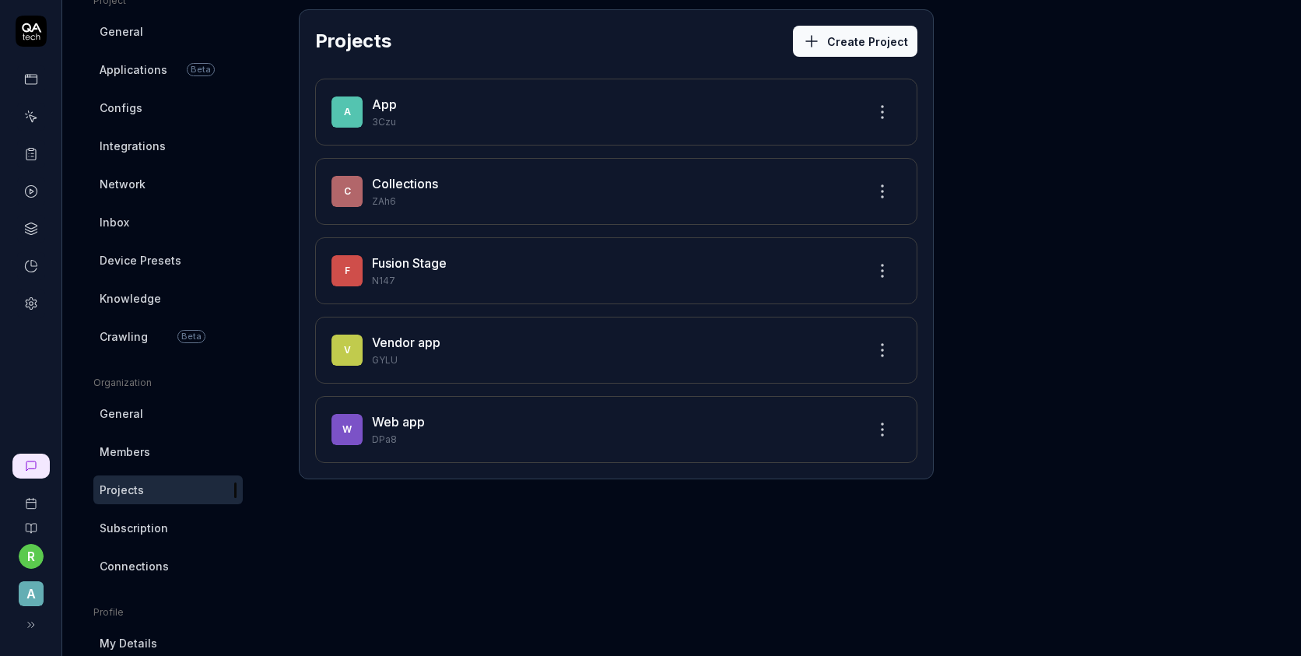
scroll to position [266, 0]
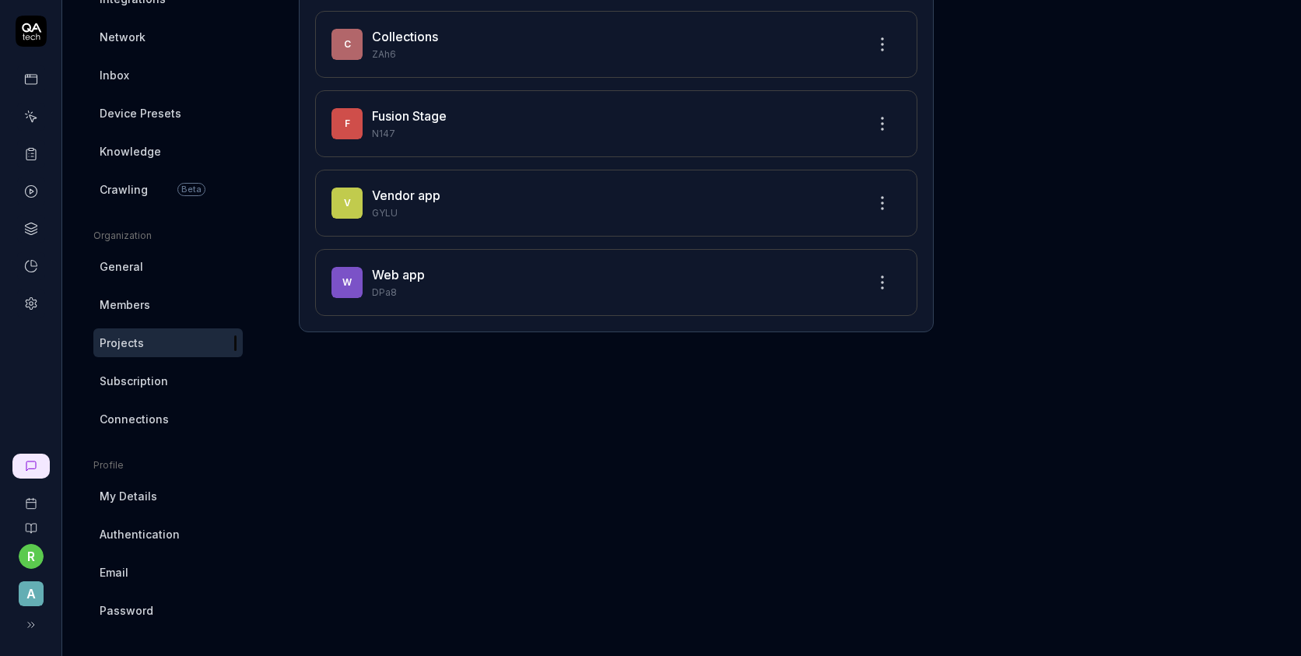
click at [158, 380] on span "Subscription" at bounding box center [134, 381] width 68 height 16
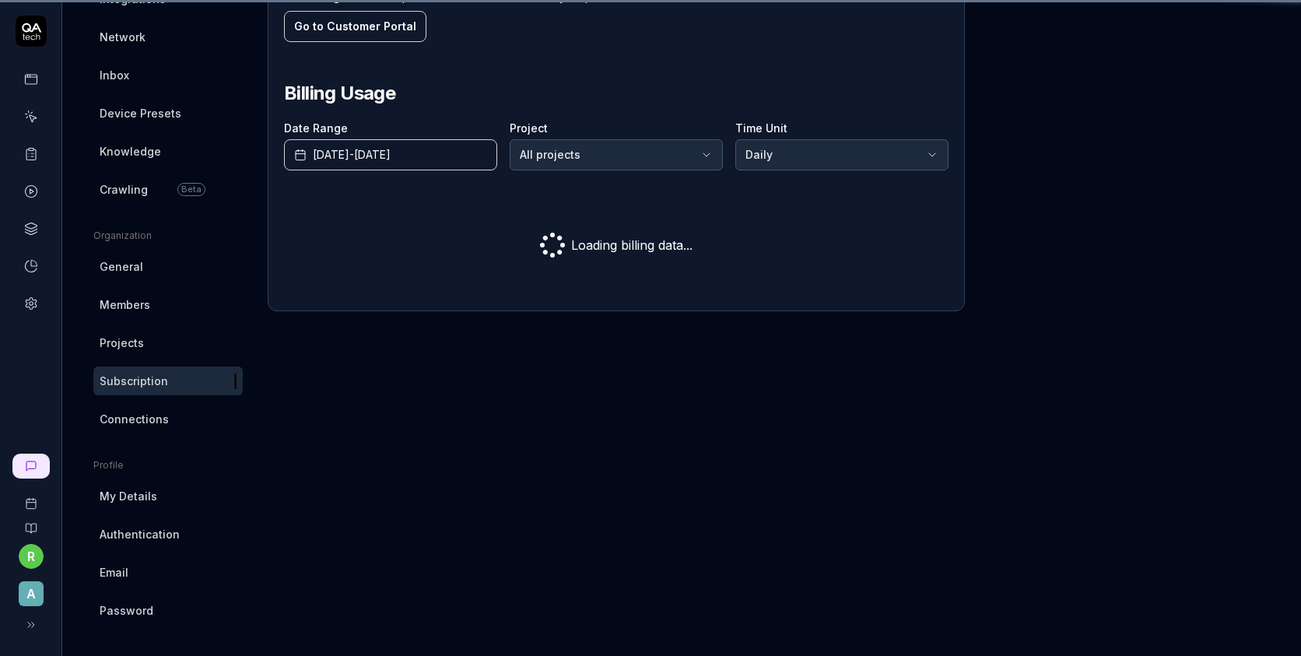
scroll to position [113, 0]
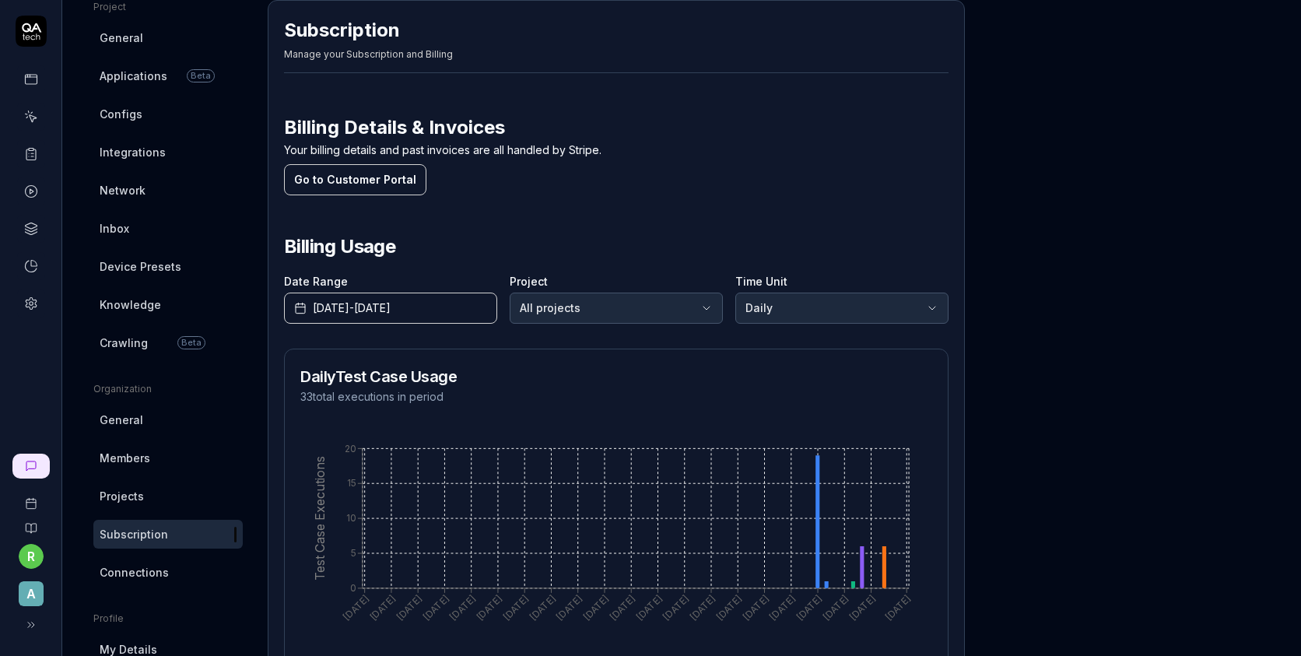
click at [151, 489] on link "Projects" at bounding box center [167, 495] width 149 height 29
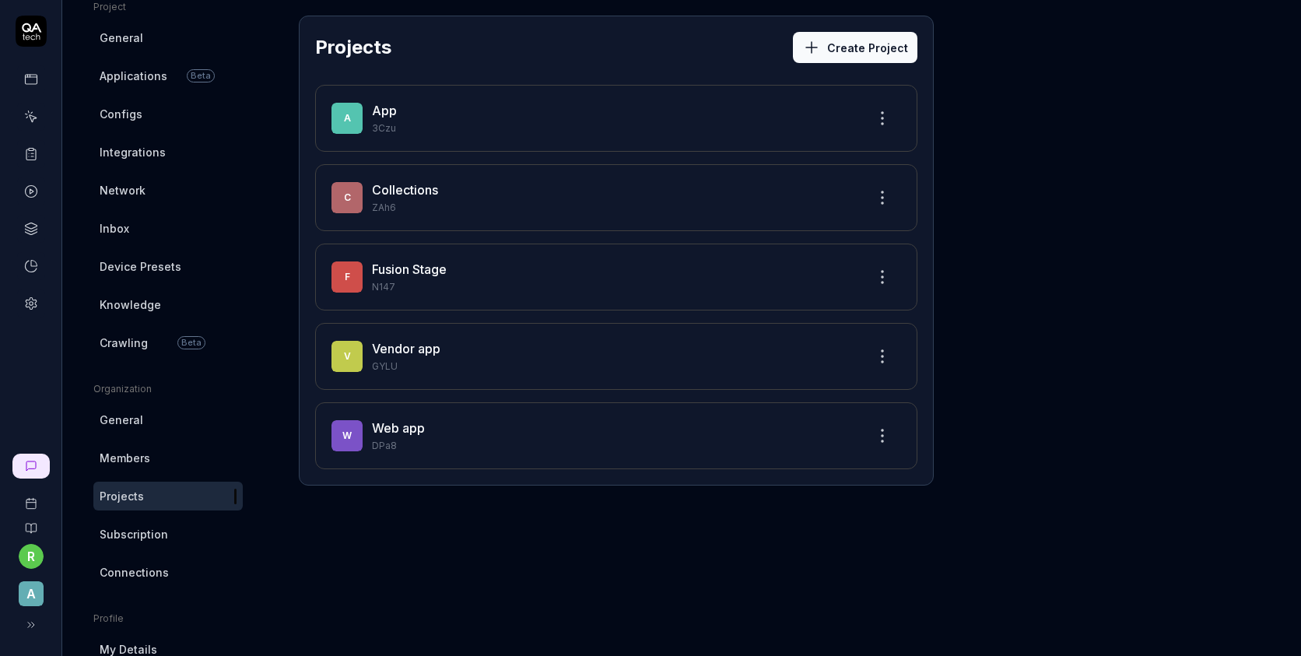
click at [429, 270] on link "Fusion Stage" at bounding box center [409, 269] width 75 height 16
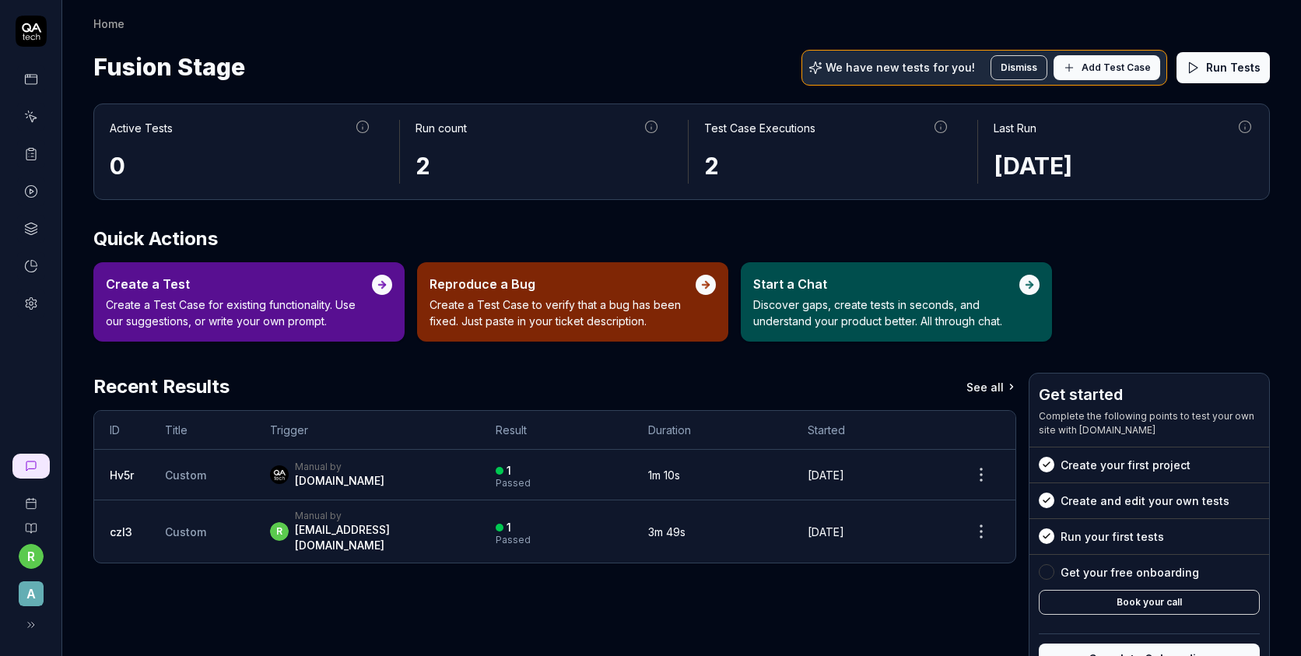
click at [343, 474] on div "Manual by [DOMAIN_NAME]" at bounding box center [367, 474] width 194 height 28
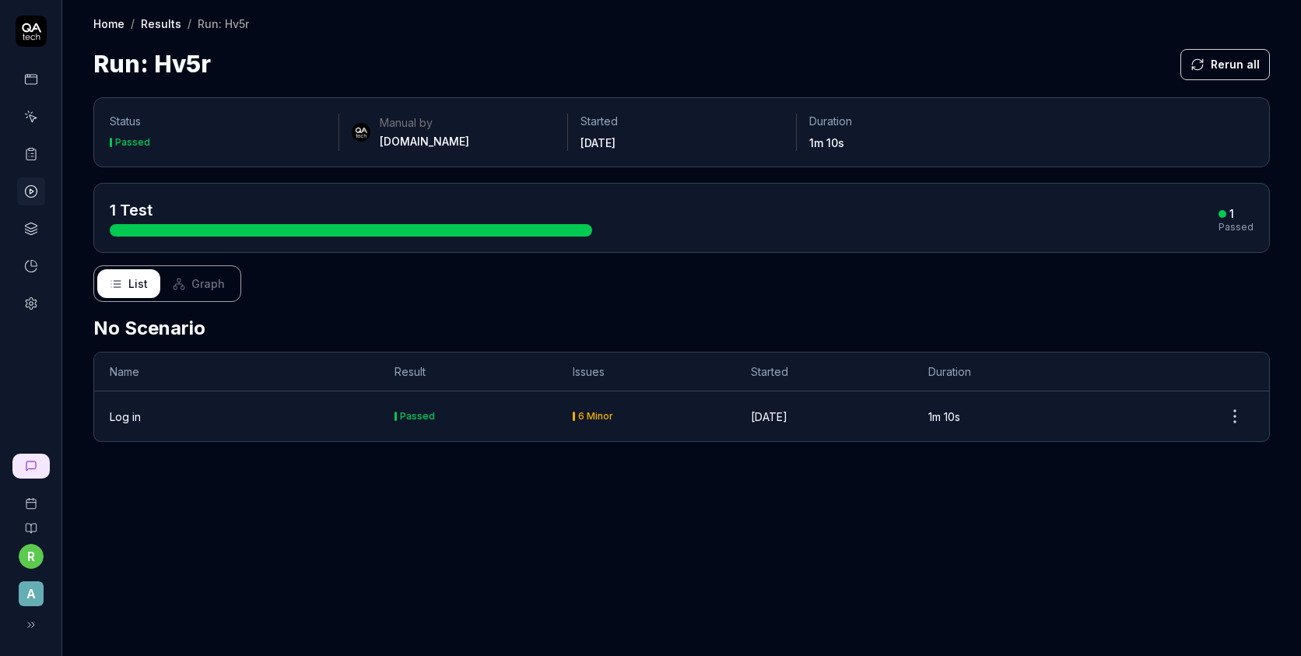
click at [207, 421] on div "Log in" at bounding box center [237, 416] width 254 height 16
click at [201, 408] on div "Log in" at bounding box center [237, 416] width 254 height 16
click at [38, 83] on link at bounding box center [31, 79] width 28 height 28
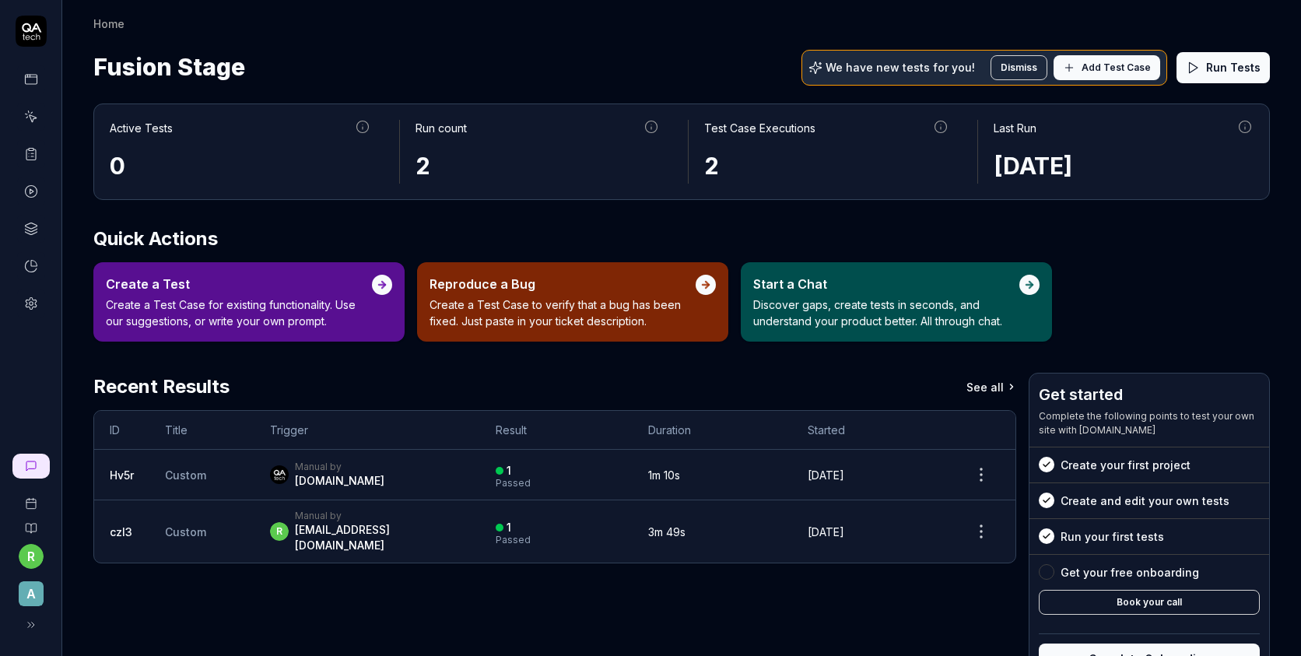
click at [1112, 72] on span "Add Test Case" at bounding box center [1115, 68] width 69 height 14
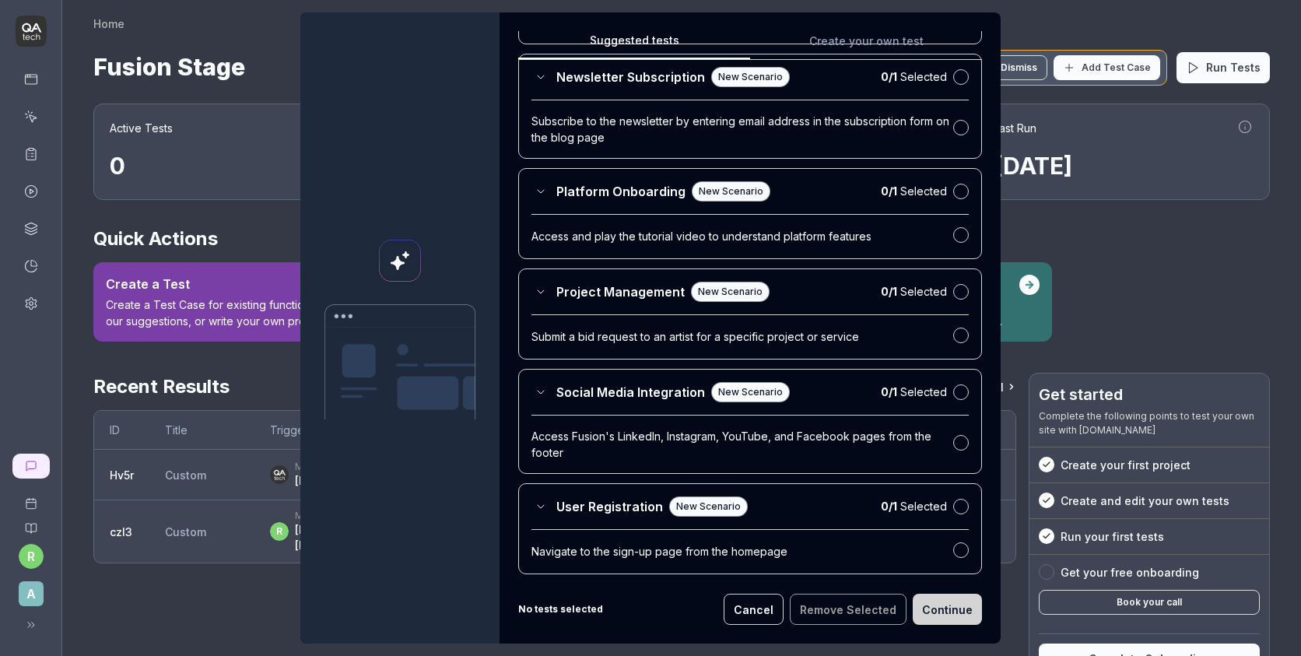
scroll to position [2571, 0]
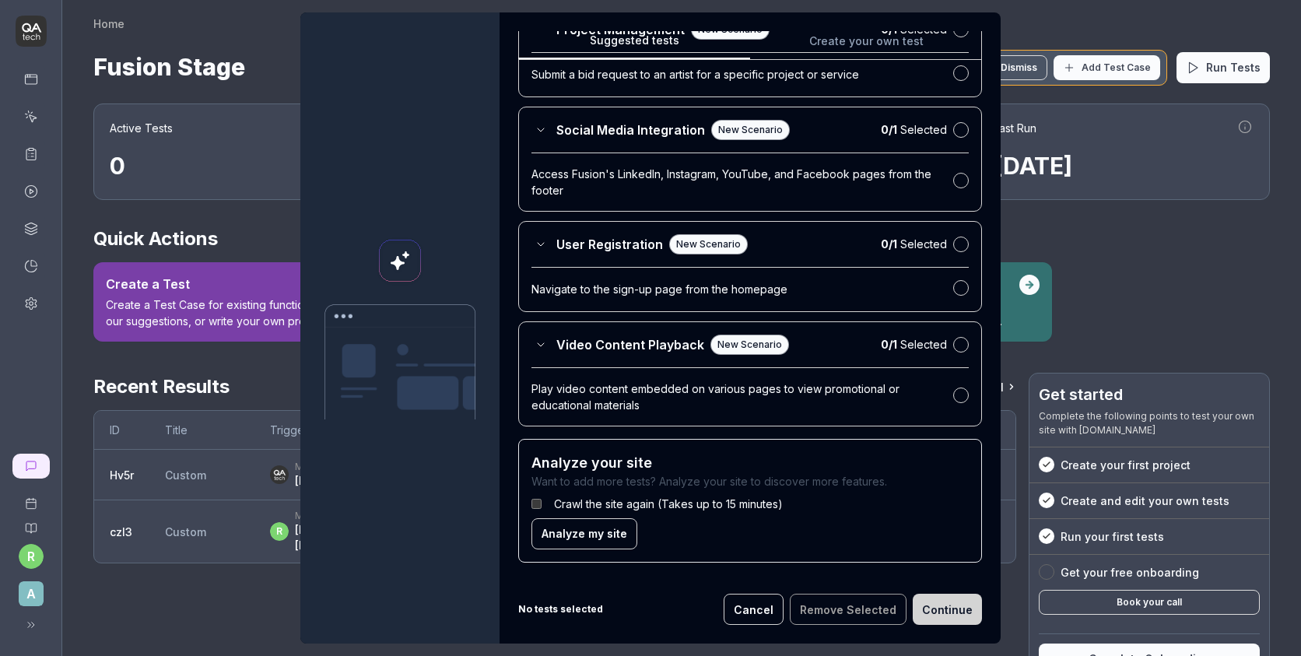
click at [384, 451] on div at bounding box center [399, 327] width 199 height 631
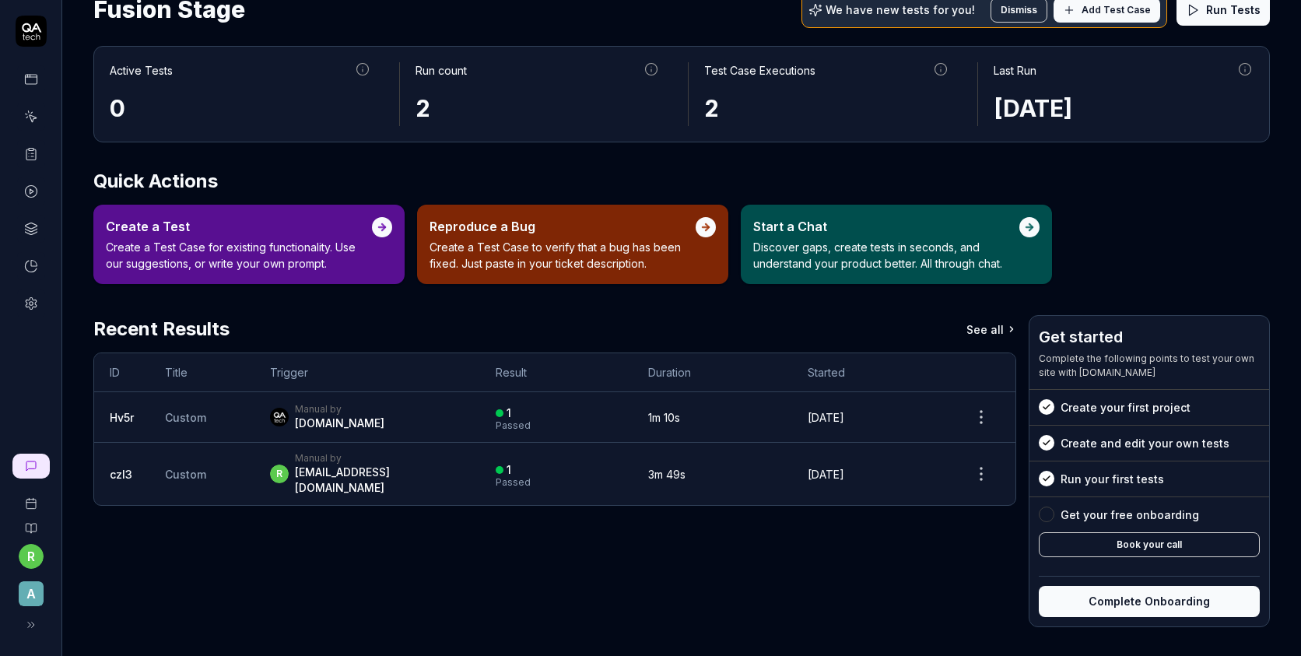
scroll to position [0, 0]
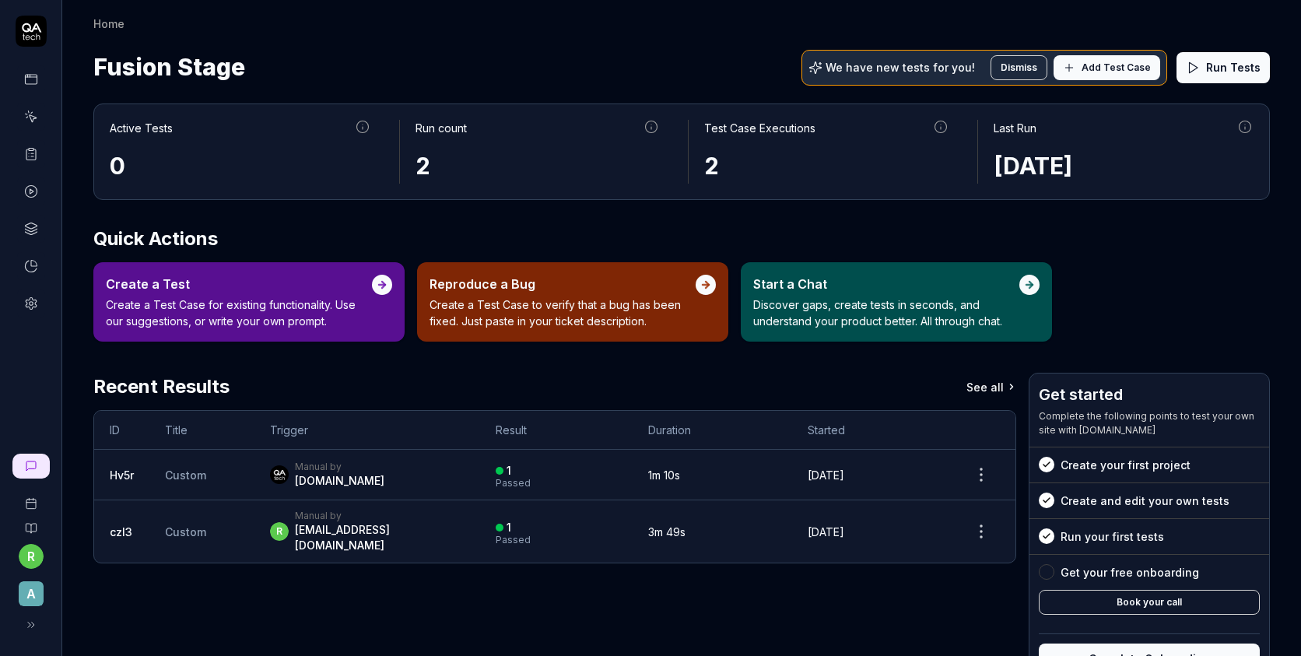
click at [1101, 70] on span "Add Test Case" at bounding box center [1115, 68] width 69 height 14
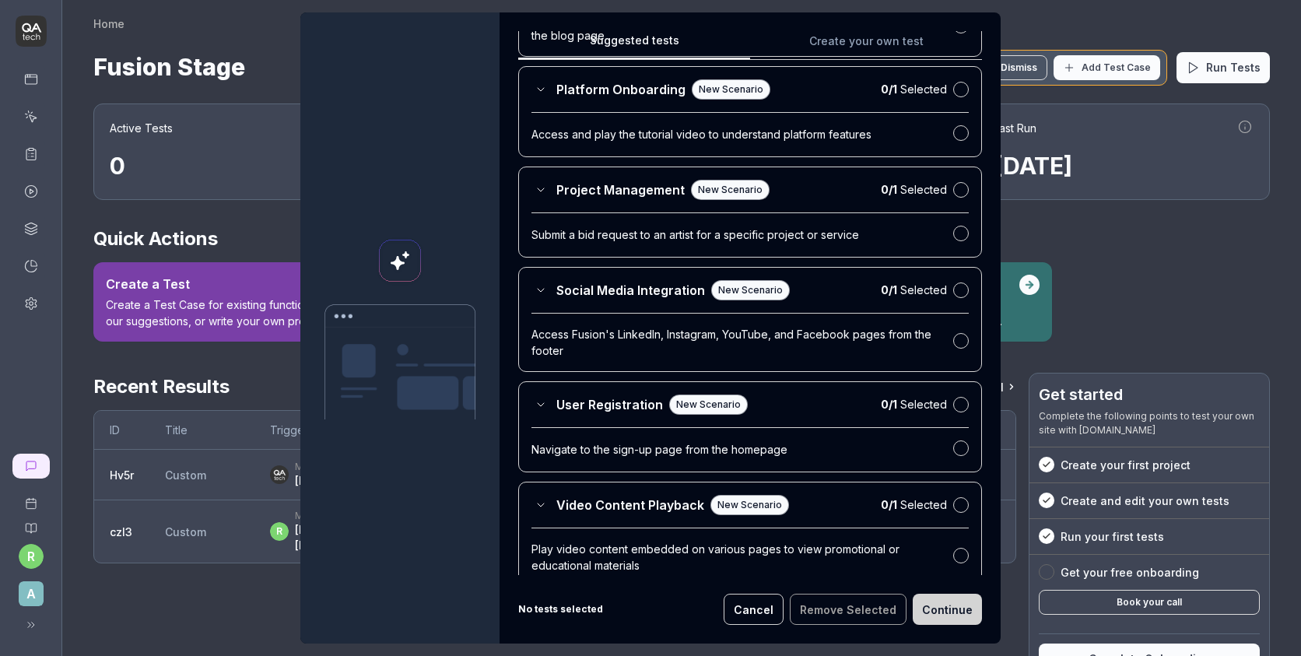
scroll to position [2571, 0]
